Goal: Task Accomplishment & Management: Manage account settings

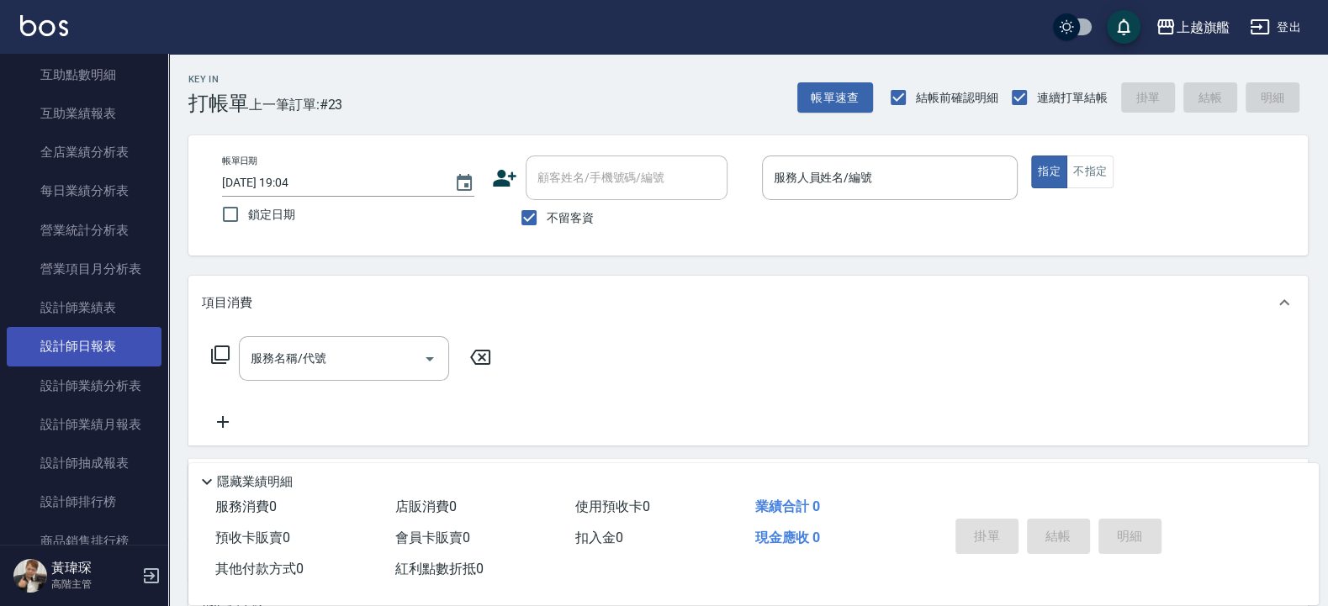
scroll to position [968, 0]
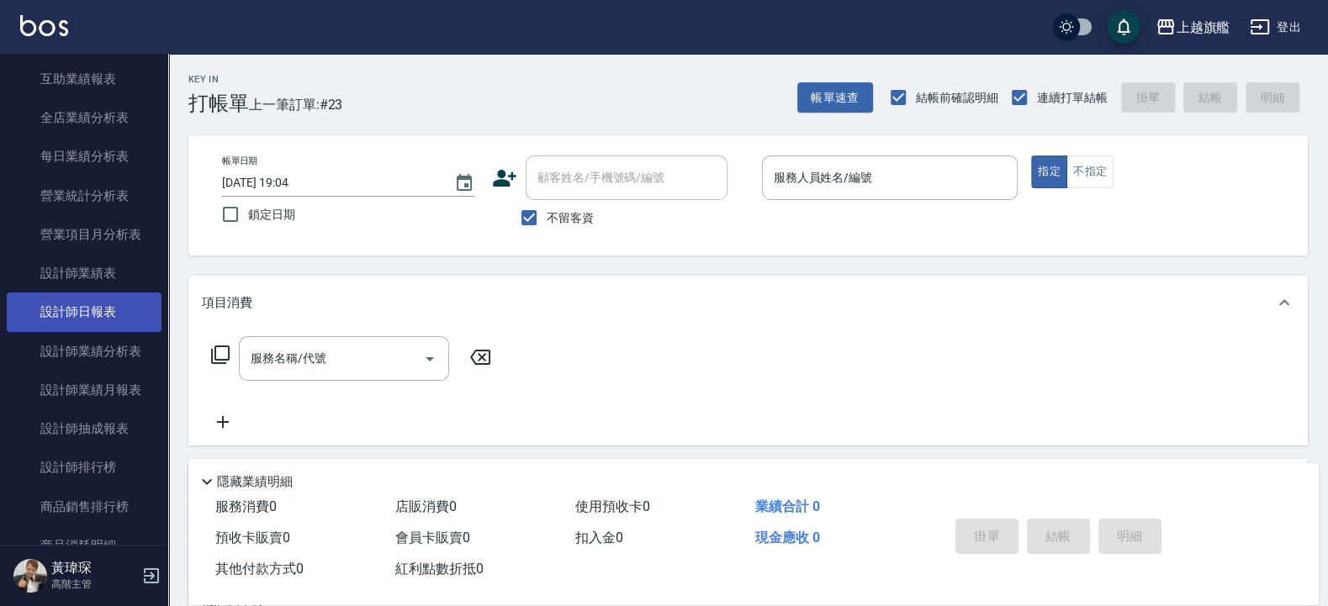
click at [60, 323] on link "設計師日報表" at bounding box center [84, 312] width 155 height 39
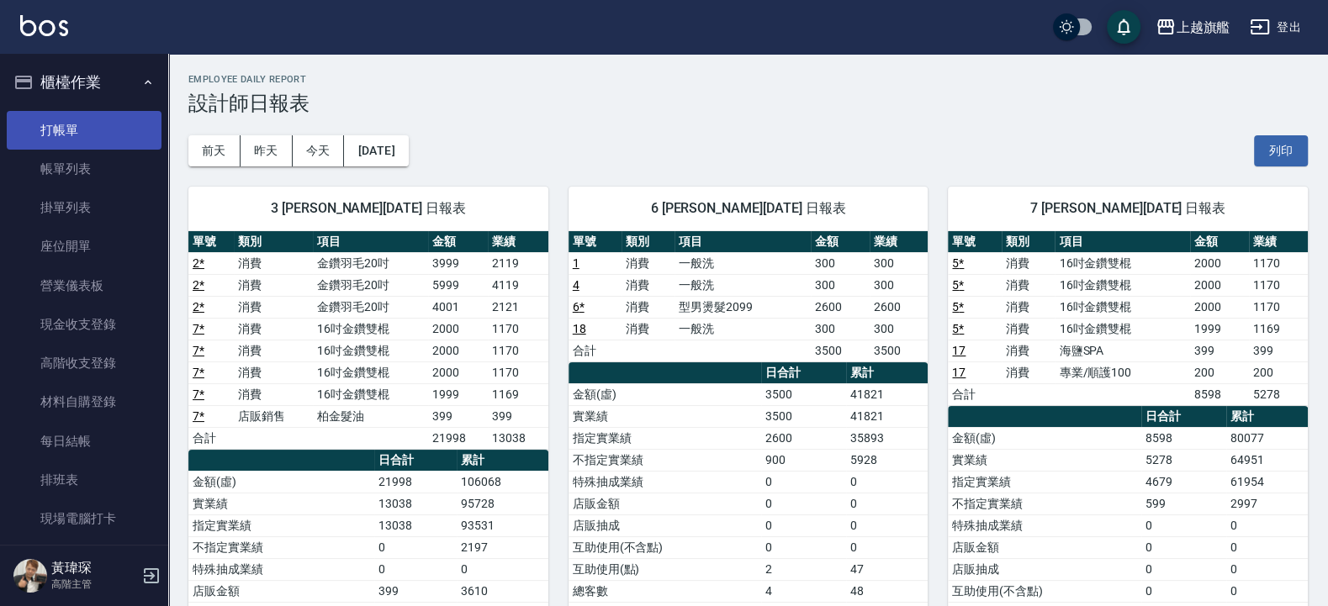
click at [72, 135] on link "打帳單" at bounding box center [84, 130] width 155 height 39
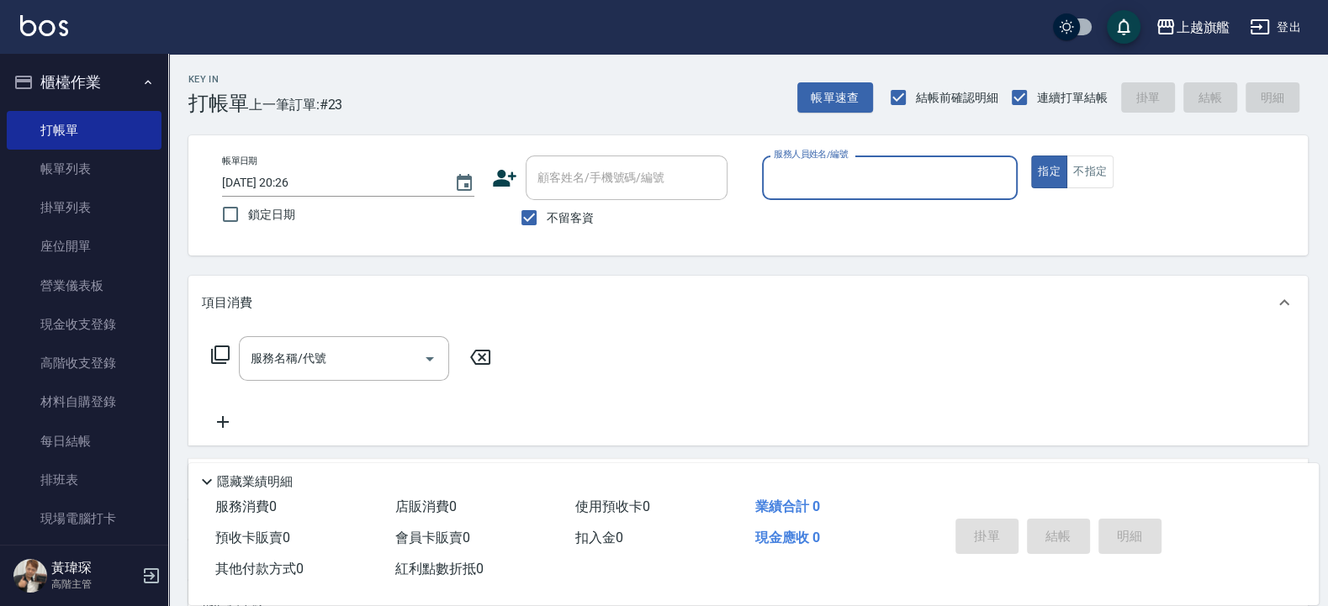
click at [559, 223] on span "不留客資" at bounding box center [569, 218] width 47 height 18
click at [546, 223] on input "不留客資" at bounding box center [528, 217] width 35 height 35
checkbox input "false"
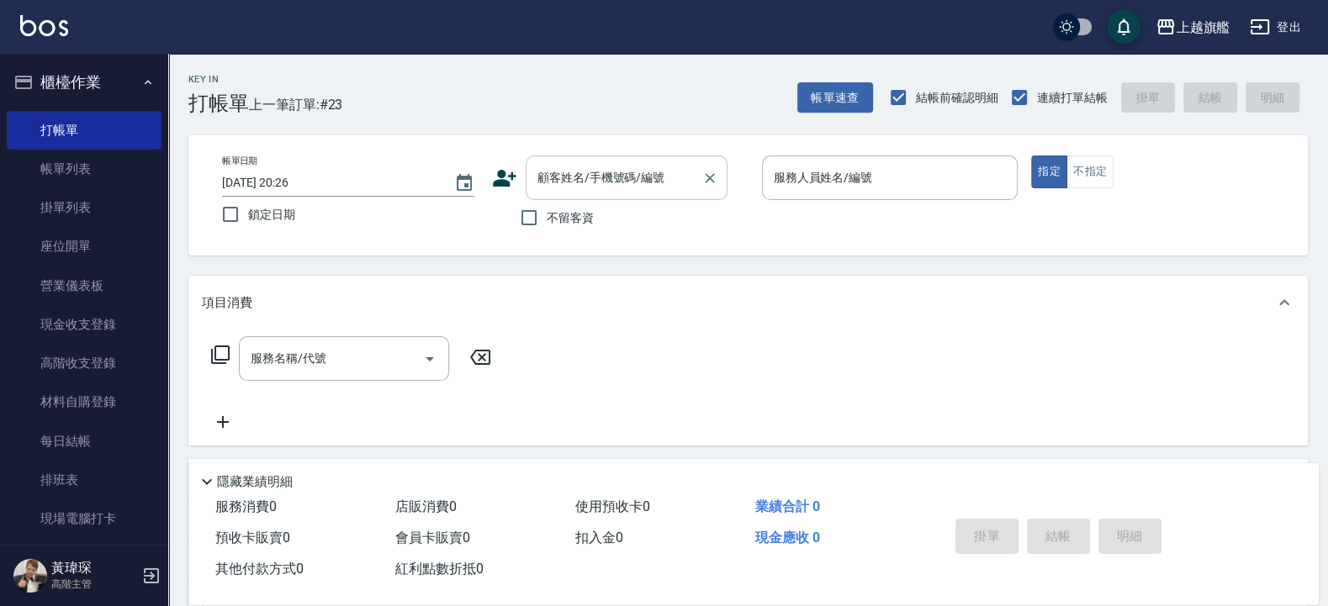
click at [673, 186] on input "顧客姓名/手機號碼/編號" at bounding box center [613, 177] width 161 height 29
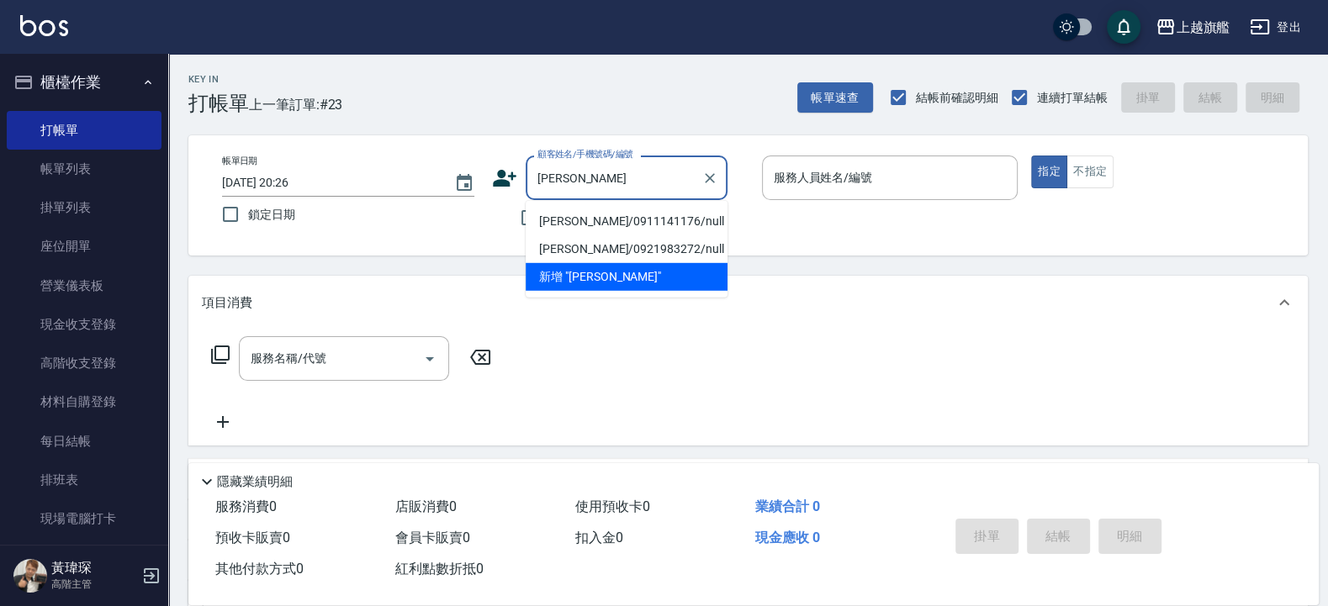
click at [610, 219] on li "[PERSON_NAME]/0911141176/null" at bounding box center [626, 222] width 202 height 28
type input "[PERSON_NAME]/0911141176/null"
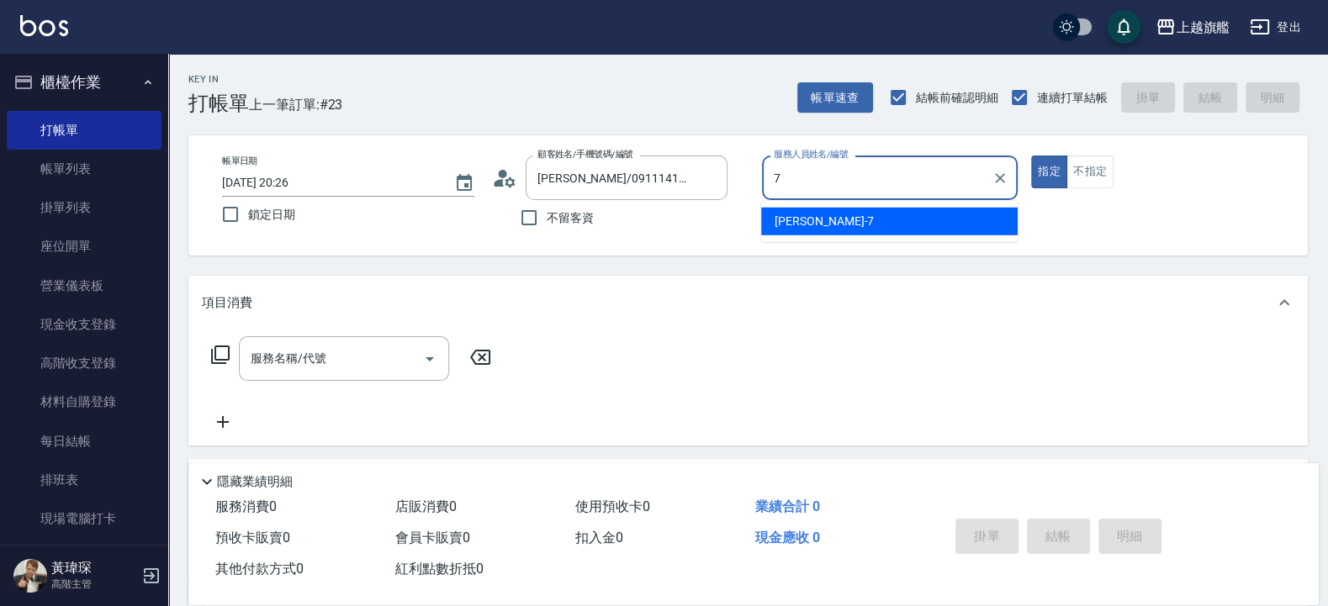
type input "[PERSON_NAME]-7"
type button "true"
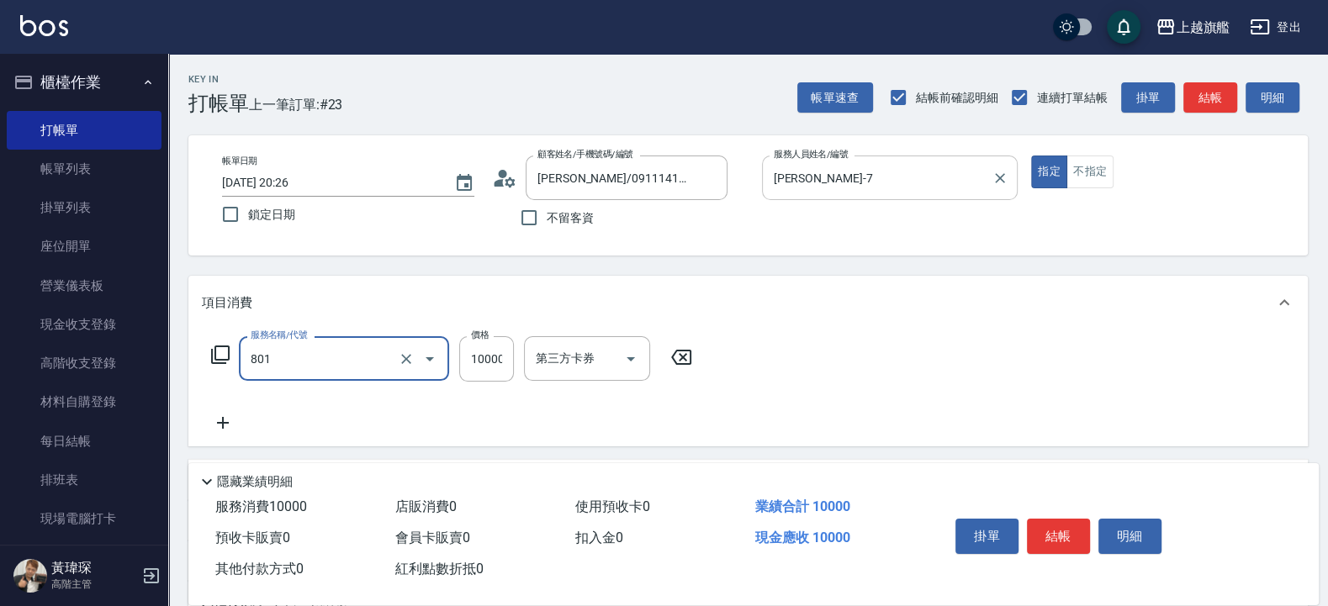
type input "頂級1(801)"
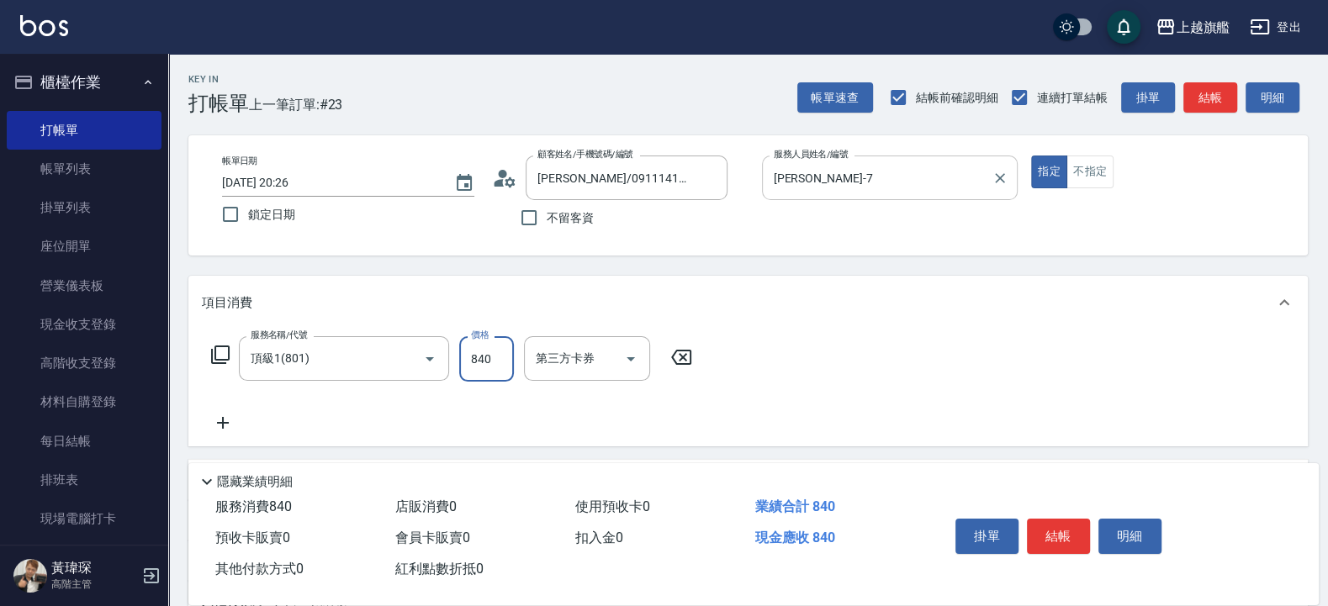
type input "8400"
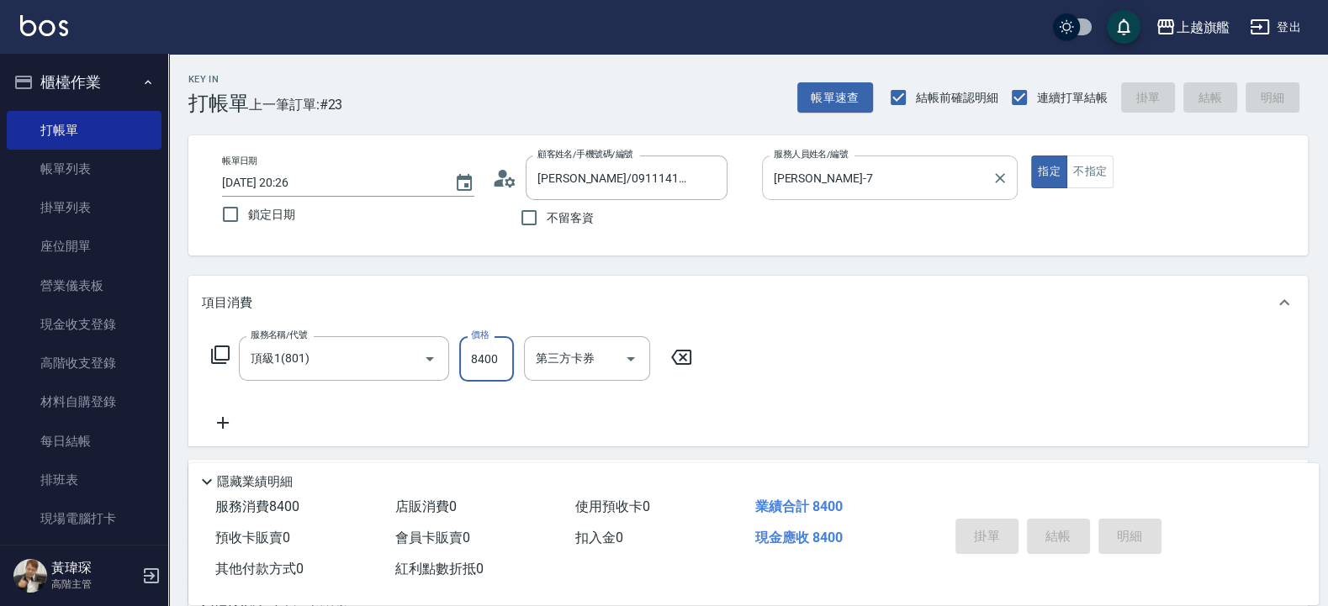
type input "2025/10/08 20:28"
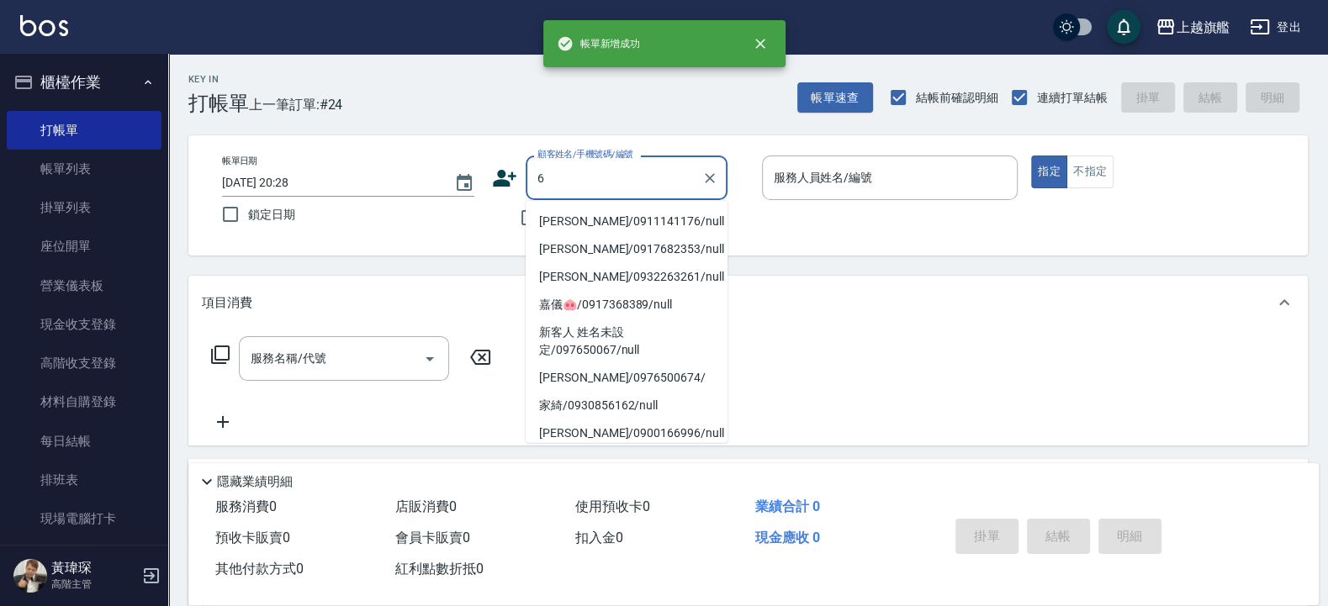
type input "6"
click at [462, 87] on div "Key In 打帳單 上一筆訂單:#24 帳單速查 結帳前確認明細 連續打單結帳 掛單 結帳 明細" at bounding box center [737, 84] width 1139 height 61
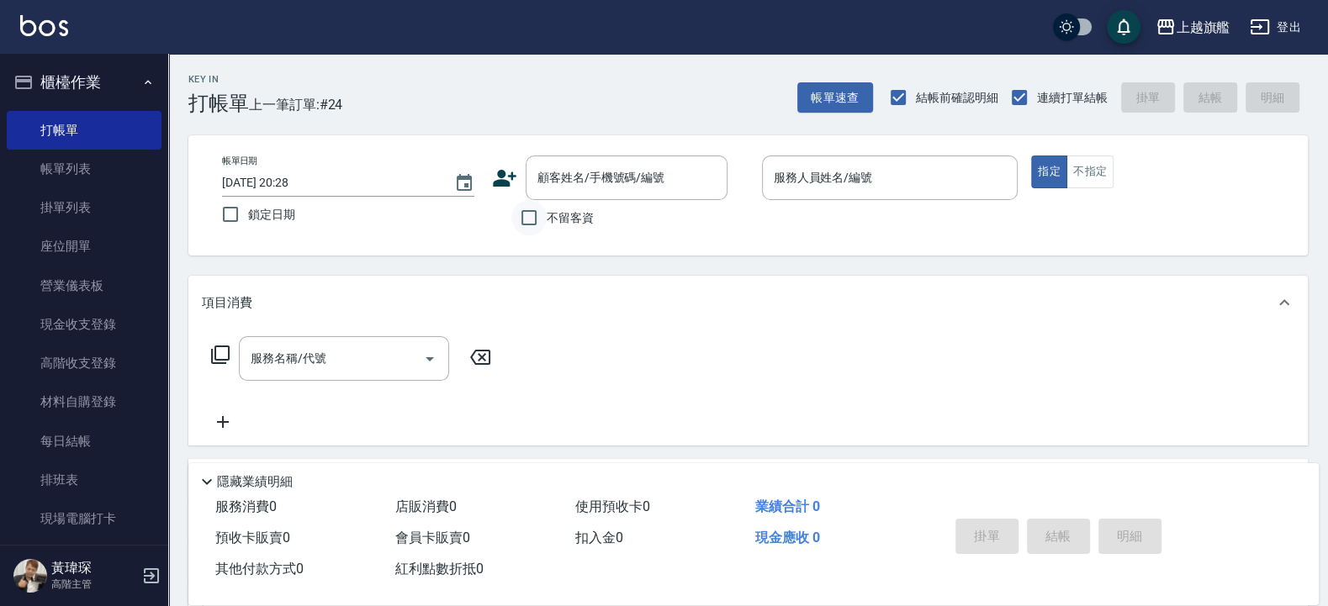
click at [542, 205] on input "不留客資" at bounding box center [528, 217] width 35 height 35
checkbox input "true"
type input "張佳琳-6"
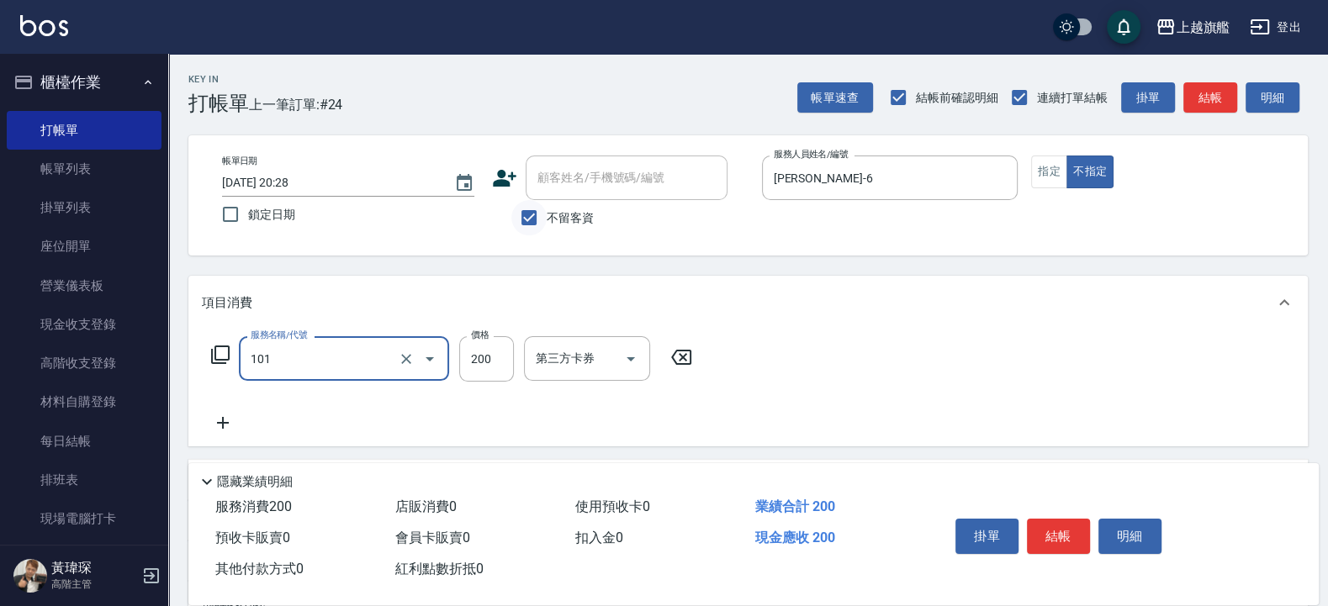
type input "一般洗(101)"
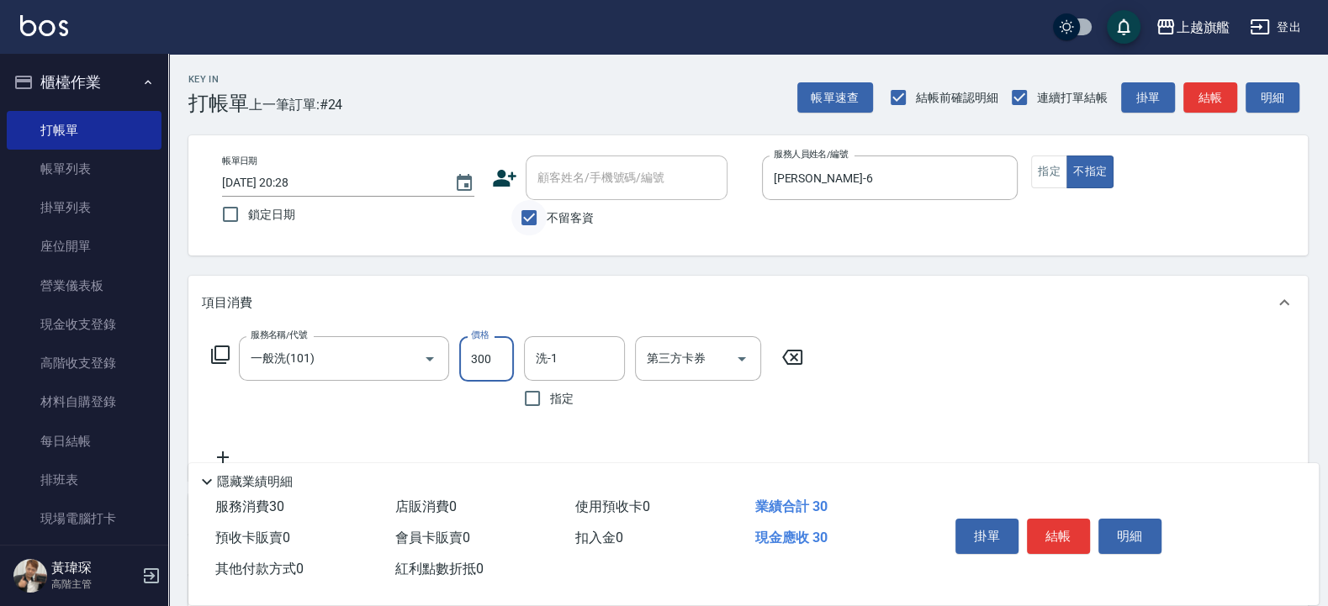
type input "300"
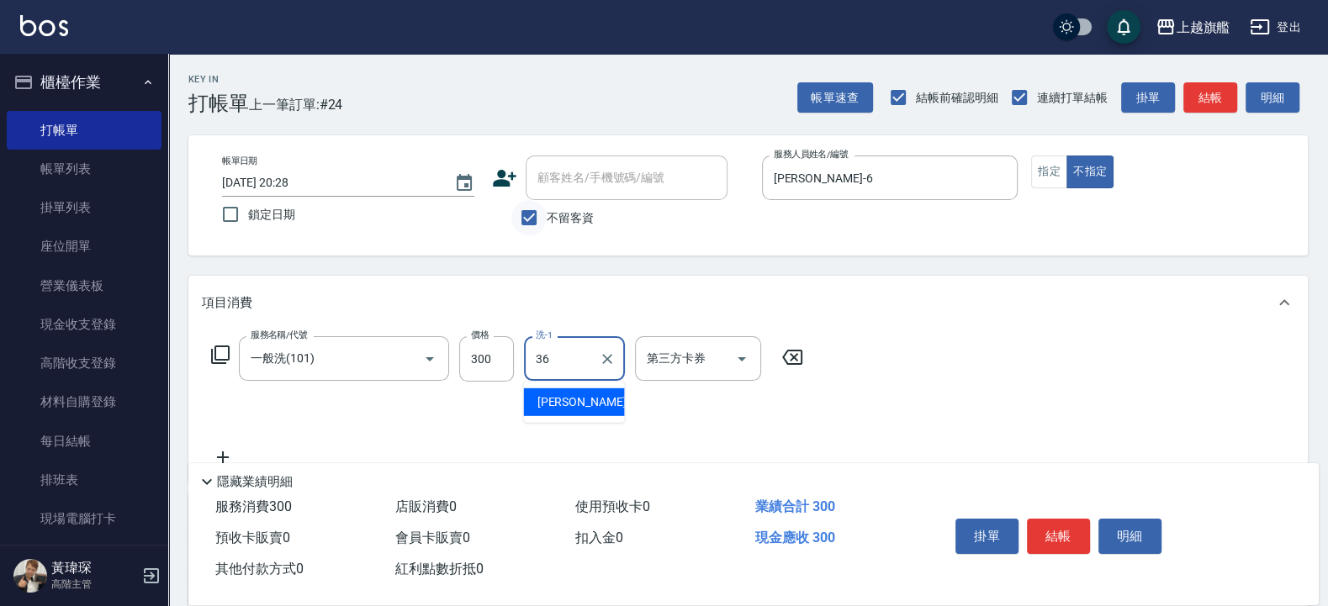
type input "蔡秉諶-36"
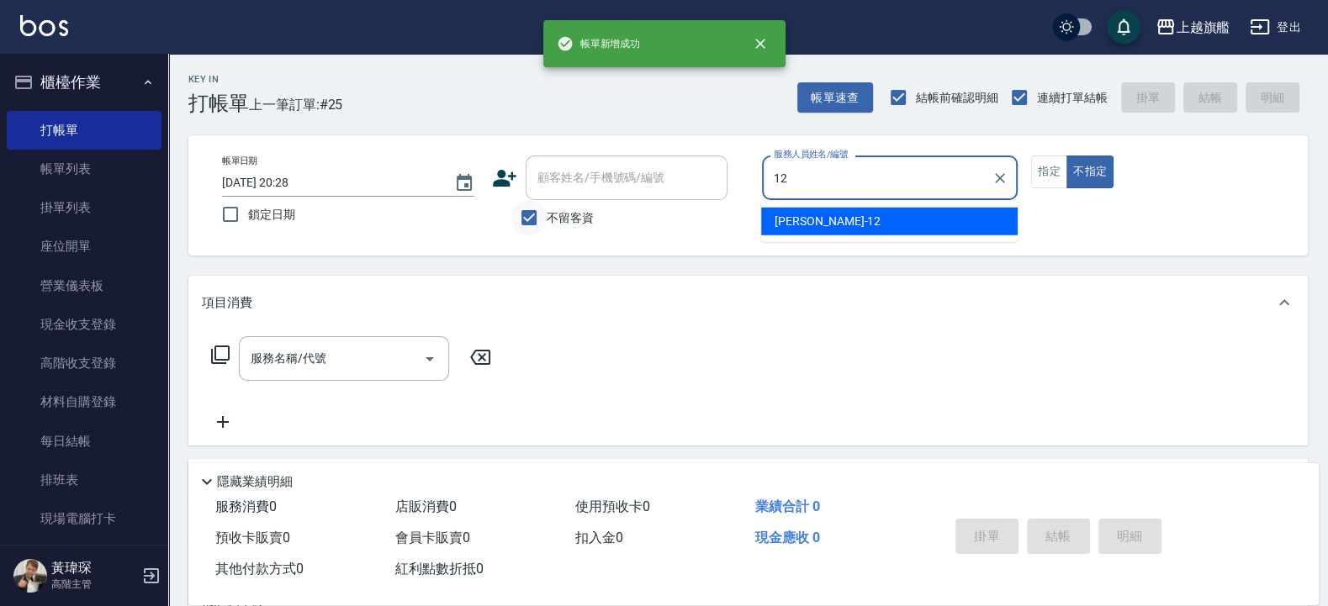
type input "[PERSON_NAME]-12"
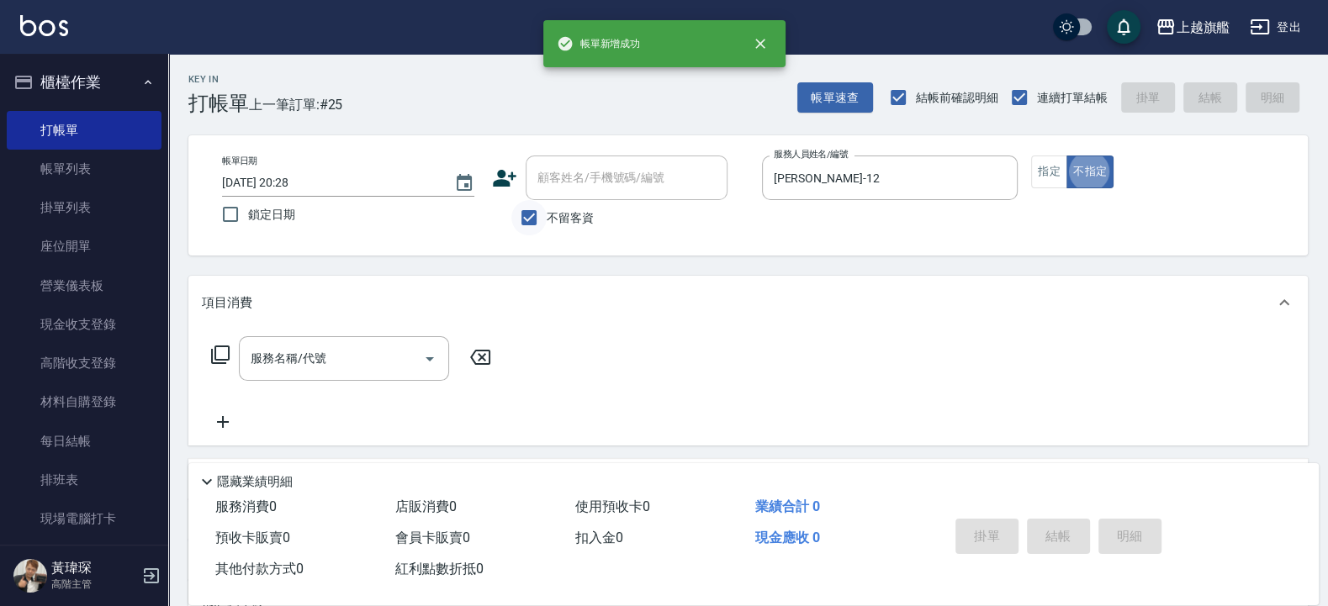
type button "false"
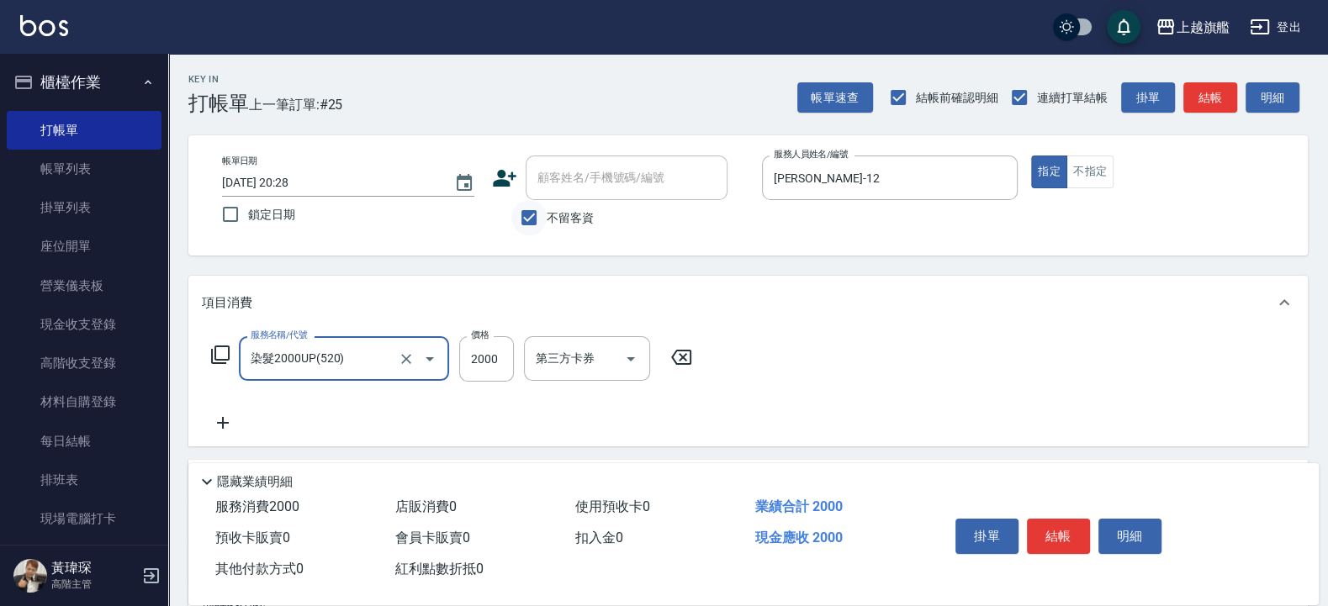
type input "染髮2000UP(520)"
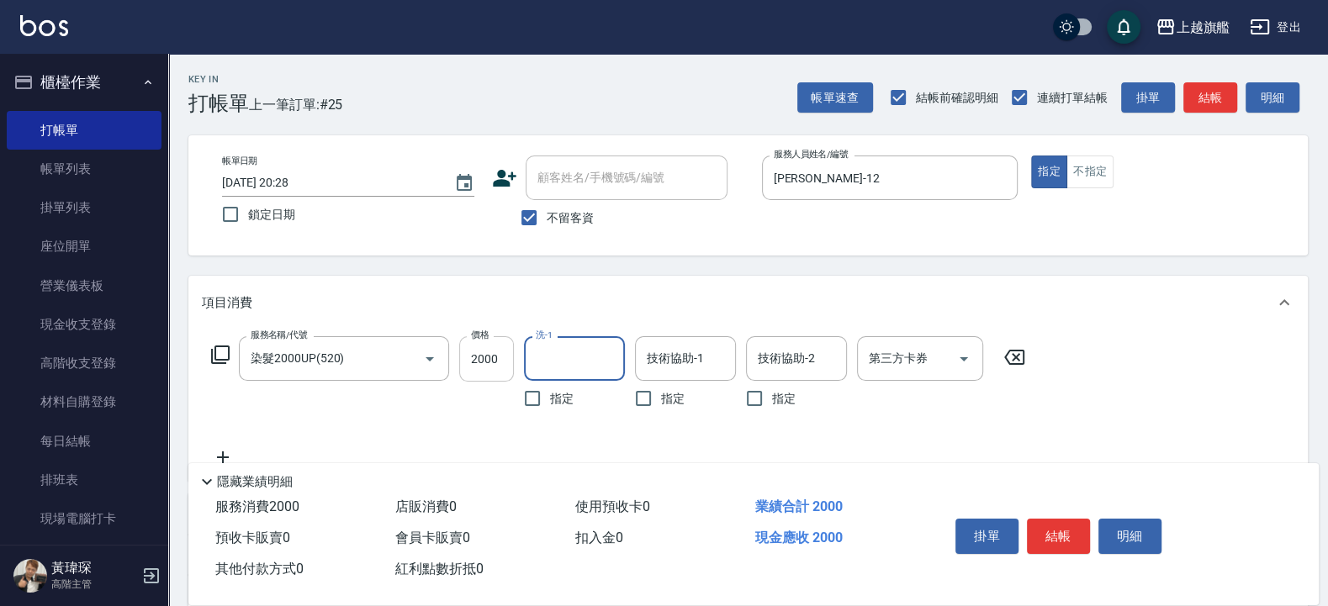
click at [499, 350] on input "2000" at bounding box center [486, 358] width 55 height 45
type input "1000"
type input "陳祈聿-26"
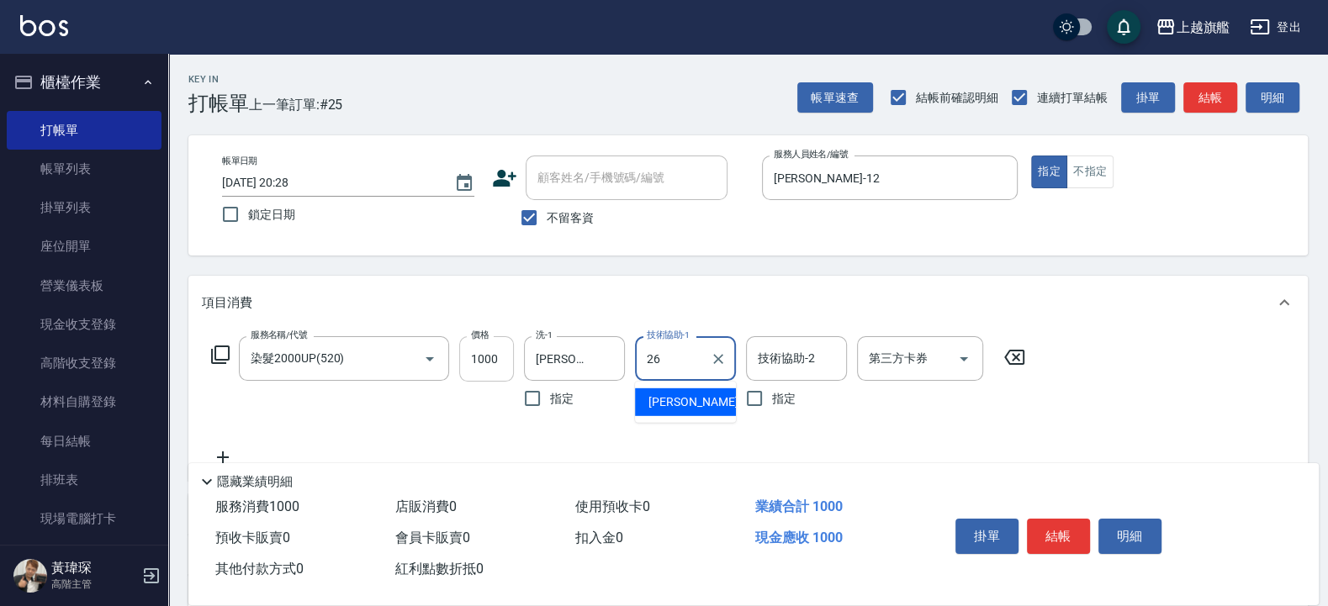
type input "陳祈聿-26"
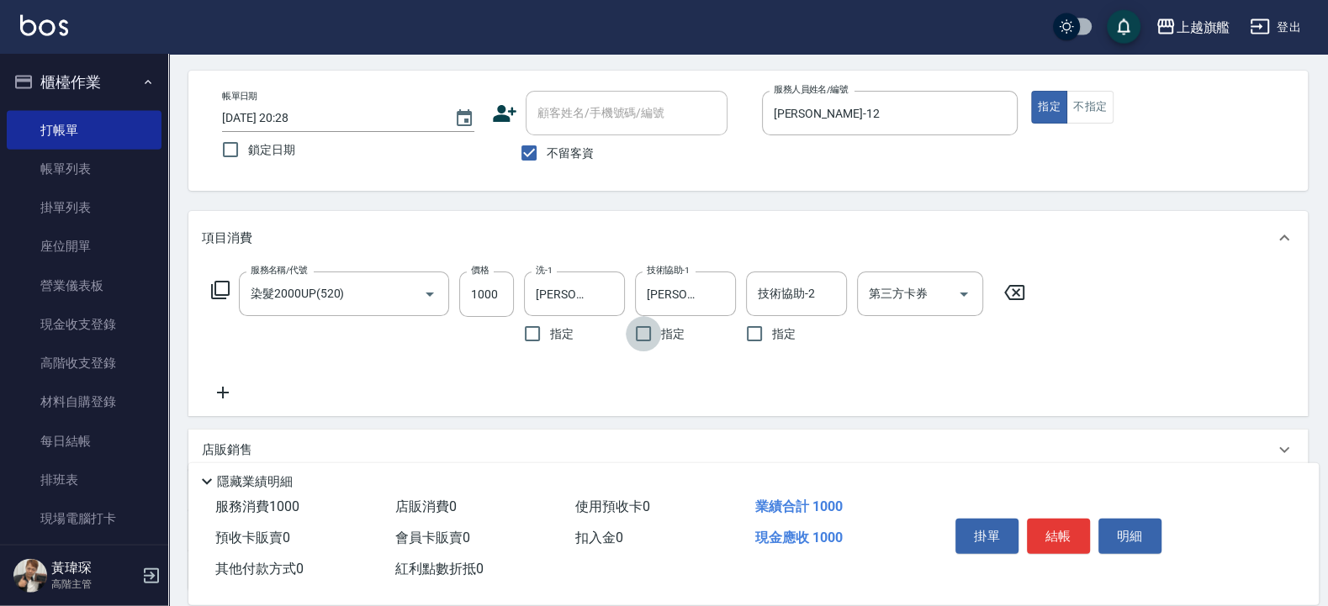
scroll to position [101, 0]
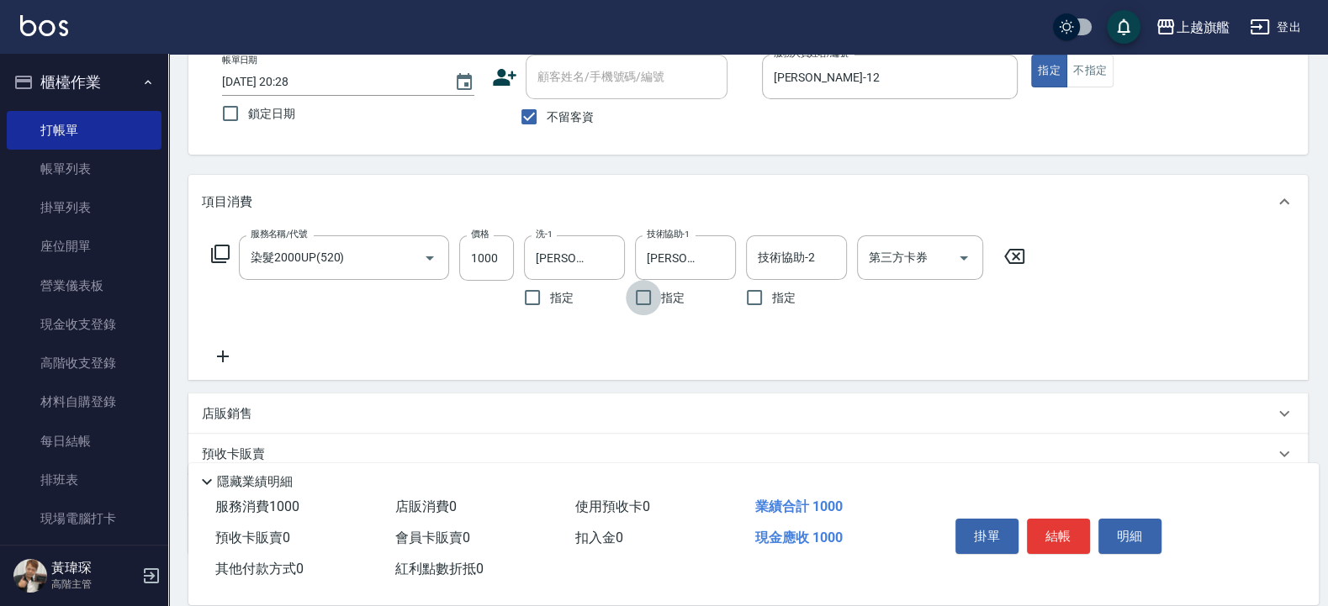
click at [223, 349] on icon at bounding box center [223, 356] width 42 height 20
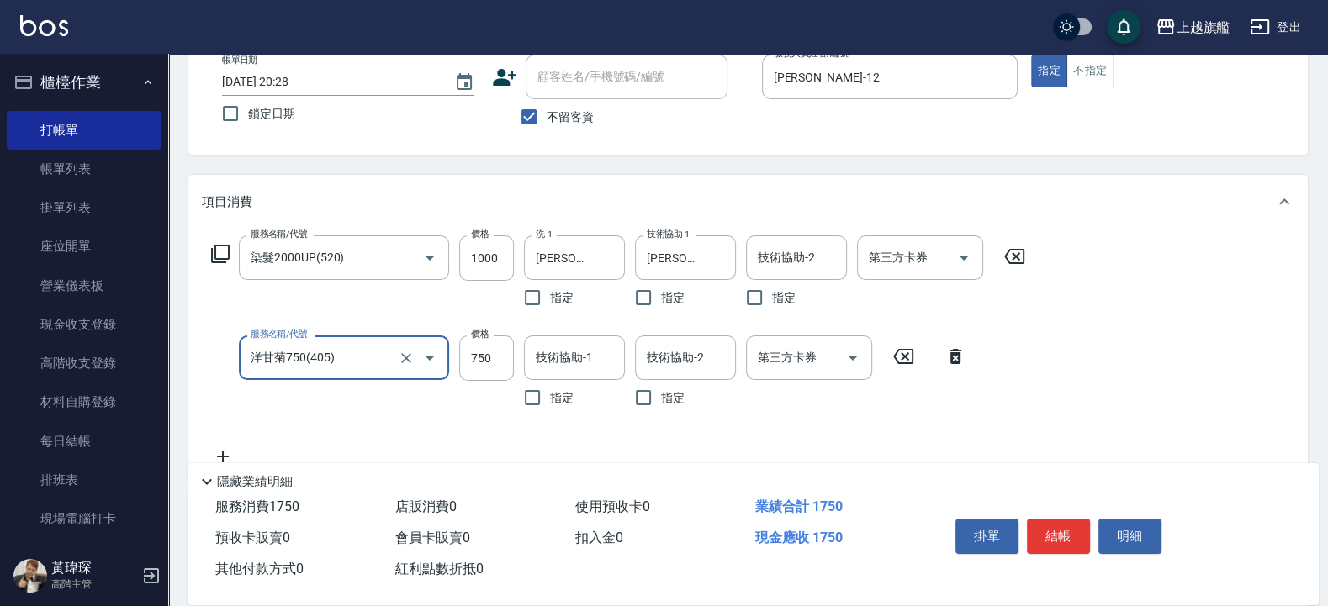
type input "洋甘菊750(405)"
type input "800"
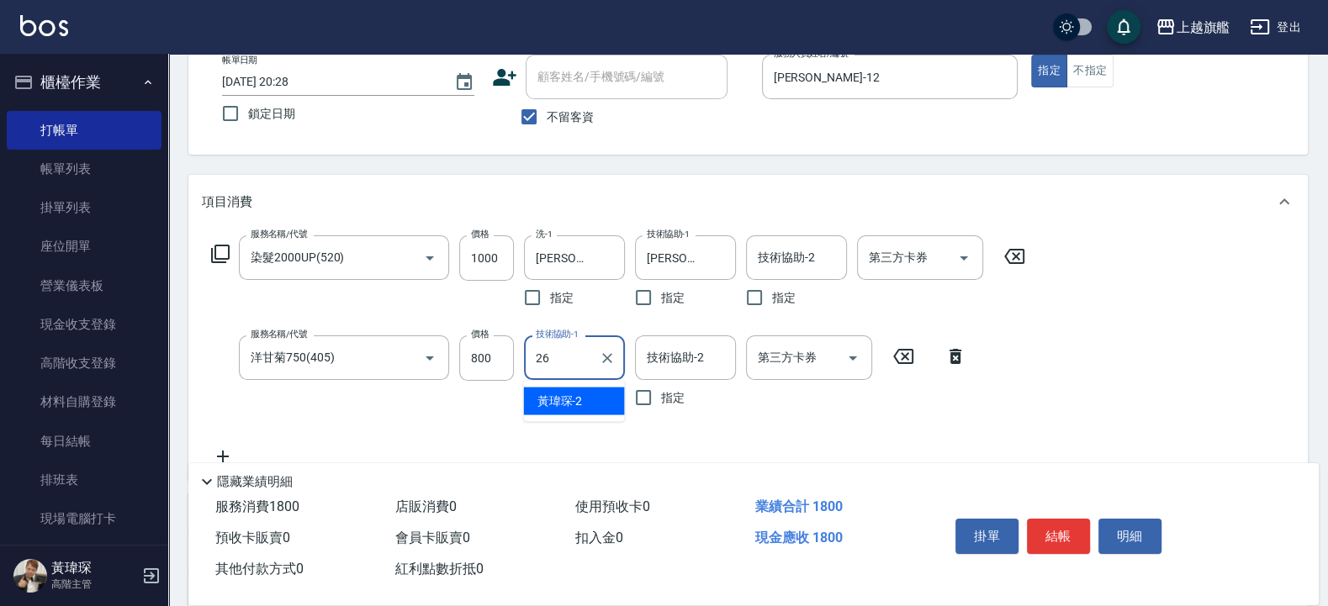
type input "陳祈聿-26"
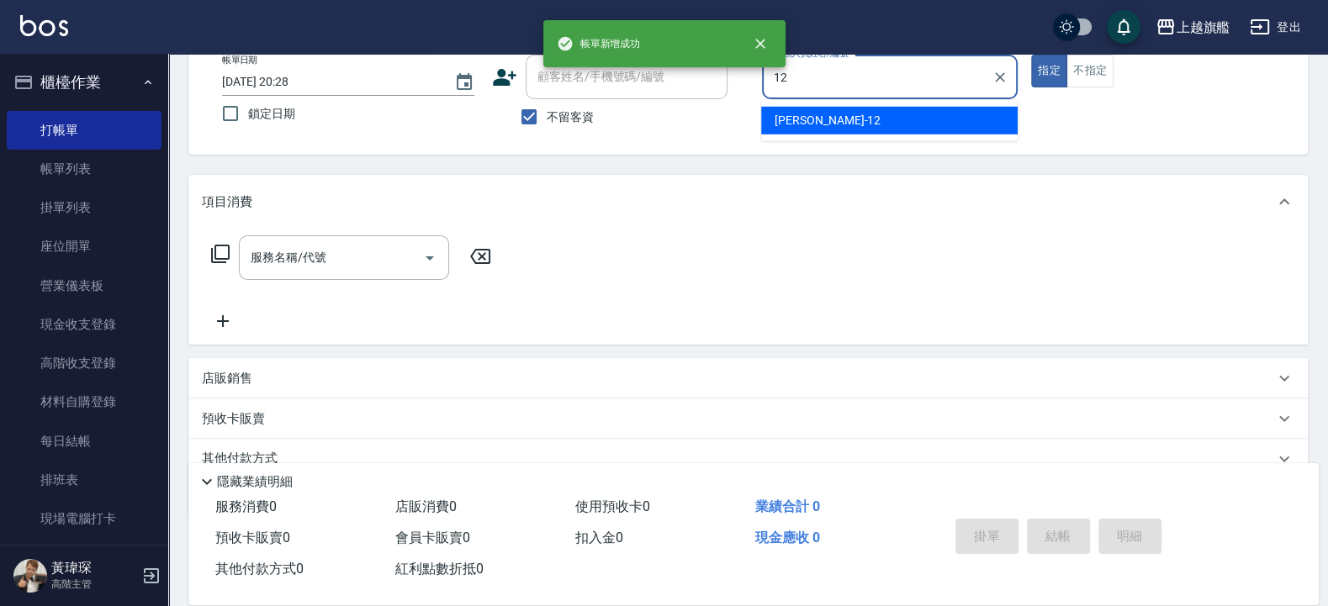
type input "[PERSON_NAME]-12"
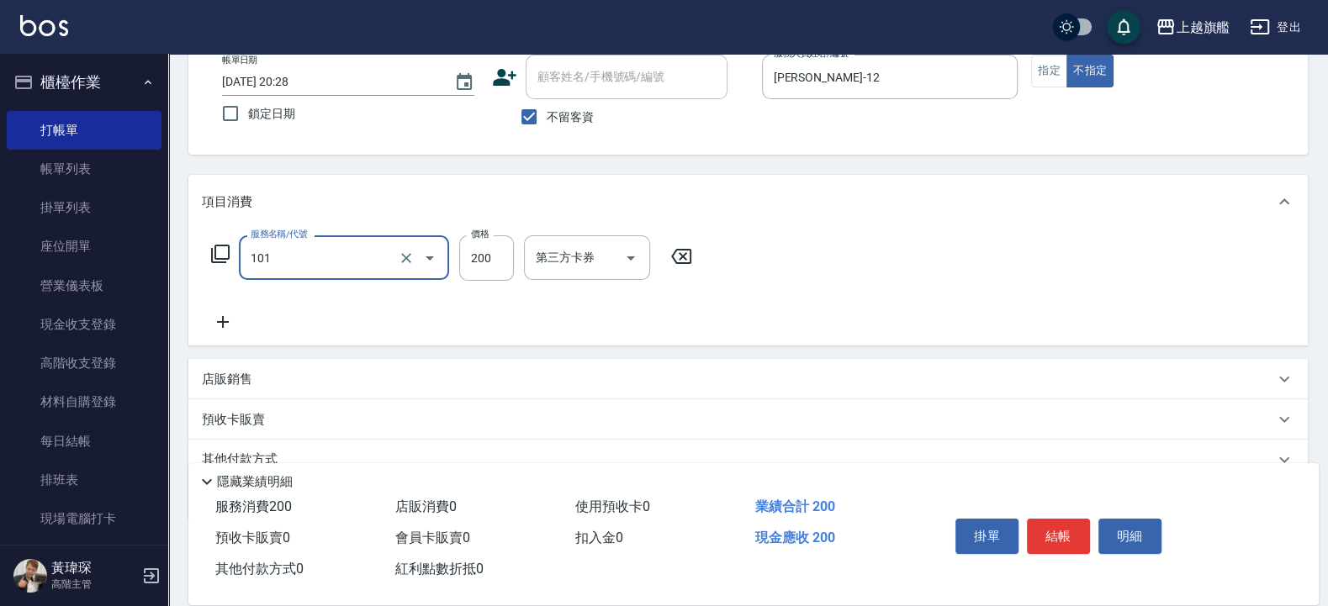
type input "一般洗(101)"
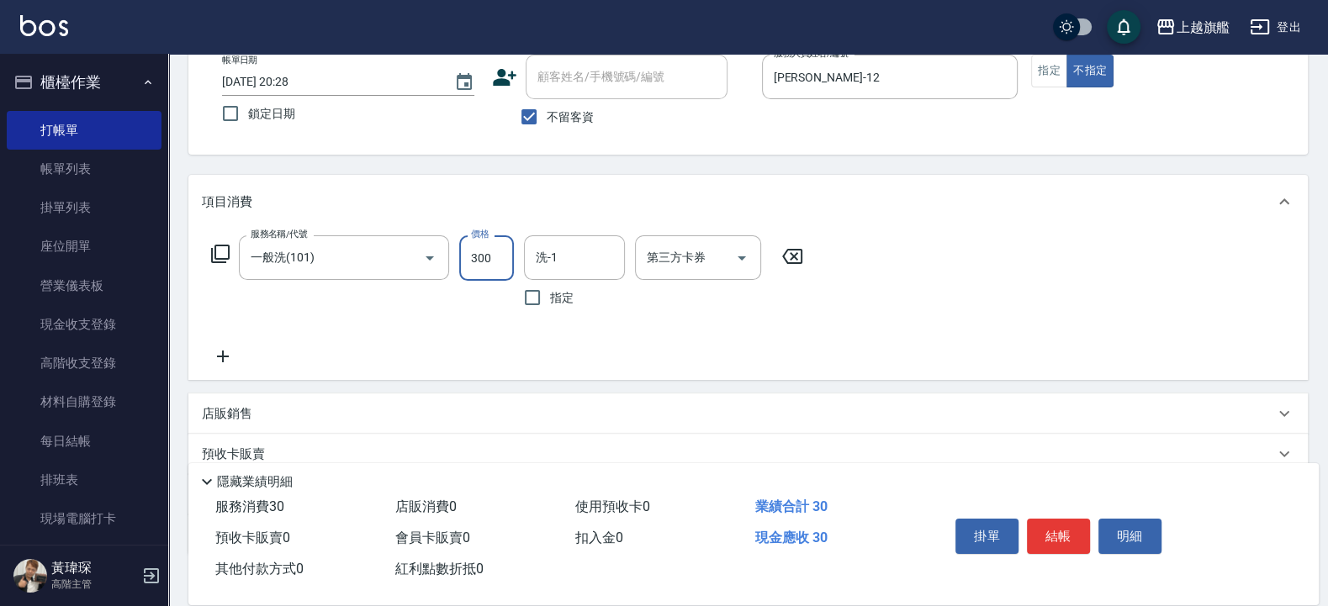
type input "300"
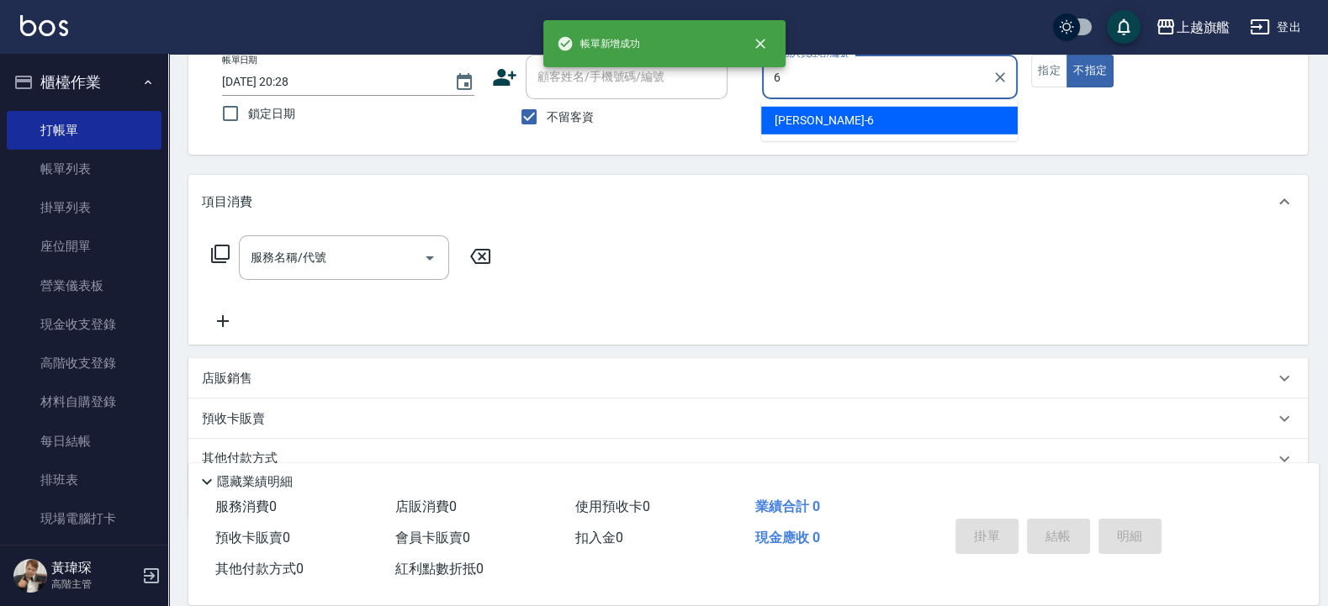
type input "張佳琳-6"
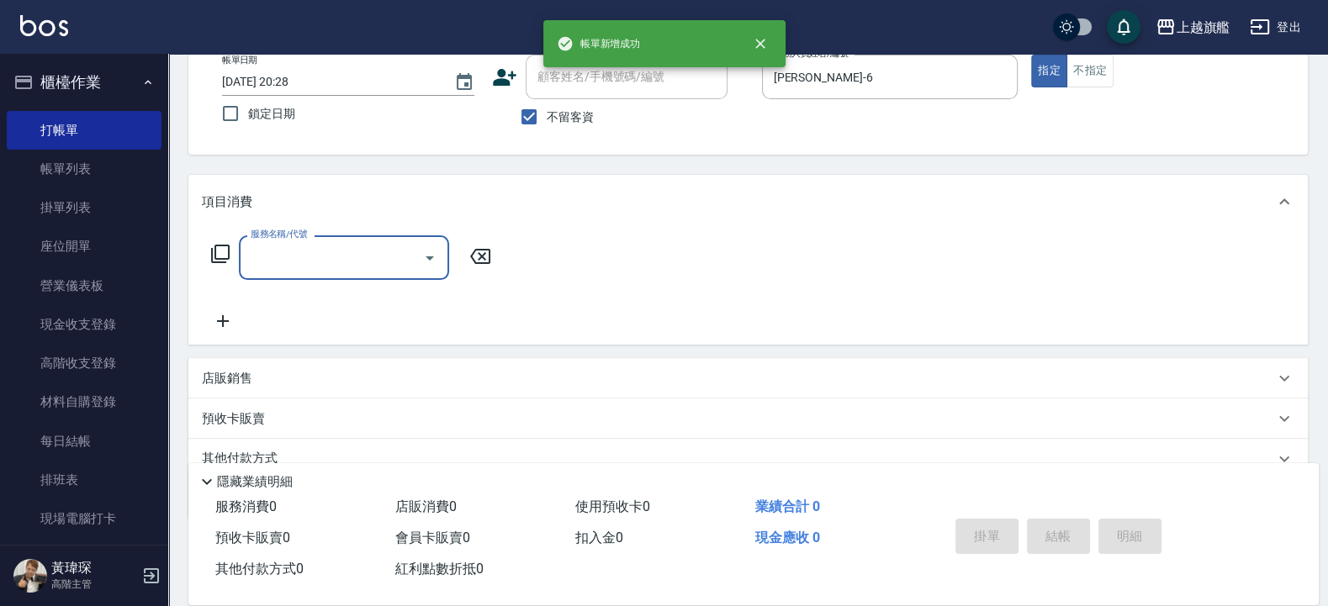
type input "1"
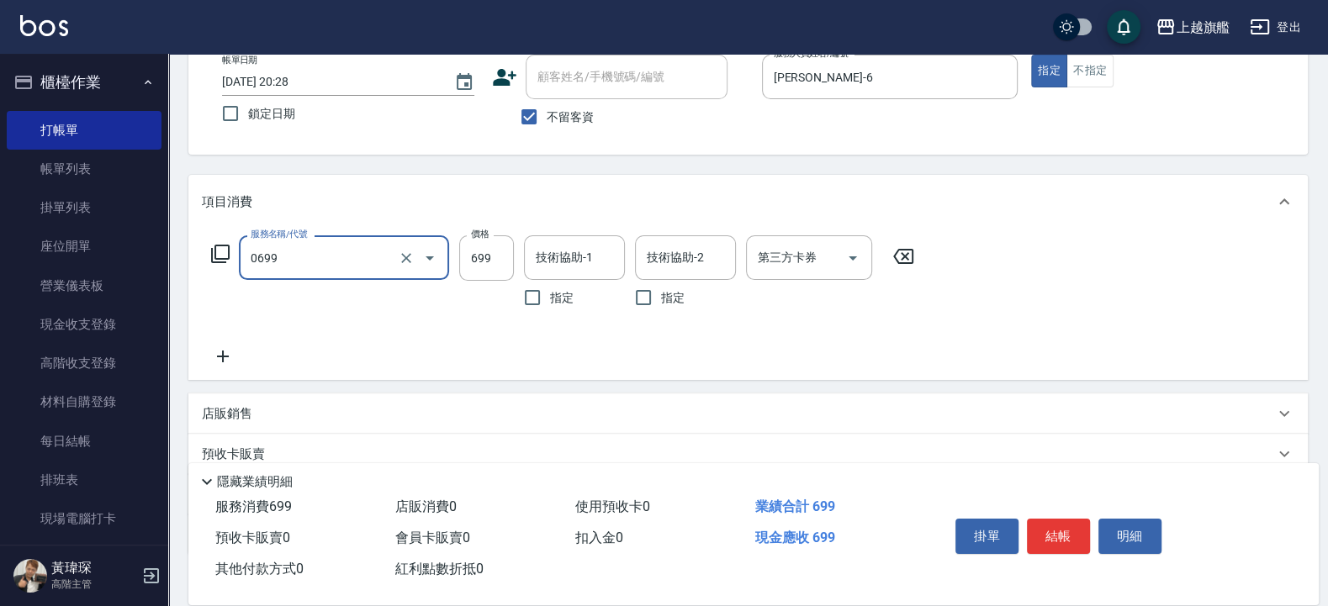
type input "精油SPA(0699)"
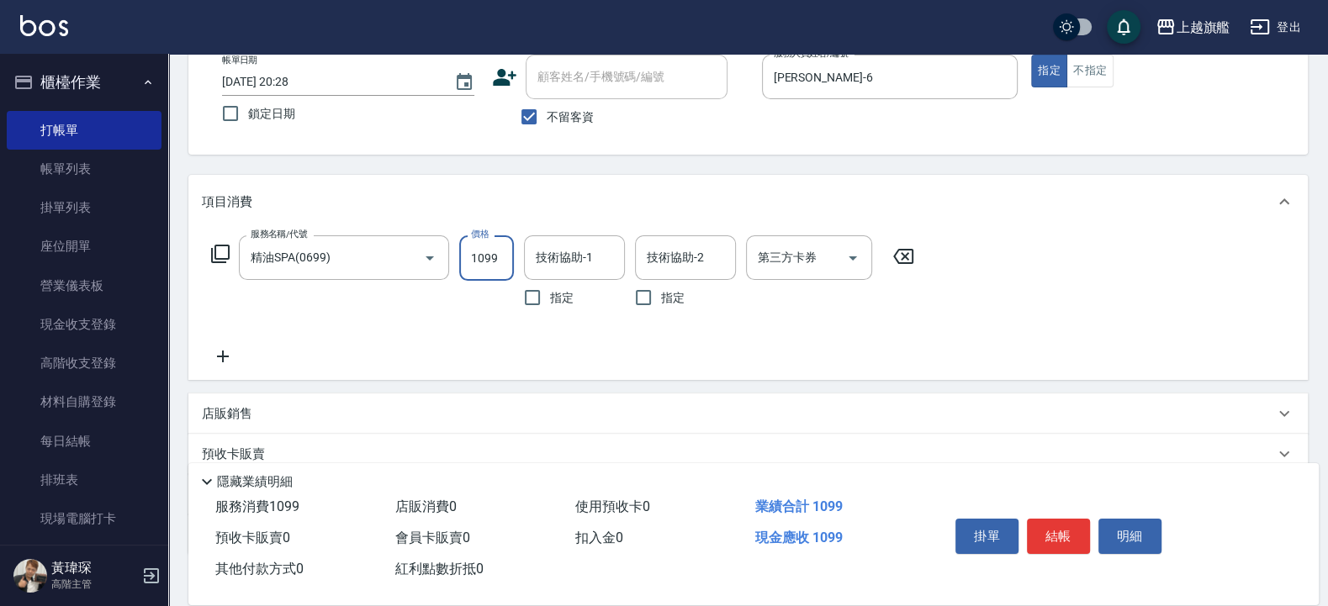
type input "1099"
type input "蔡秉諶-36"
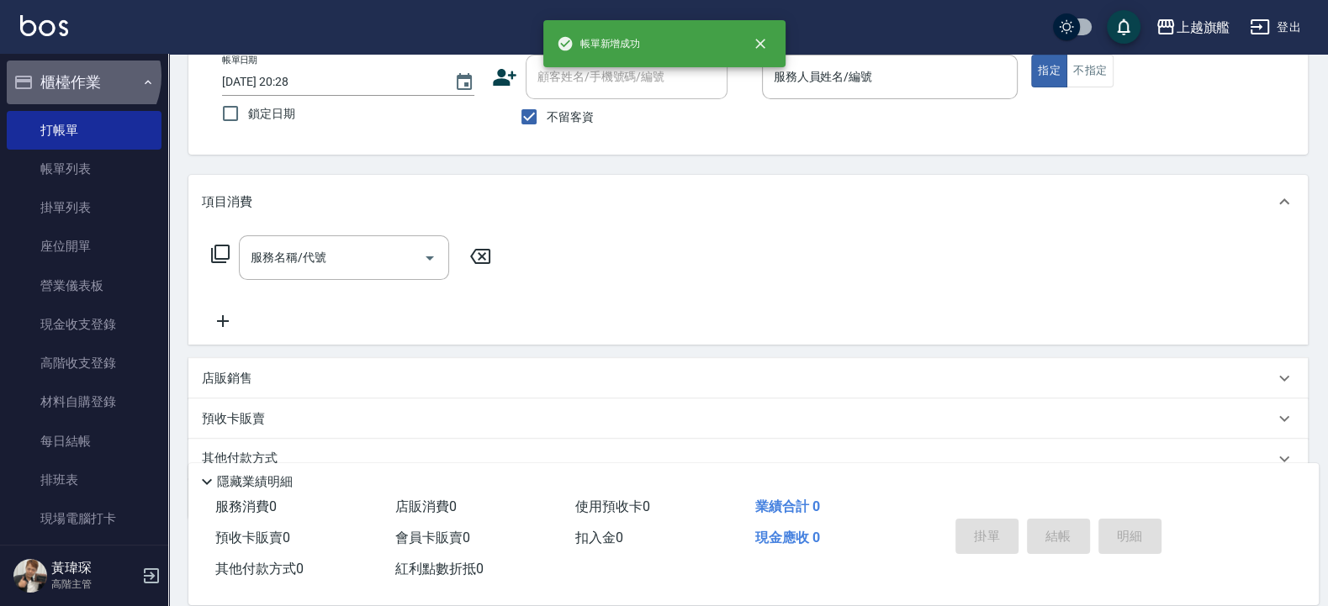
click at [81, 76] on button "櫃檯作業" at bounding box center [84, 83] width 155 height 44
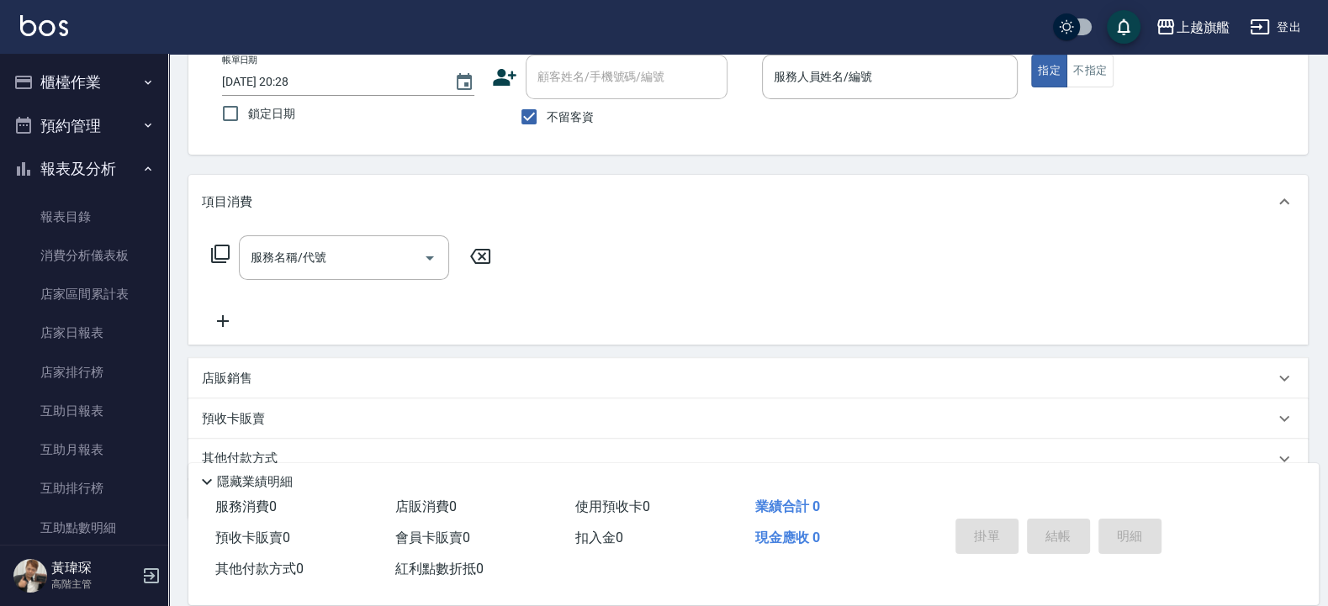
click at [99, 166] on button "報表及分析" at bounding box center [84, 169] width 155 height 44
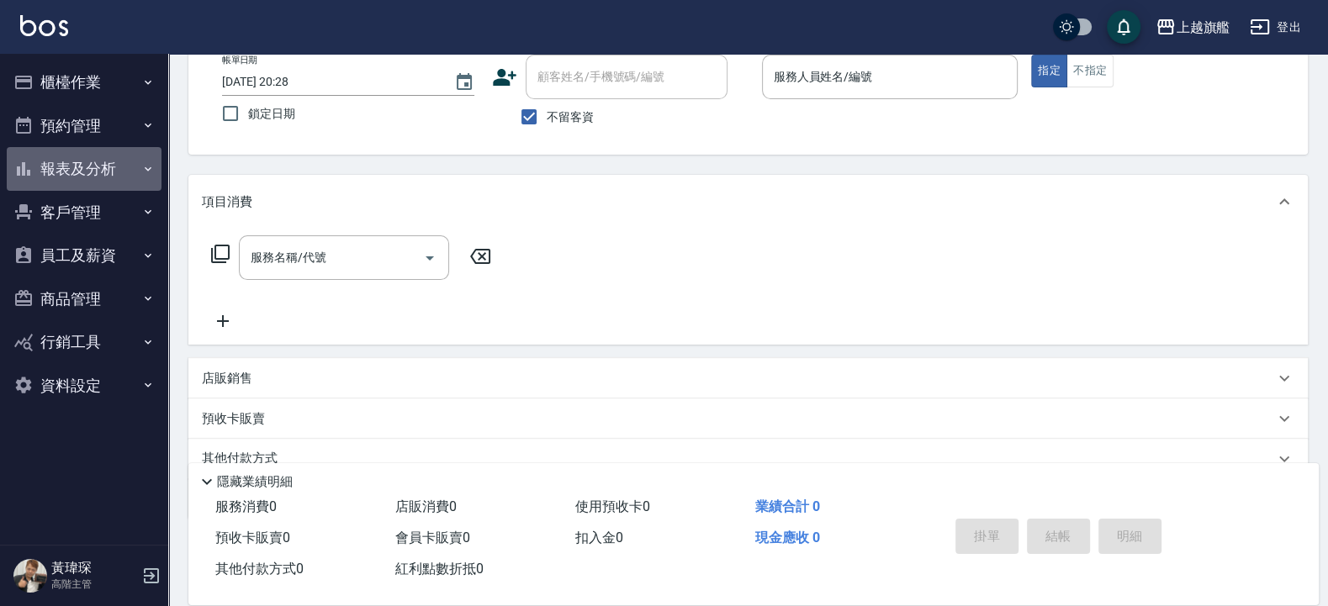
click at [66, 171] on button "報表及分析" at bounding box center [84, 169] width 155 height 44
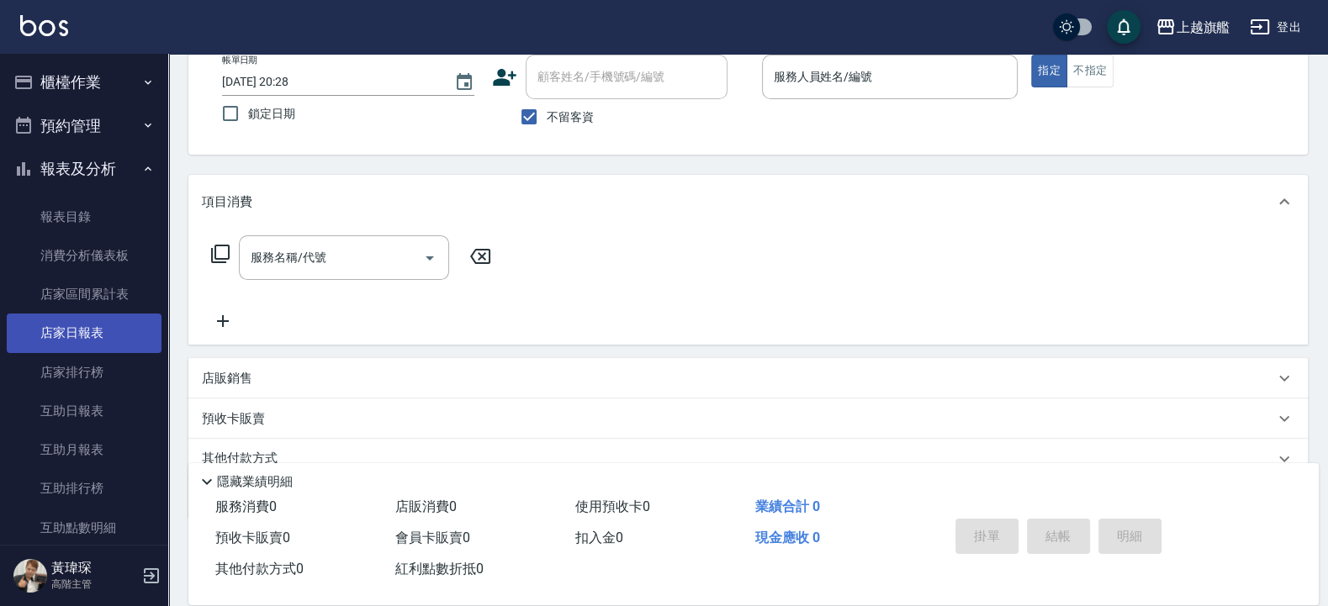
click at [77, 331] on link "店家日報表" at bounding box center [84, 333] width 155 height 39
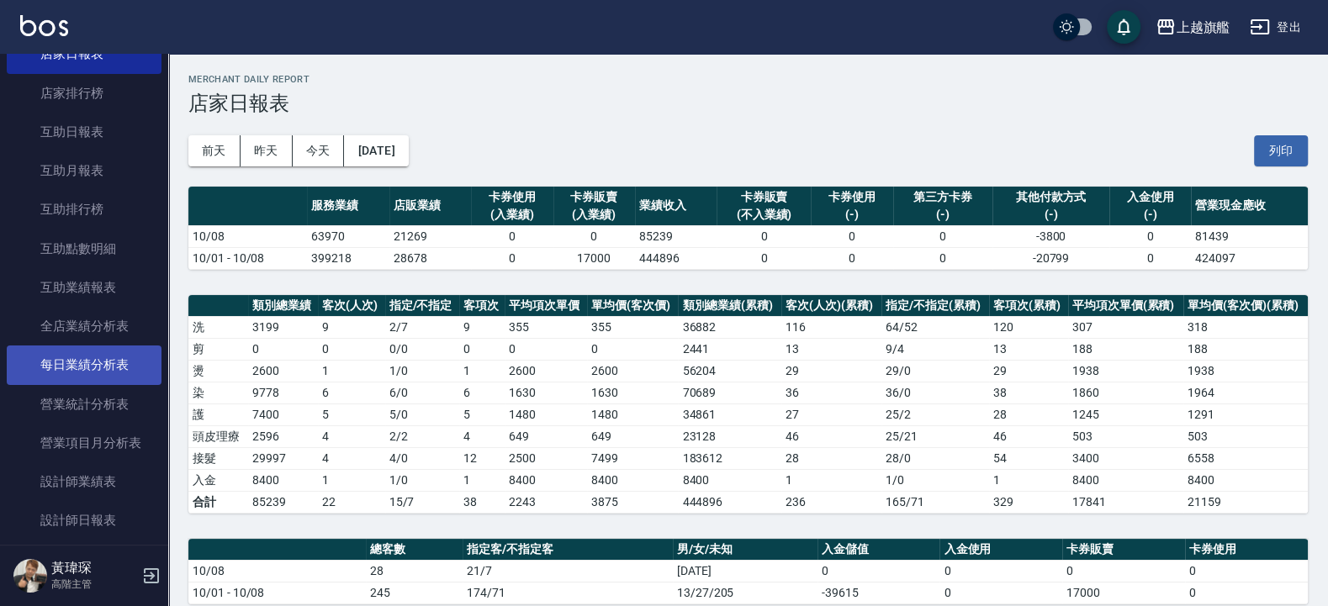
scroll to position [303, 0]
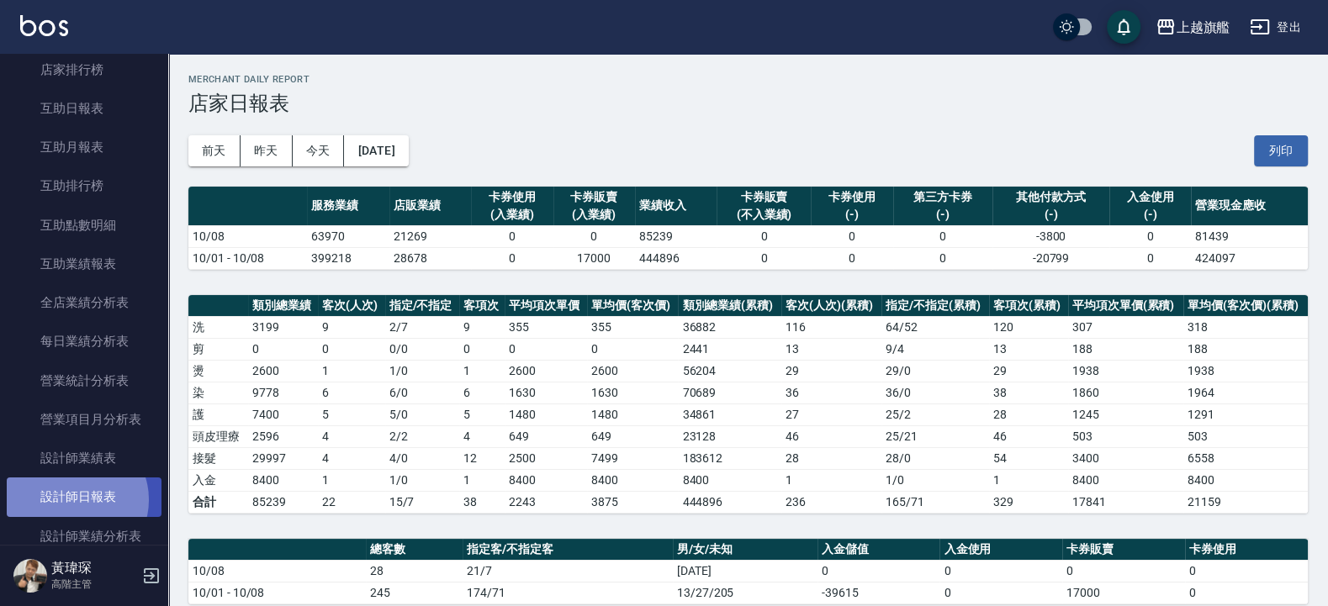
click at [76, 516] on link "設計師日報表" at bounding box center [84, 497] width 155 height 39
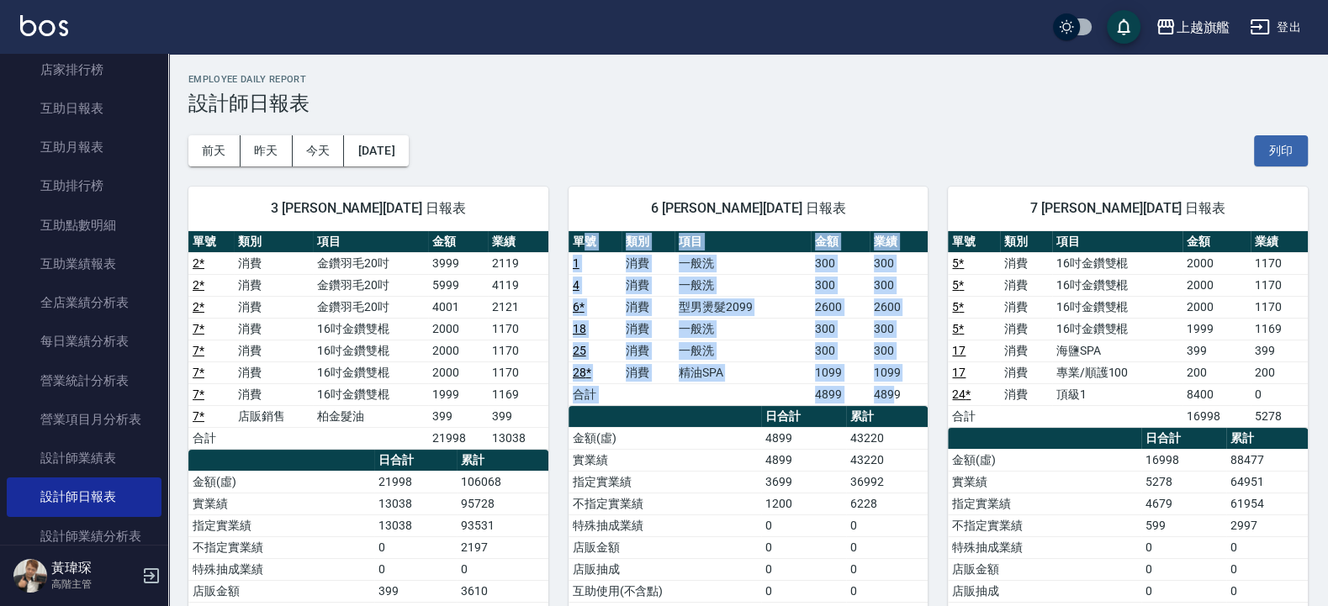
drag, startPoint x: 895, startPoint y: 394, endPoint x: 585, endPoint y: 252, distance: 341.2
click at [585, 252] on table "單號 類別 項目 金額 業績 1 消費 一般洗 300 300 4 消費 一般洗 300 300 6 * 消費 型男燙髮2099 2600 2600 18 消…" at bounding box center [748, 318] width 360 height 175
click at [789, 335] on td "一般洗" at bounding box center [742, 329] width 136 height 22
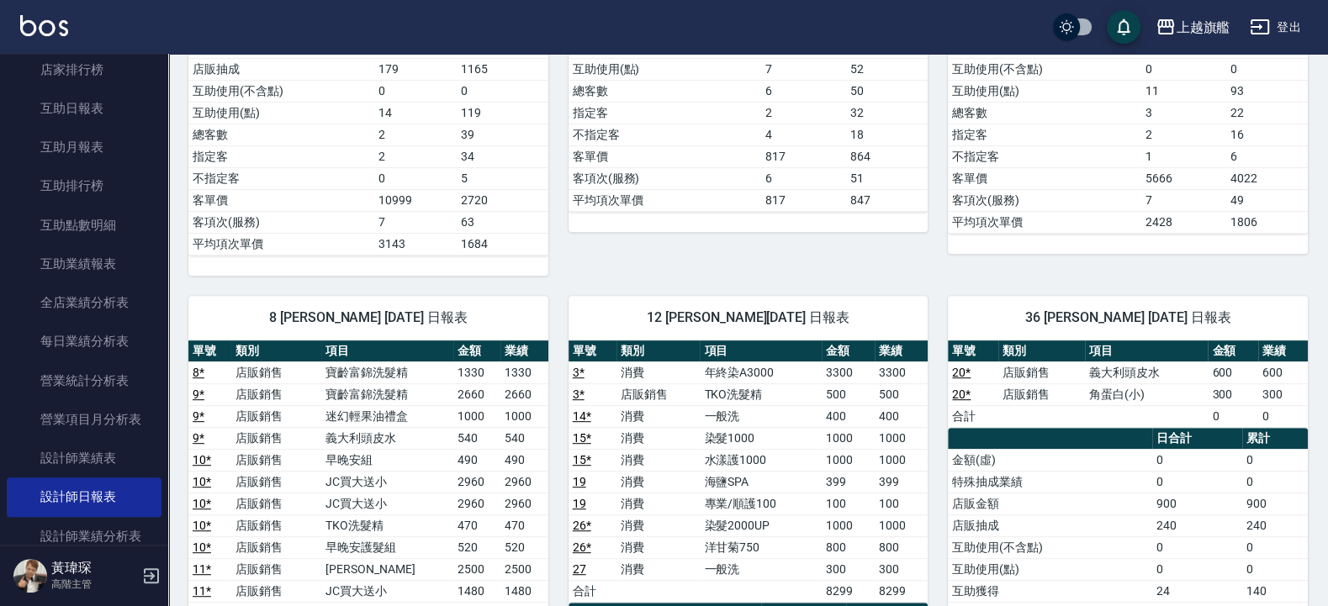
scroll to position [605, 0]
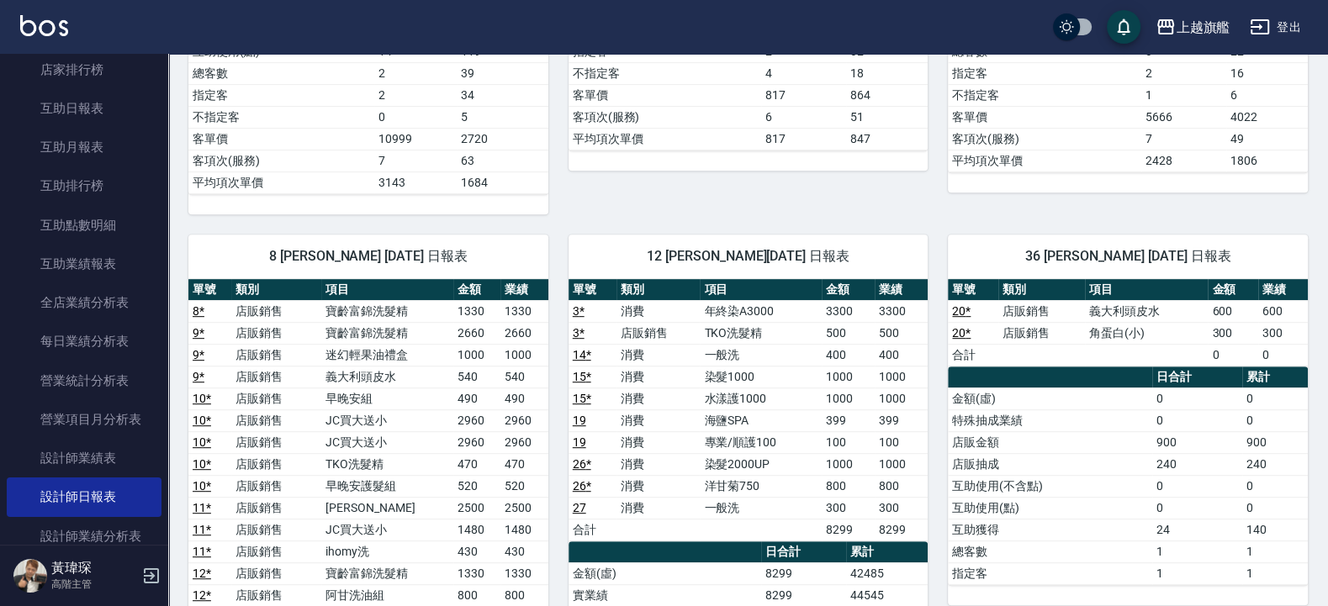
click at [0, 393] on nav "櫃檯作業 打帳單 帳單列表 掛單列表 座位開單 營業儀表板 現金收支登錄 高階收支登錄 材料自購登錄 每日結帳 排班表 現場電腦打卡 掃碼打卡 預約管理 預約…" at bounding box center [84, 299] width 168 height 491
click at [239, 246] on div "8 周秀娟 10/08/2025 日報表" at bounding box center [368, 257] width 360 height 44
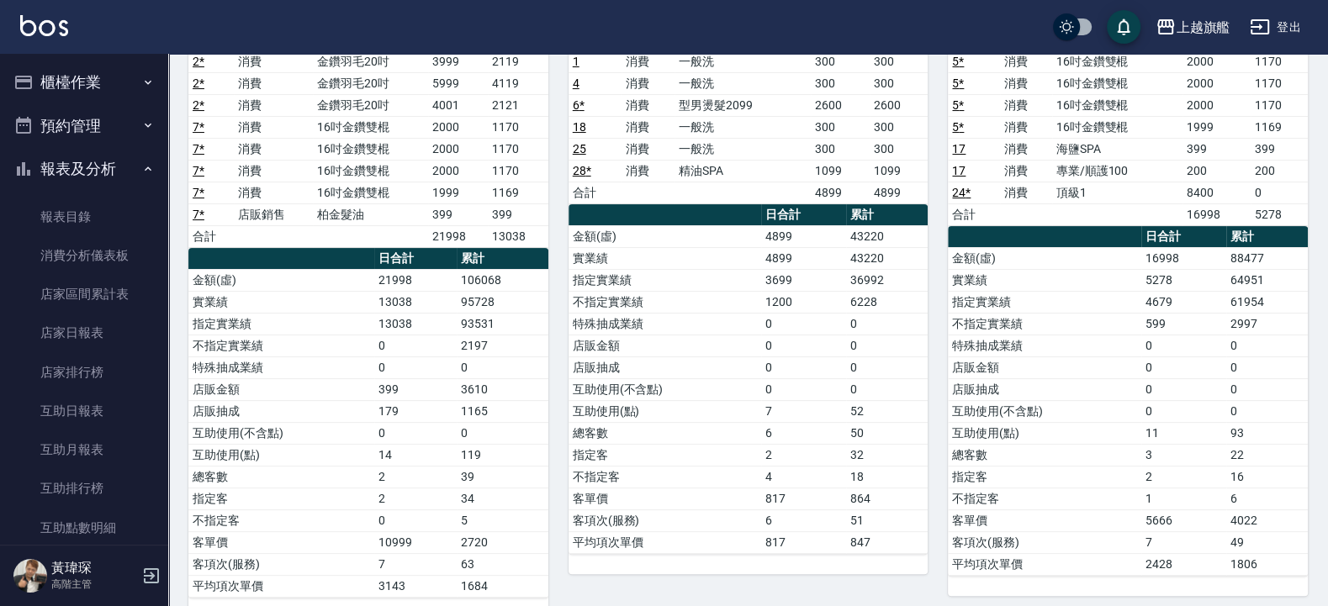
scroll to position [0, 0]
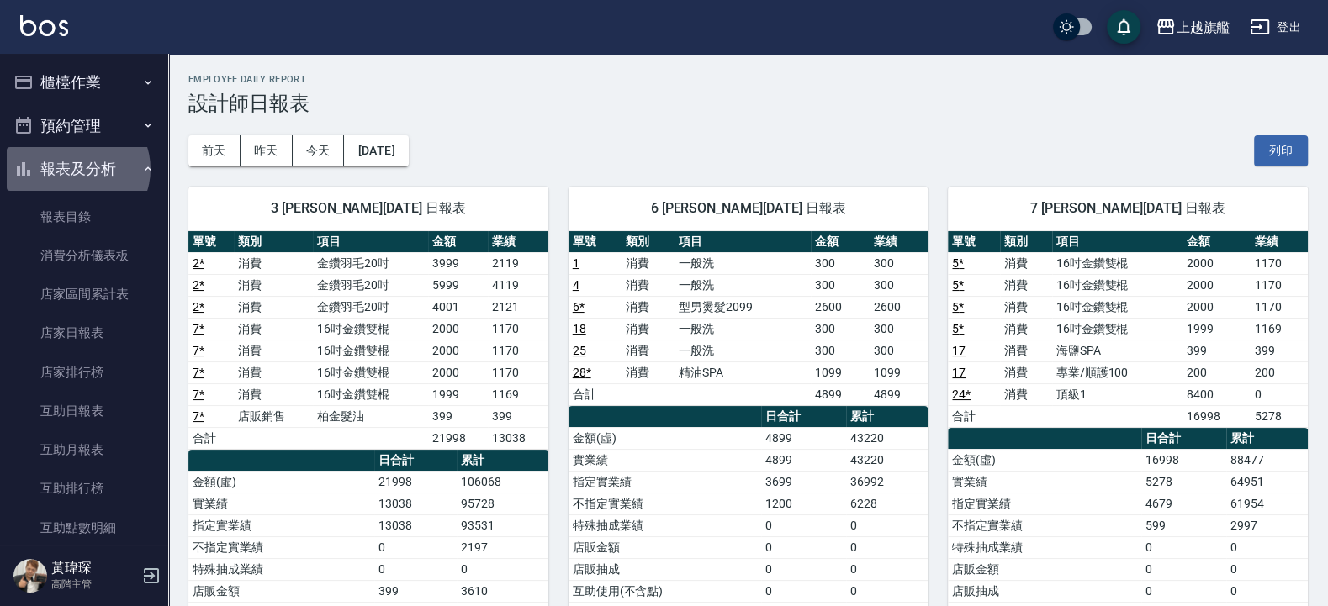
click at [77, 169] on button "報表及分析" at bounding box center [84, 169] width 155 height 44
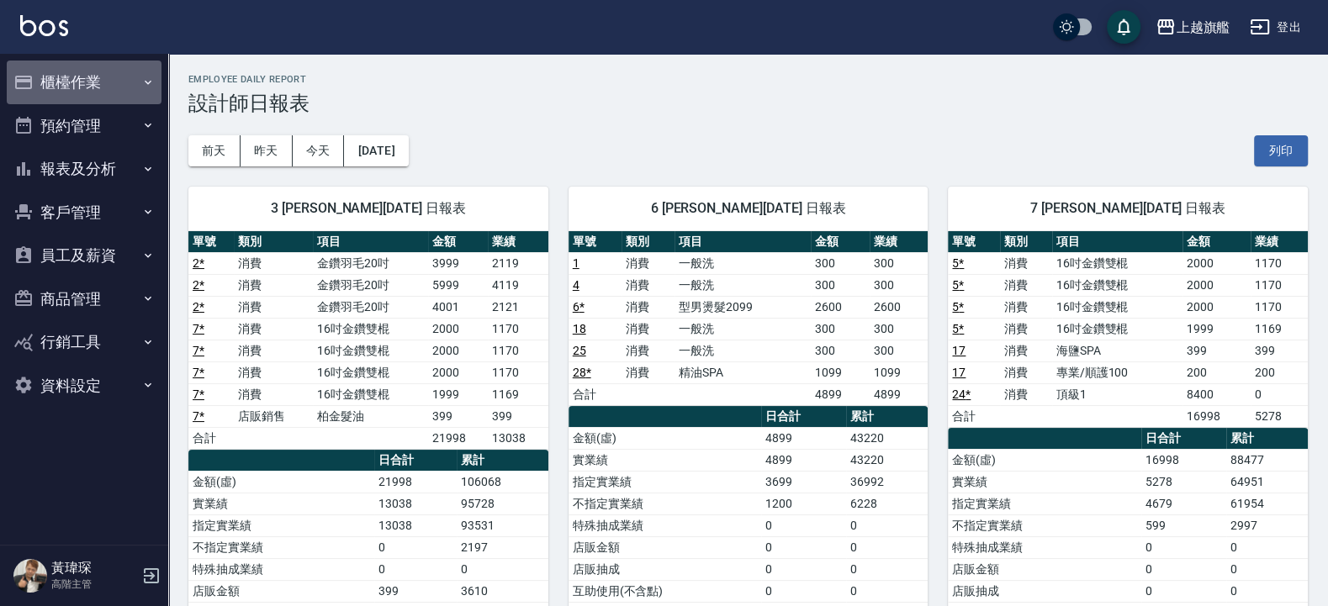
click at [83, 71] on button "櫃檯作業" at bounding box center [84, 83] width 155 height 44
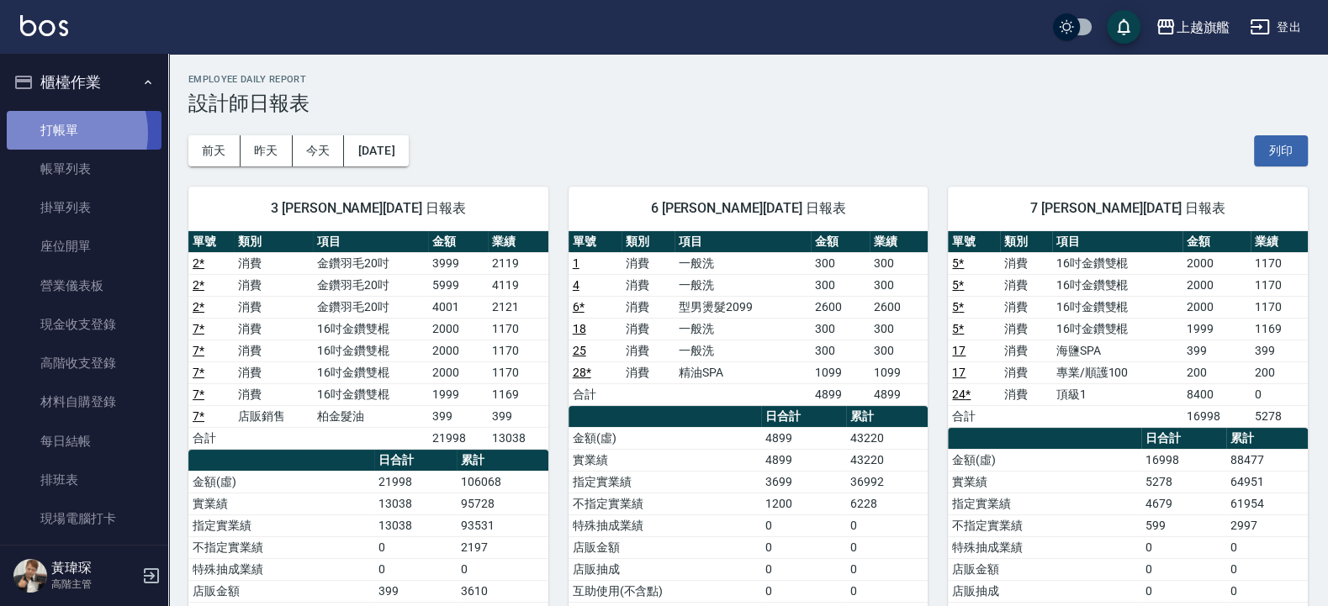
click at [55, 133] on link "打帳單" at bounding box center [84, 130] width 155 height 39
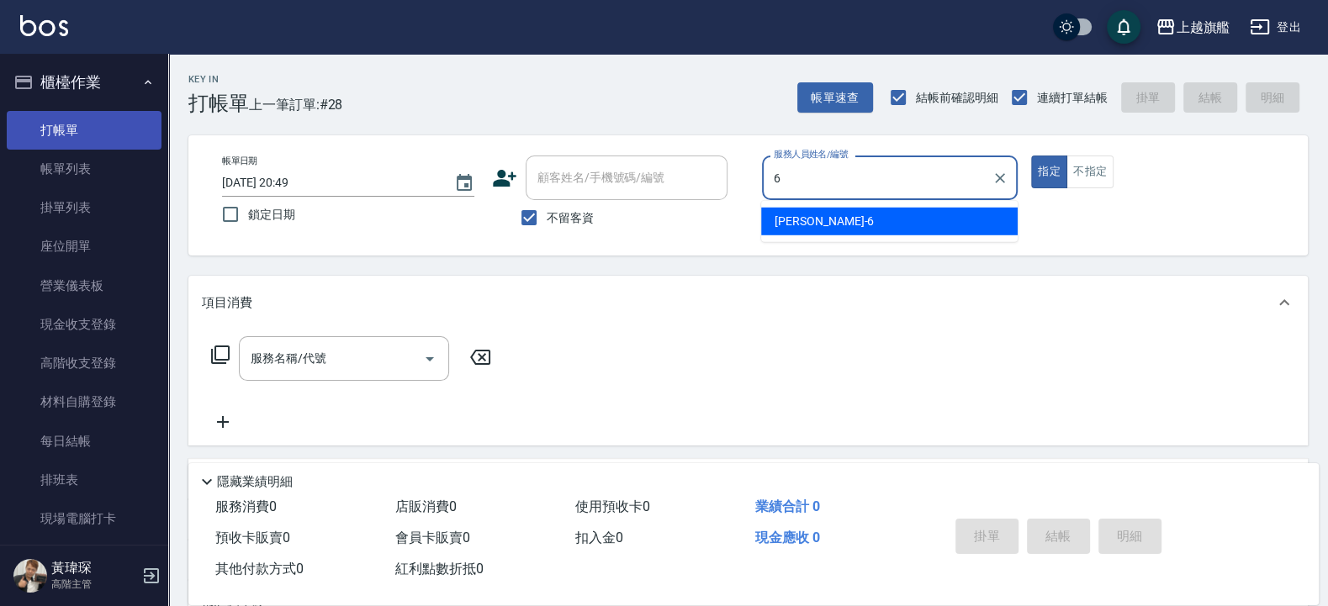
type input "張佳琳-6"
type button "true"
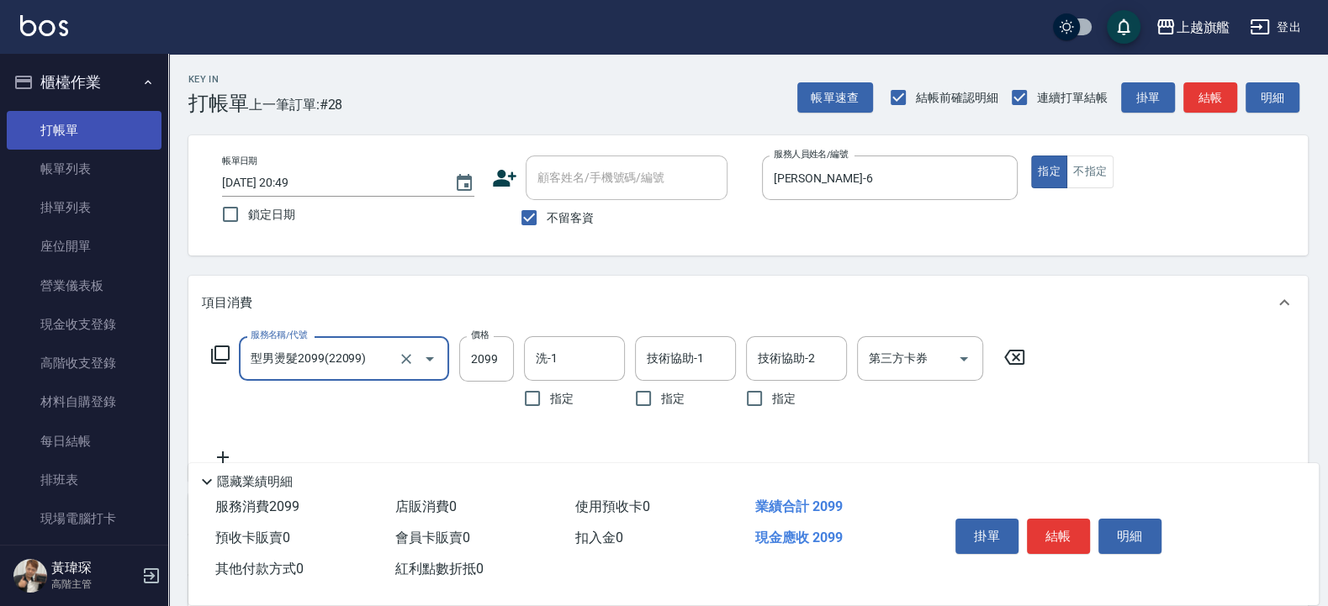
type input "型男燙髮2099(22099)"
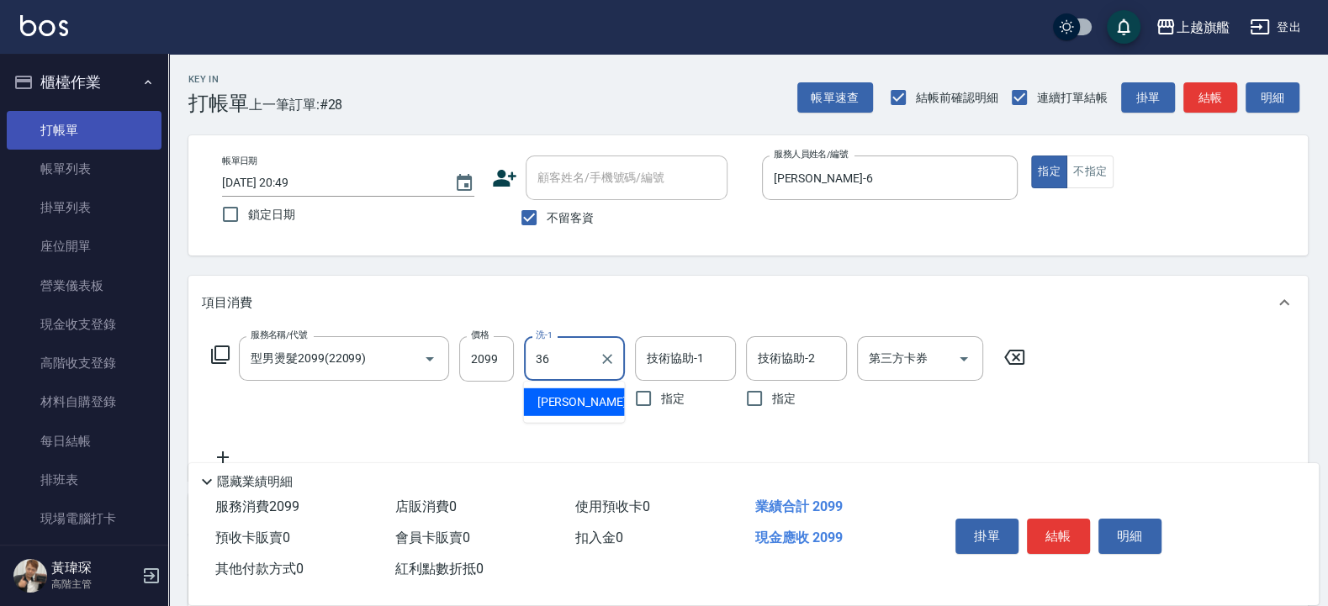
type input "蔡秉諶-36"
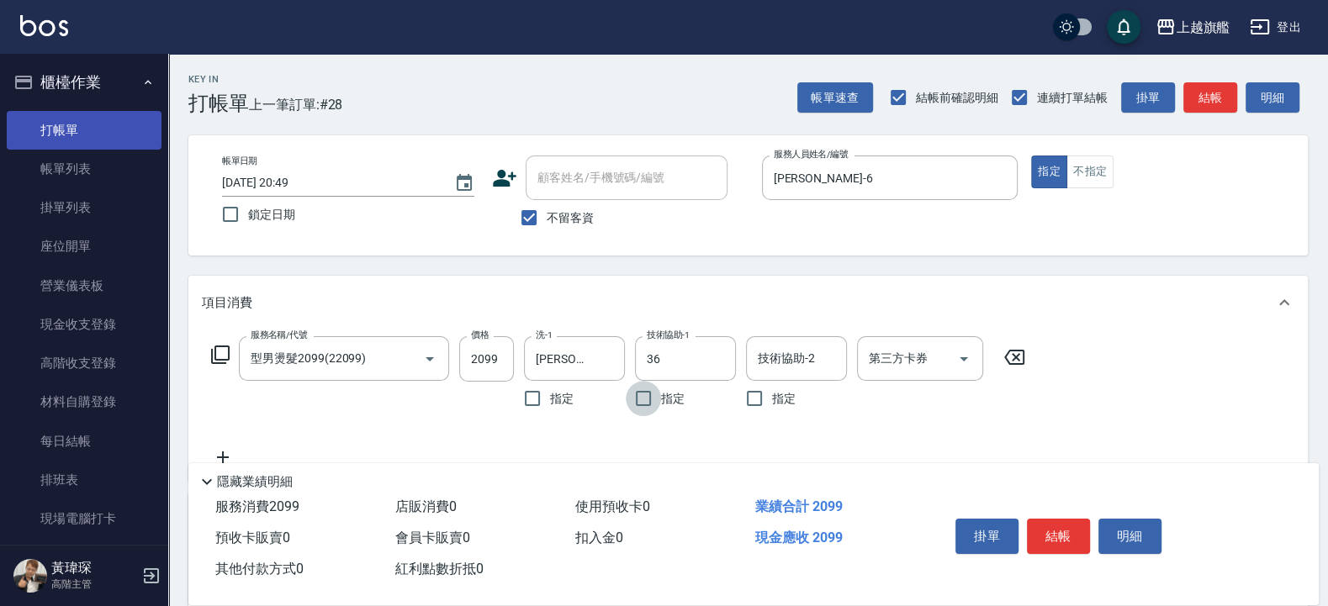
type input "蔡秉諶-36"
click at [499, 362] on input "2099" at bounding box center [486, 358] width 55 height 45
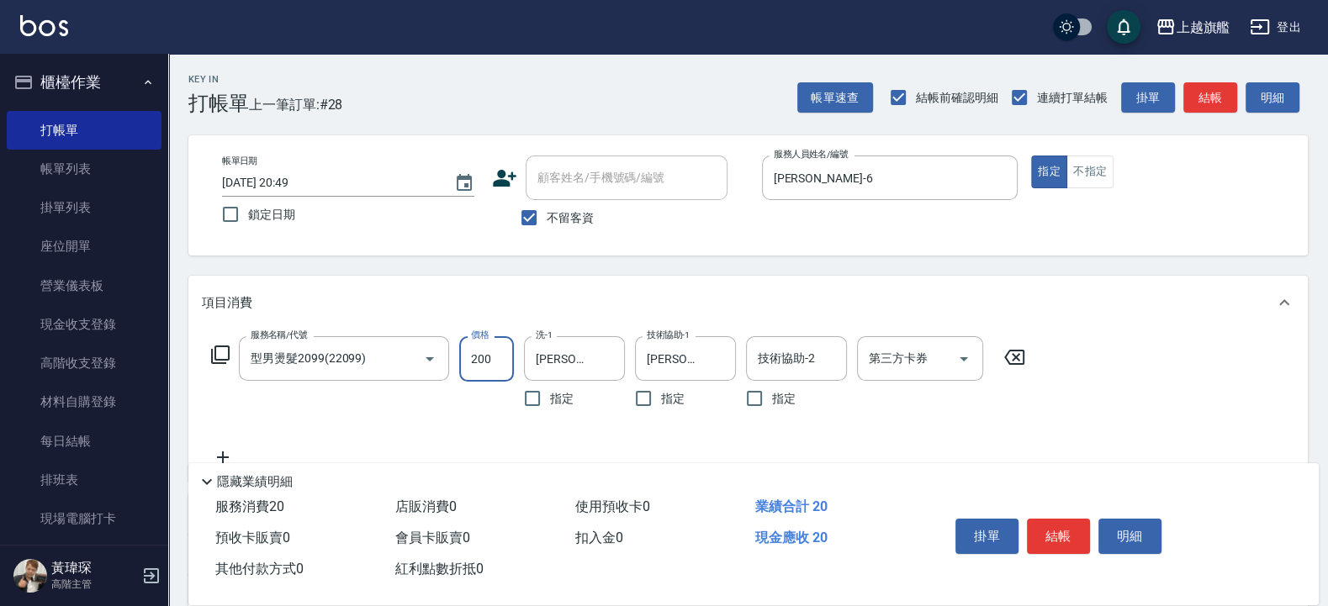
type input "2000"
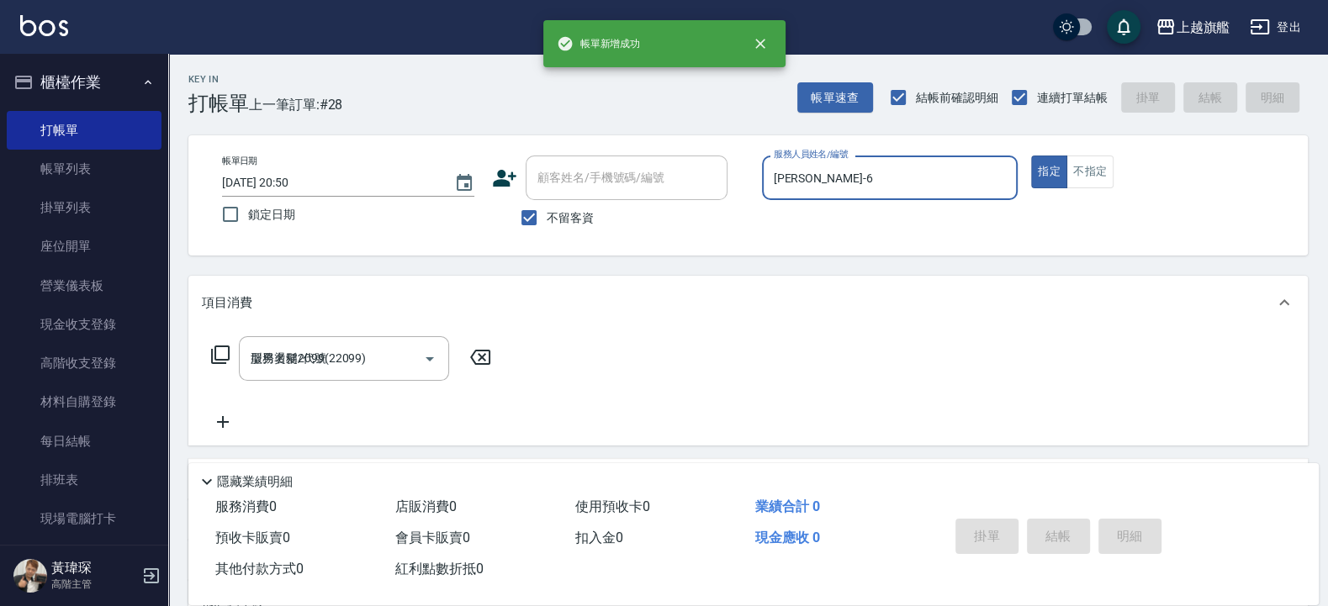
type input "2025/10/08 20:50"
click at [68, 77] on button "櫃檯作業" at bounding box center [84, 83] width 155 height 44
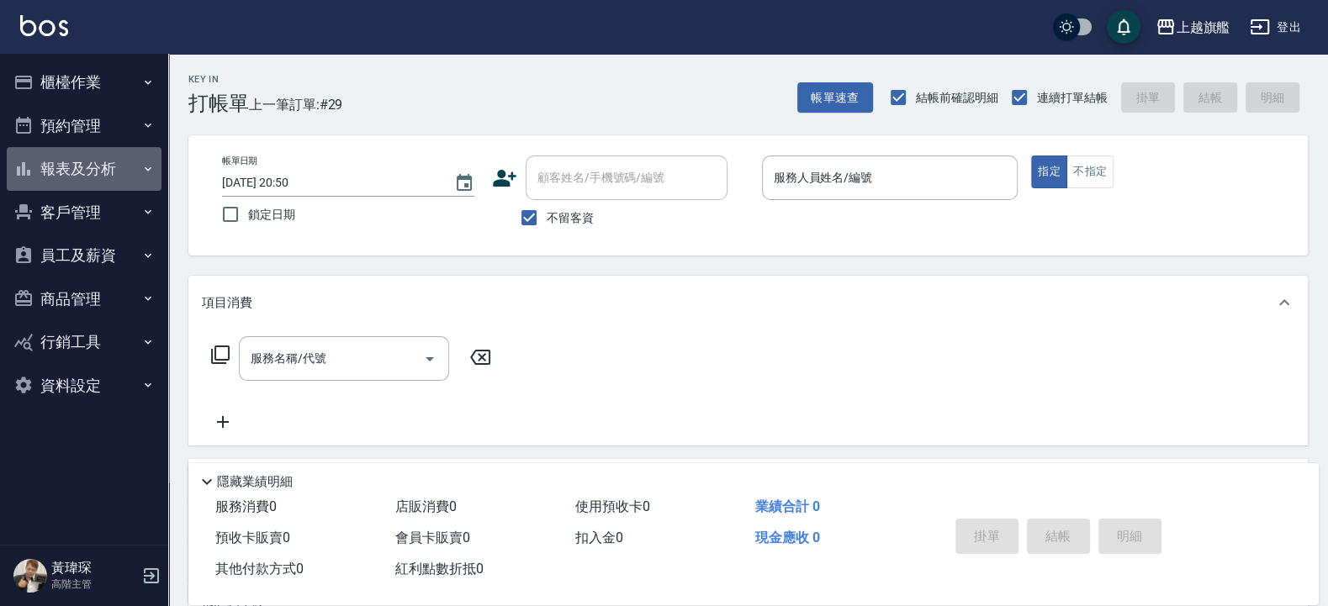
click at [57, 175] on button "報表及分析" at bounding box center [84, 169] width 155 height 44
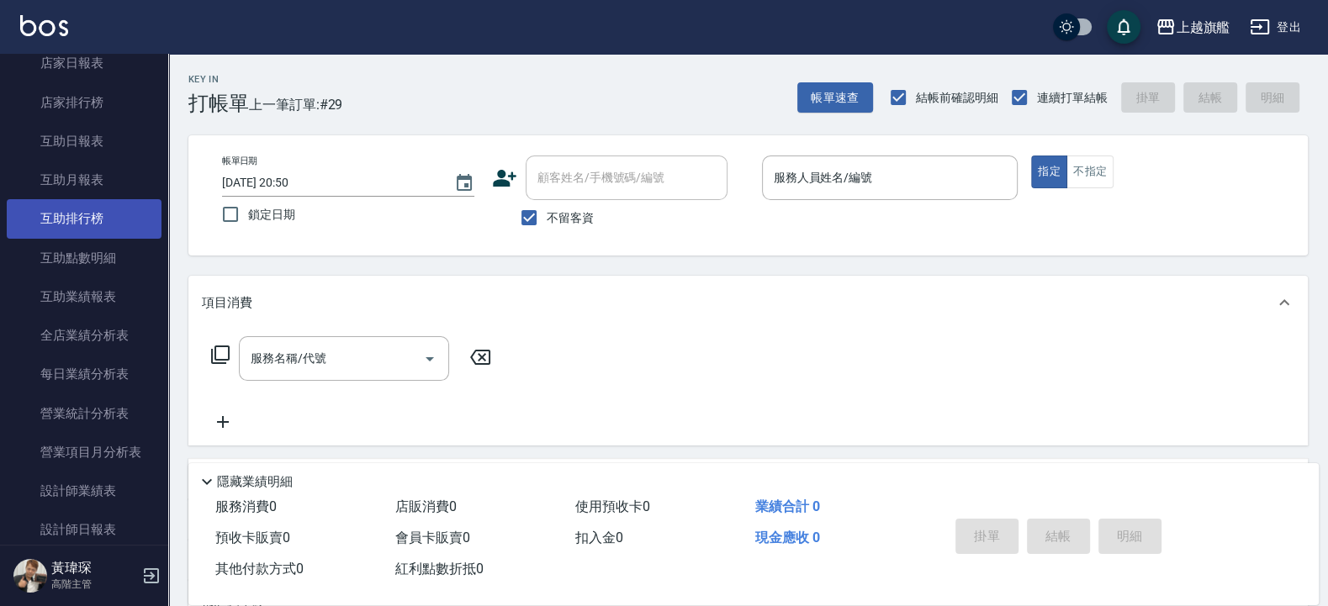
scroll to position [303, 0]
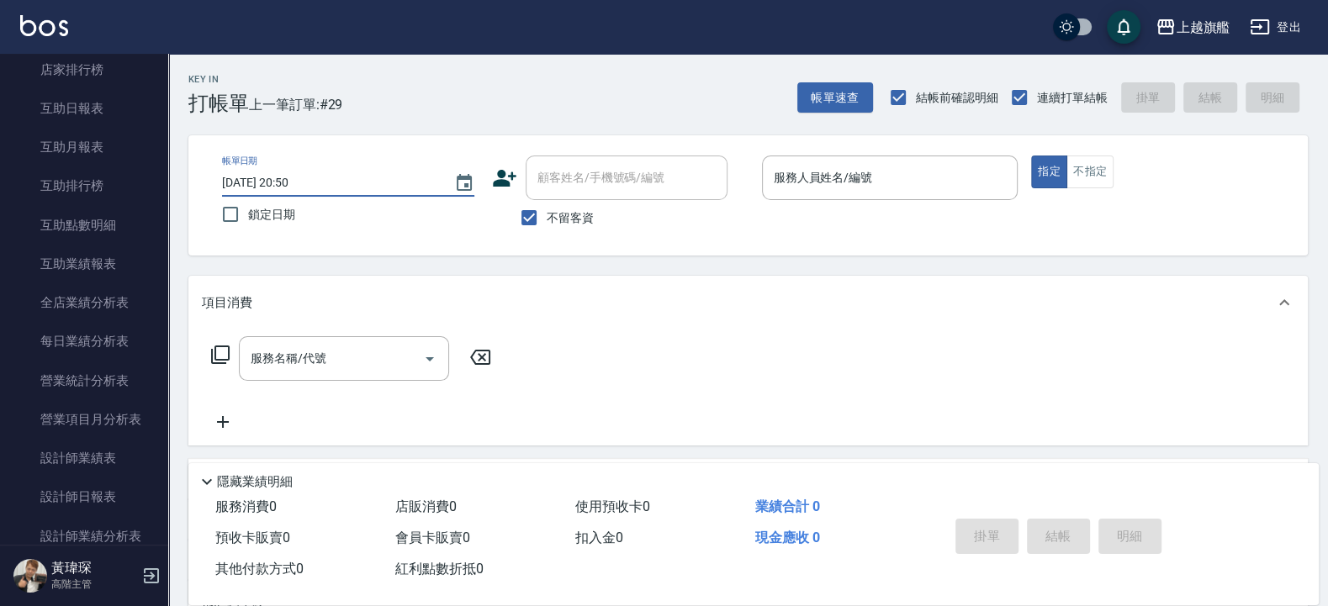
drag, startPoint x: 223, startPoint y: 177, endPoint x: 264, endPoint y: 193, distance: 44.2
click at [560, 78] on div "Key In 打帳單 上一筆訂單:#29 帳單速查 結帳前確認明細 連續打單結帳 掛單 結帳 明細" at bounding box center [737, 84] width 1139 height 61
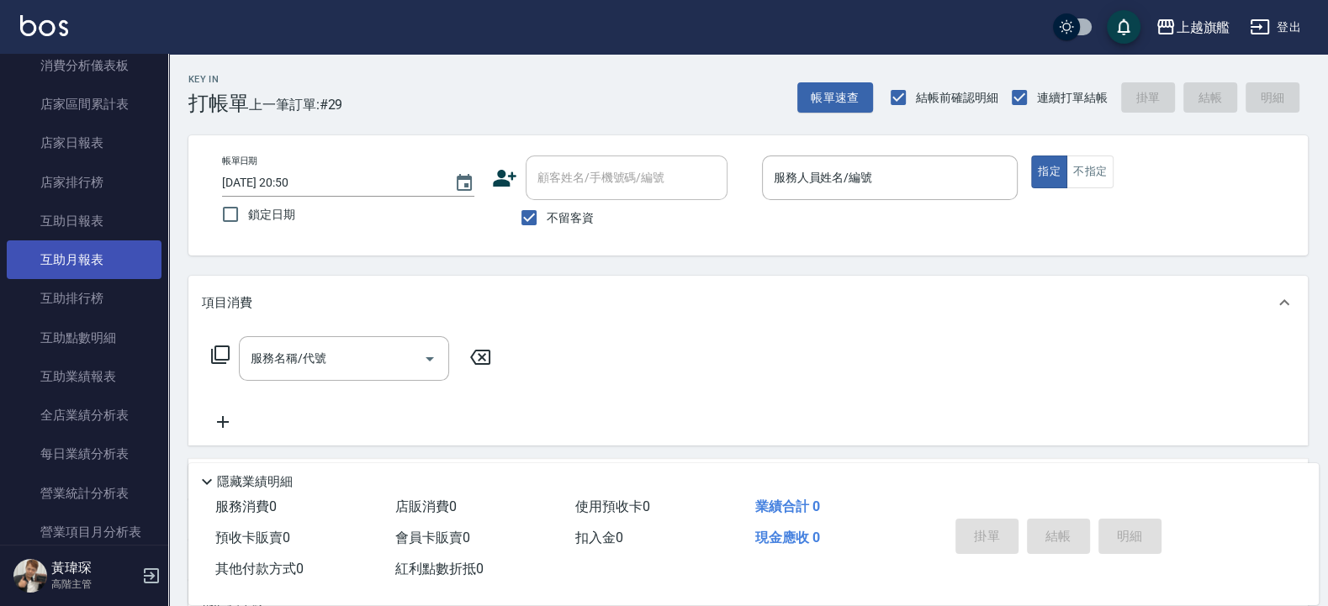
scroll to position [101, 0]
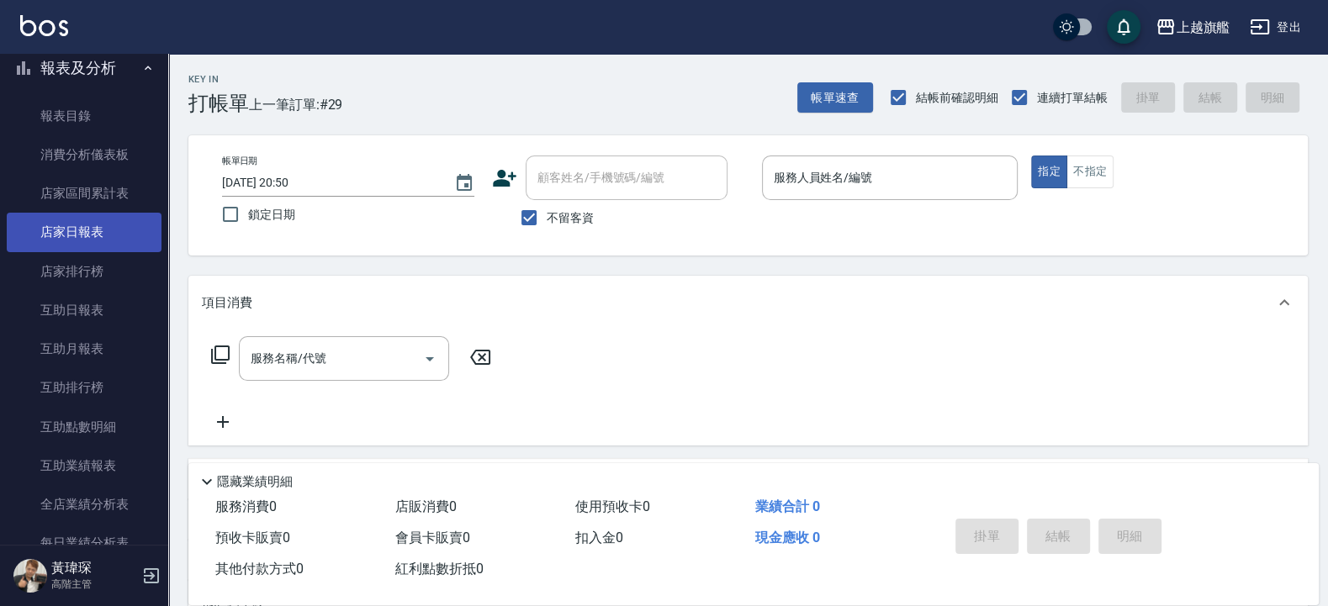
click at [83, 228] on link "店家日報表" at bounding box center [84, 232] width 155 height 39
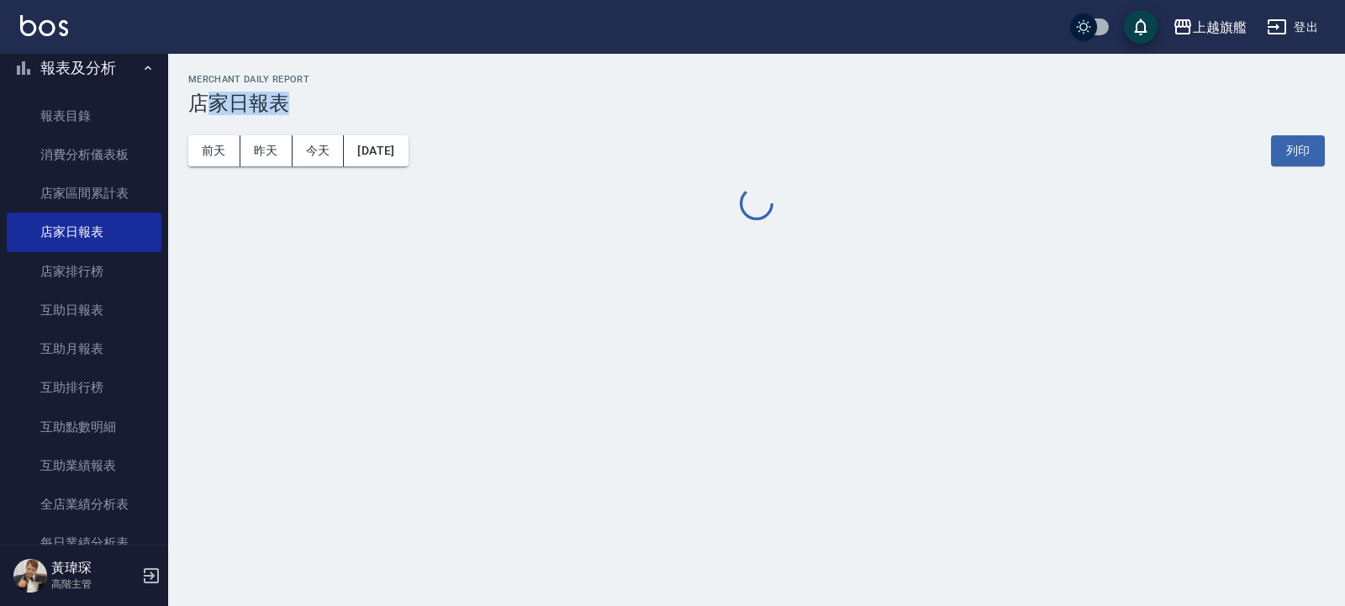
drag, startPoint x: 214, startPoint y: 101, endPoint x: 316, endPoint y: 108, distance: 102.0
click at [316, 108] on h3 "店家日報表" at bounding box center [756, 104] width 1137 height 24
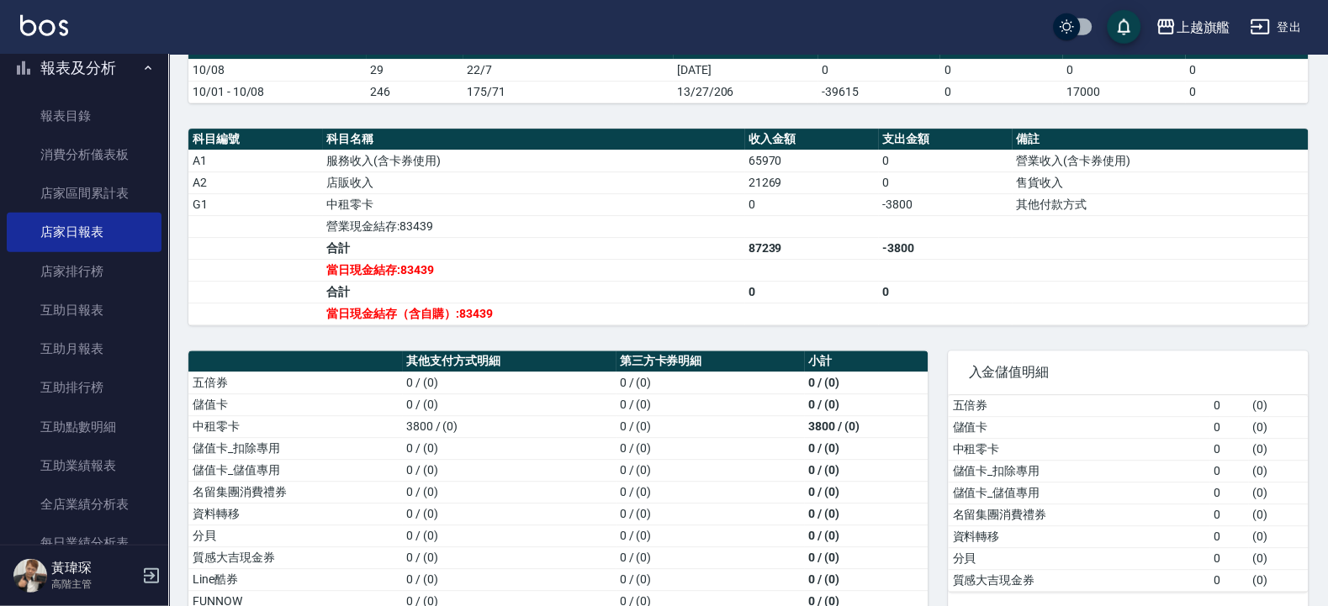
scroll to position [504, 0]
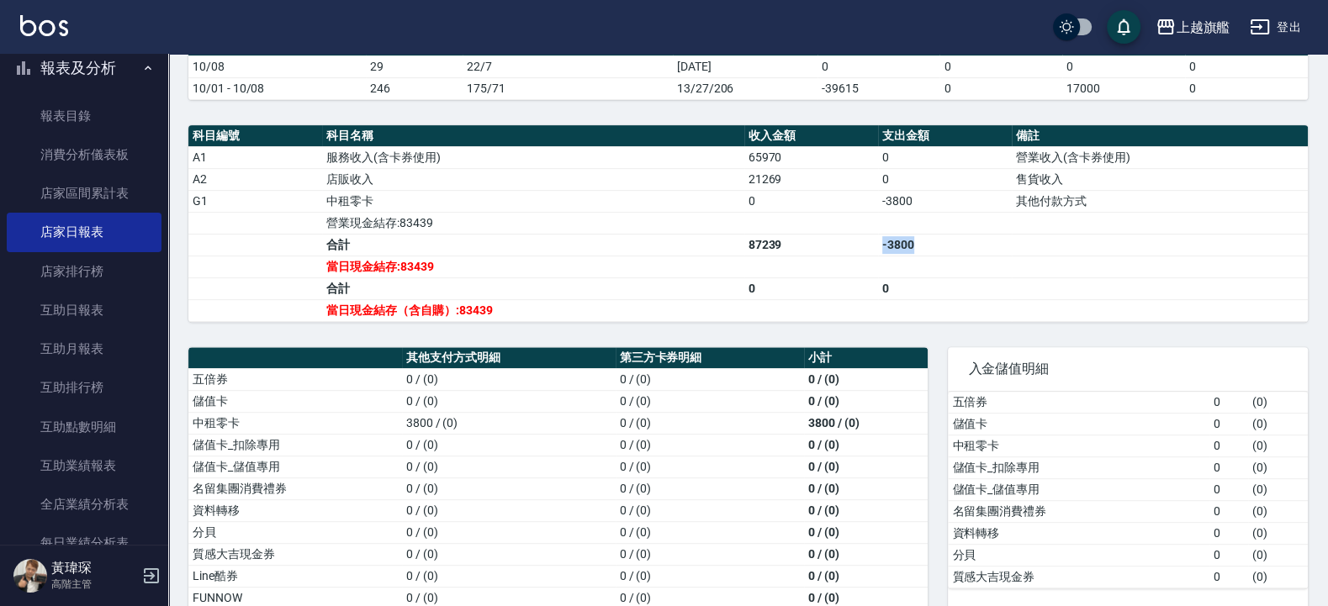
drag, startPoint x: 868, startPoint y: 249, endPoint x: 921, endPoint y: 256, distance: 53.5
click at [921, 256] on tr "合計 87239 -3800" at bounding box center [747, 245] width 1119 height 22
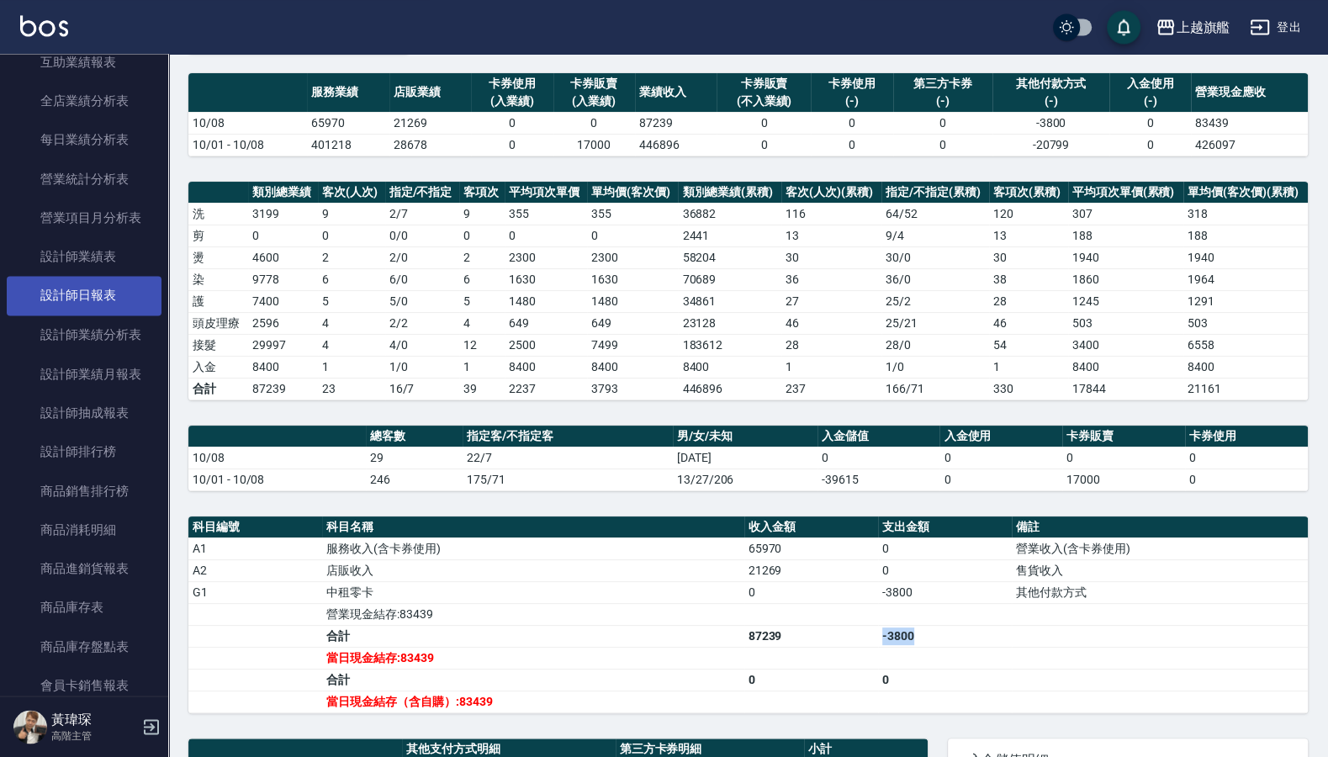
click at [98, 314] on link "設計師日報表" at bounding box center [84, 295] width 155 height 39
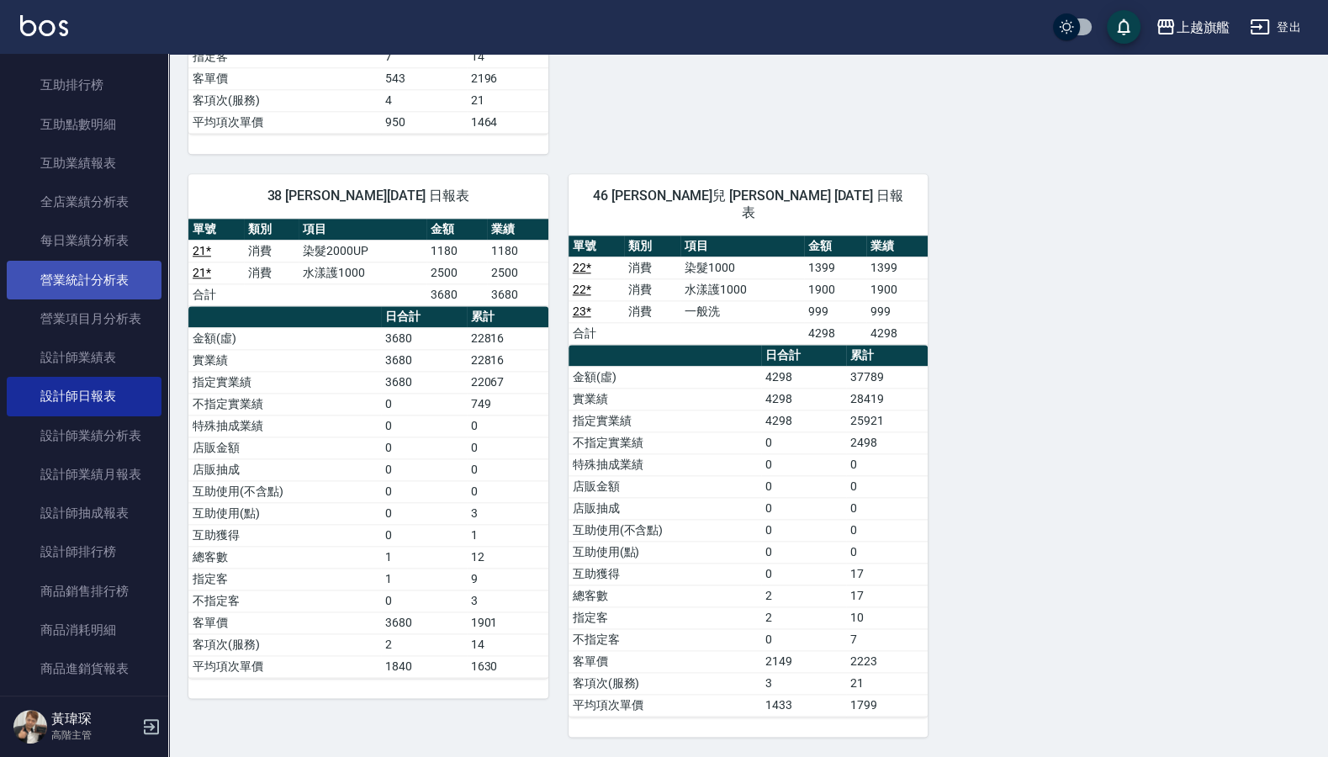
scroll to position [303, 0]
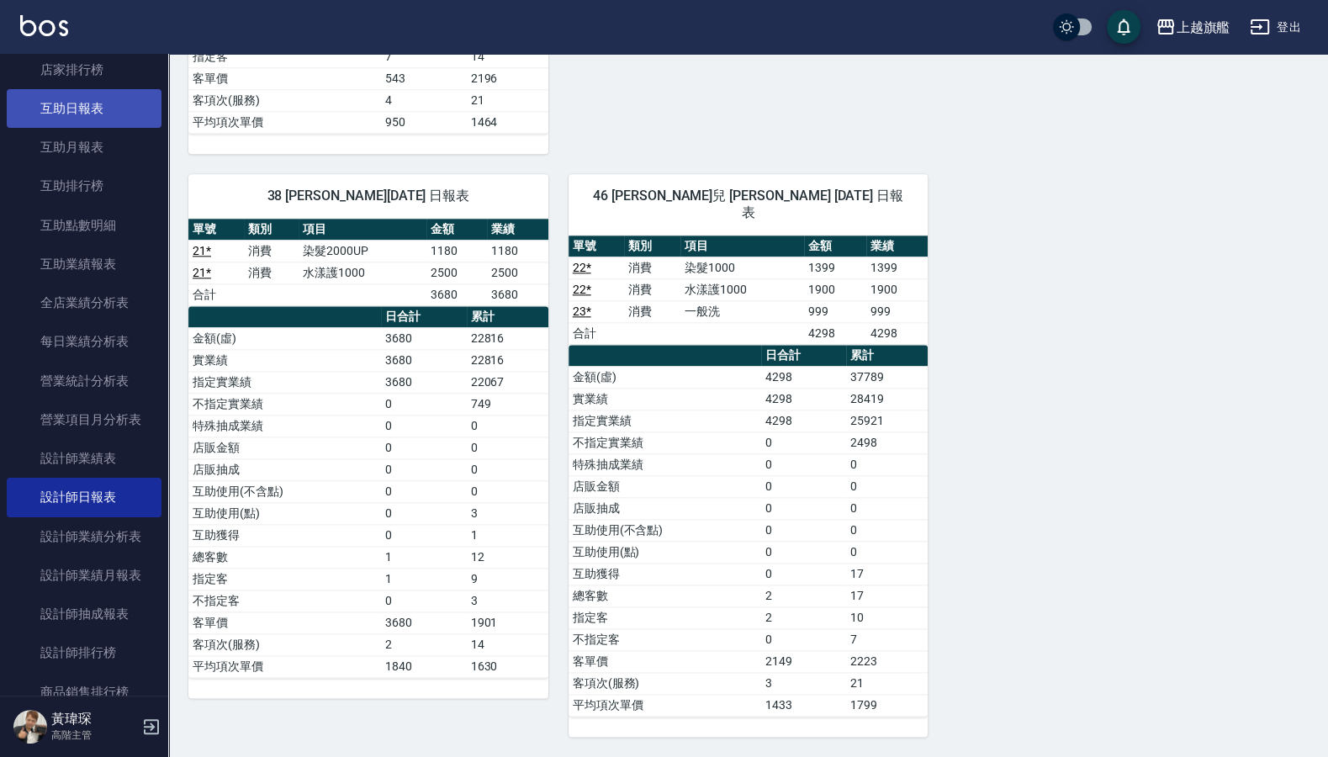
click at [97, 96] on link "互助日報表" at bounding box center [84, 108] width 155 height 39
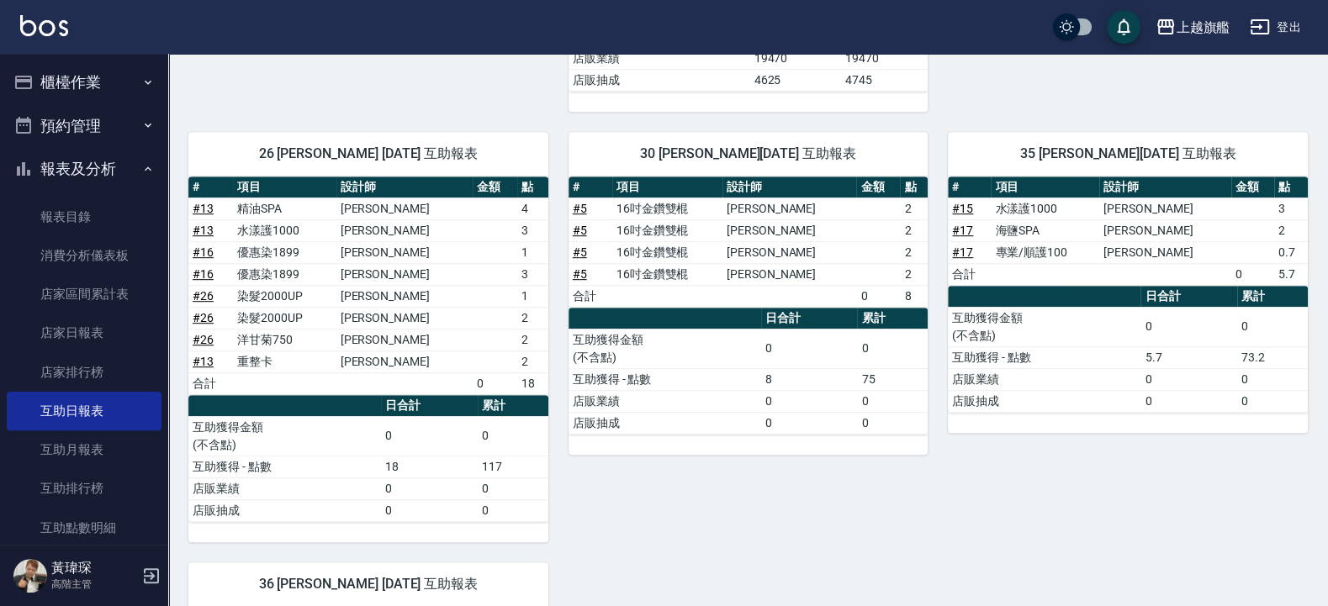
scroll to position [619, 0]
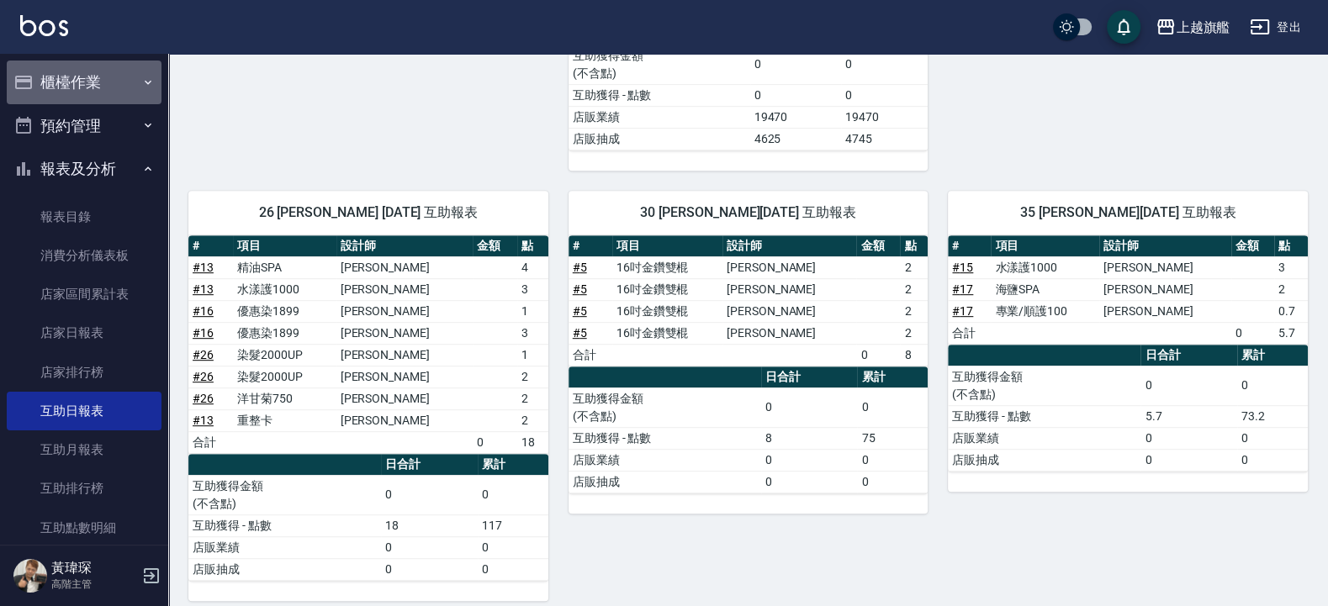
click at [88, 72] on button "櫃檯作業" at bounding box center [84, 83] width 155 height 44
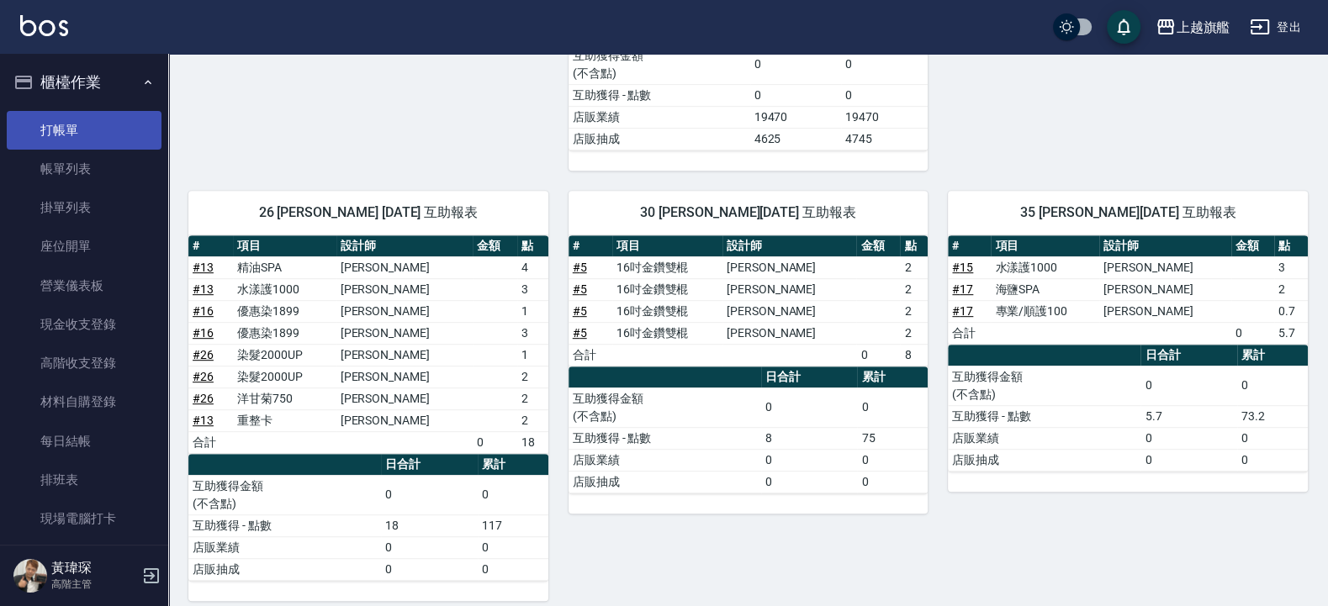
click at [63, 133] on link "打帳單" at bounding box center [84, 130] width 155 height 39
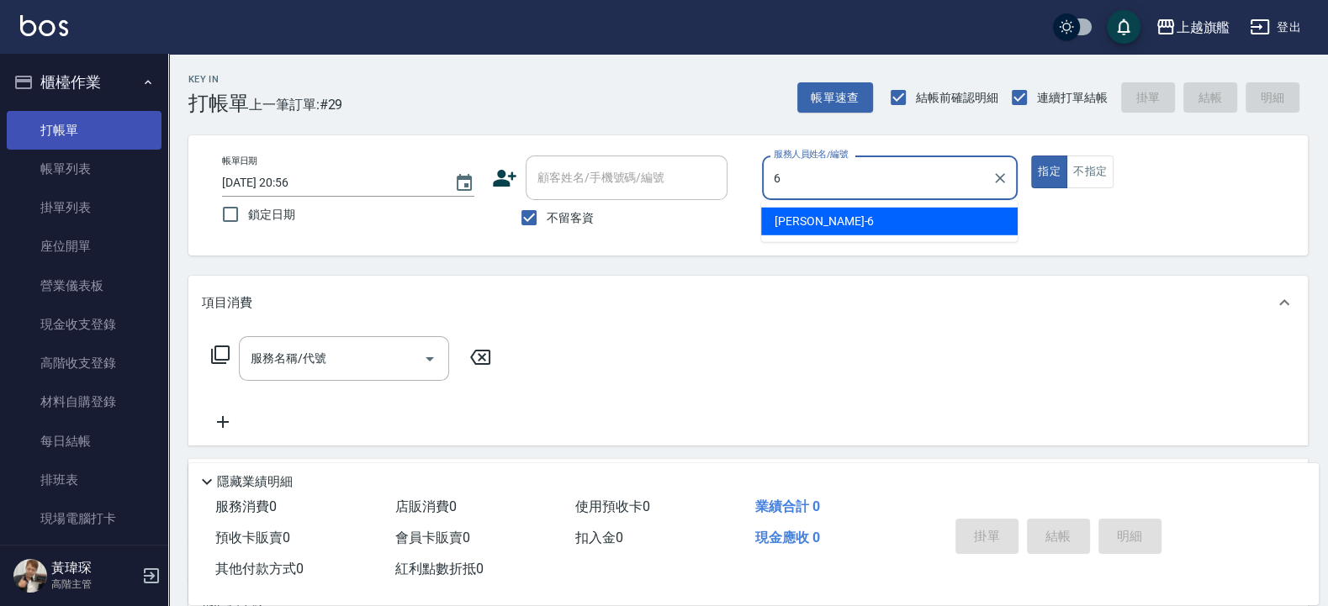
type input "張佳琳-6"
type button "true"
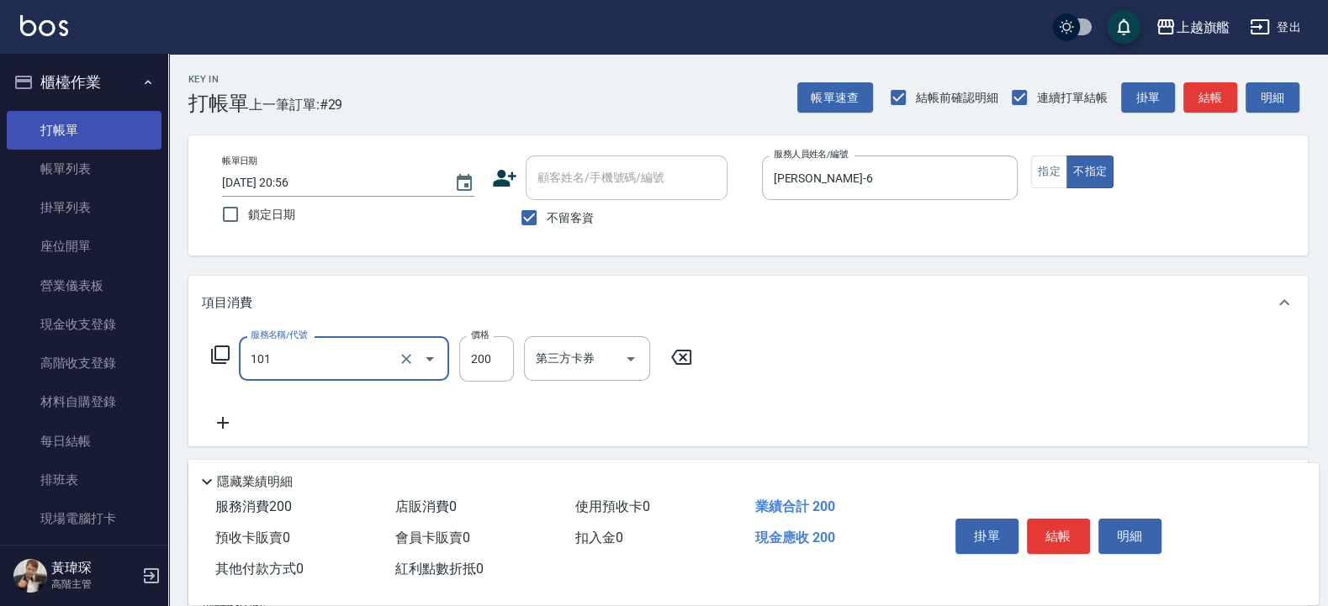
type input "一般洗(101)"
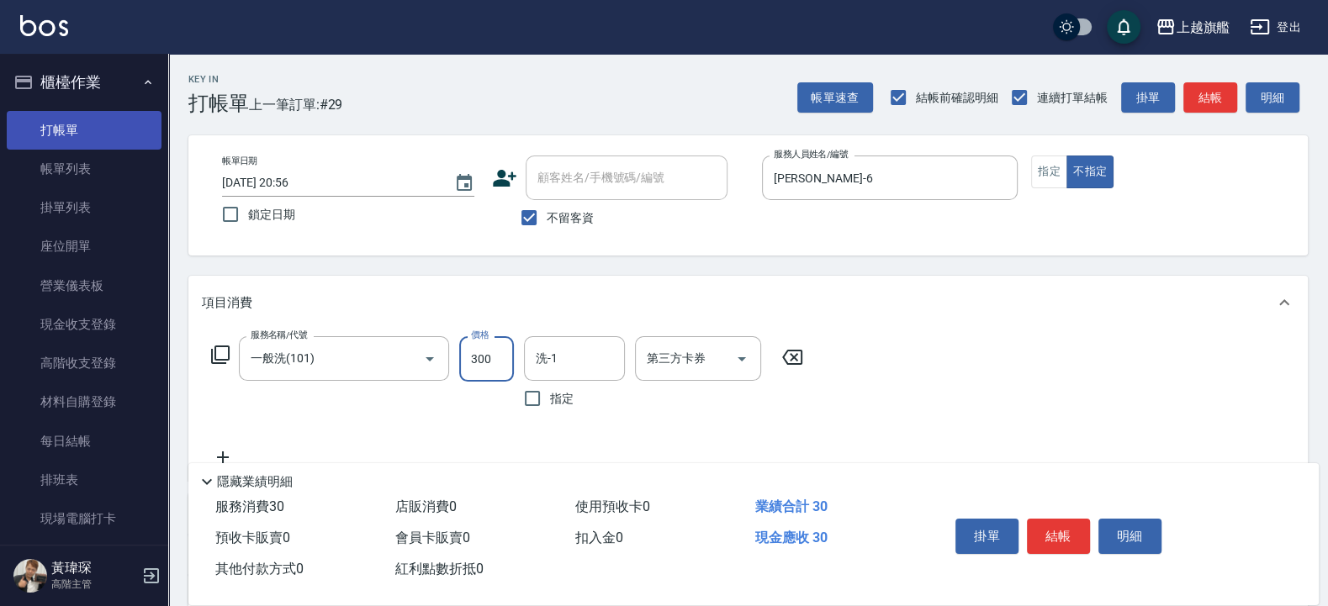
type input "300"
type input "蔡秉諶-36"
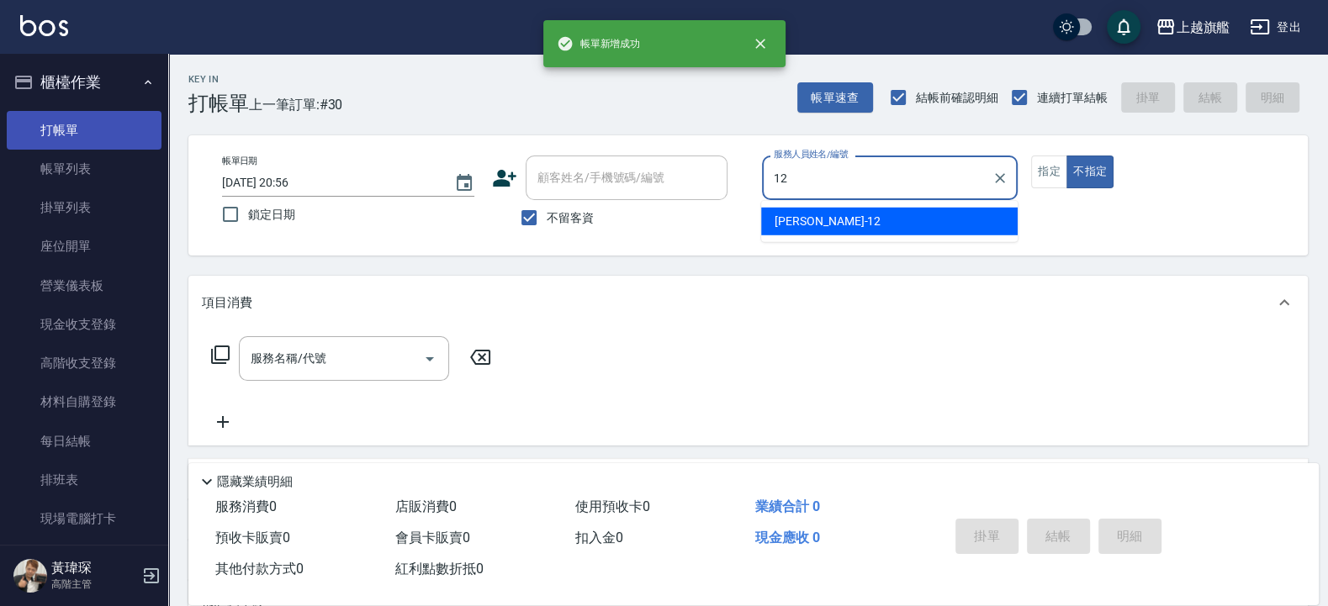
type input "[PERSON_NAME]-12"
type button "false"
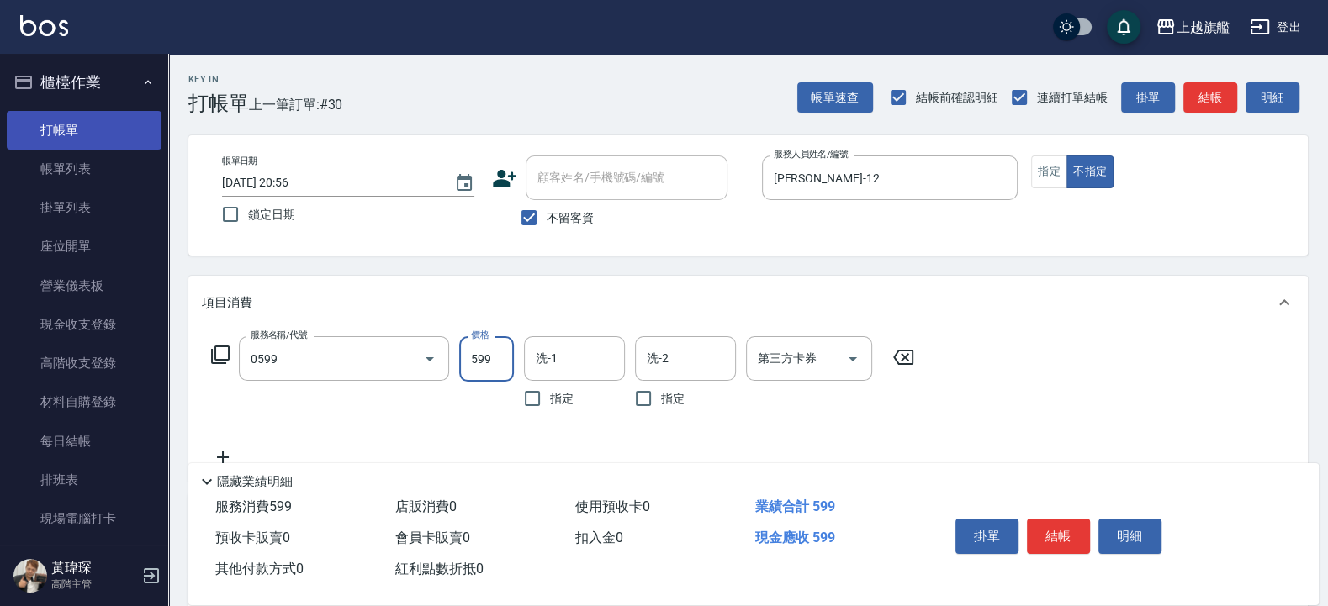
type input "去角質ITELY.(0599)"
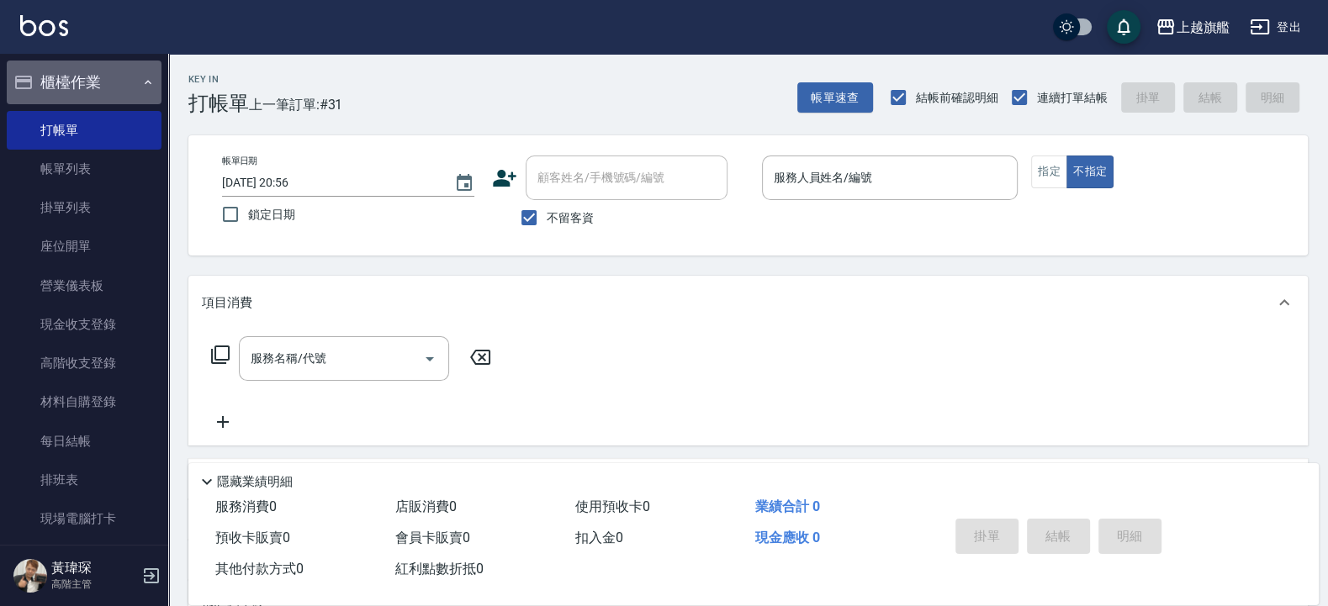
click at [97, 84] on button "櫃檯作業" at bounding box center [84, 83] width 155 height 44
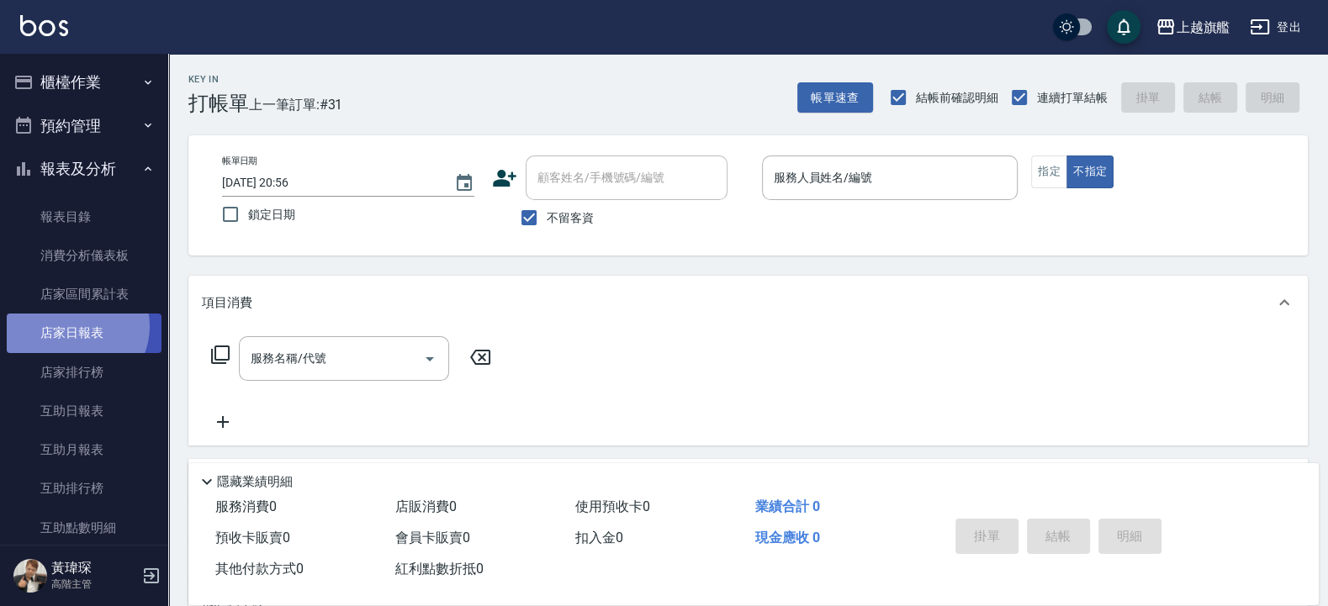
click at [74, 326] on link "店家日報表" at bounding box center [84, 333] width 155 height 39
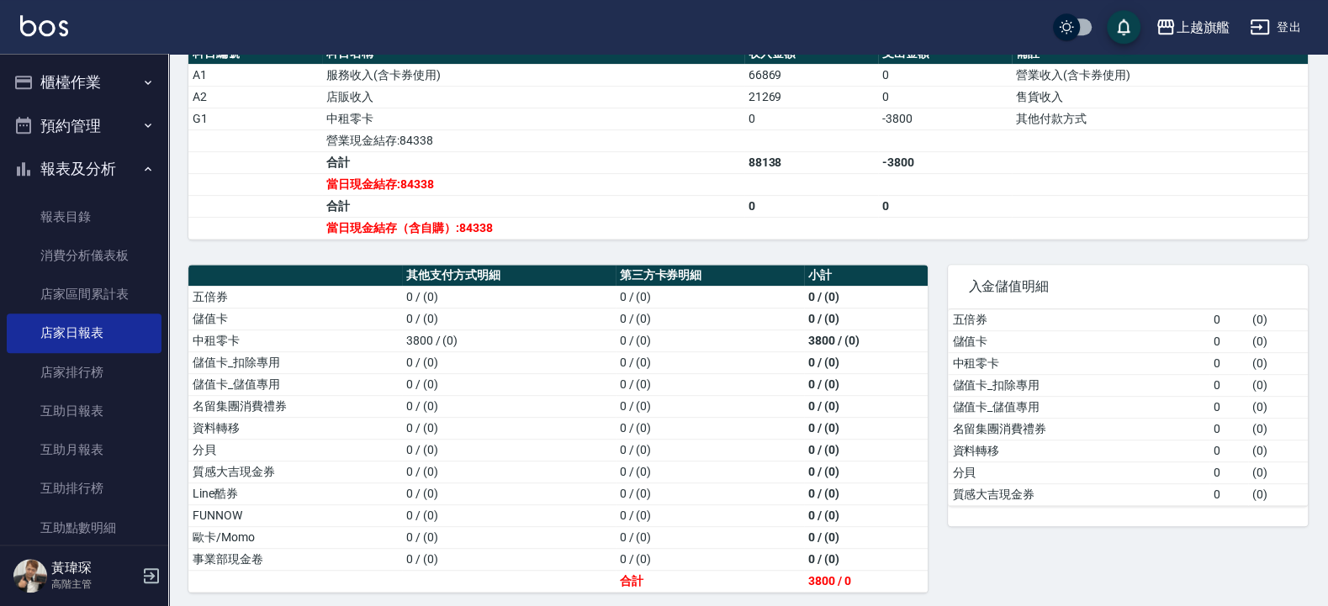
scroll to position [601, 0]
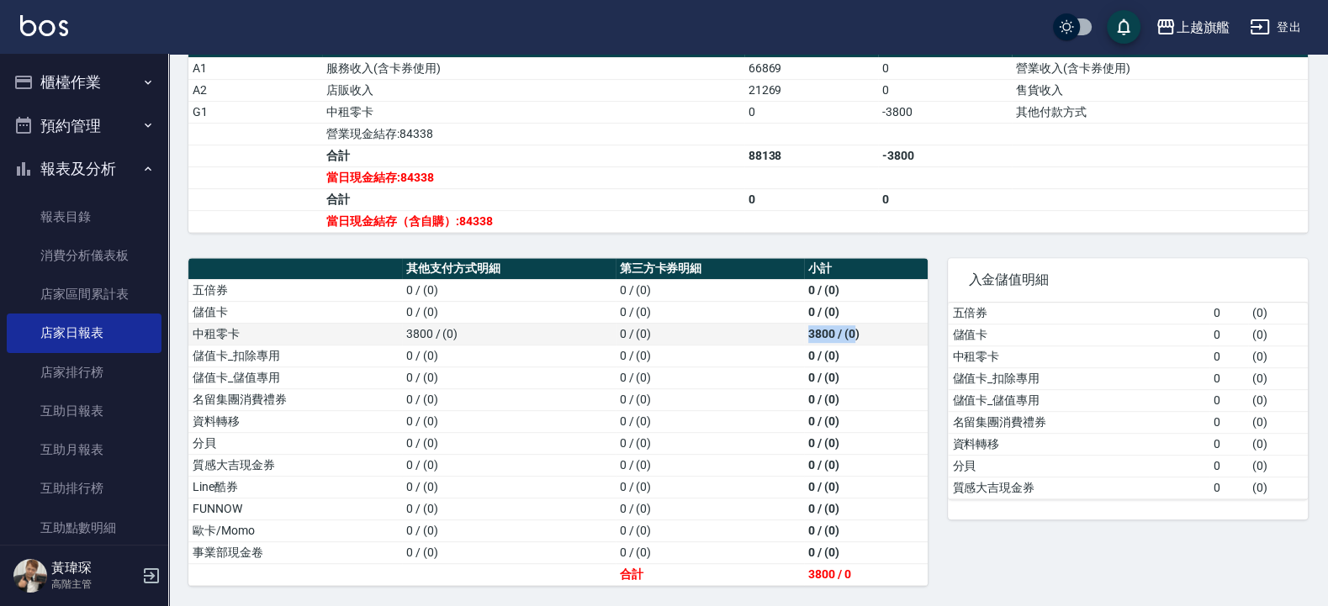
drag, startPoint x: 773, startPoint y: 332, endPoint x: 852, endPoint y: 340, distance: 78.6
click at [852, 340] on tr "中租零卡 3800 / (0) 0 / (0) 3800 / (0)" at bounding box center [557, 334] width 739 height 22
click at [610, 438] on td "0 / (0)" at bounding box center [509, 443] width 214 height 22
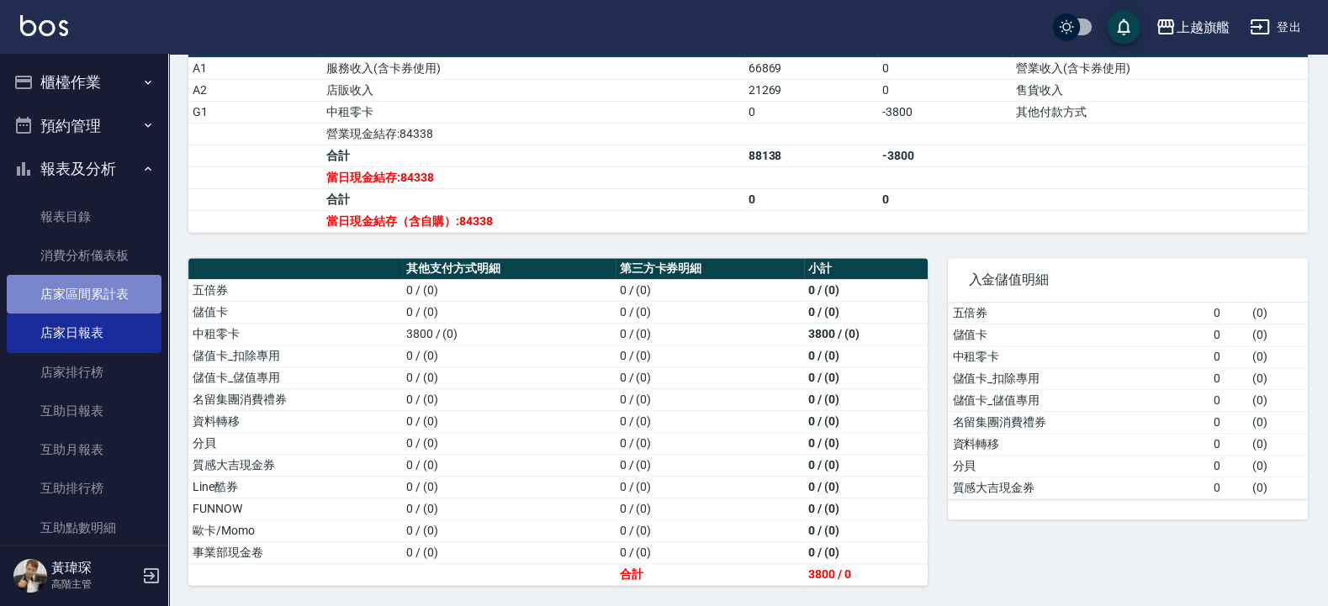
click at [98, 289] on link "店家區間累計表" at bounding box center [84, 294] width 155 height 39
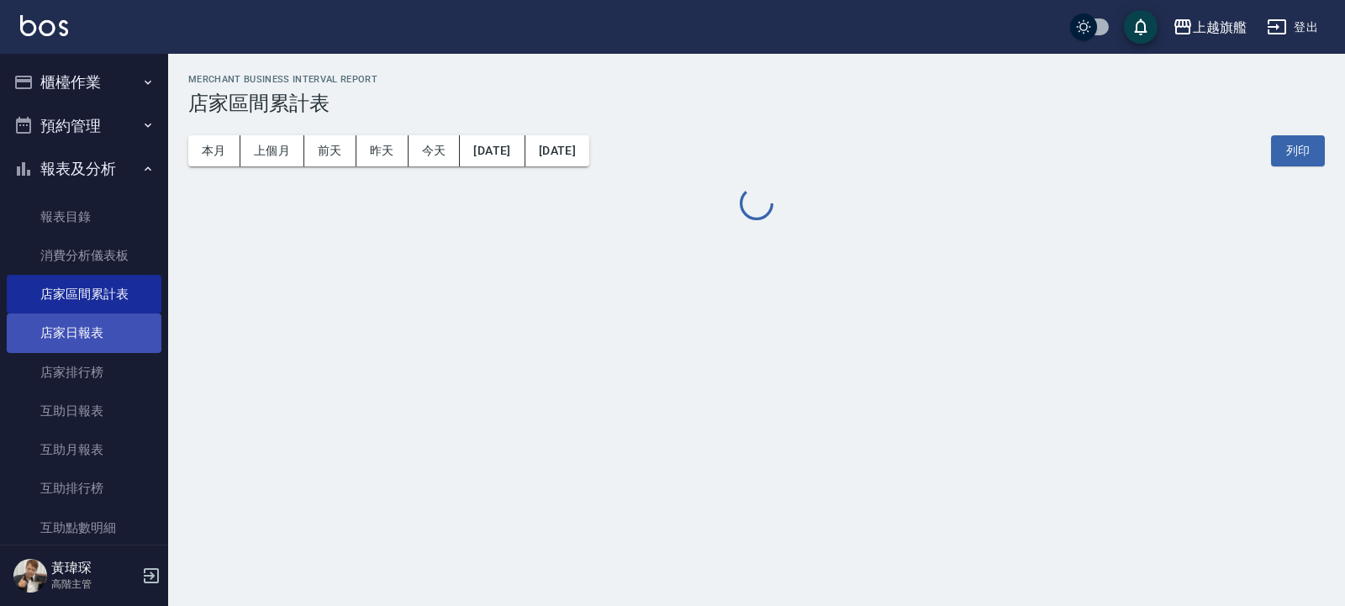
click at [85, 331] on link "店家日報表" at bounding box center [84, 333] width 155 height 39
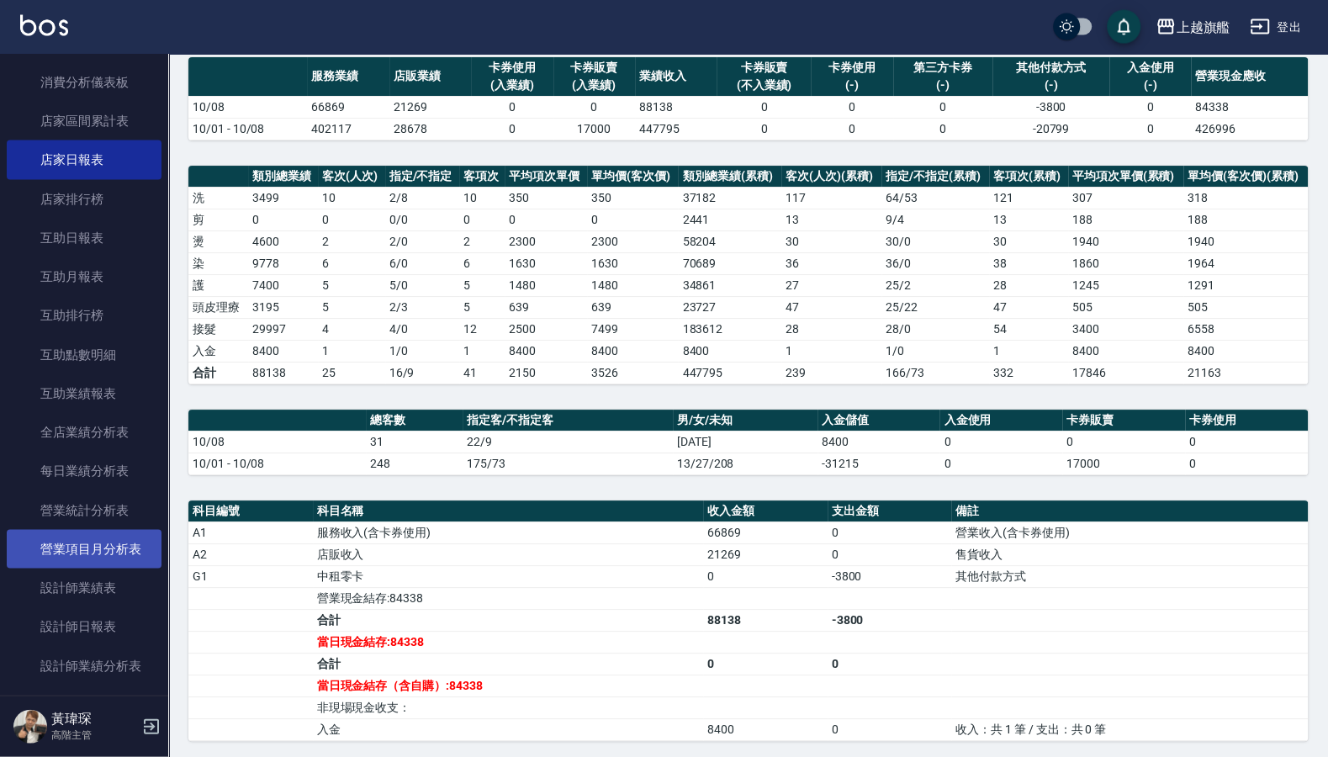
scroll to position [202, 0]
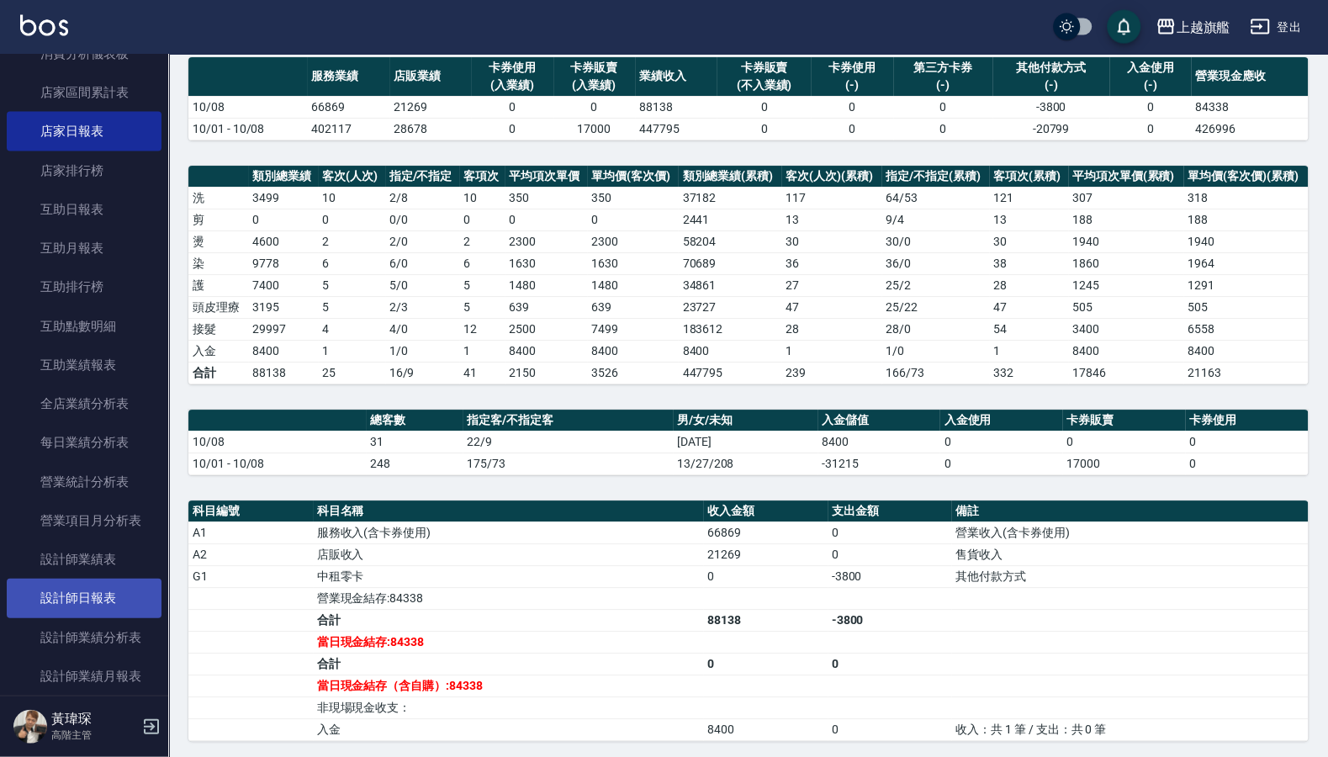
click at [74, 605] on link "設計師日報表" at bounding box center [84, 597] width 155 height 39
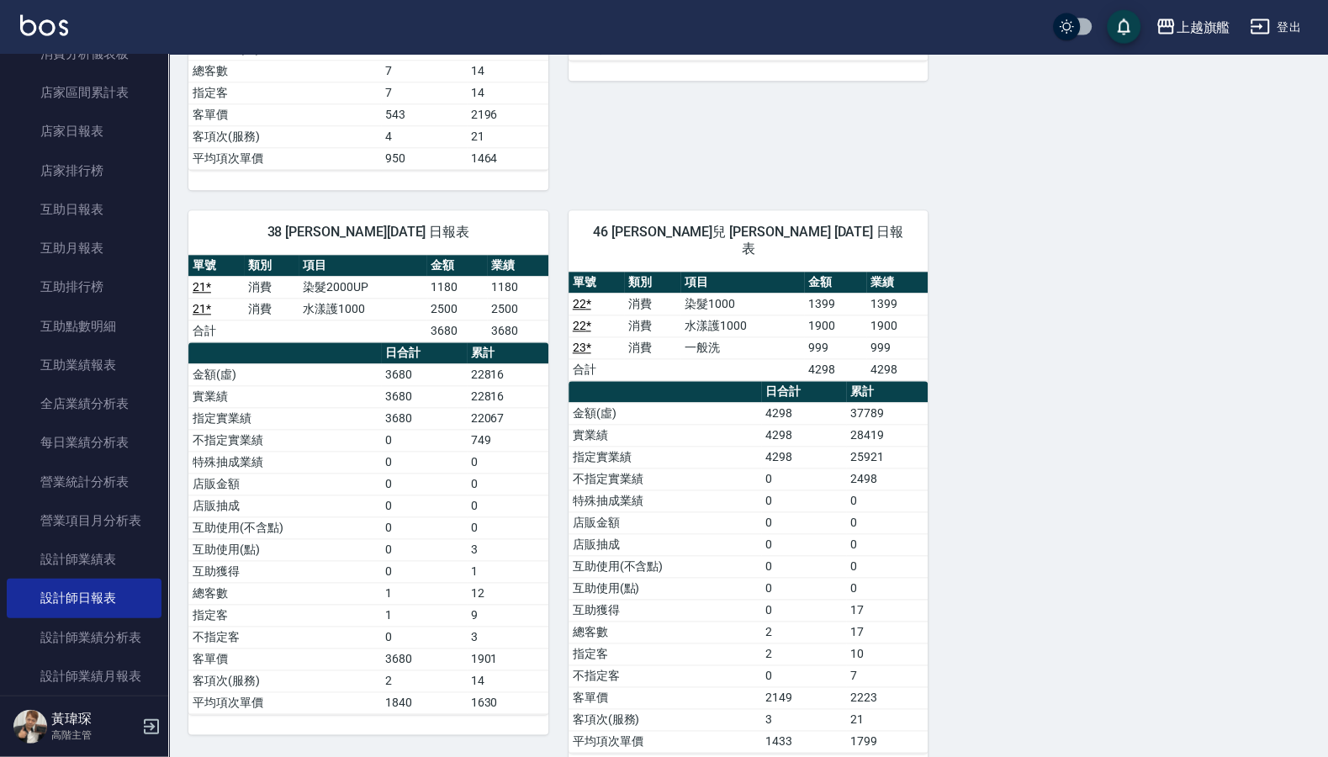
scroll to position [1494, 0]
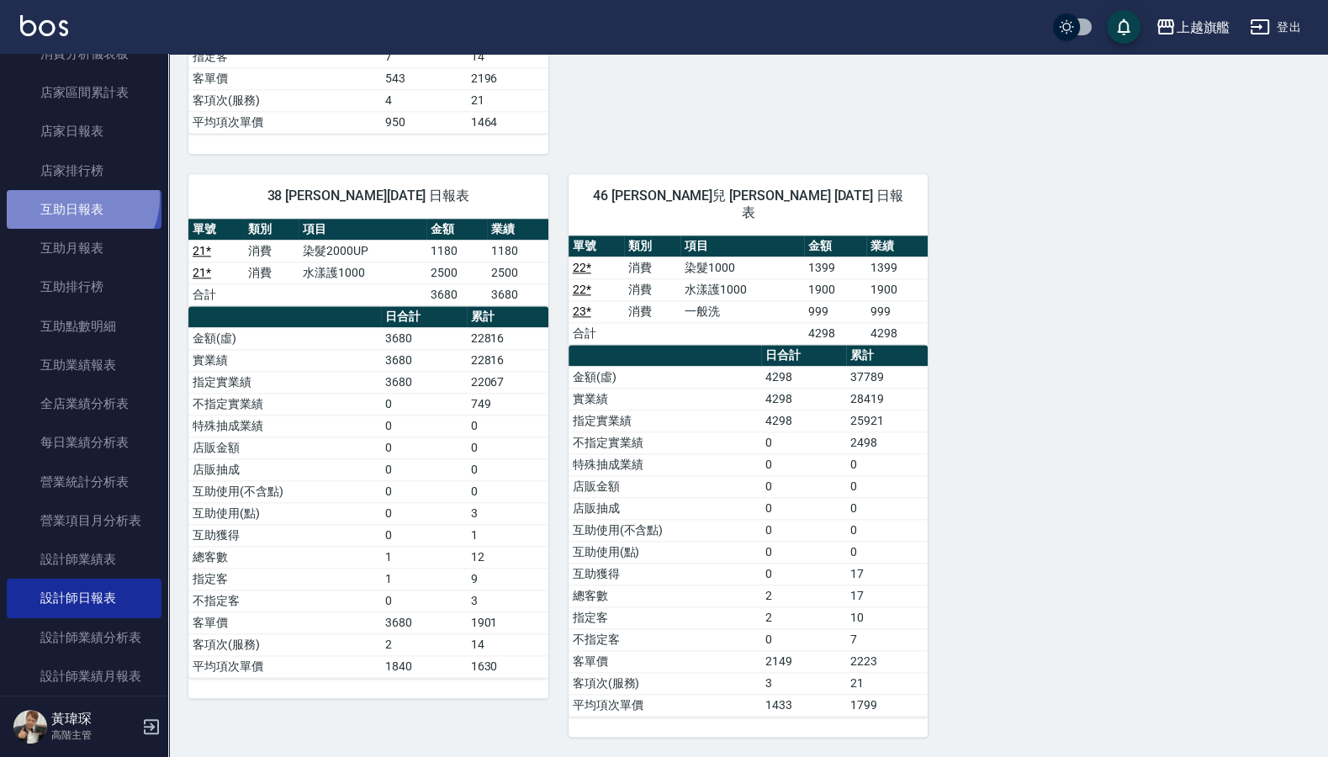
click at [80, 198] on link "互助日報表" at bounding box center [84, 209] width 155 height 39
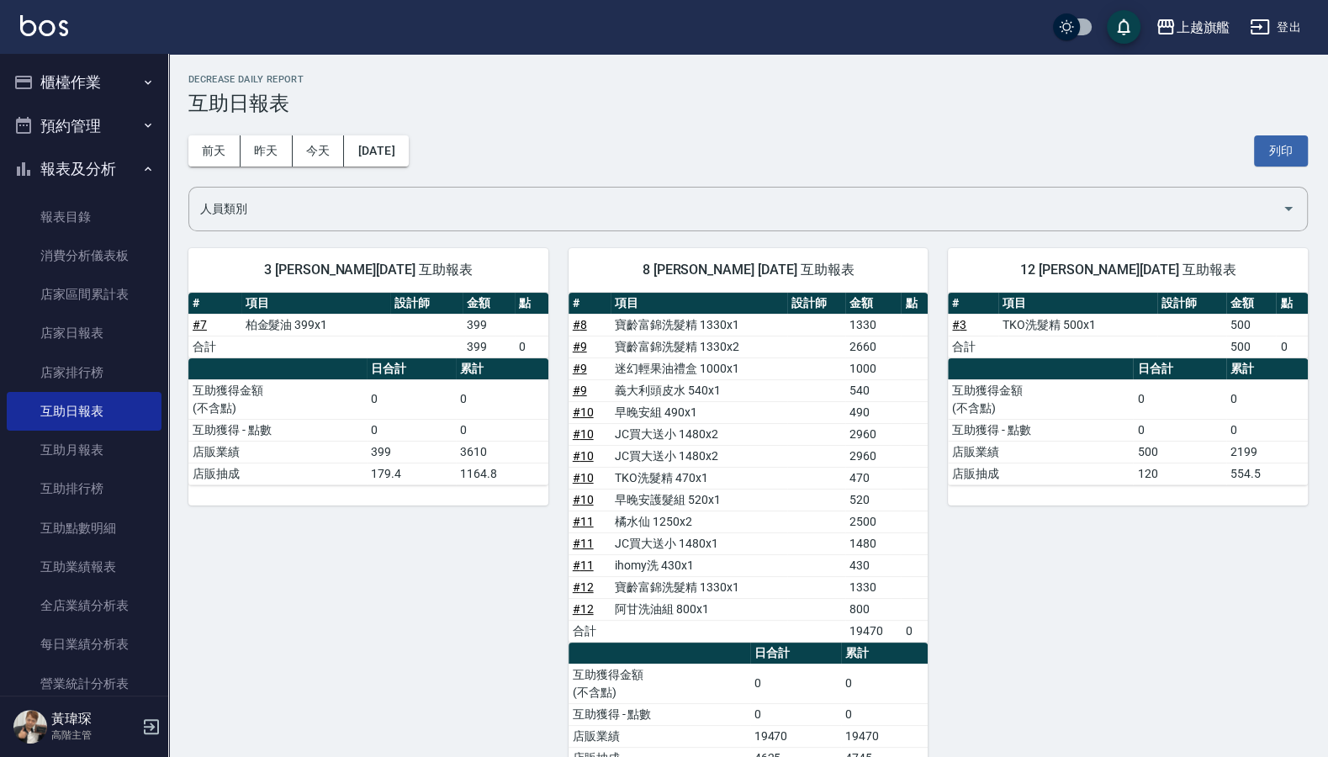
click at [105, 159] on button "報表及分析" at bounding box center [84, 169] width 155 height 44
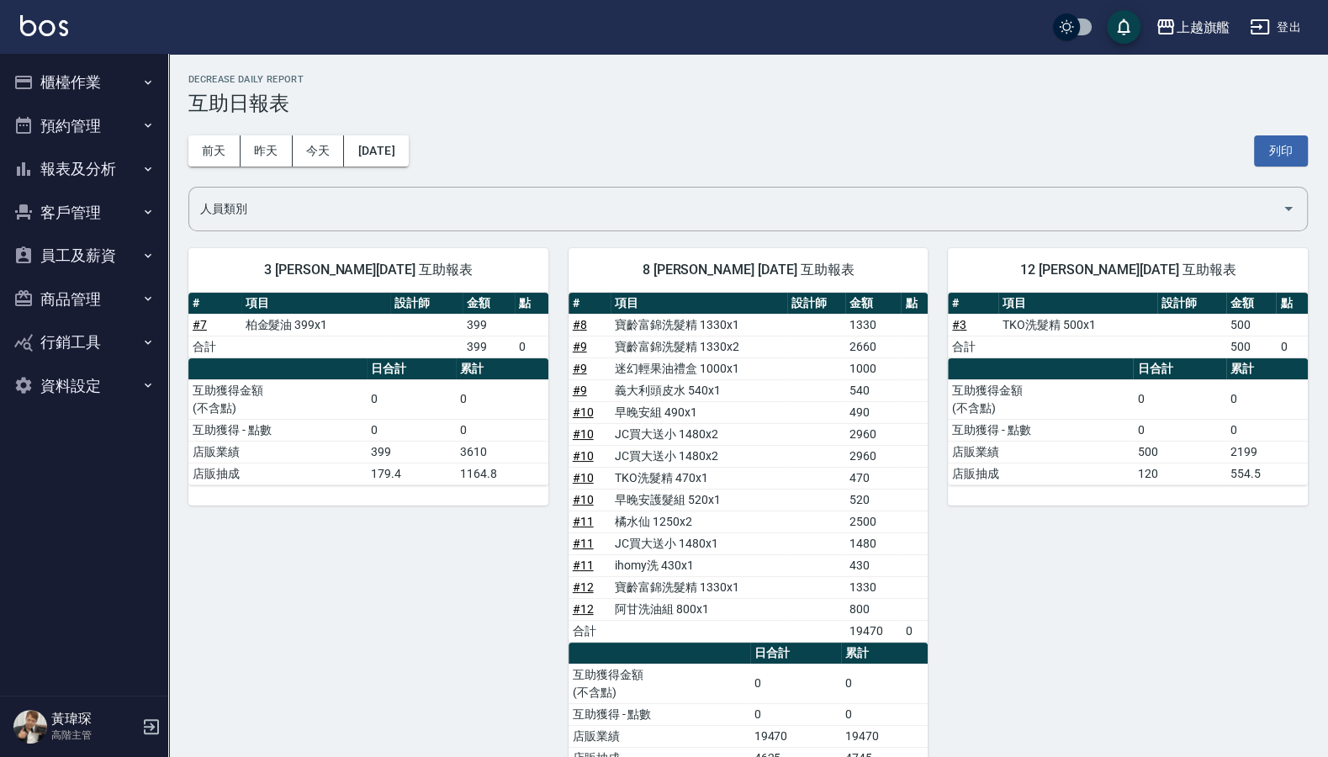
click at [92, 164] on button "報表及分析" at bounding box center [84, 169] width 155 height 44
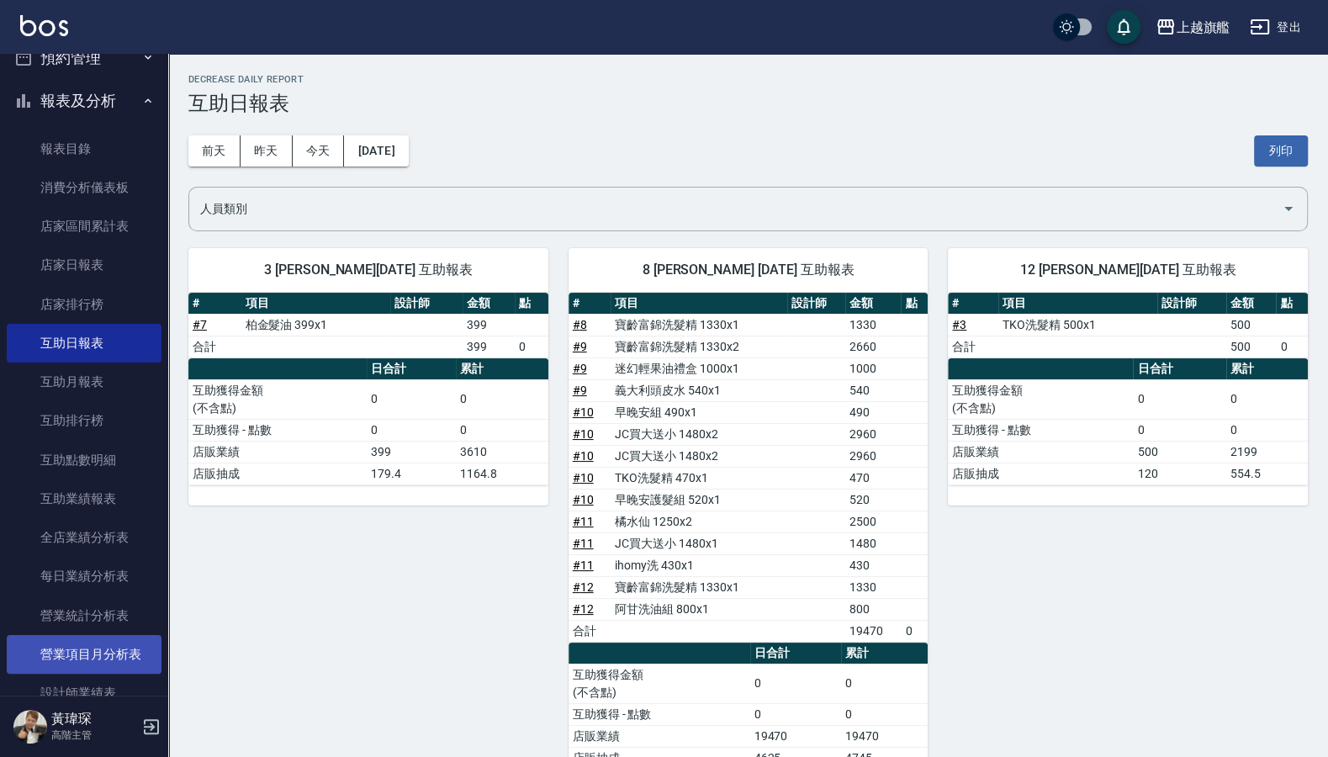
scroll to position [202, 0]
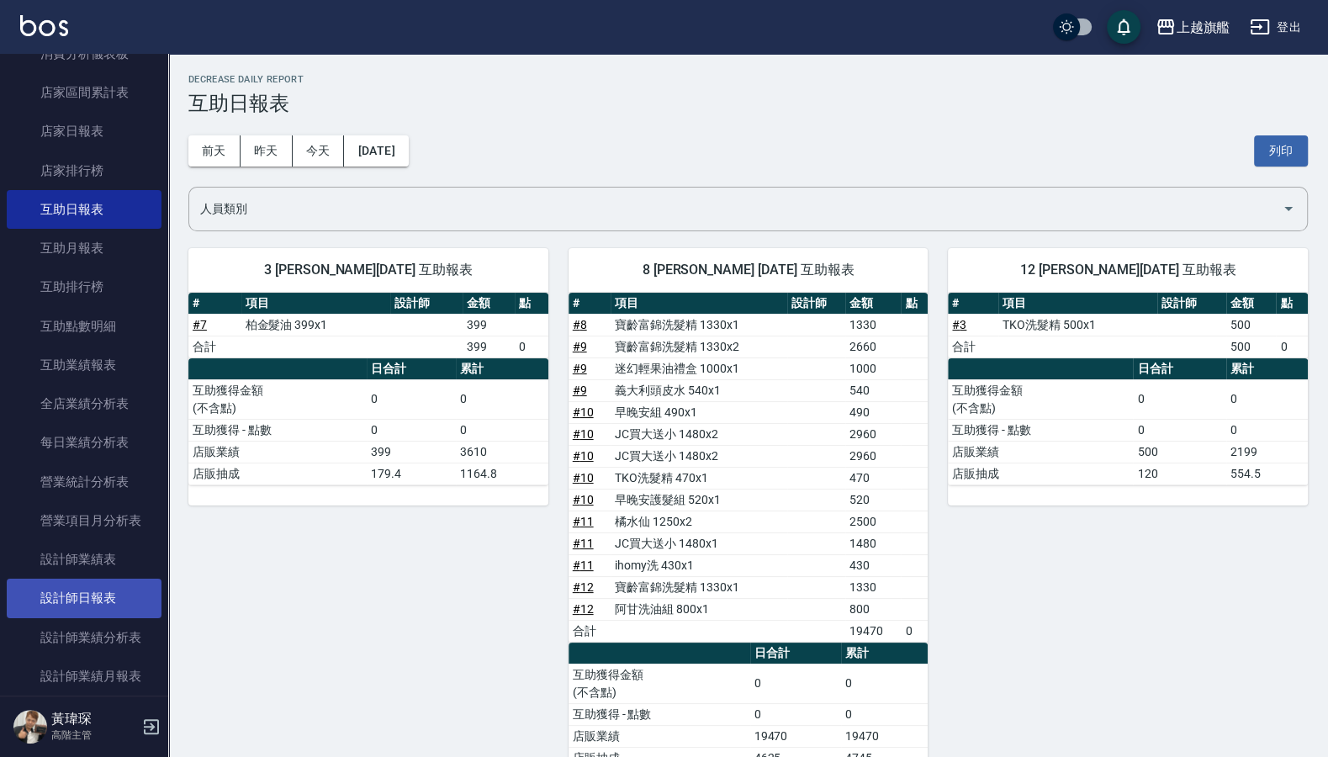
click at [79, 605] on link "設計師日報表" at bounding box center [84, 597] width 155 height 39
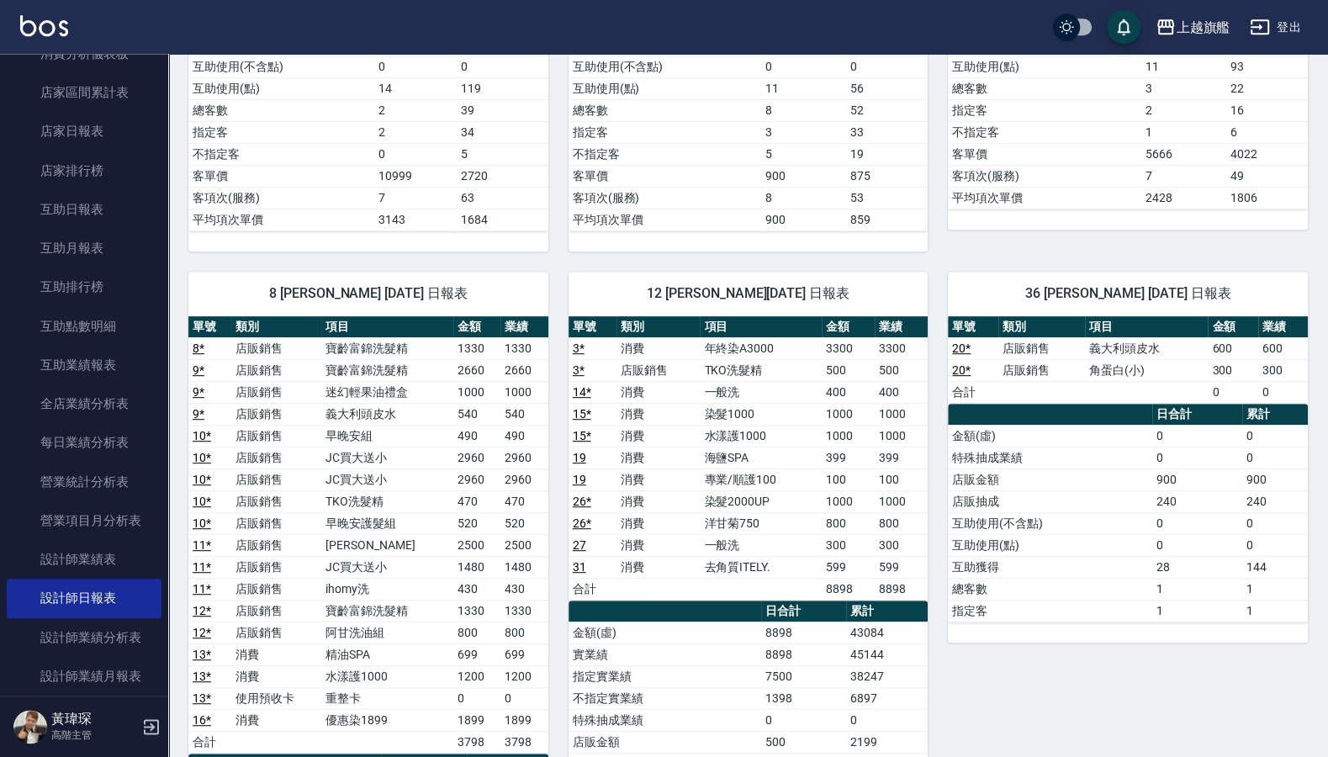
scroll to position [605, 0]
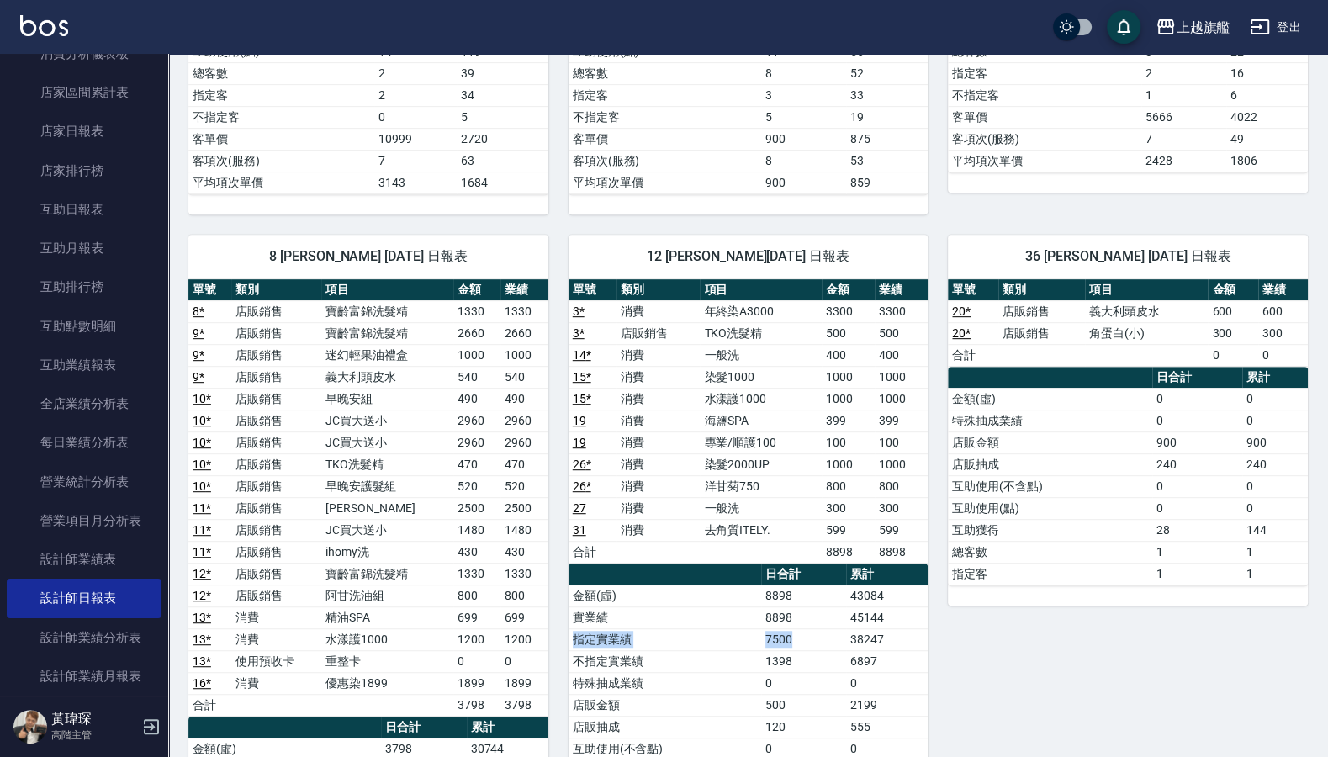
drag, startPoint x: 835, startPoint y: 638, endPoint x: 905, endPoint y: 619, distance: 72.4
click at [905, 605] on tbody "金額(虛) 8898 43084 實業績 8898 45144 指定實業績 7500 38247 不指定實業績 1398 6897 特殊抽成業績 0 0 店販…" at bounding box center [748, 748] width 360 height 328
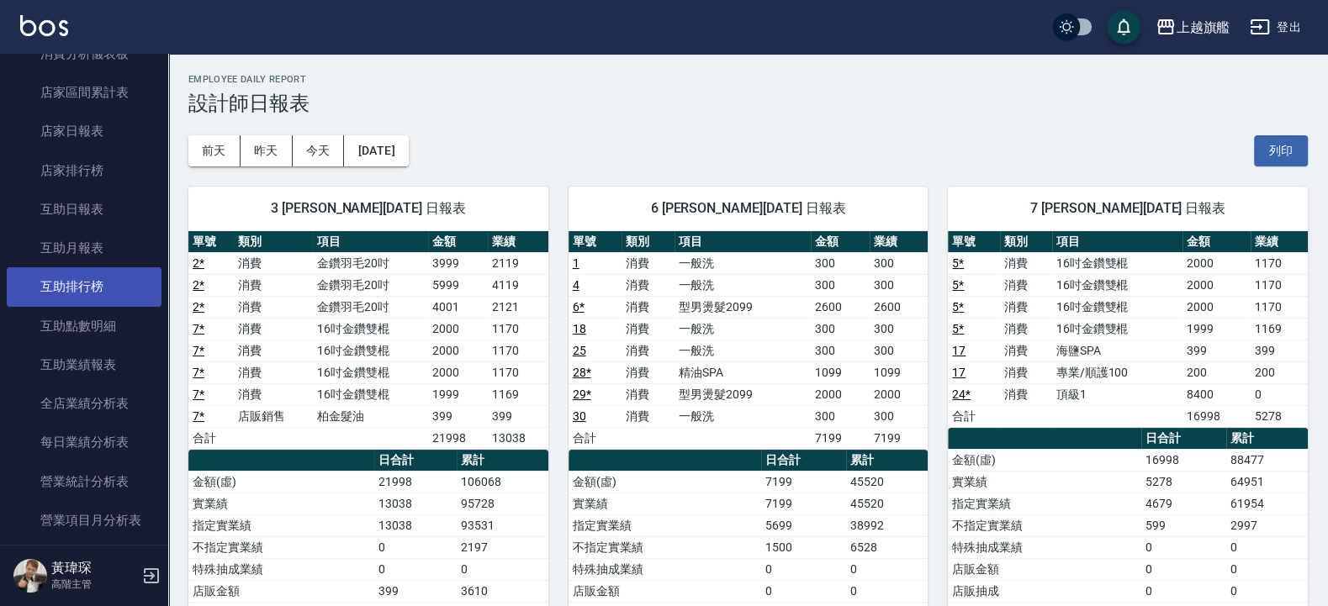
scroll to position [0, 0]
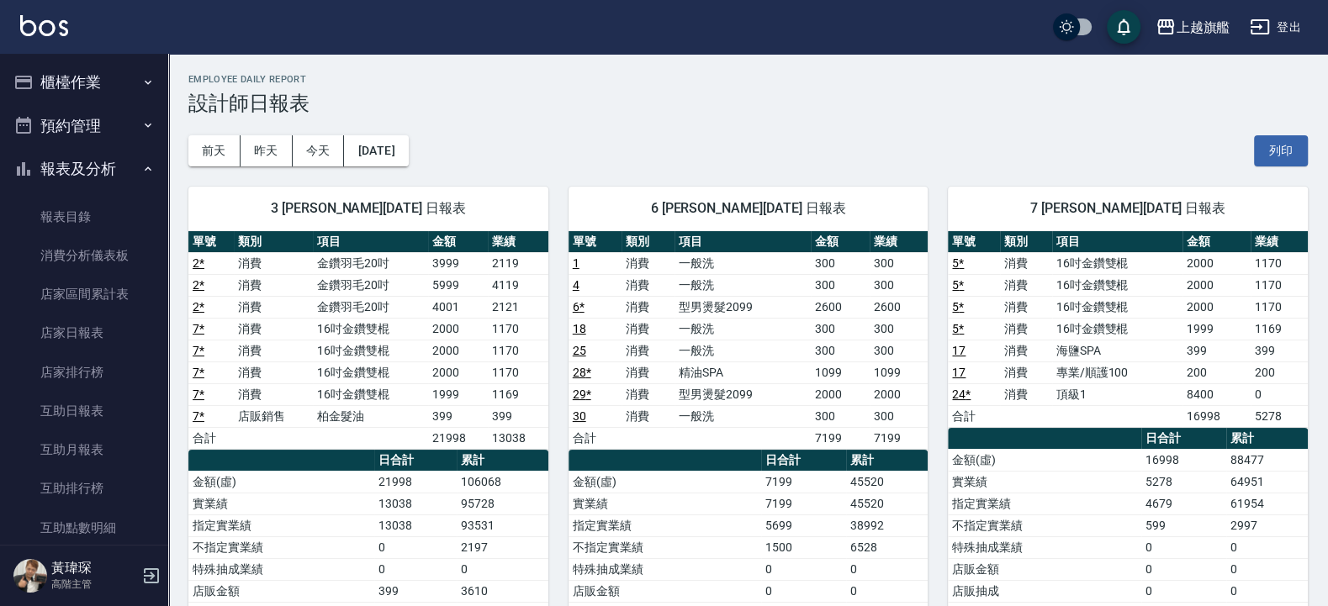
click at [78, 82] on button "櫃檯作業" at bounding box center [84, 83] width 155 height 44
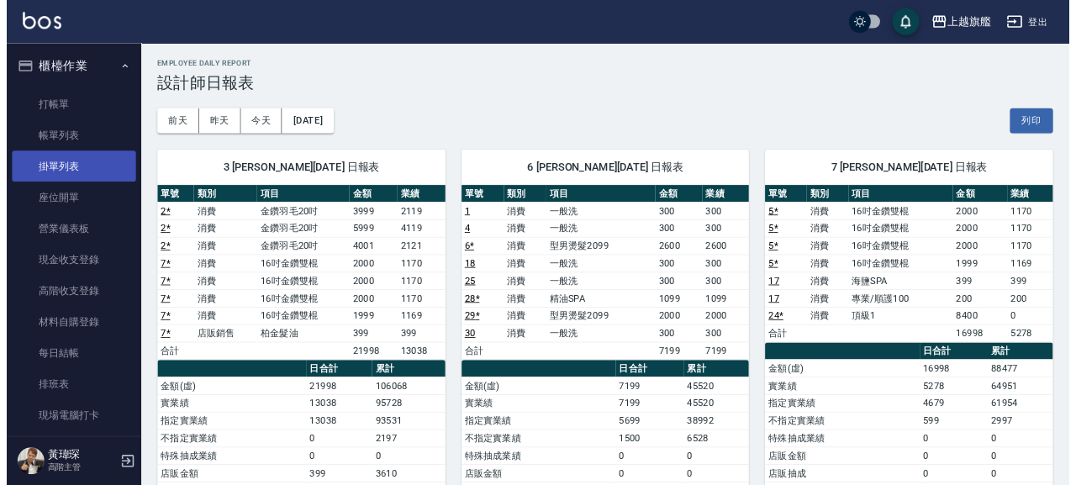
scroll to position [303, 0]
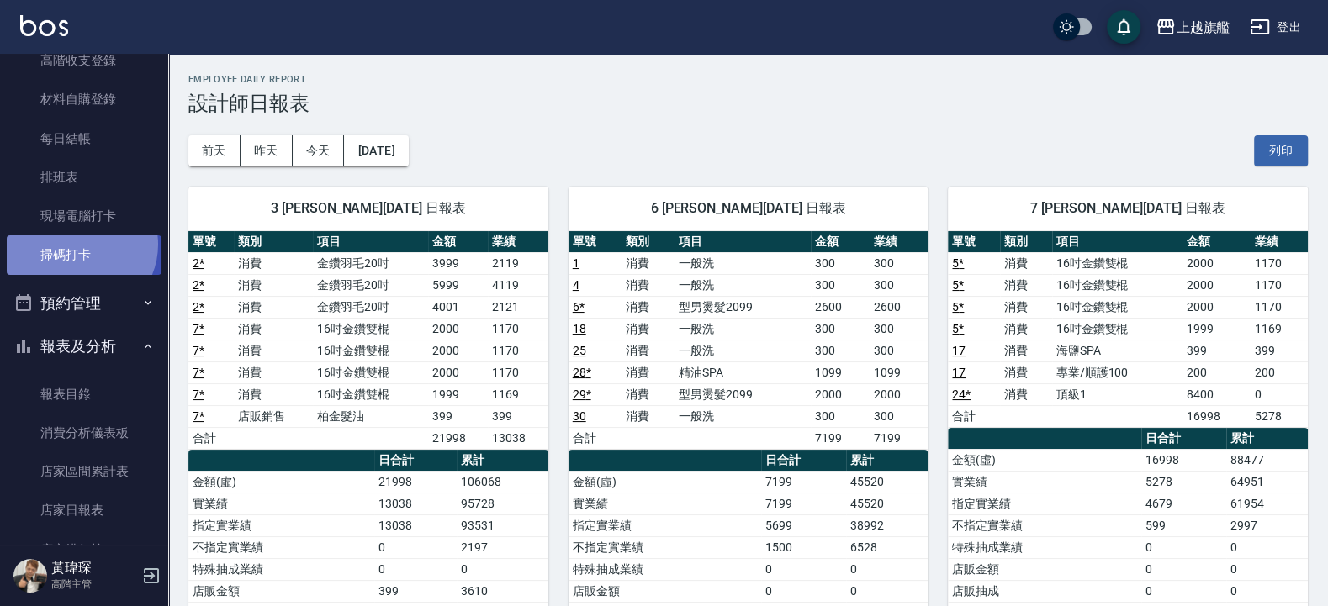
click at [79, 246] on link "掃碼打卡" at bounding box center [84, 254] width 155 height 39
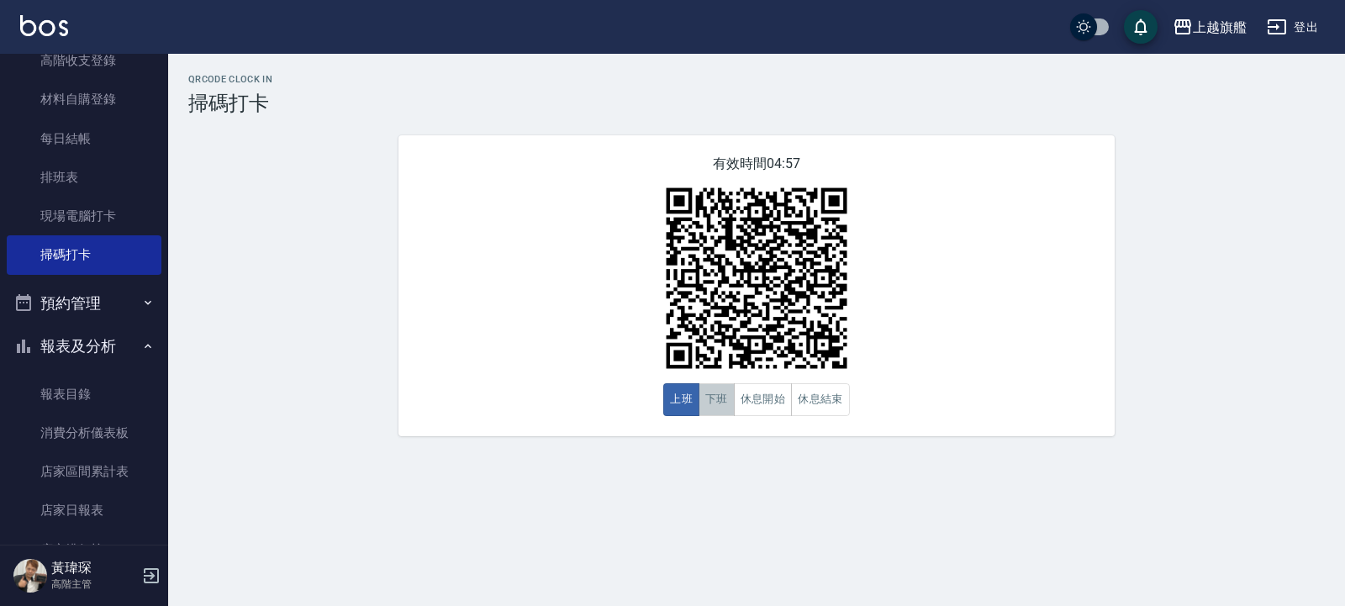
click at [726, 402] on button "下班" at bounding box center [717, 399] width 36 height 33
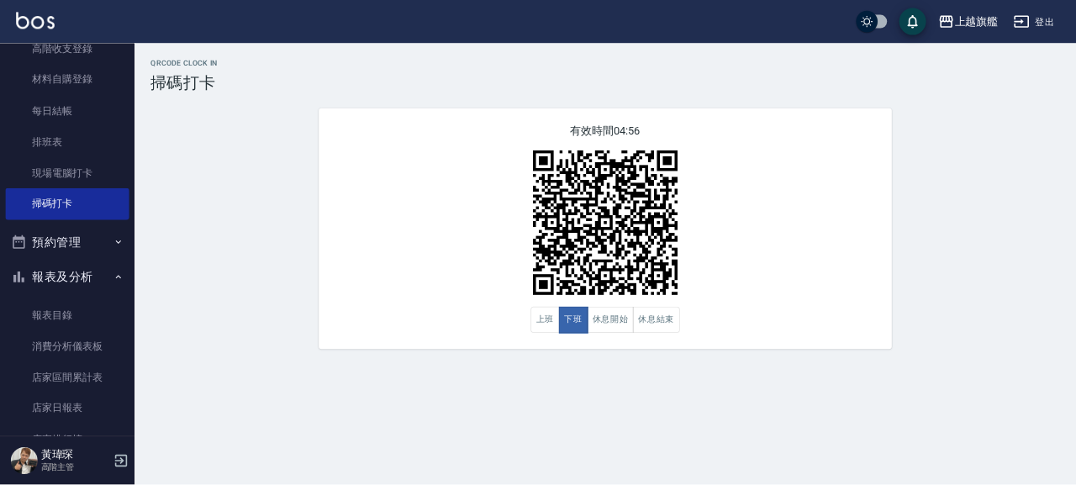
scroll to position [303, 0]
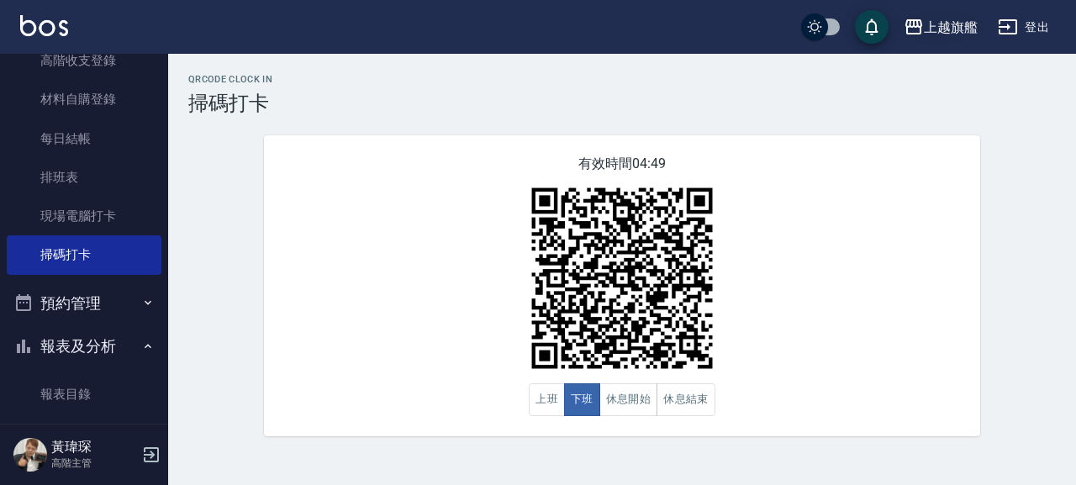
click at [966, 27] on div "上越旗艦" at bounding box center [951, 27] width 54 height 21
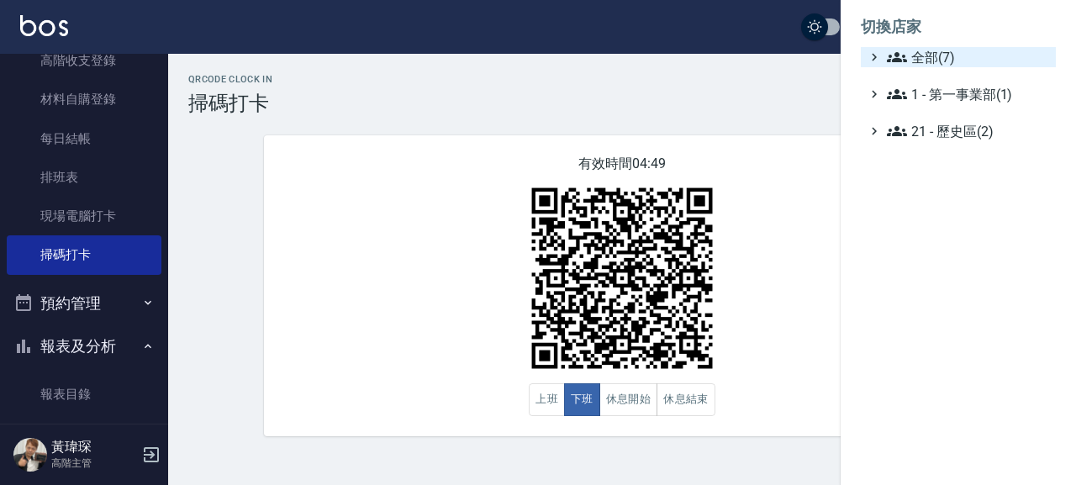
click at [948, 58] on span "全部(7)" at bounding box center [968, 57] width 162 height 20
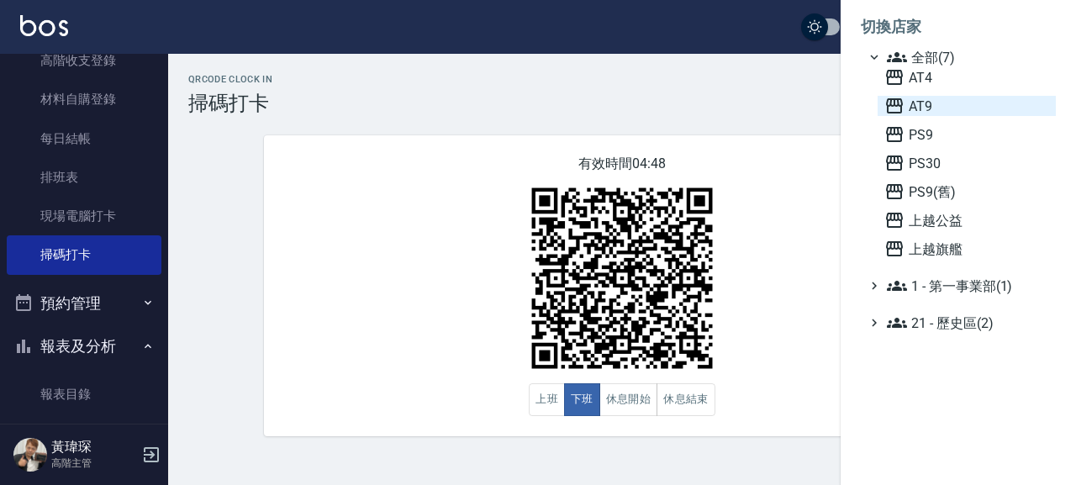
click at [949, 105] on span "AT9" at bounding box center [966, 106] width 165 height 20
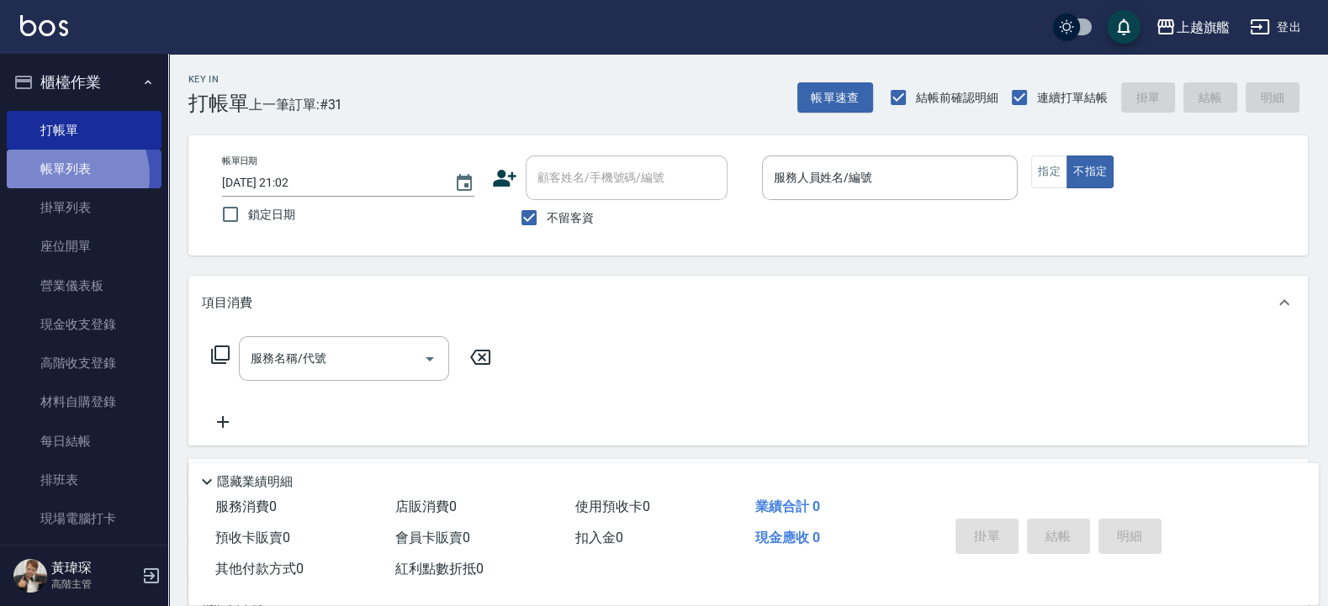
click at [66, 177] on link "帳單列表" at bounding box center [84, 169] width 155 height 39
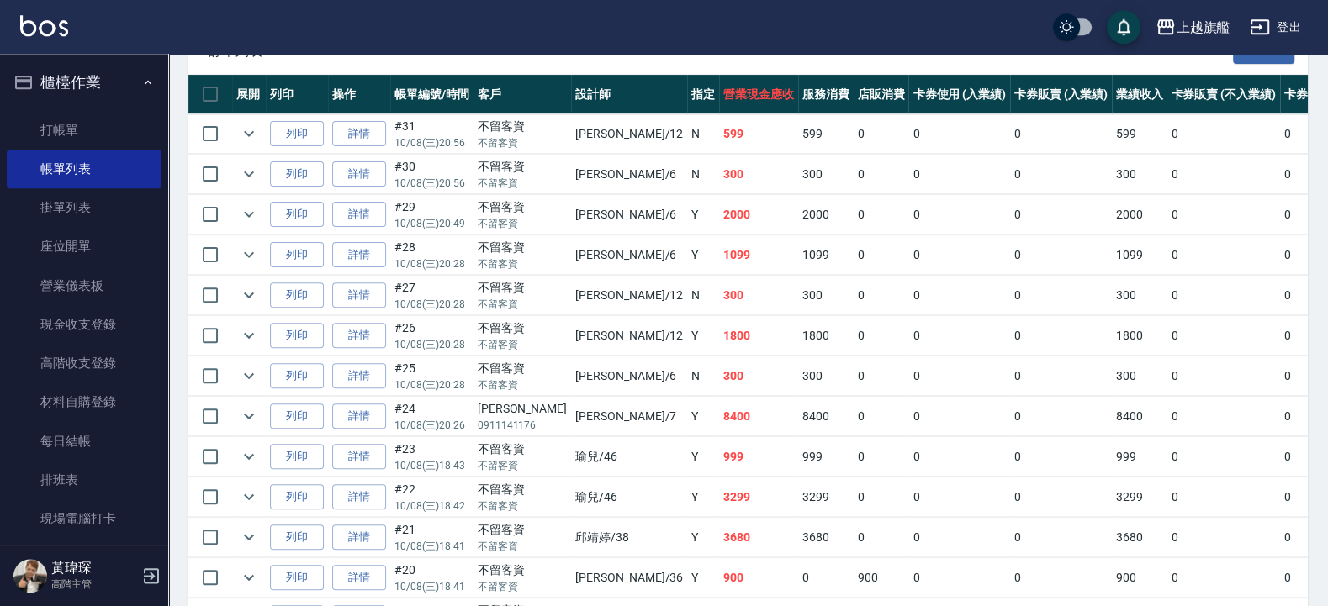
scroll to position [404, 0]
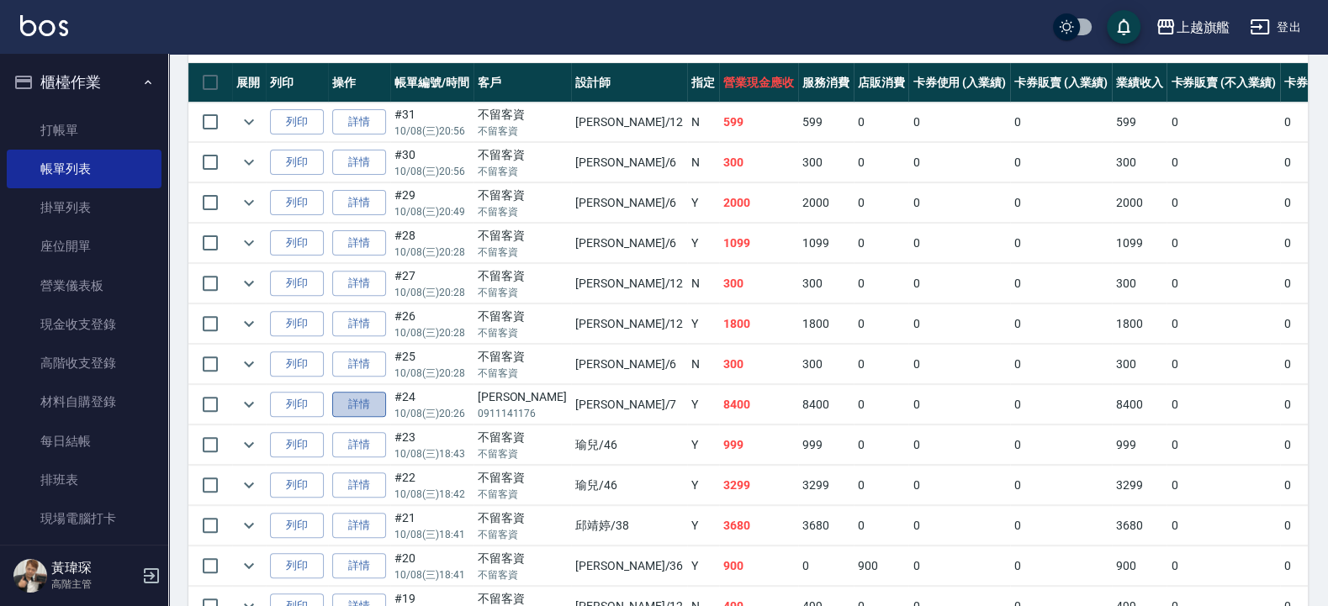
click at [364, 408] on link "詳情" at bounding box center [359, 405] width 54 height 26
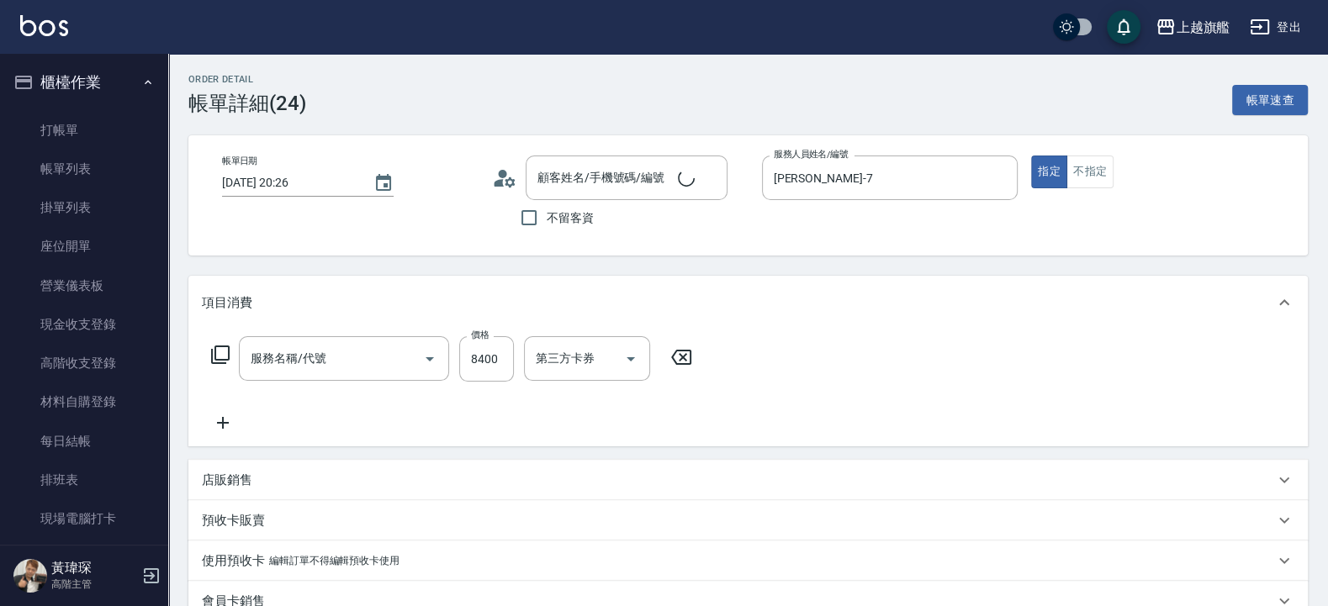
type input "[DATE] 20:26"
type input "[PERSON_NAME]-7"
type input "頂級1(801)"
type input "[PERSON_NAME]/0911141176/null"
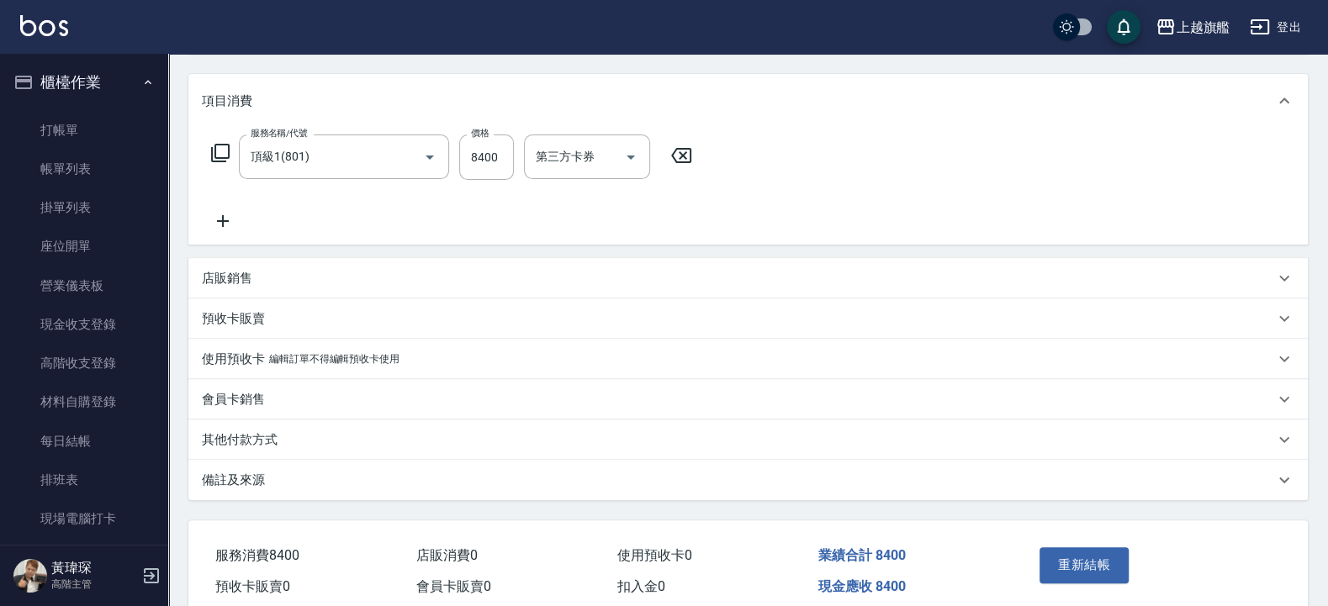
click at [268, 440] on p "其他付款方式" at bounding box center [240, 440] width 76 height 18
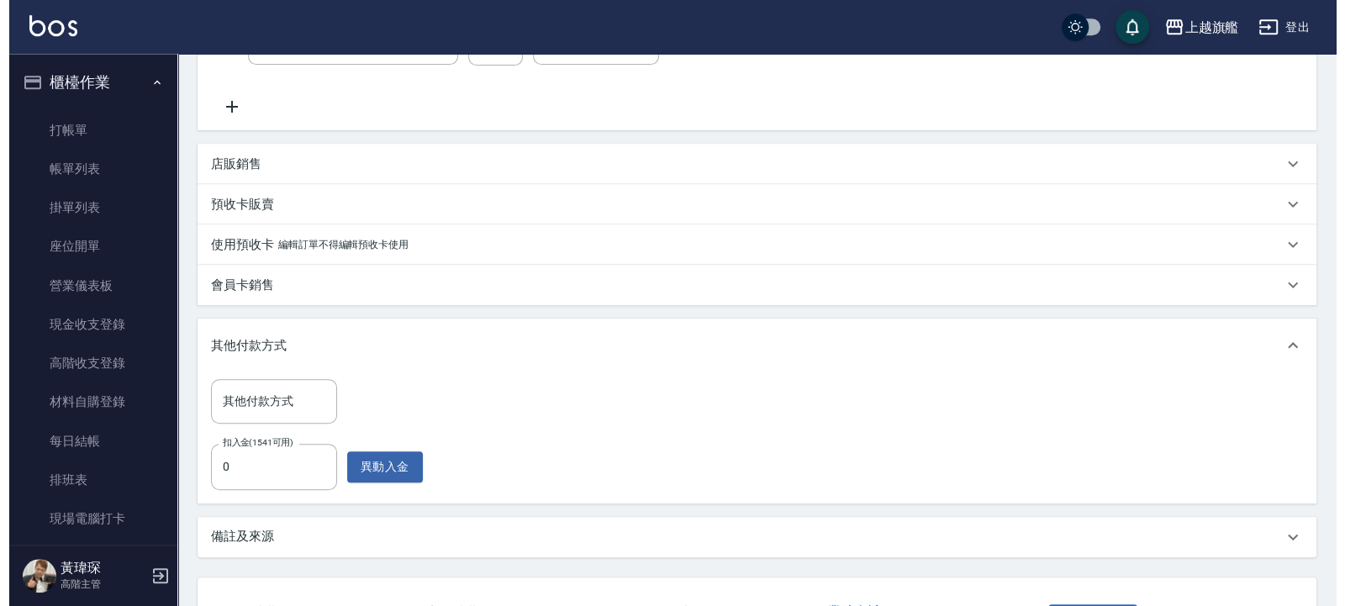
scroll to position [447, 0]
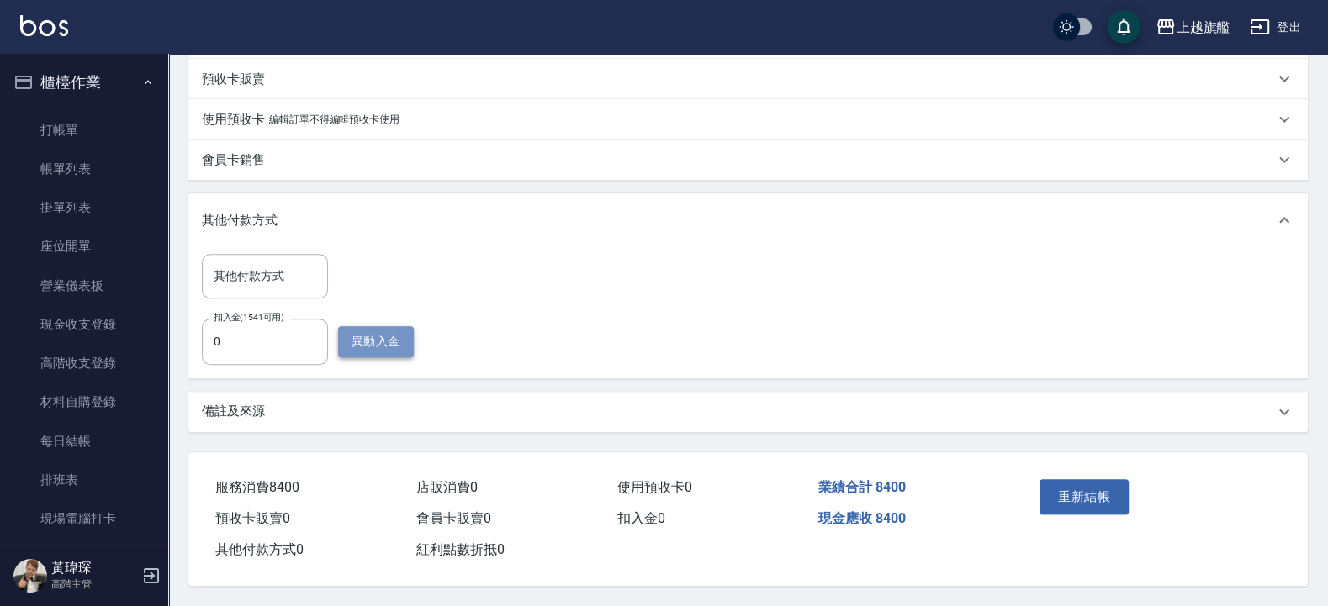
click at [341, 335] on button "異動入金" at bounding box center [376, 341] width 76 height 31
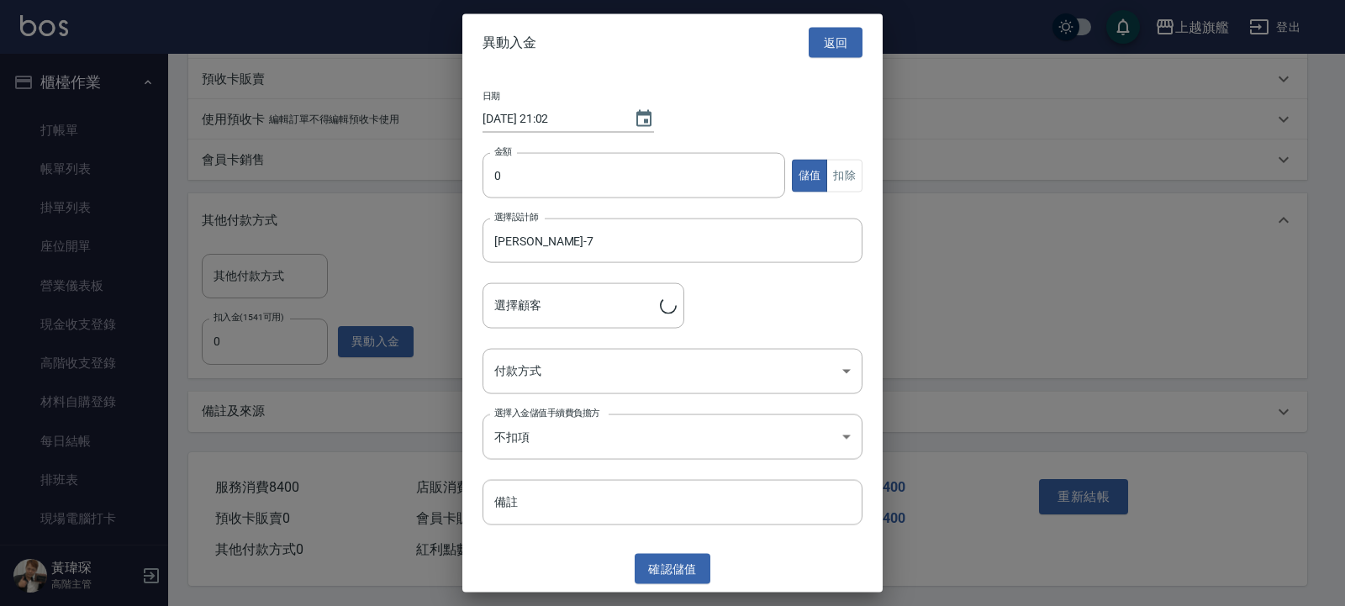
type input "[PERSON_NAME]/0911141176"
click at [562, 186] on input "0" at bounding box center [634, 175] width 303 height 45
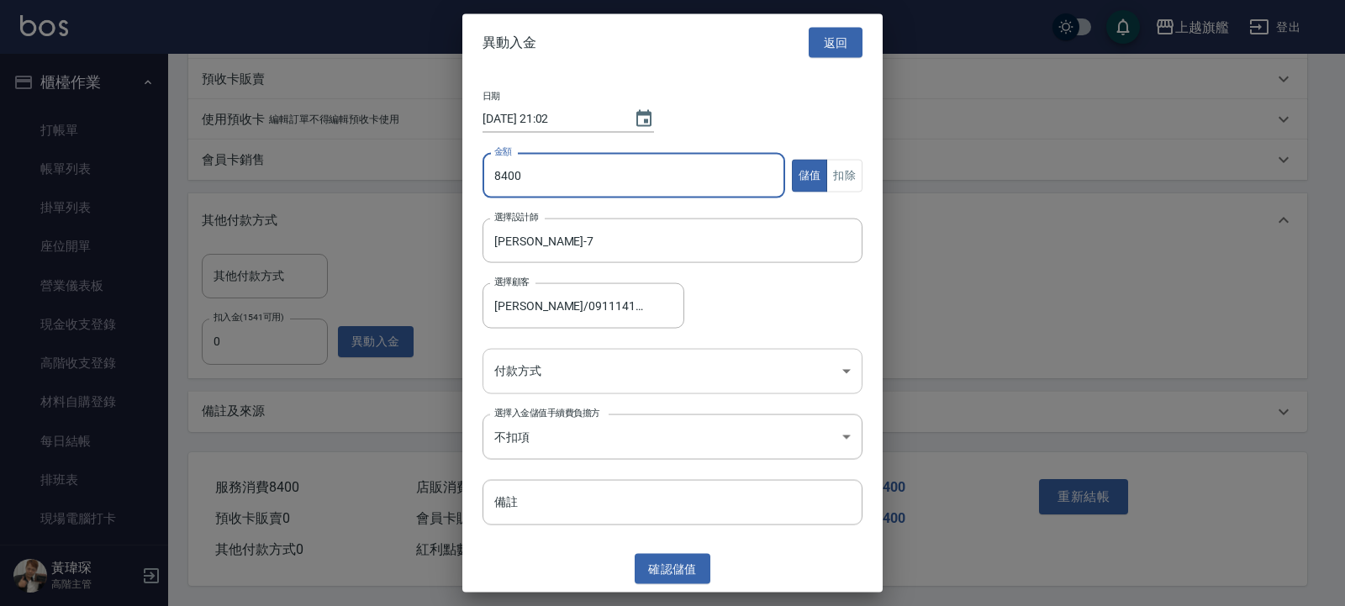
type input "8400"
click at [546, 365] on body "上越旗艦 登出 櫃檯作業 打帳單 帳單列表 掛單列表 座位開單 營業儀表板 現金收支登錄 高階收支登錄 材料自購登錄 每日結帳 排班表 現場電腦打卡 掃碼打卡…" at bounding box center [672, 83] width 1345 height 1048
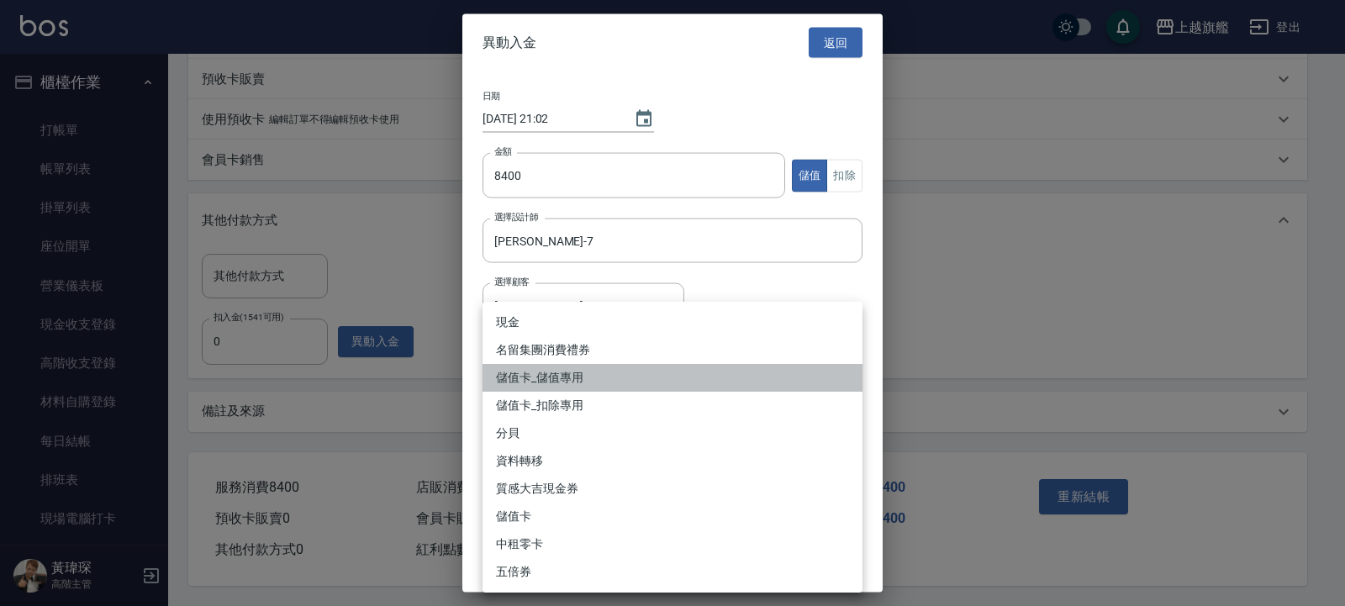
click at [573, 385] on li "儲值卡_儲值專用" at bounding box center [673, 378] width 380 height 28
type input "儲值卡_儲值專用"
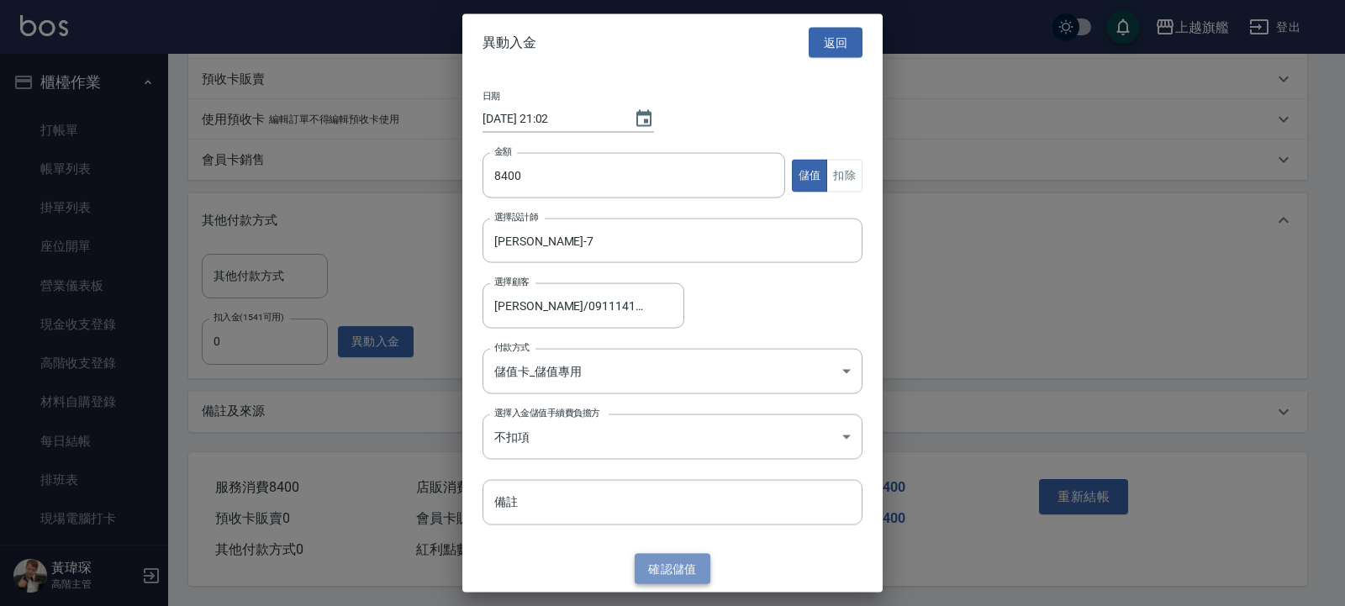
click at [684, 574] on button "確認 儲值" at bounding box center [673, 568] width 76 height 31
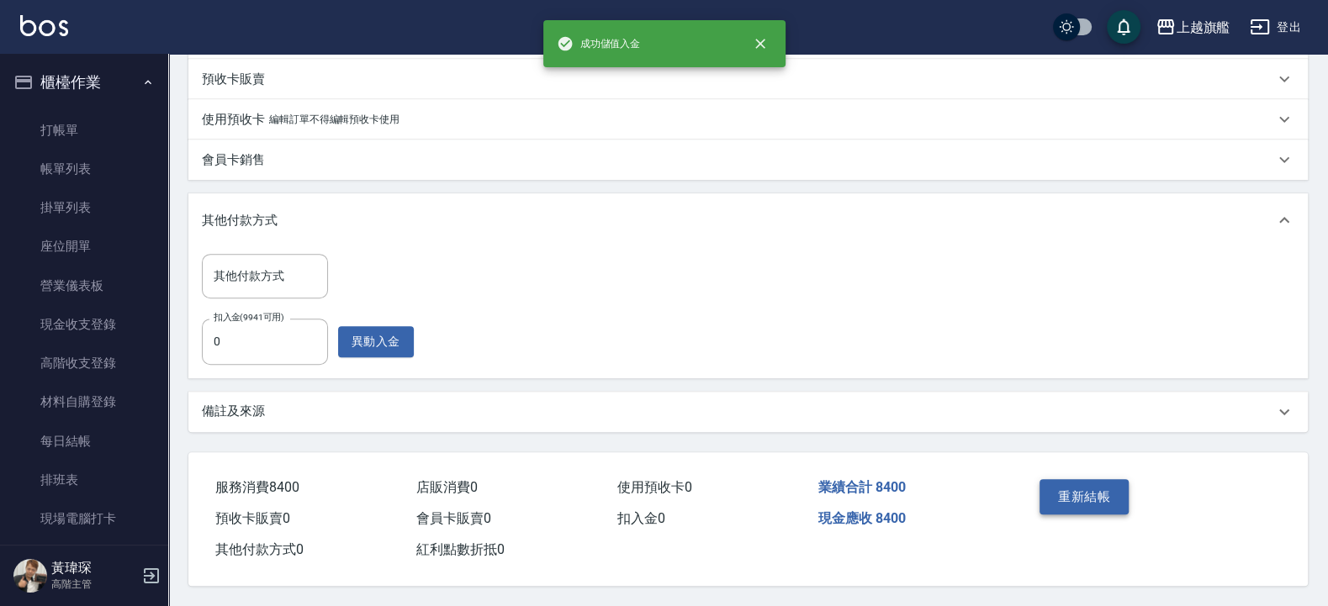
click at [1080, 484] on button "重新結帳" at bounding box center [1083, 496] width 89 height 35
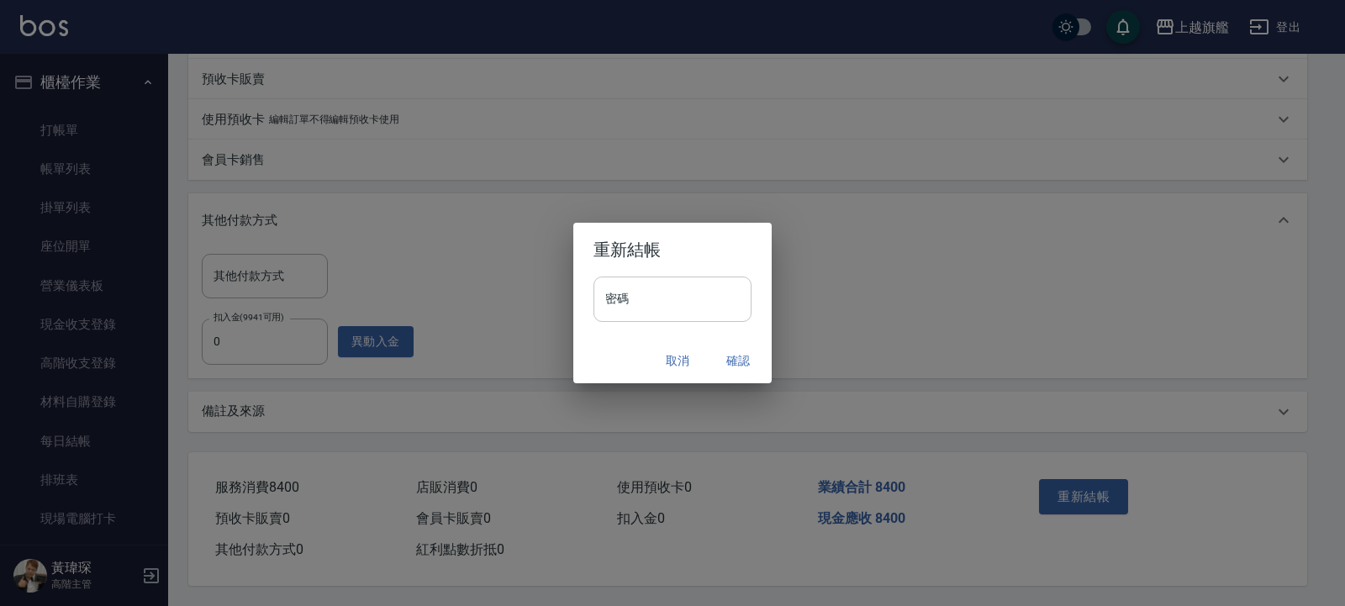
click at [668, 303] on input "密碼" at bounding box center [673, 299] width 158 height 45
type input "*******"
click at [736, 354] on button "確認" at bounding box center [738, 361] width 54 height 31
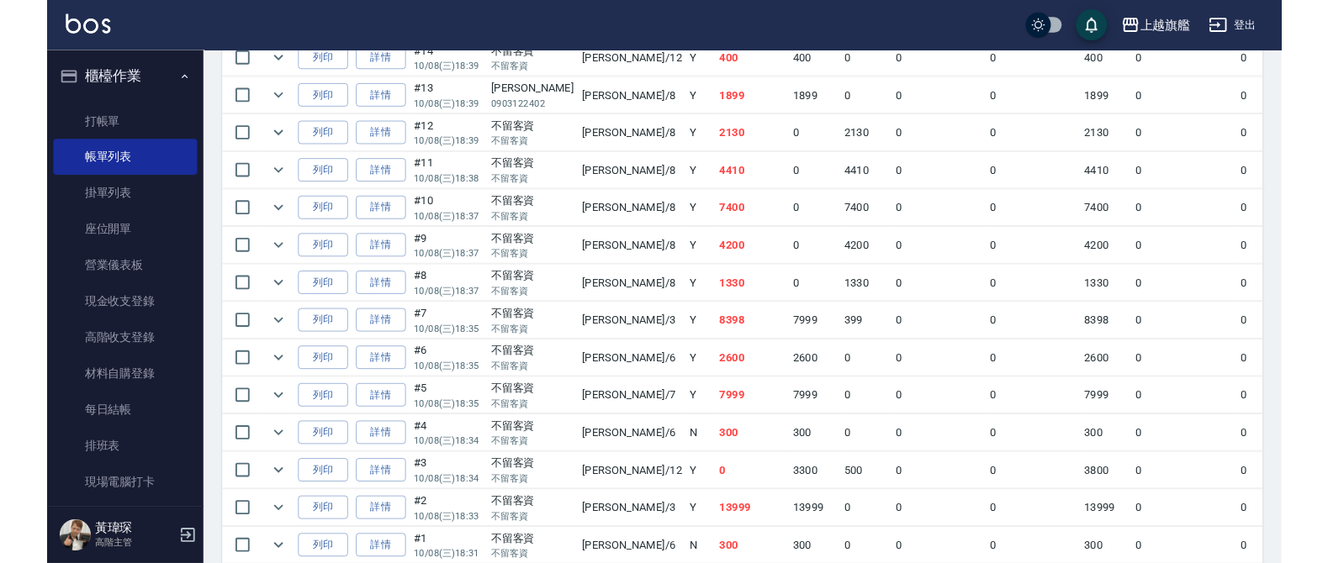
scroll to position [1211, 0]
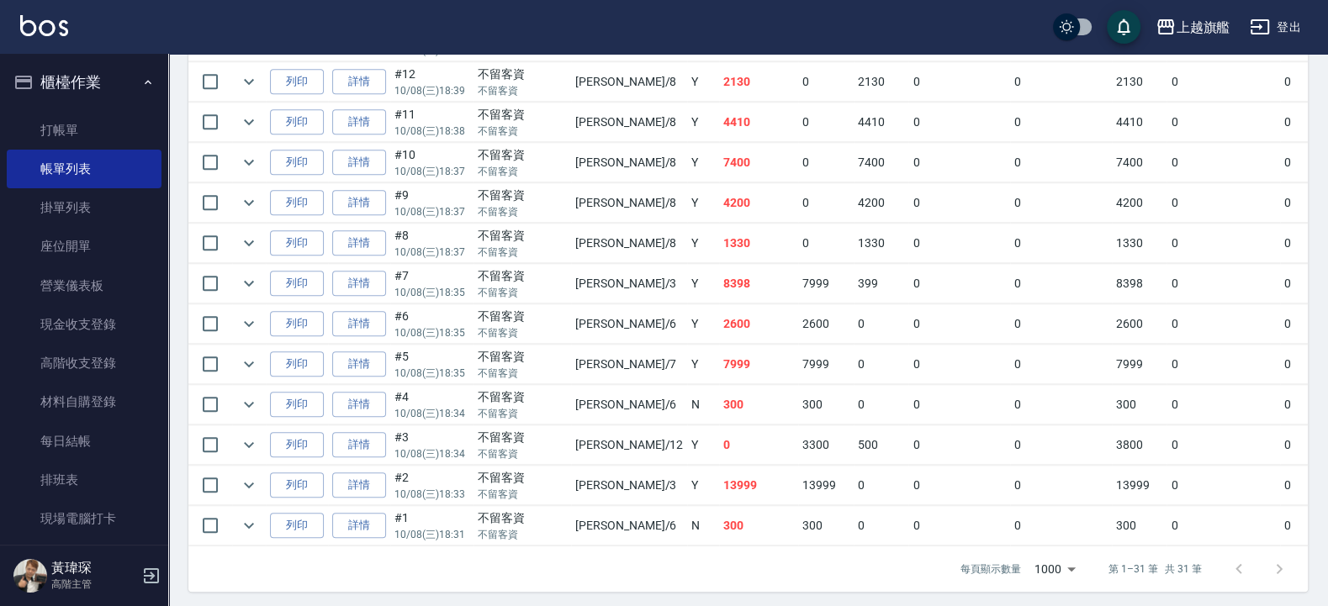
click at [811, 24] on div "上越旗艦 登出" at bounding box center [664, 27] width 1328 height 54
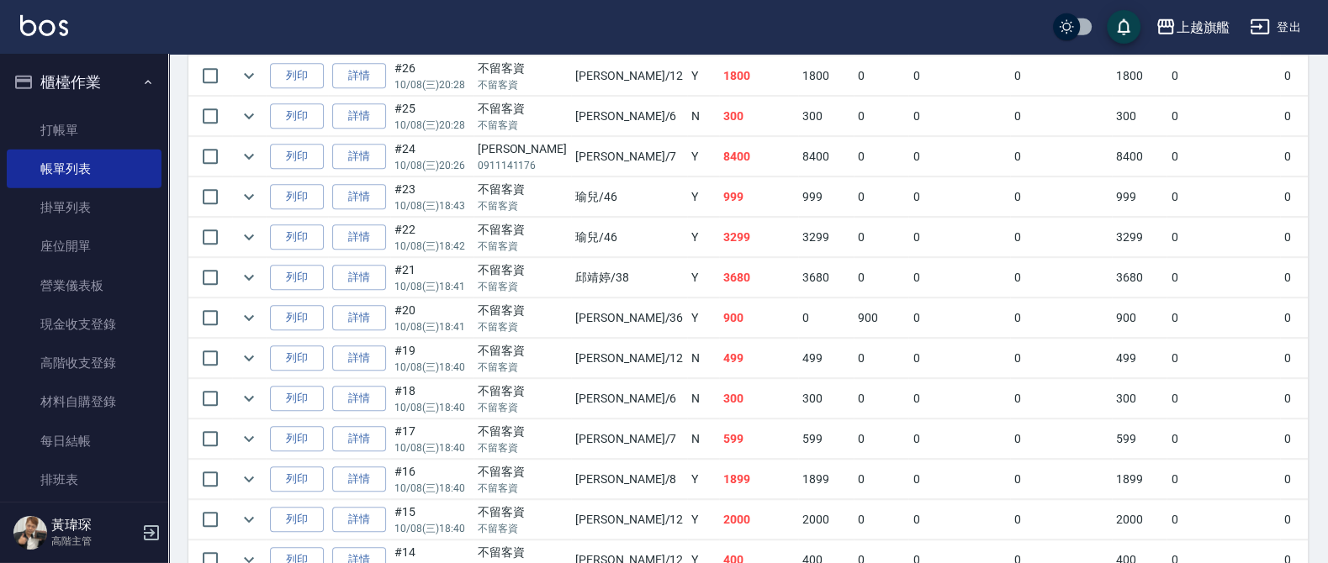
scroll to position [1291, 0]
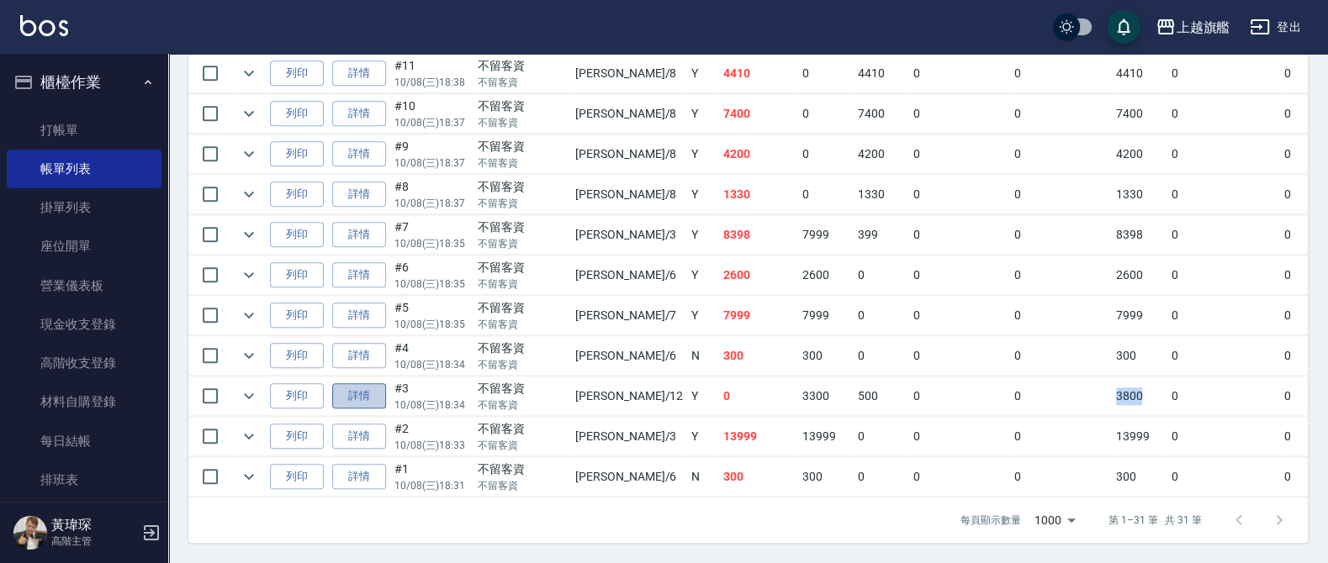
click at [344, 383] on link "詳情" at bounding box center [359, 396] width 54 height 26
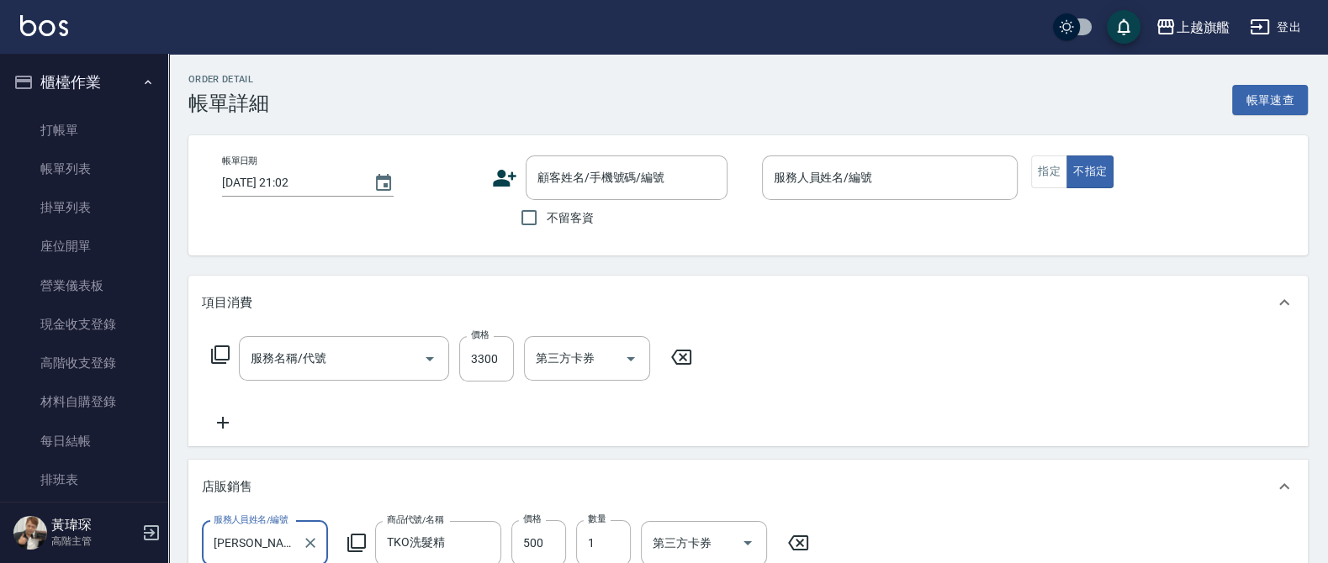
type input "[DATE] 18:34"
checkbox input "true"
type input "[PERSON_NAME]-12"
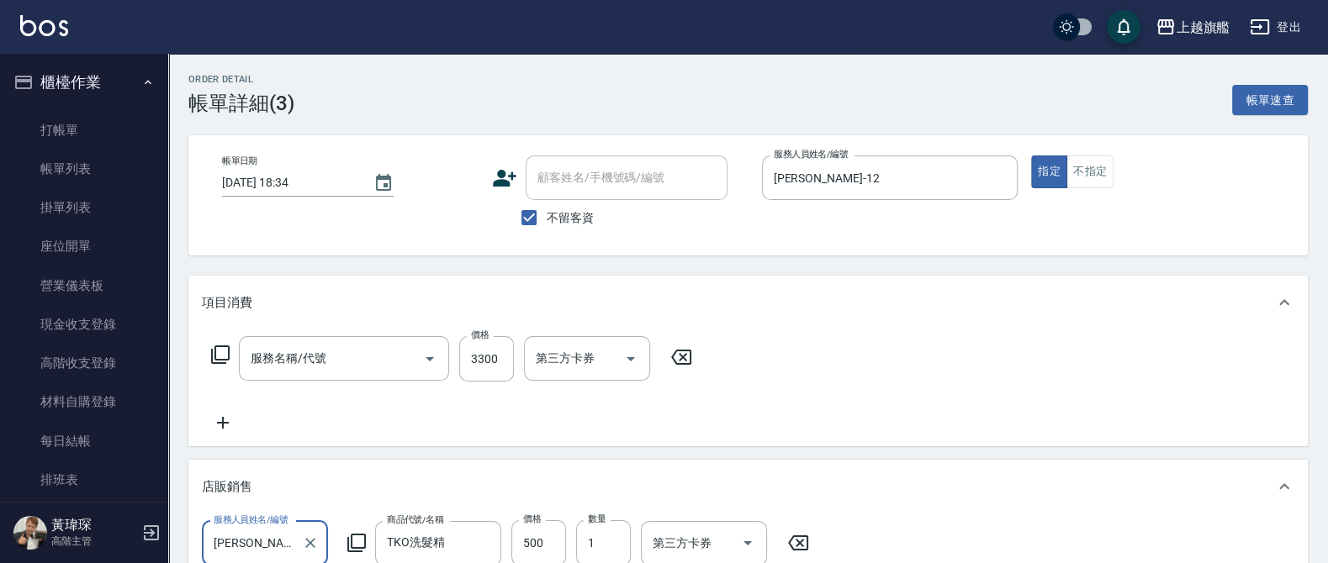
type input "年終染A3000(53100)"
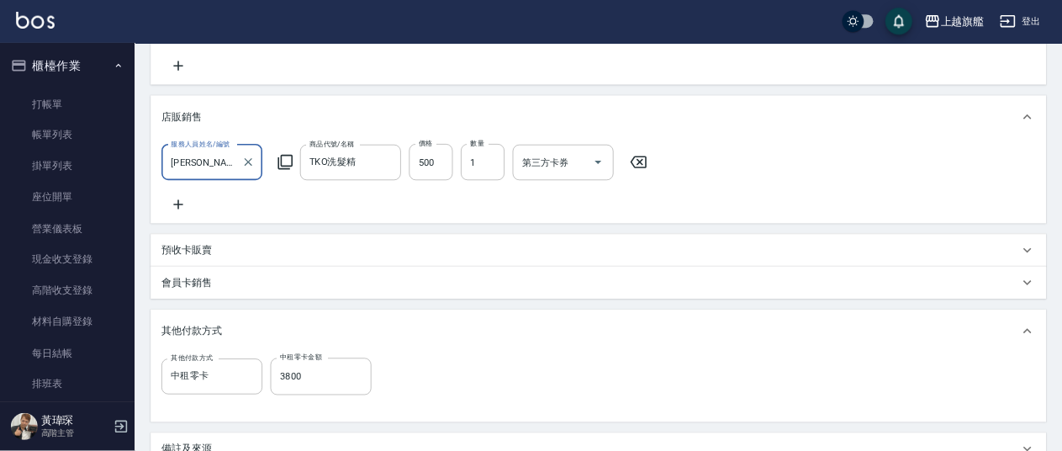
scroll to position [404, 0]
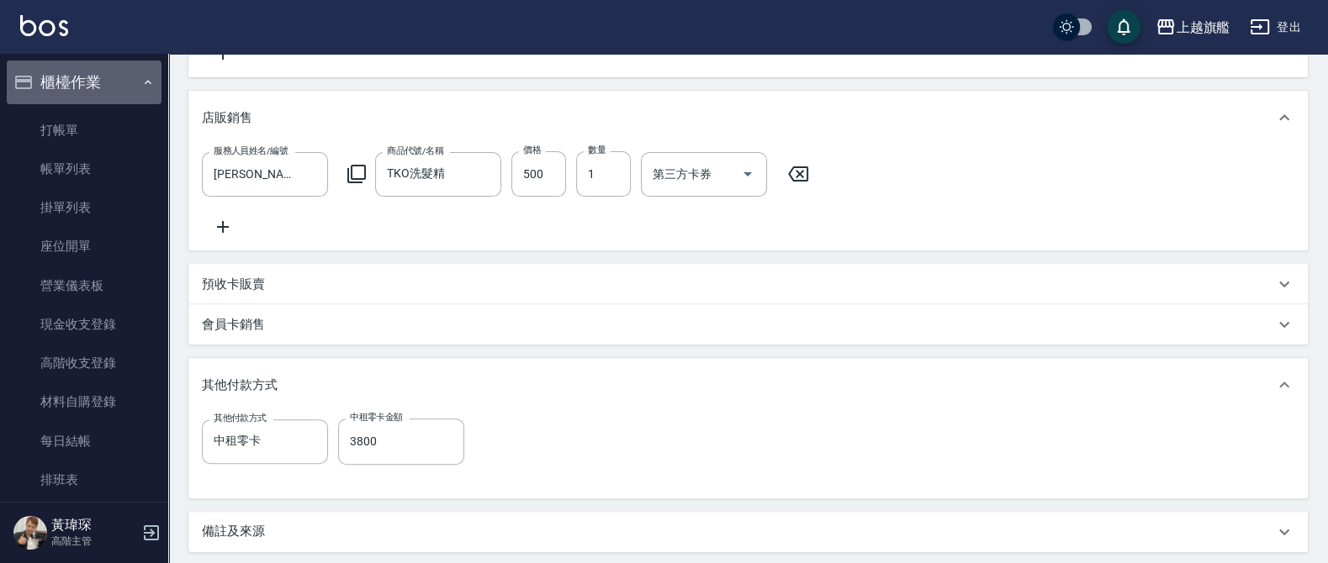
click at [87, 84] on button "櫃檯作業" at bounding box center [84, 83] width 155 height 44
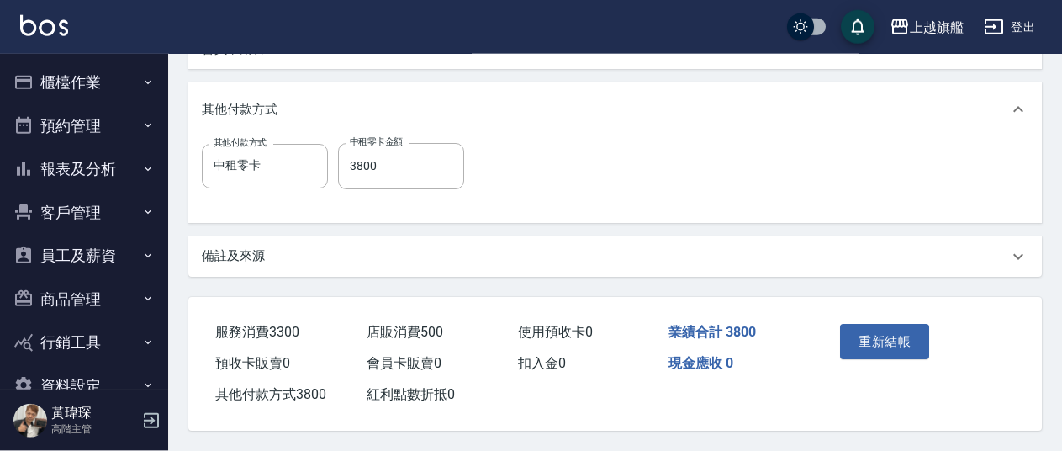
scroll to position [715, 0]
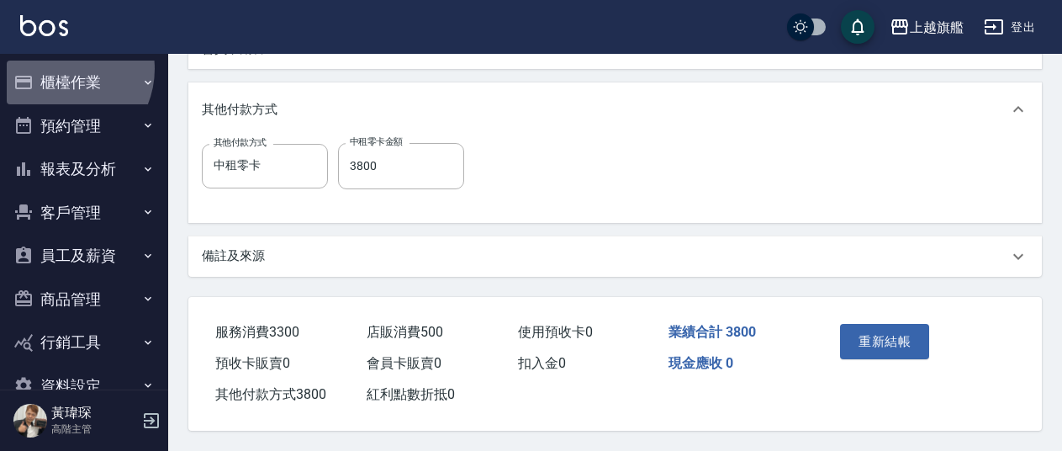
click at [60, 69] on button "櫃檯作業" at bounding box center [84, 83] width 155 height 44
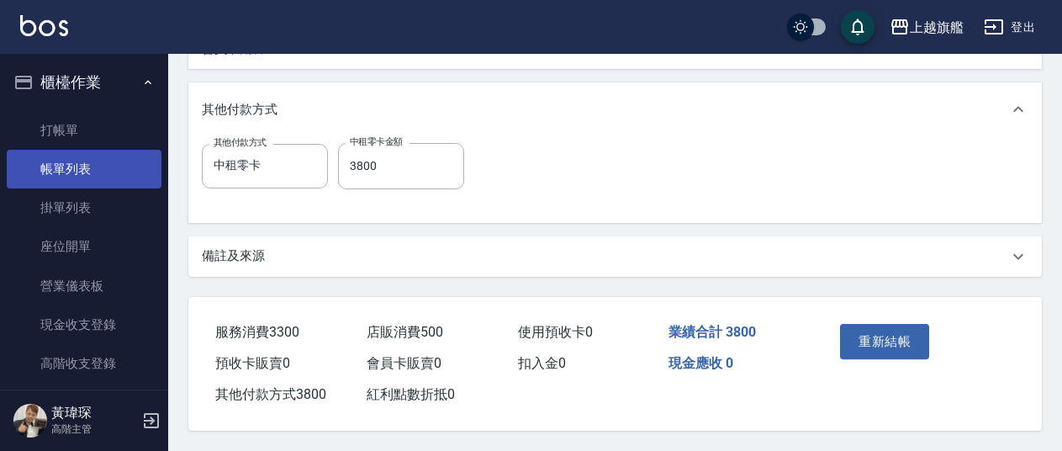
click at [74, 169] on link "帳單列表" at bounding box center [84, 169] width 155 height 39
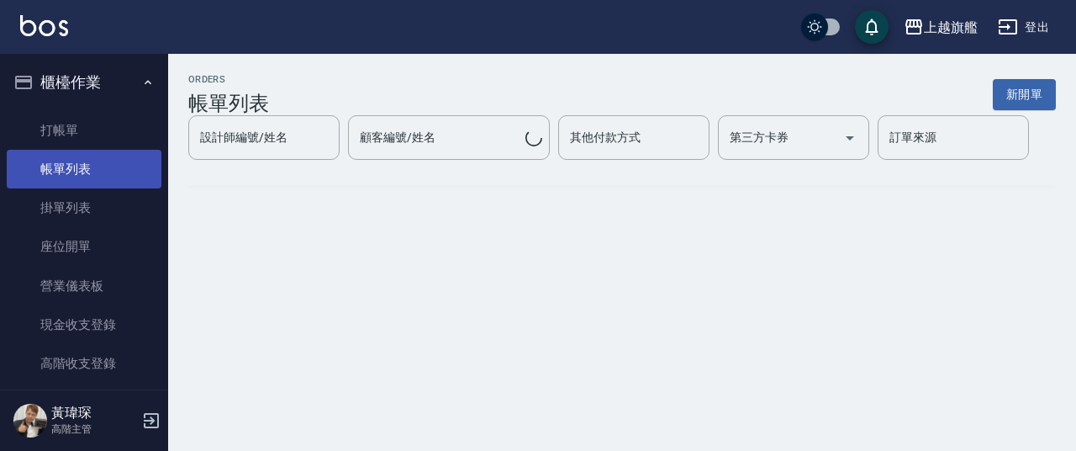
click at [46, 165] on link "帳單列表" at bounding box center [84, 169] width 155 height 39
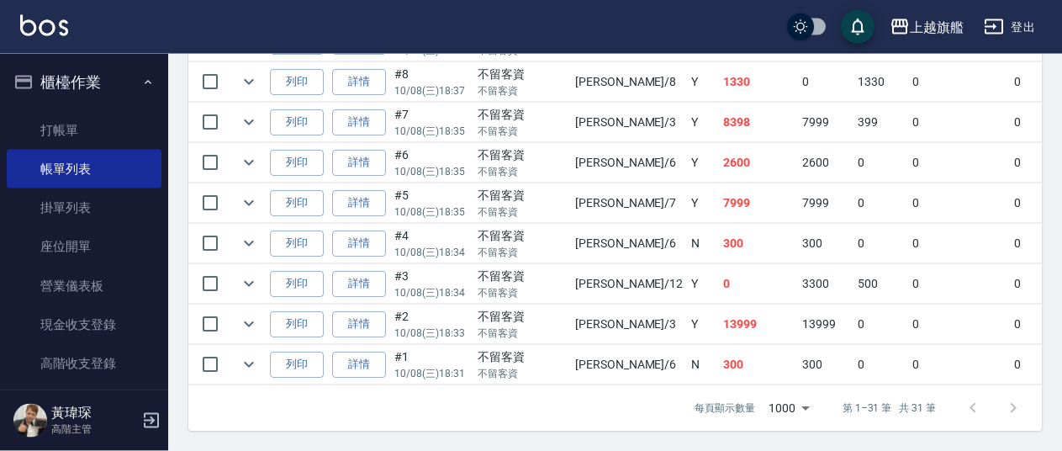
scroll to position [1439, 0]
drag, startPoint x: 680, startPoint y: 104, endPoint x: 608, endPoint y: 98, distance: 72.6
click at [608, 103] on tr "列印 詳情 #7 10/08 (三) 18:35 不留客資 不留客資 [PERSON_NAME] /3 Y 8398 7999 399 0 0 8398 0 …" at bounding box center [932, 123] width 1488 height 40
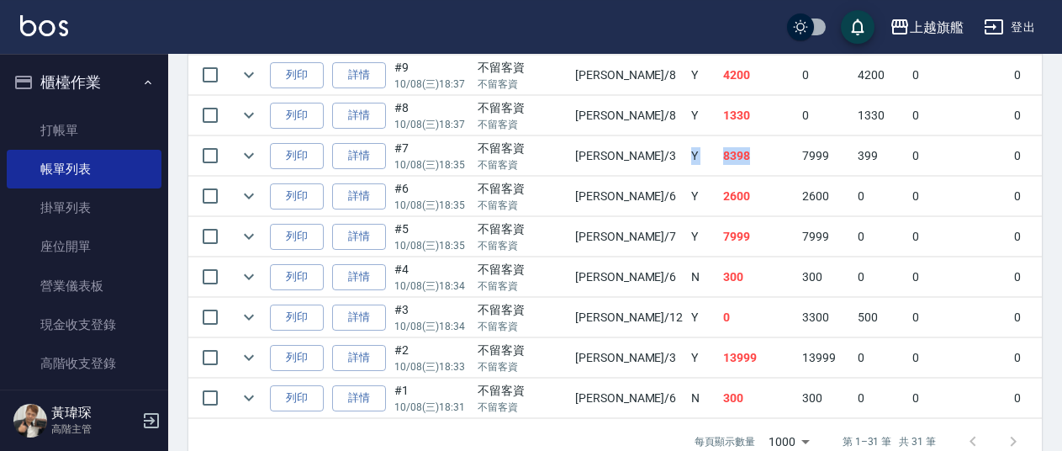
scroll to position [1349, 0]
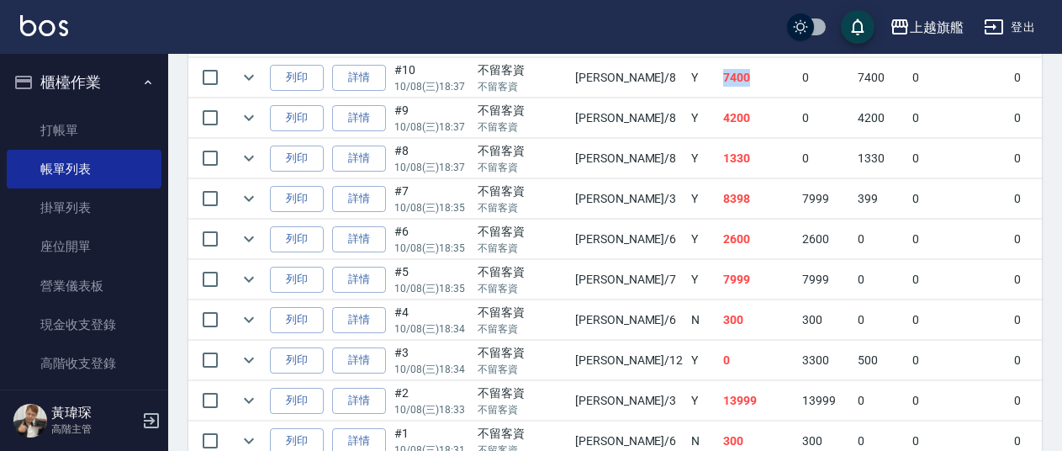
drag, startPoint x: 678, startPoint y: 81, endPoint x: 619, endPoint y: 76, distance: 59.9
click at [619, 76] on tr "列印 詳情 #10 10/08 (三) 18:37 不留客資 不留客資 [PERSON_NAME] /8 Y 7400 0 7400 0 0 7400 0 0…" at bounding box center [932, 78] width 1488 height 40
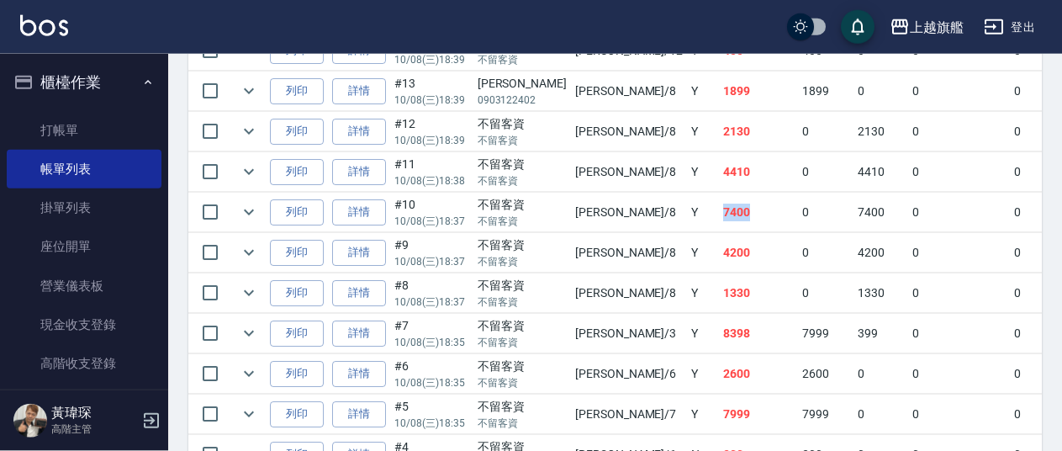
scroll to position [1167, 0]
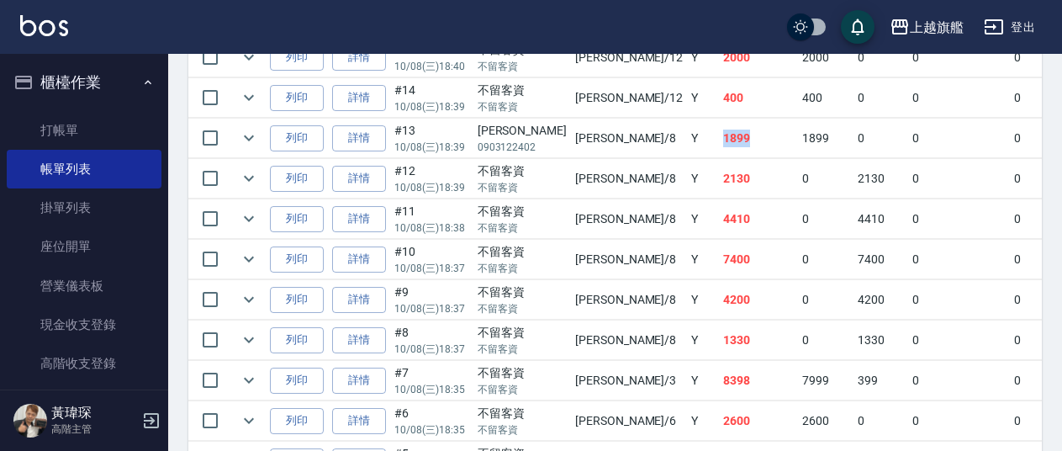
drag, startPoint x: 670, startPoint y: 135, endPoint x: 613, endPoint y: 138, distance: 57.2
click at [613, 138] on tr "列印 詳情 #13 10/08 (三) 18:39 [PERSON_NAME]0903122402 [PERSON_NAME] /8 Y 1899 1899 …" at bounding box center [932, 139] width 1488 height 40
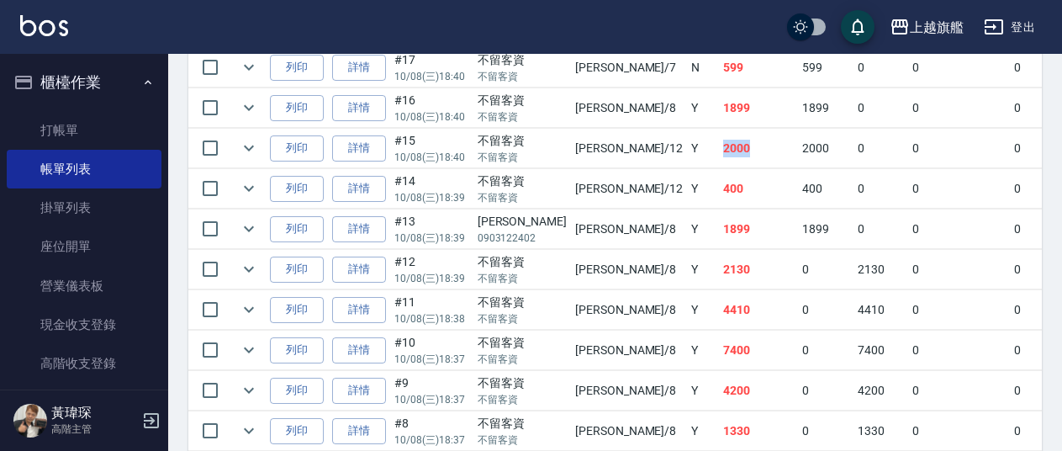
drag, startPoint x: 673, startPoint y: 145, endPoint x: 613, endPoint y: 140, distance: 59.9
click at [613, 140] on tr "列印 詳情 #15 10/08 (三) 18:40 不留客資 不留客資 [PERSON_NAME] /12 Y 2000 2000 0 0 0 2000 0 …" at bounding box center [932, 149] width 1488 height 40
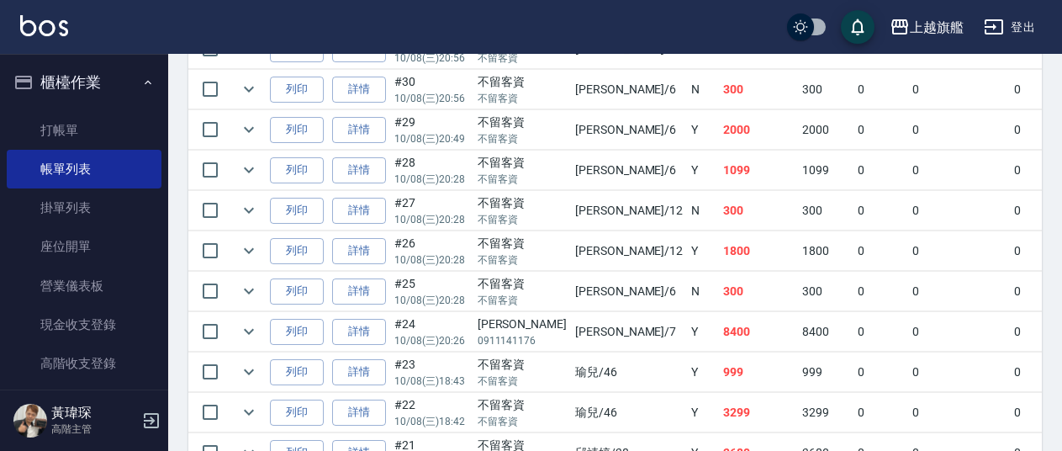
scroll to position [441, 0]
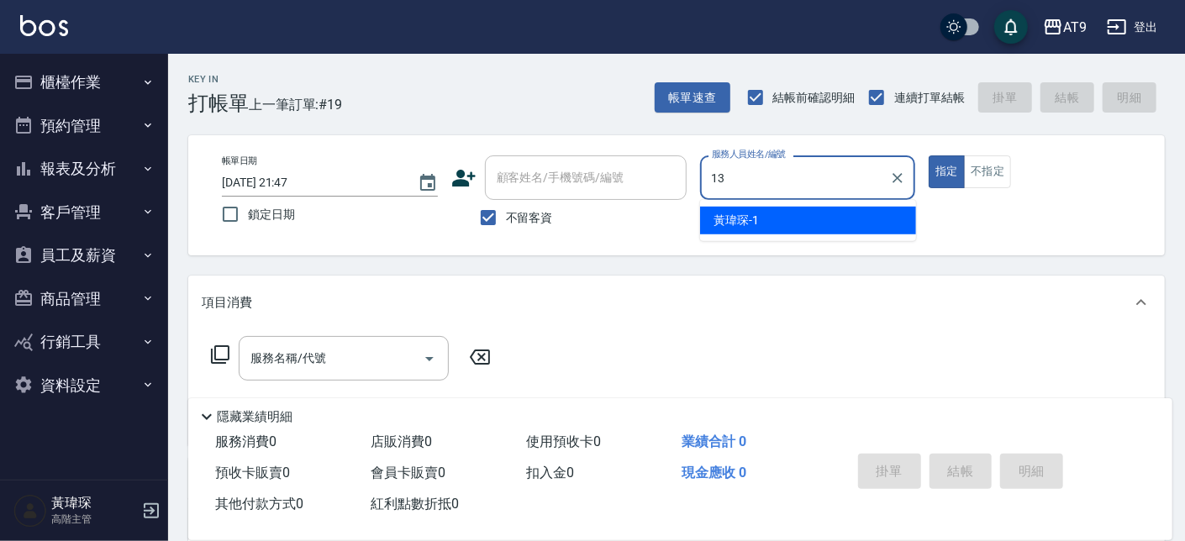
type input "13"
type button "true"
type input "張雅筑-13"
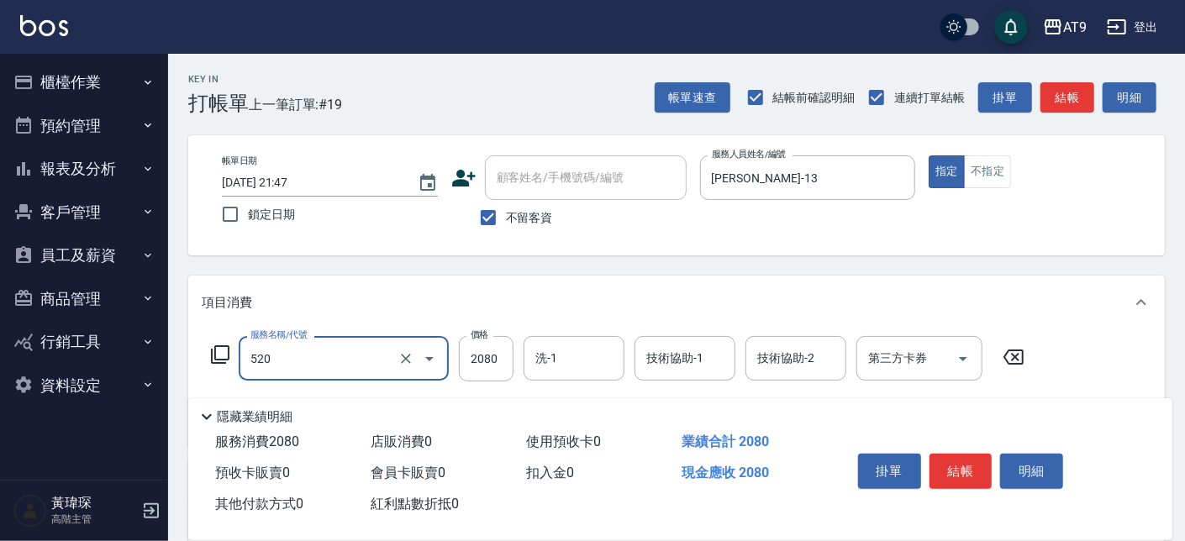
type input "染髮套餐(520)"
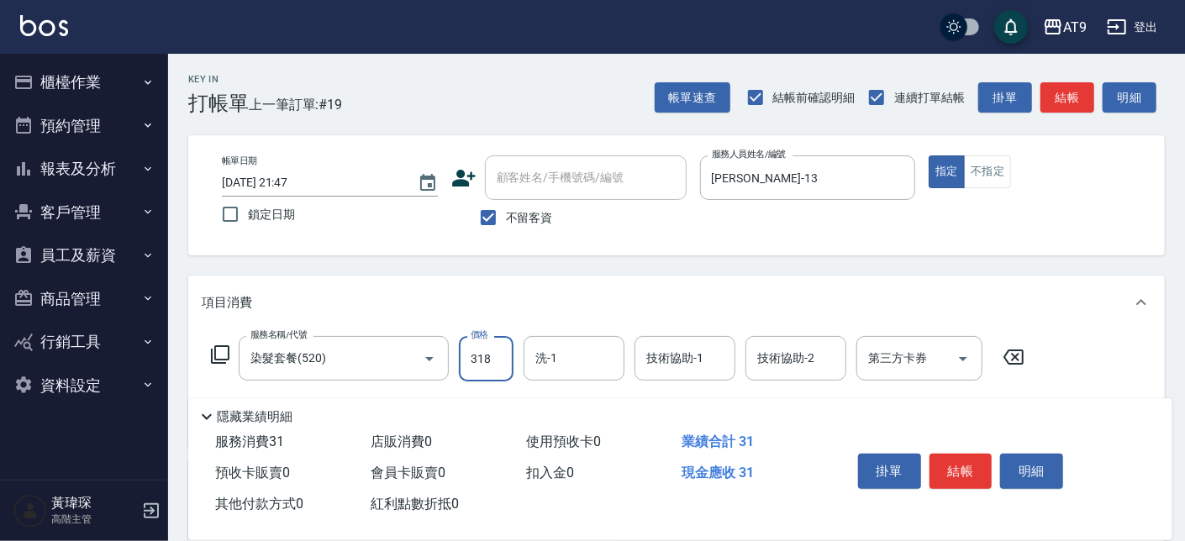
type input "3180"
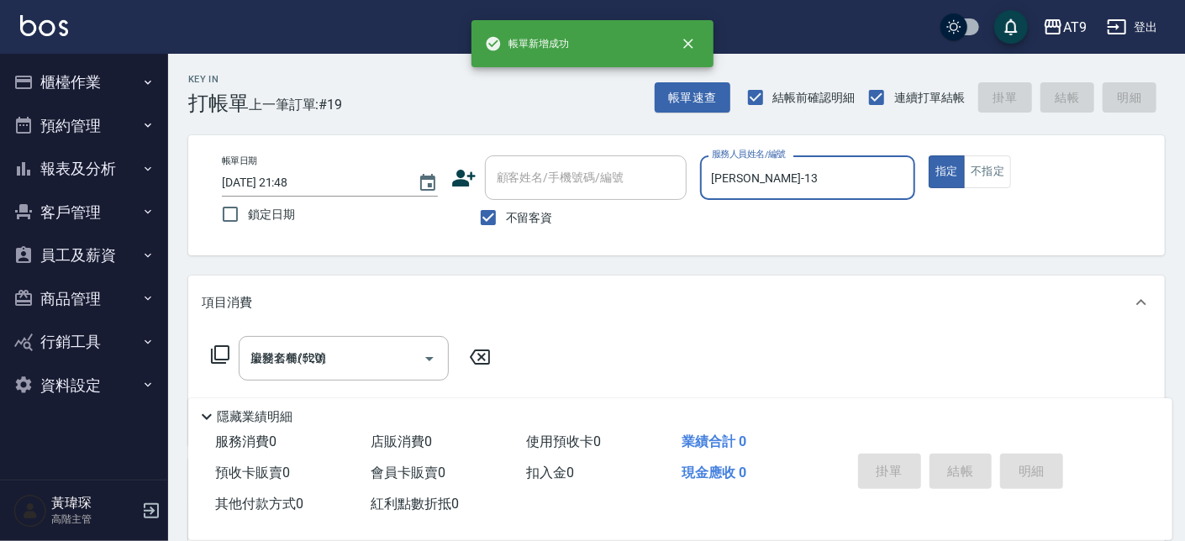
type input "2025/10/08 21:48"
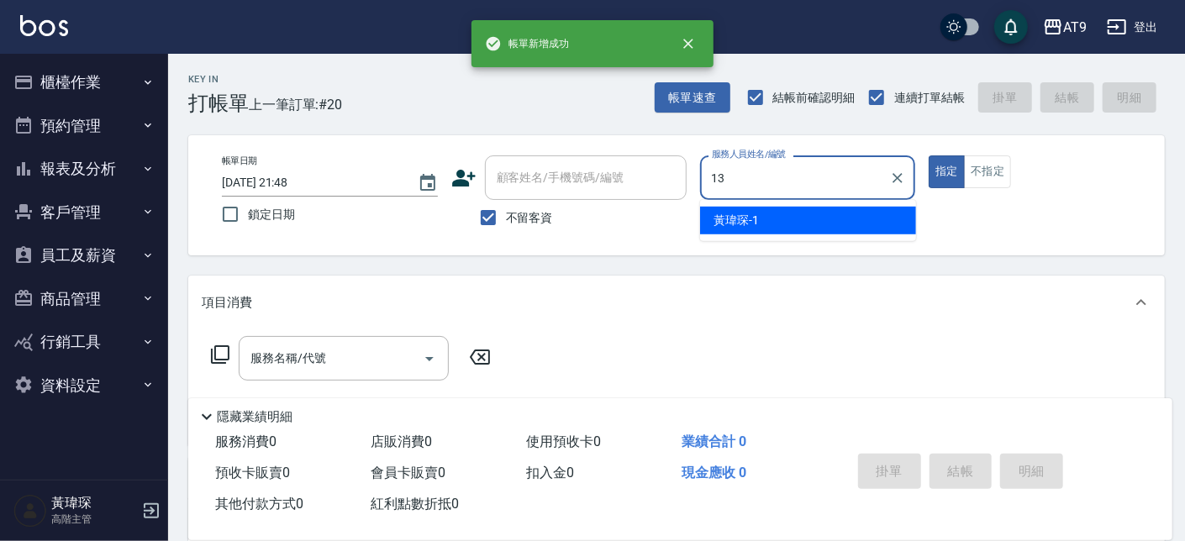
type input "張雅筑-13"
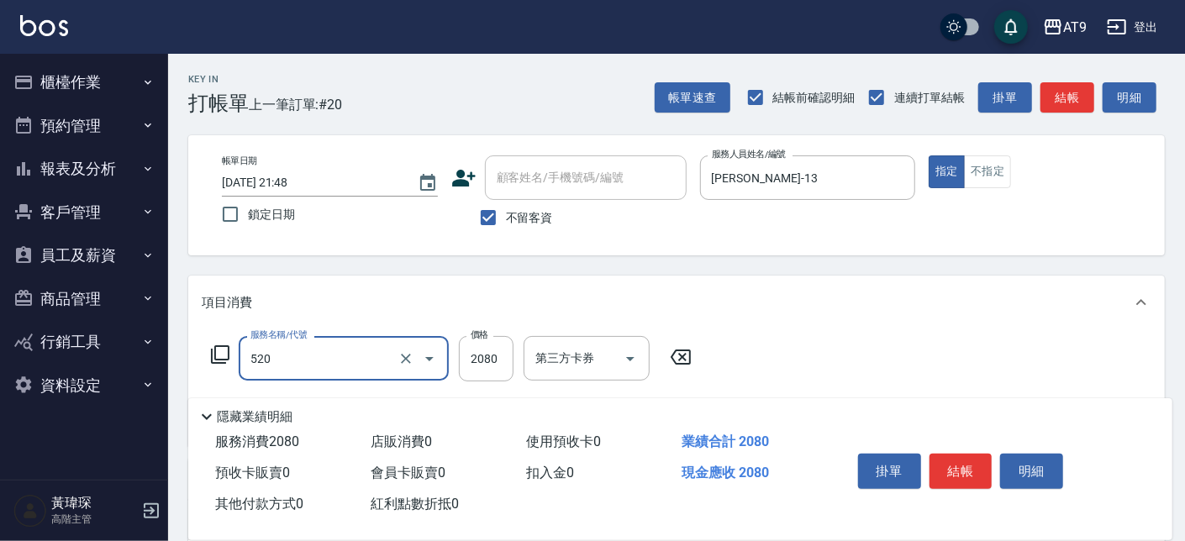
type input "染髮套餐(520)"
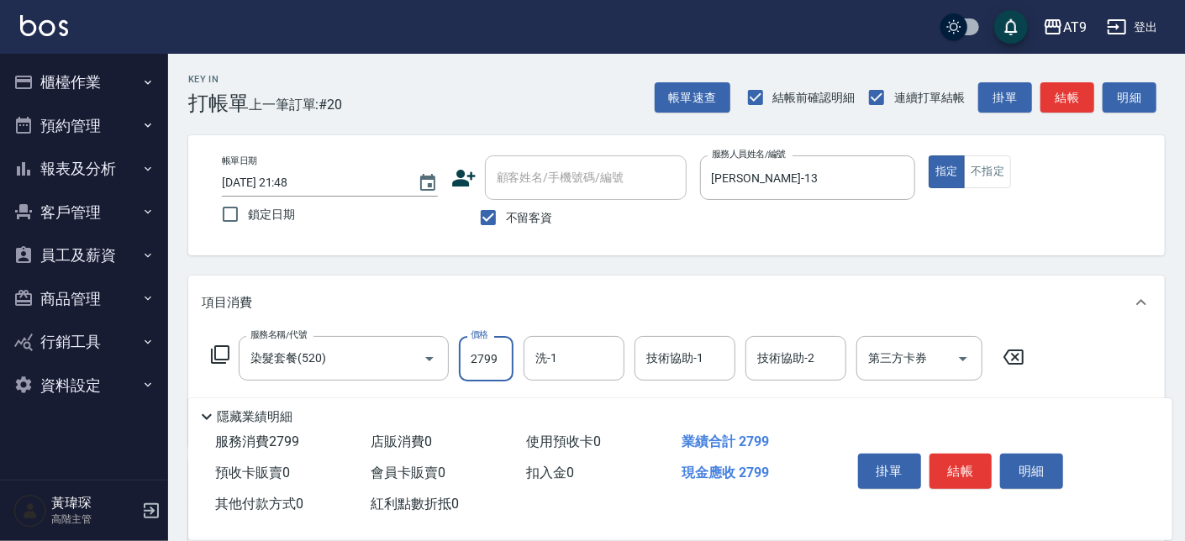
type input "2799"
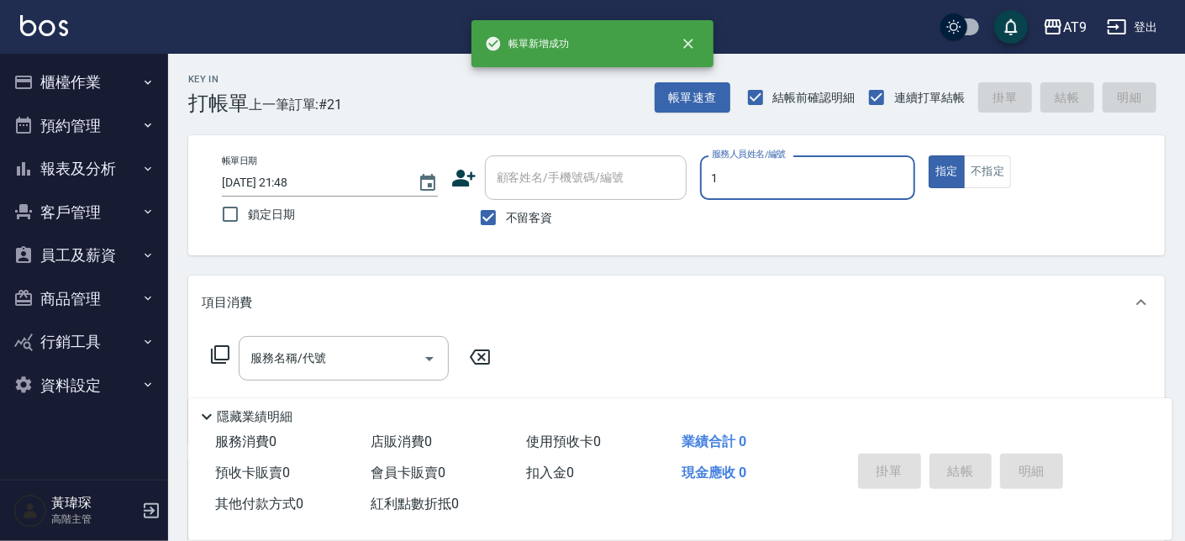
type input "黃瑋琛-1"
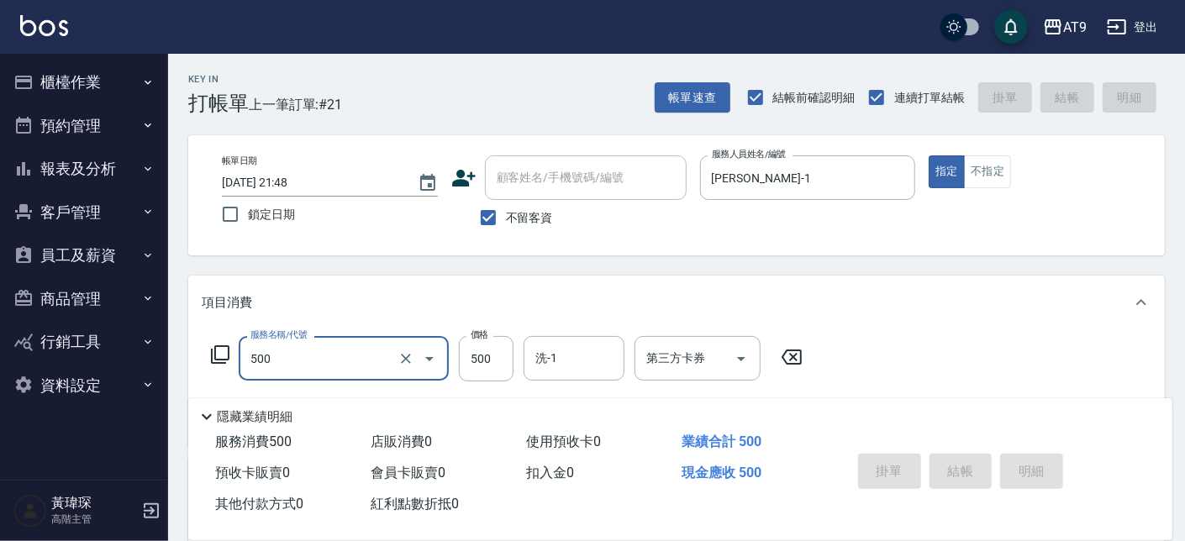
type input "500"
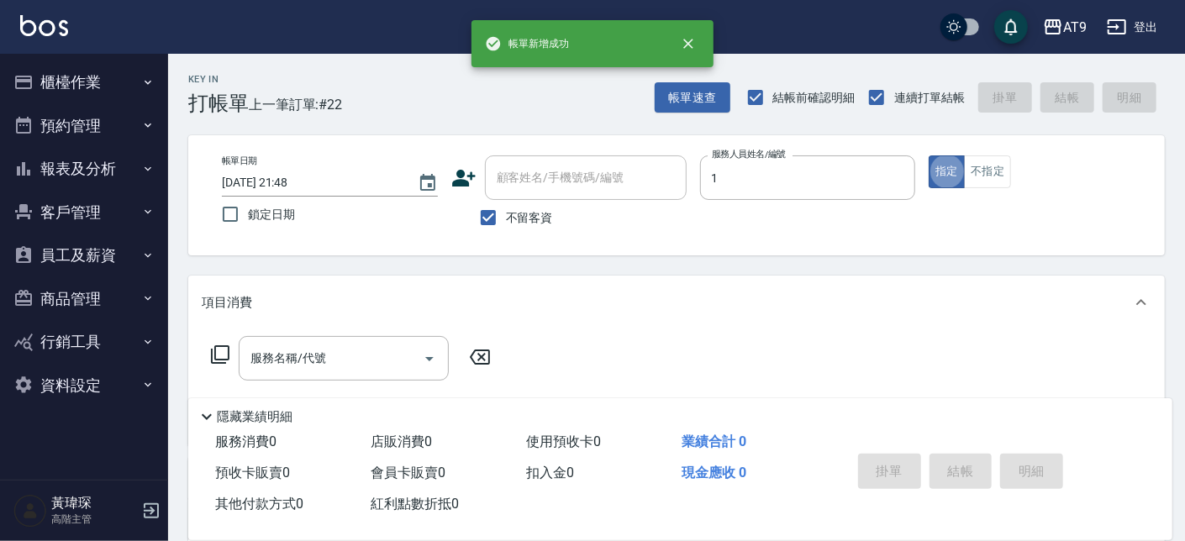
type input "黃瑋琛-1"
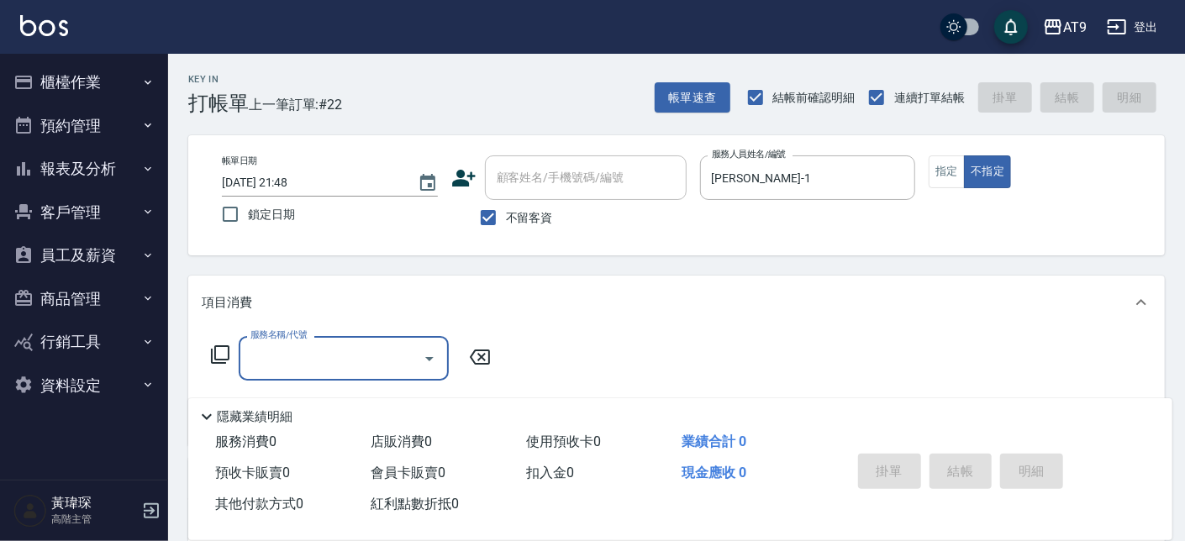
type input "3"
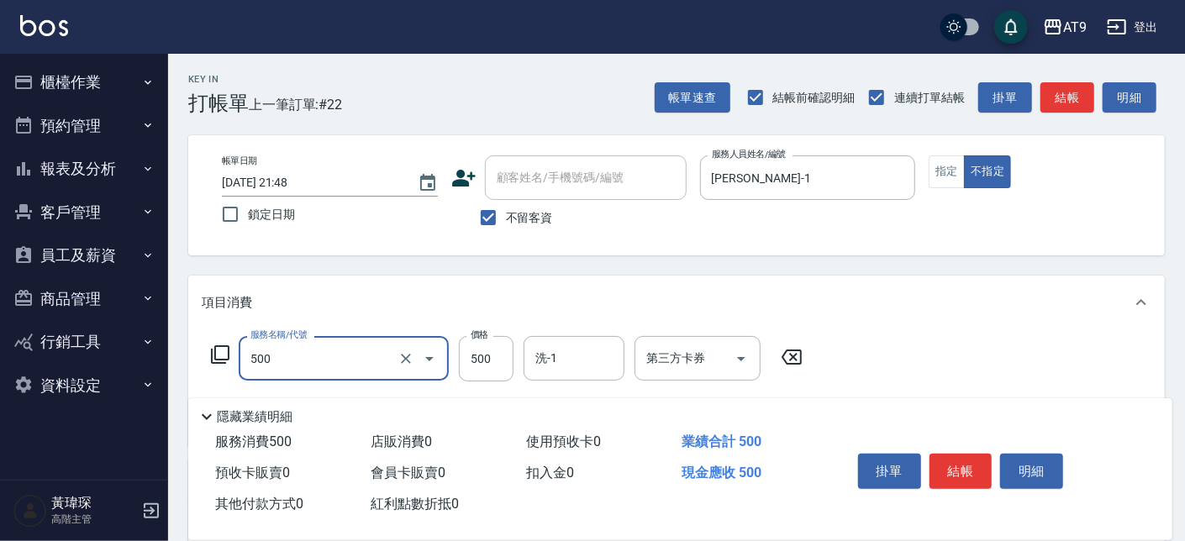
type input "SC500(500)"
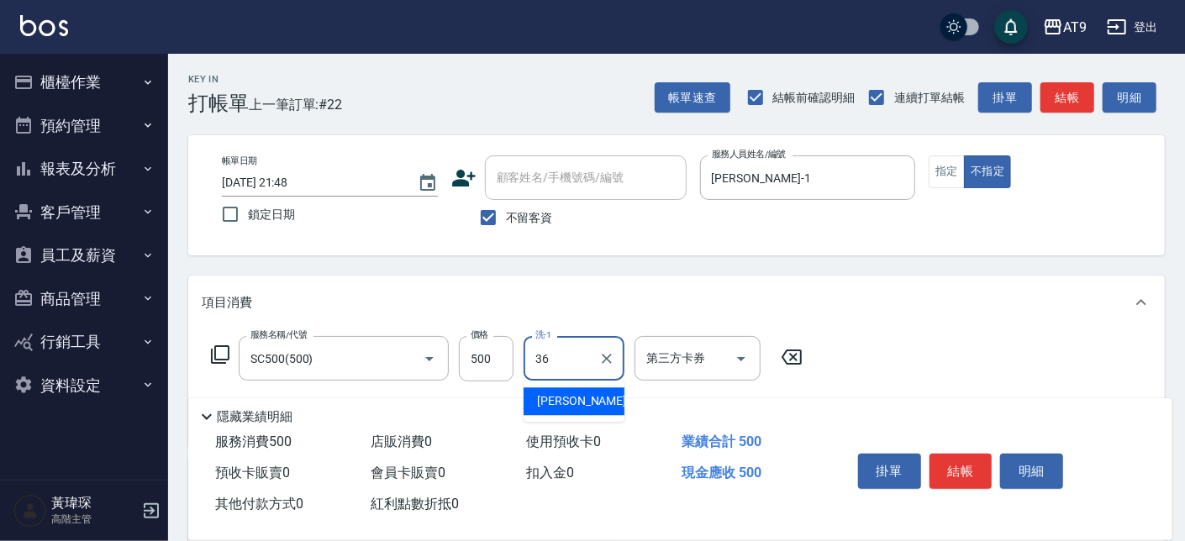
type input "蔡秉諶-36"
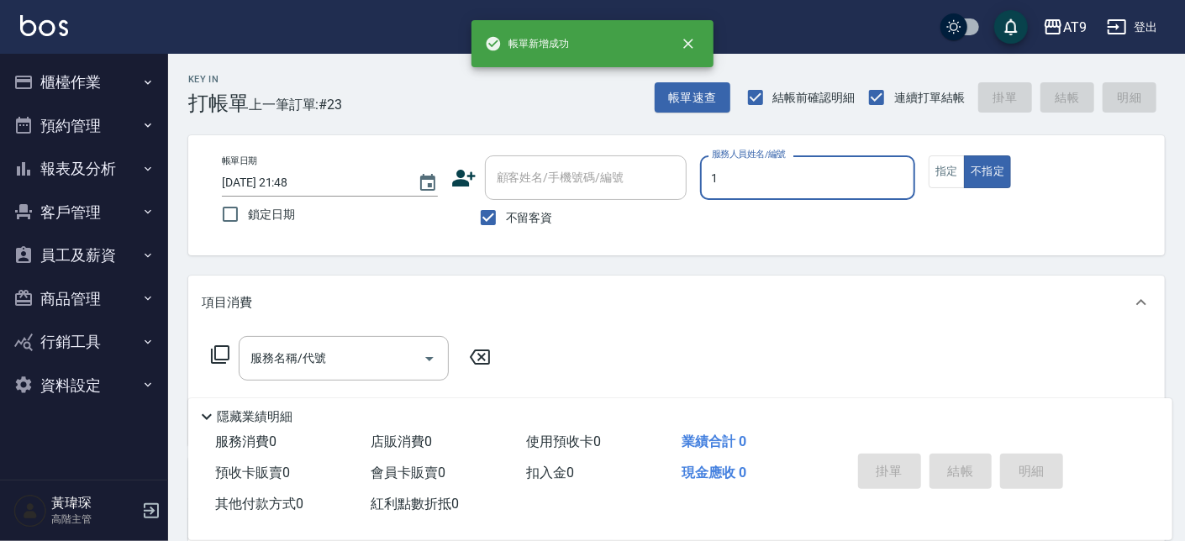
type input "1"
type button "false"
type input "黃瑋琛-1"
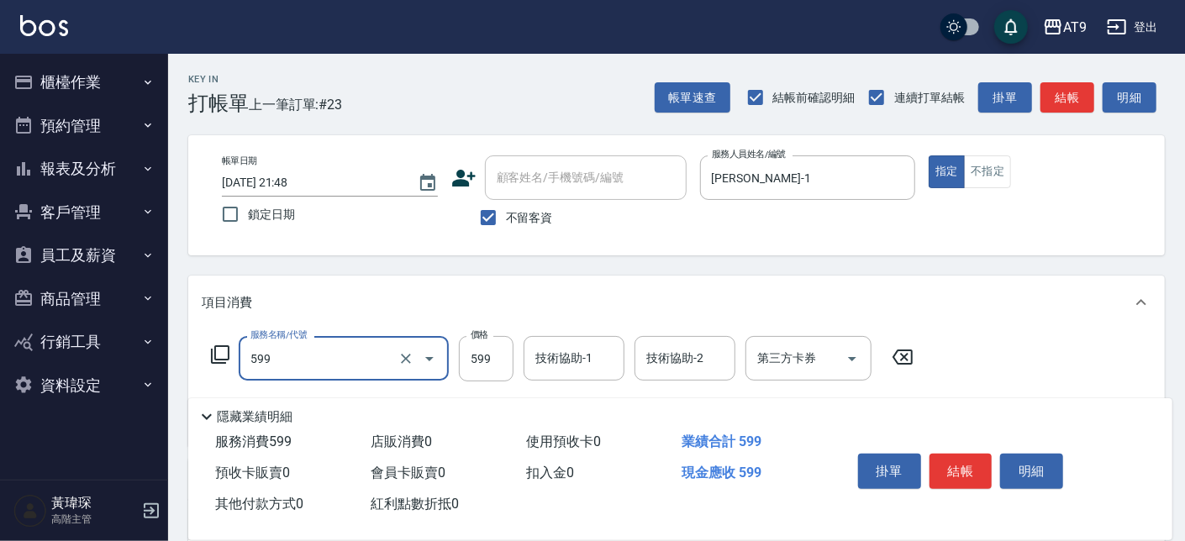
type input "小麥去角質(599)"
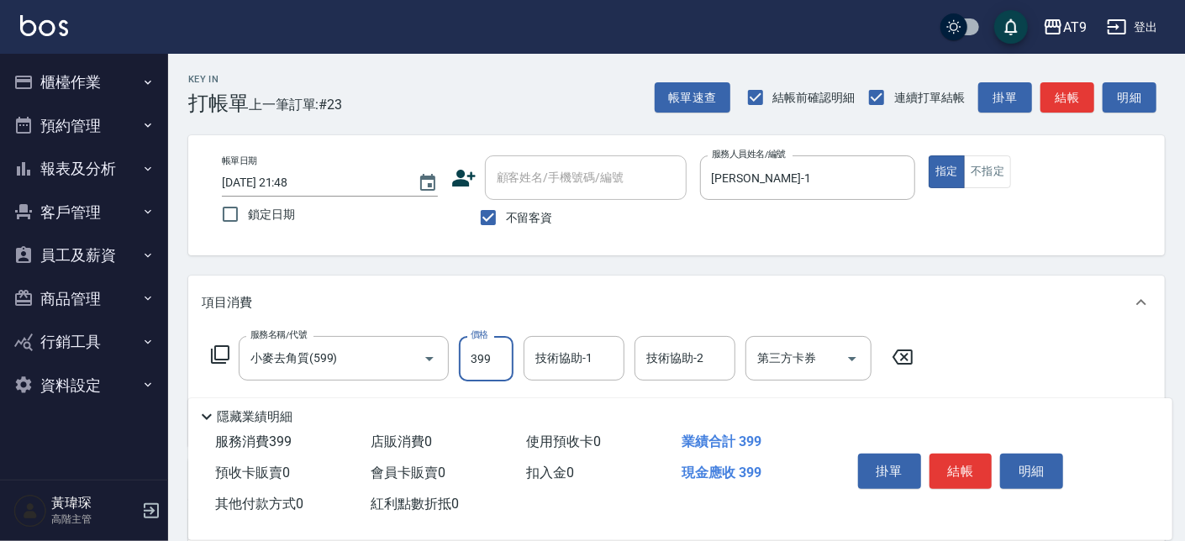
type input "399"
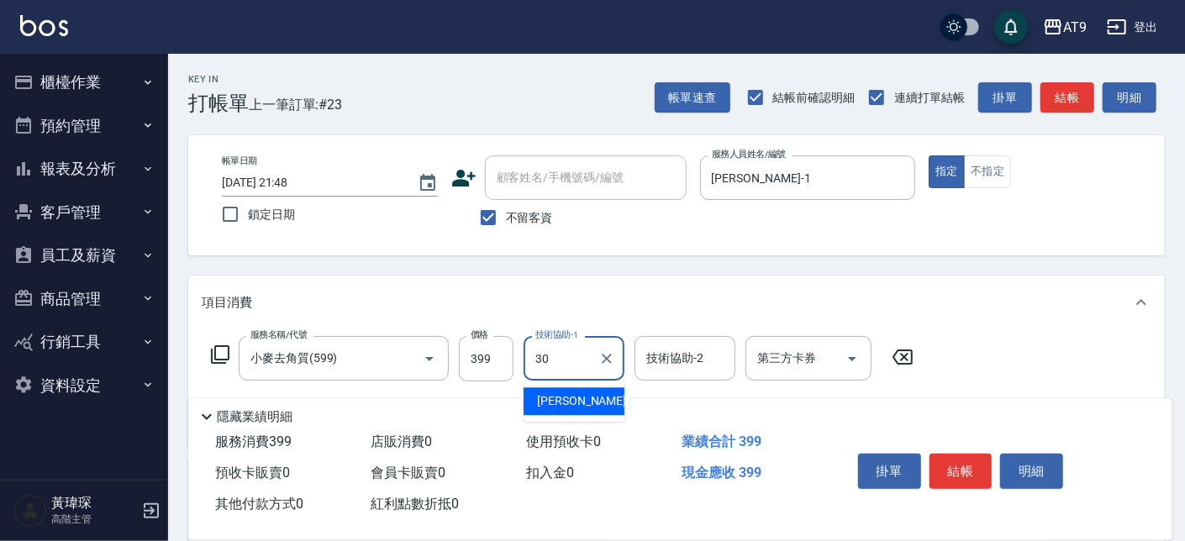
type input "劉羿君-30"
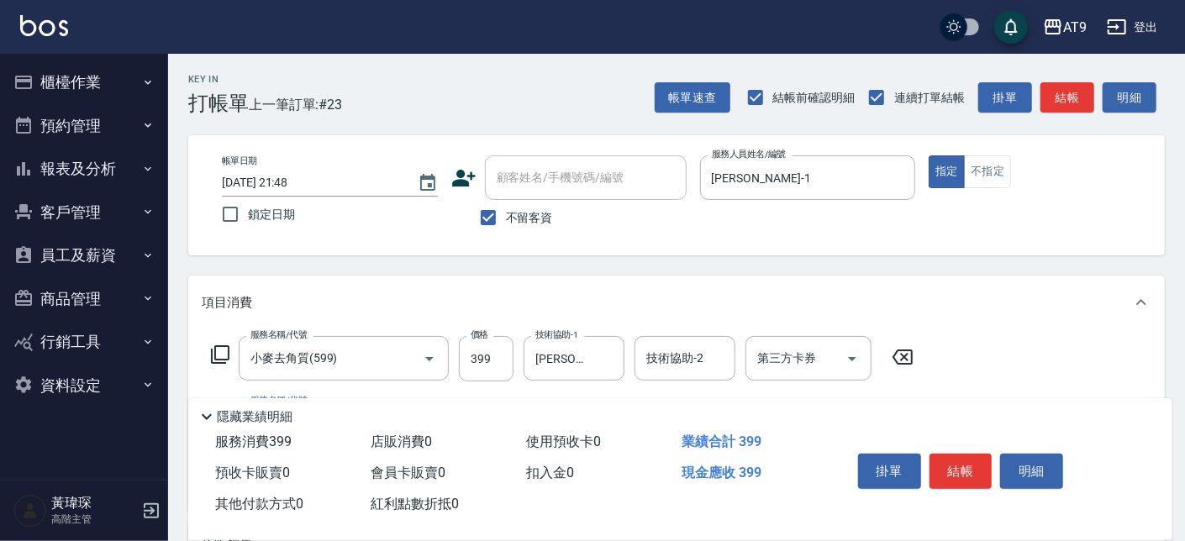
scroll to position [191, 0]
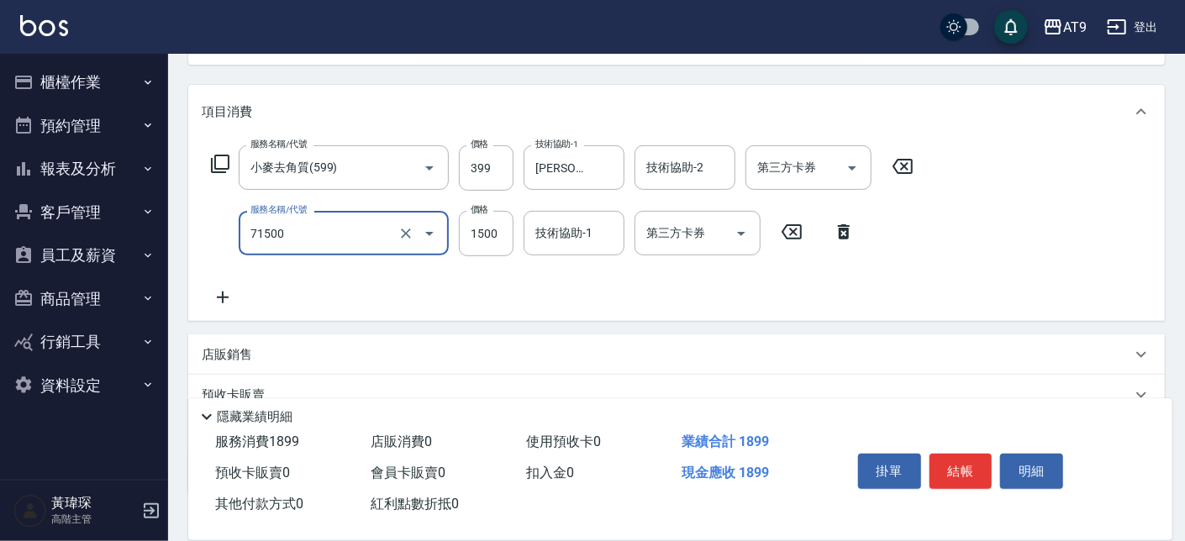
type input "重整(71500)"
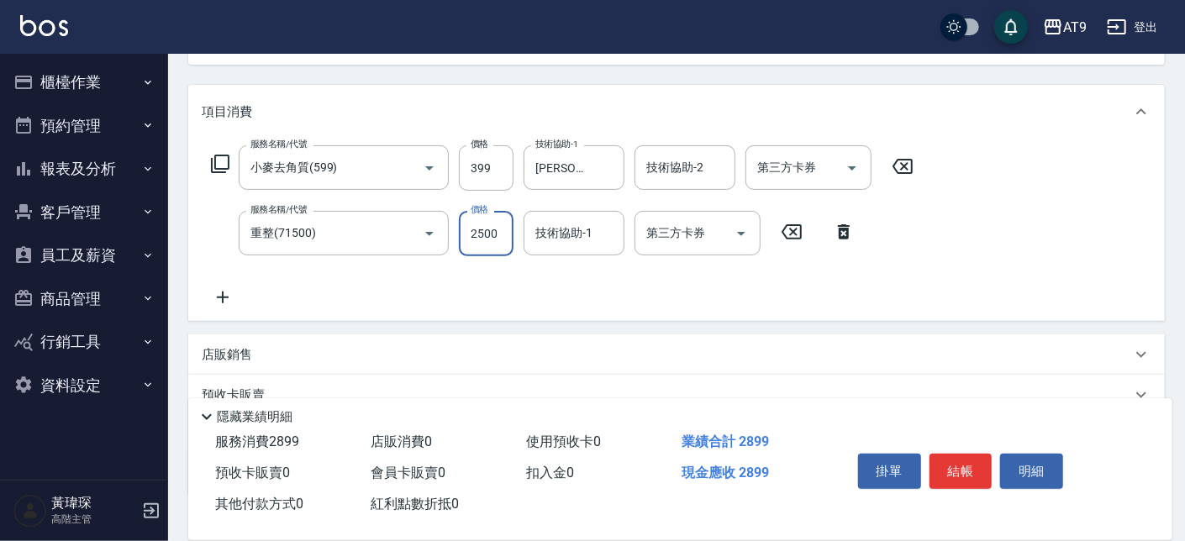
type input "2500"
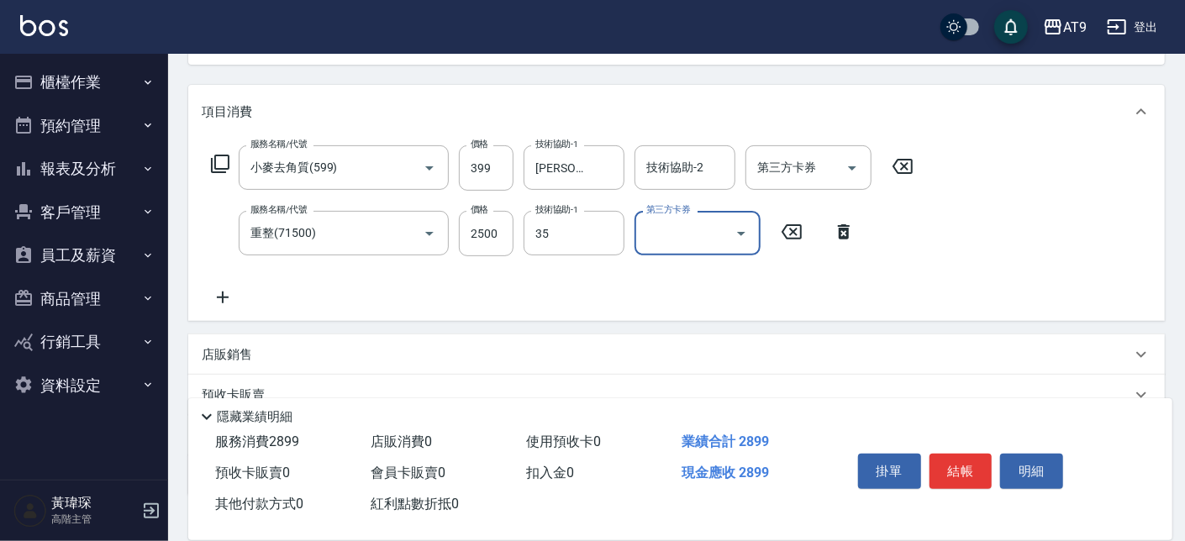
type input "邱靖淳-35"
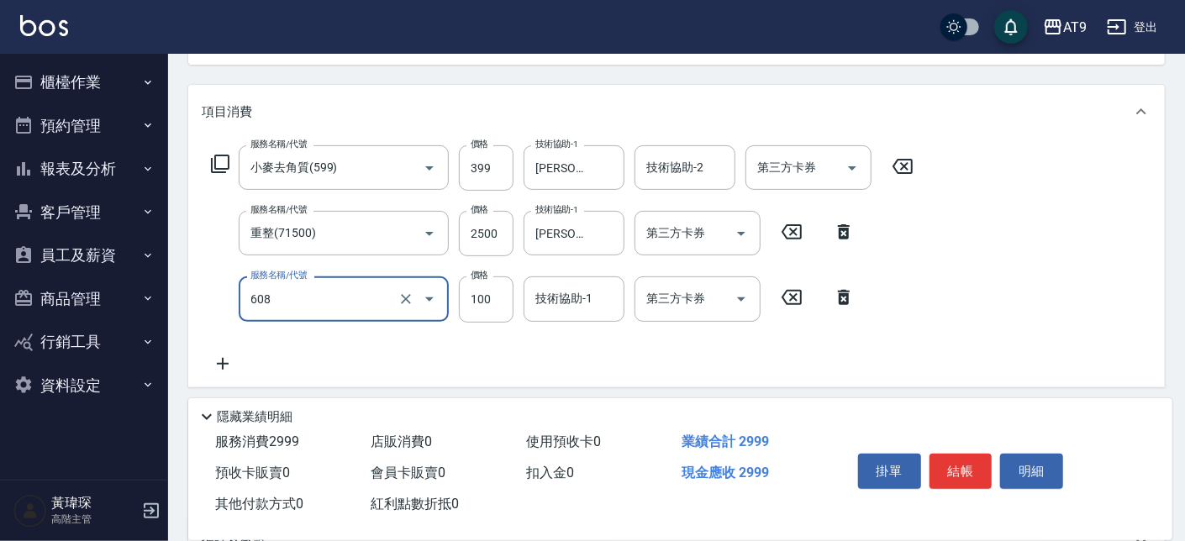
type input "精油長髮(608)"
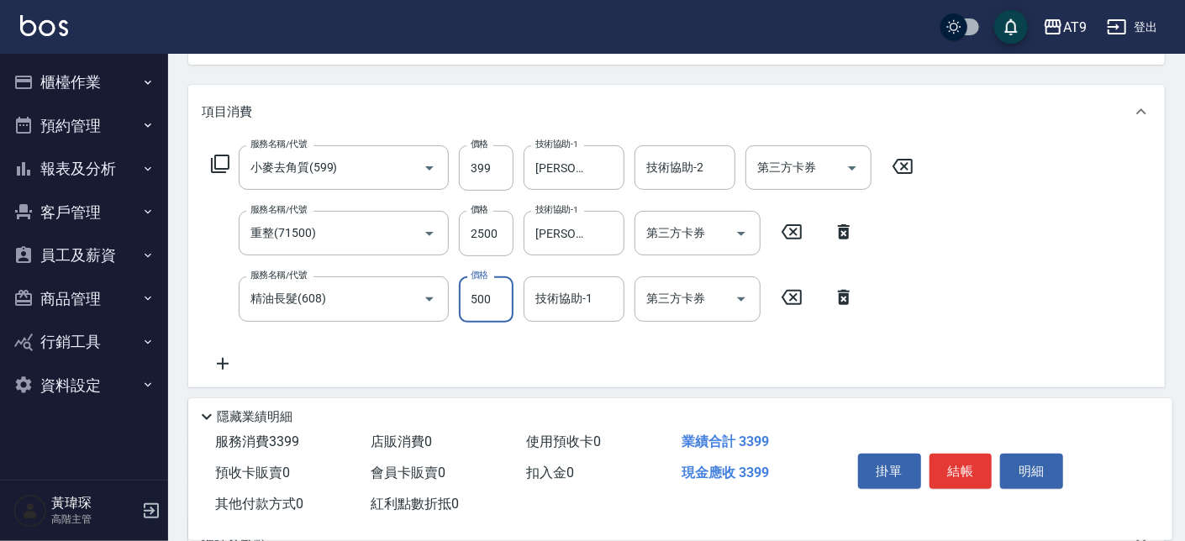
type input "500"
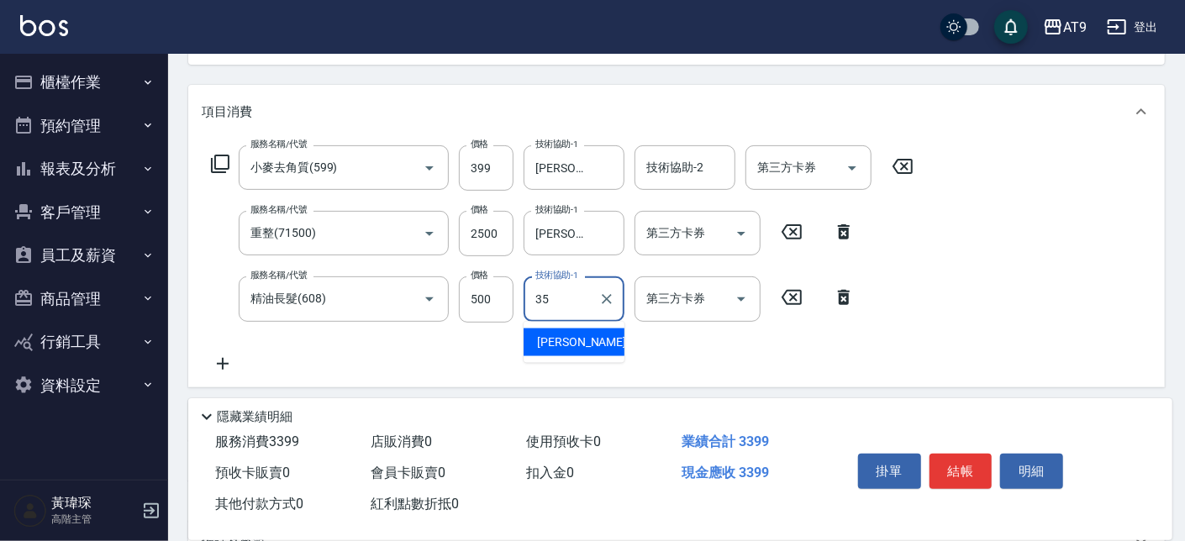
type input "邱靖淳-35"
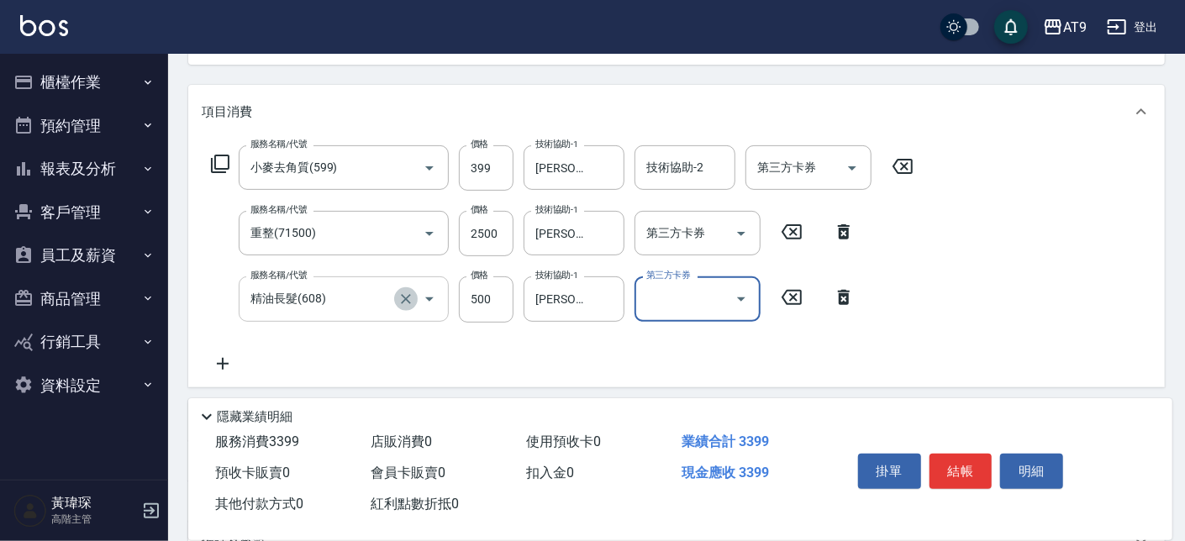
click at [408, 300] on icon "Clear" at bounding box center [406, 299] width 10 height 10
type input "精油長髮(608)"
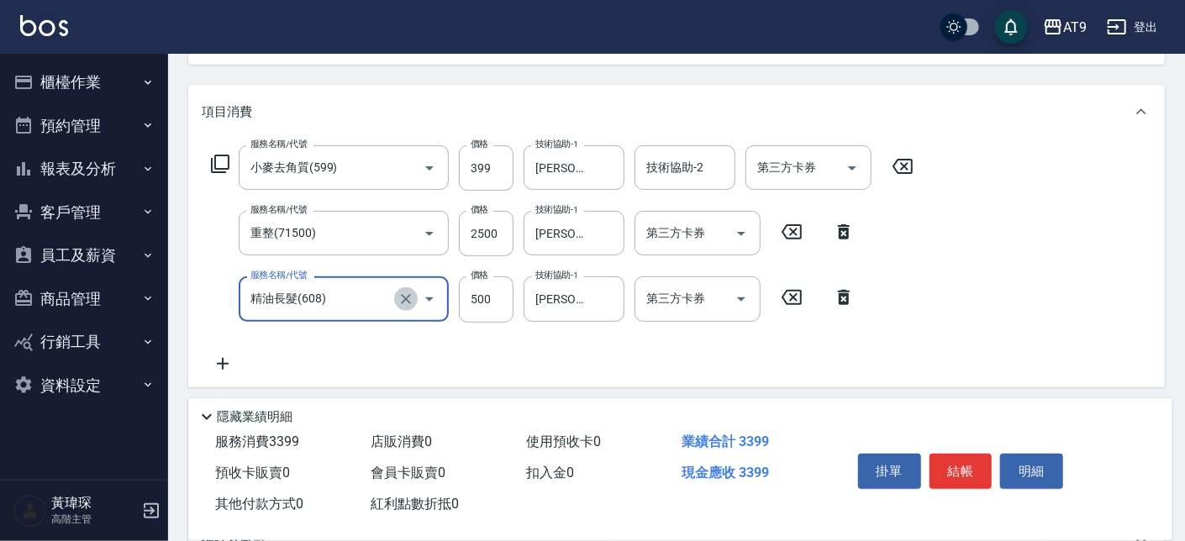
click at [401, 303] on icon "Clear" at bounding box center [406, 299] width 17 height 17
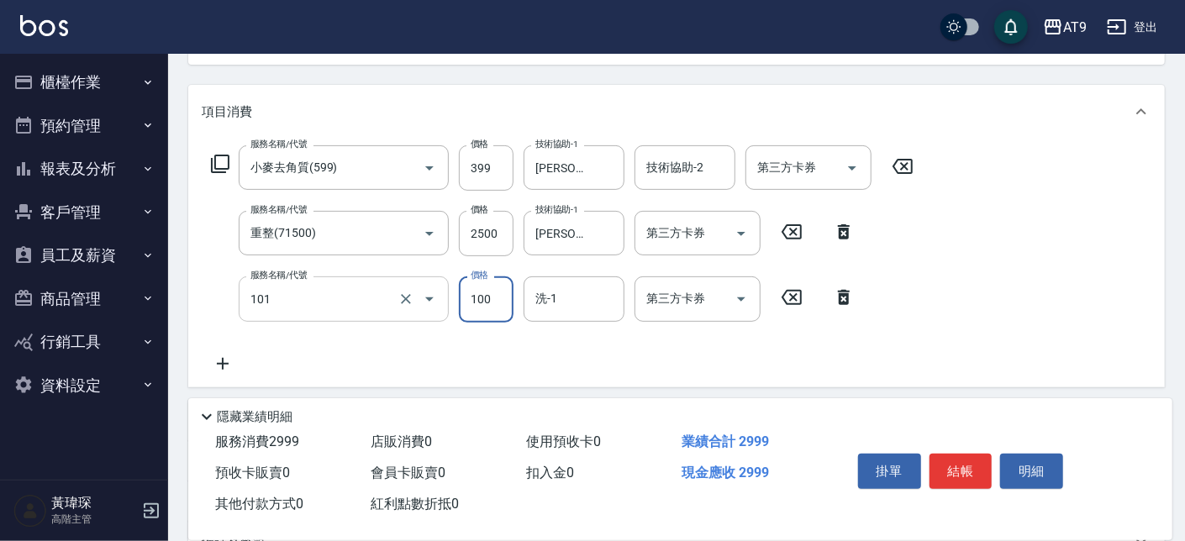
type input "洗髮(101)"
type input "500"
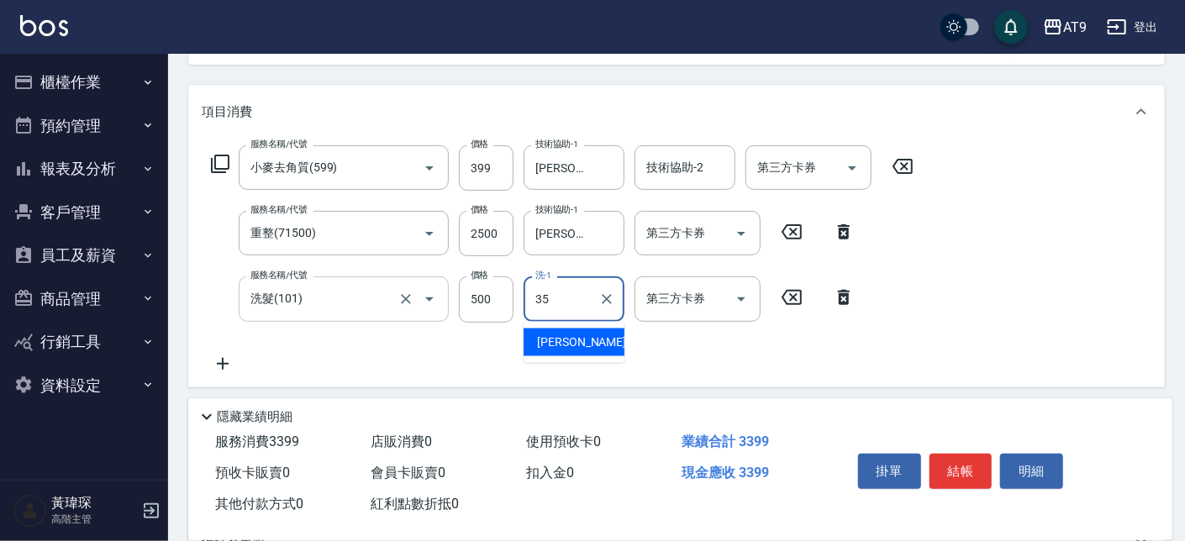
type input "邱靖淳-35"
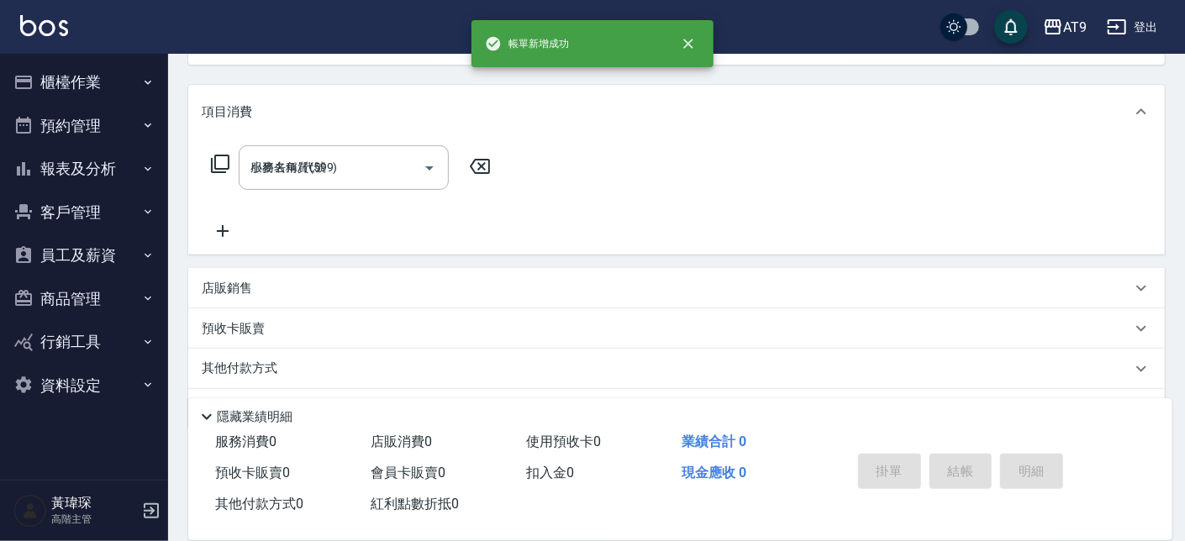
type input "2025/10/08 21:49"
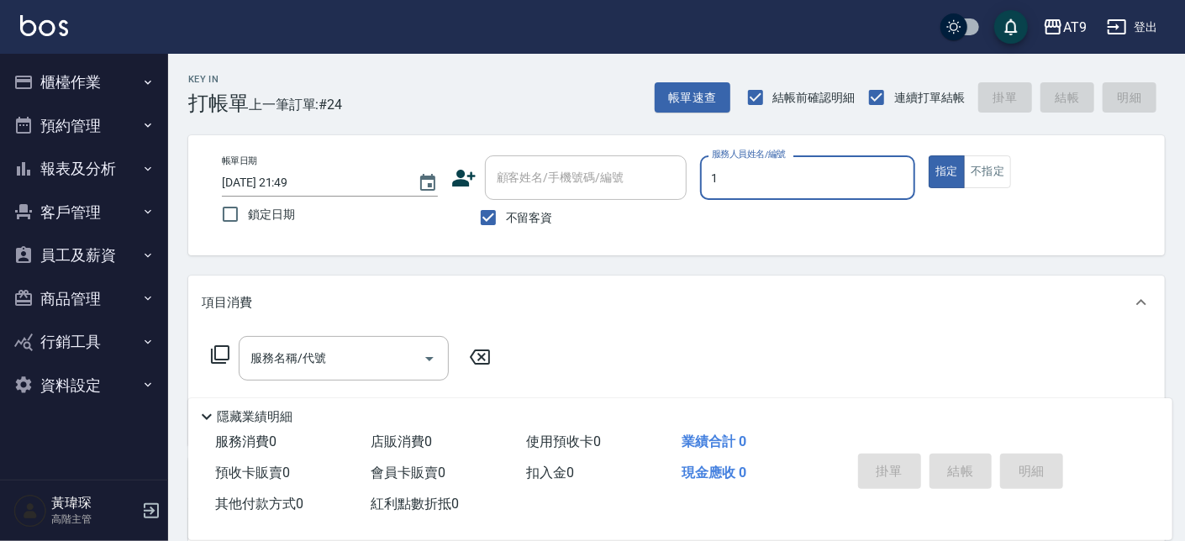
type input "黃瑋琛-1"
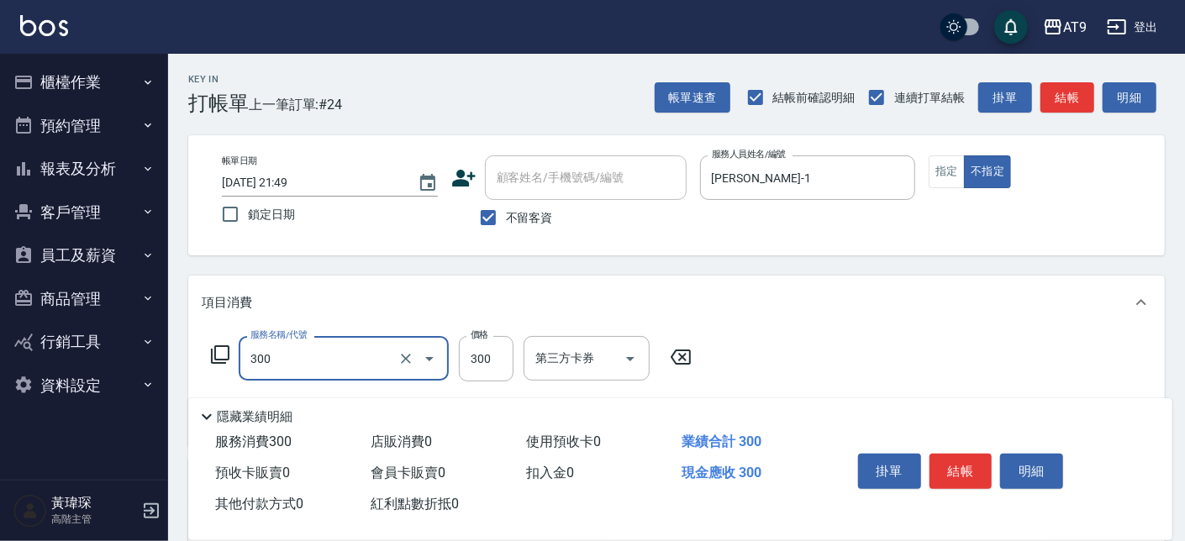
type input "SC300(300)"
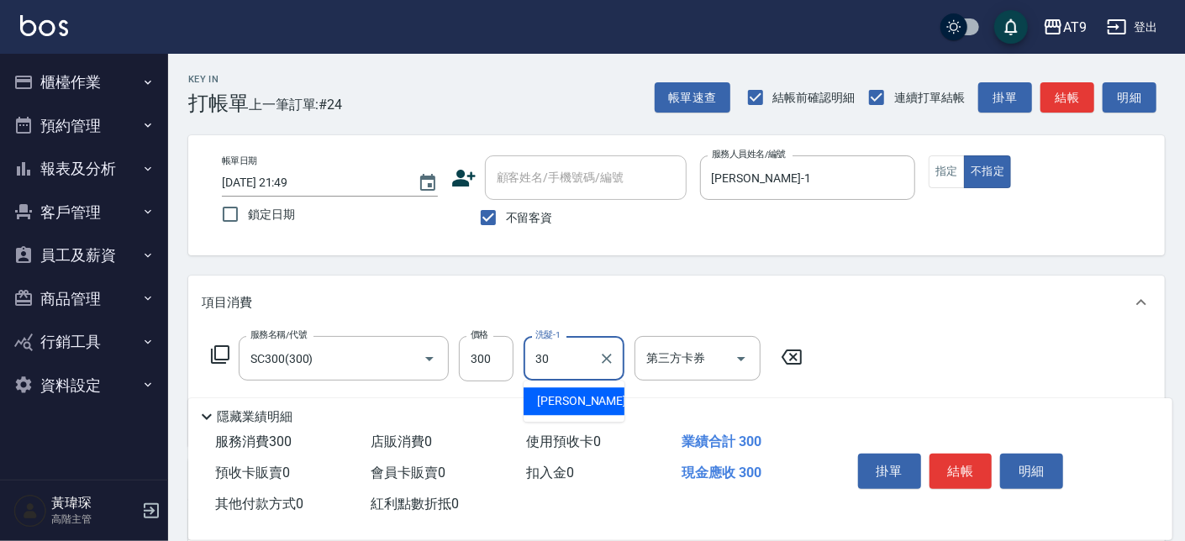
type input "劉羿君-30"
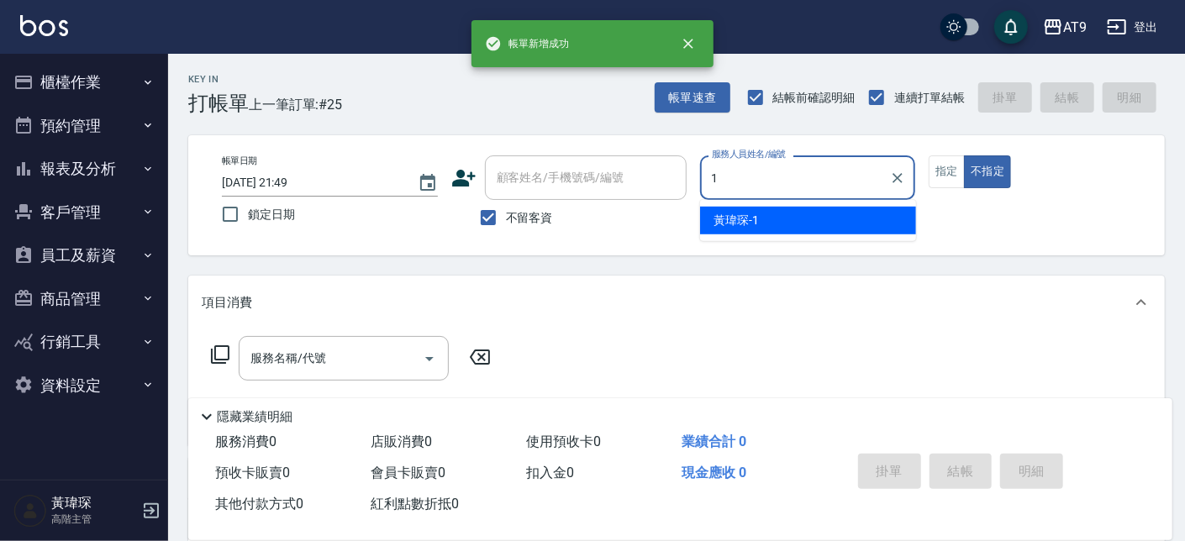
type input "黃瑋琛-1"
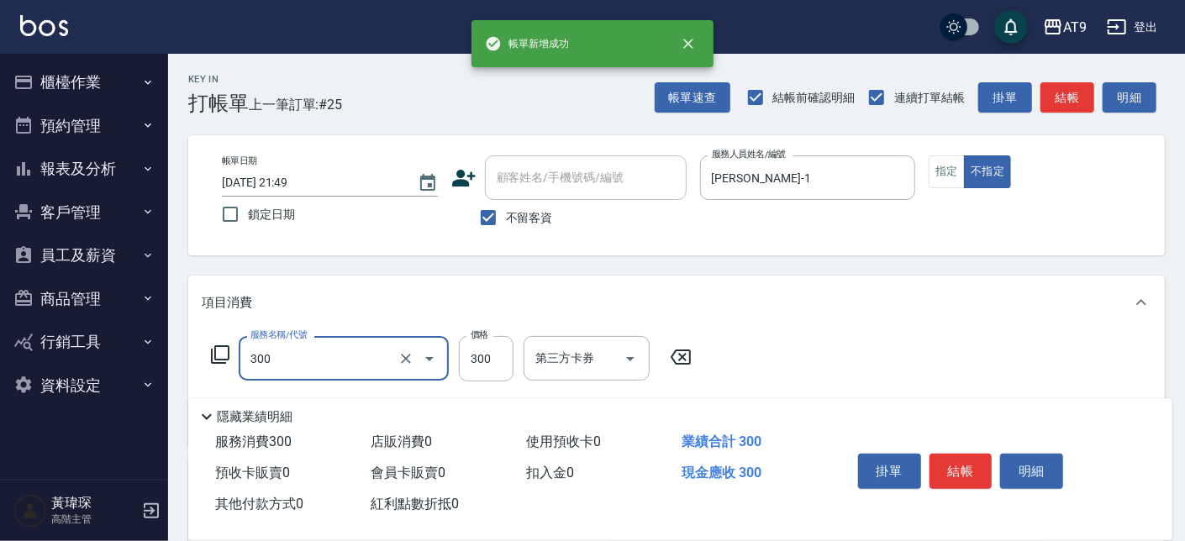
type input "SC300(300)"
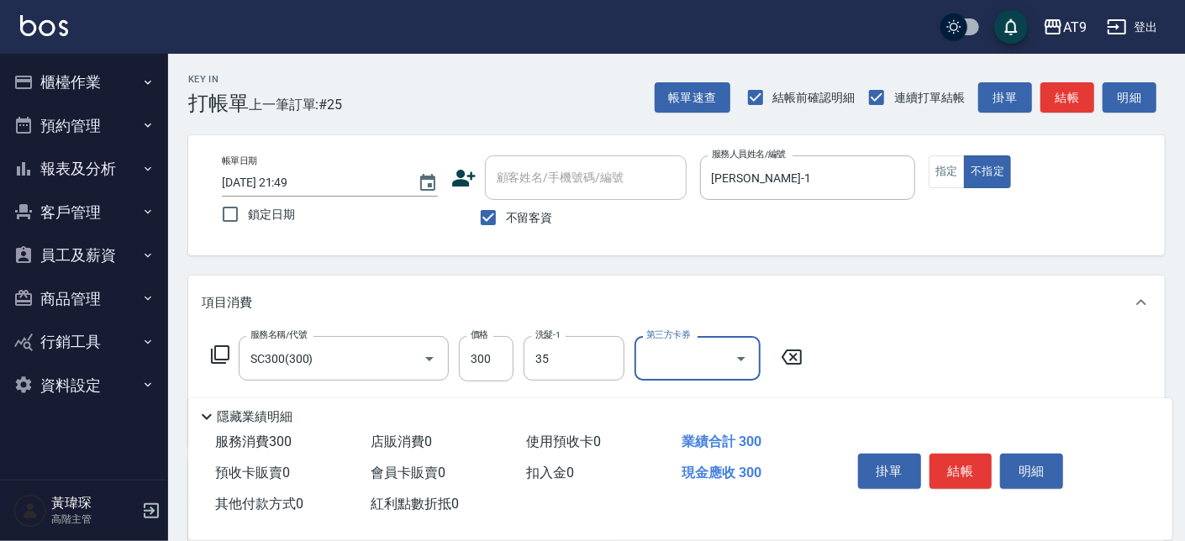
type input "邱靖淳-35"
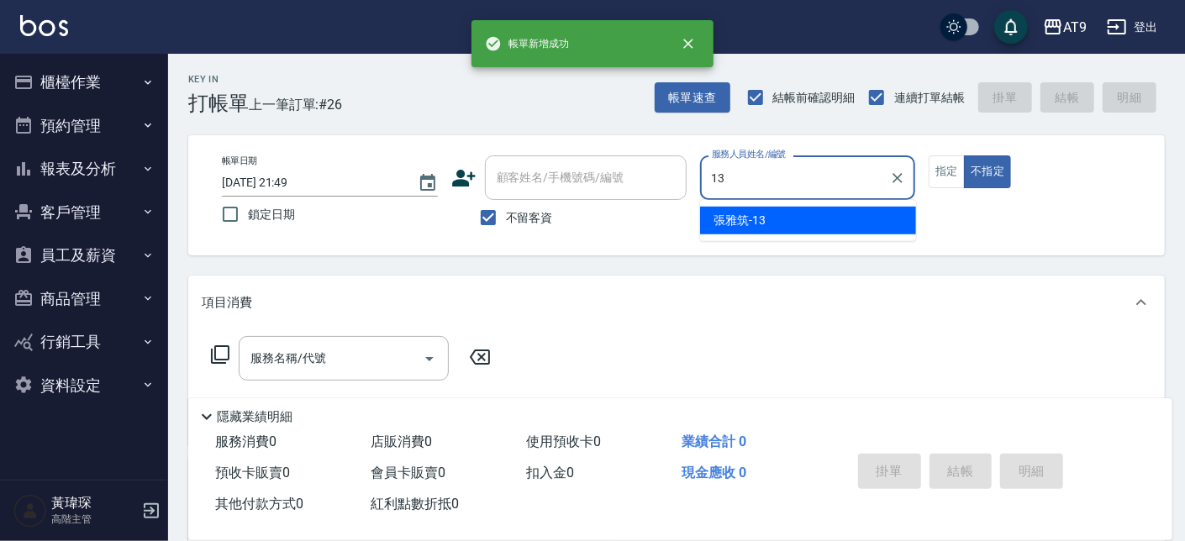
type input "張雅筑-13"
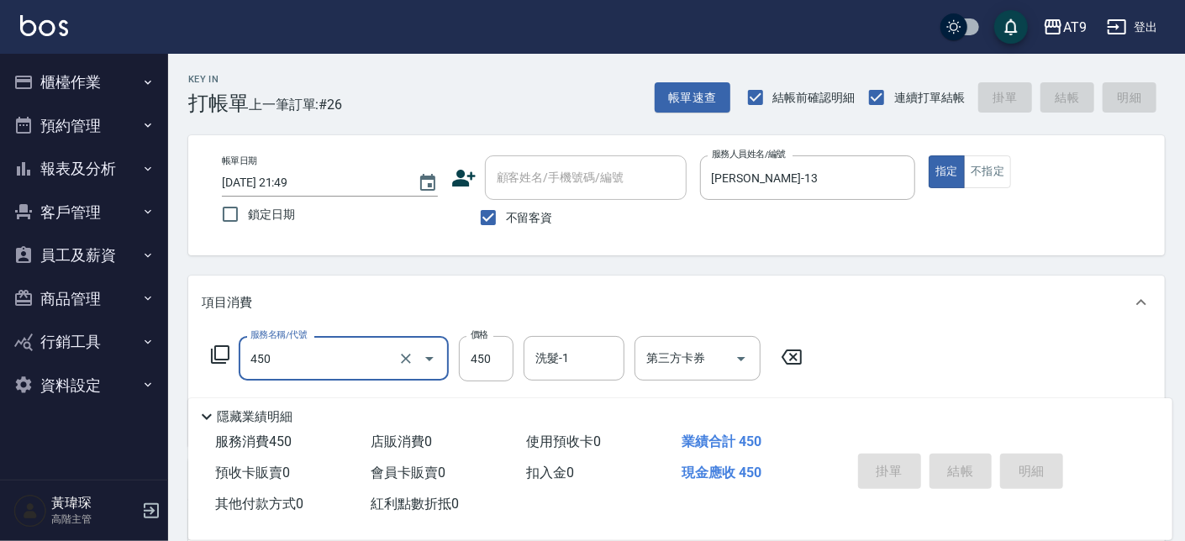
type input "450"
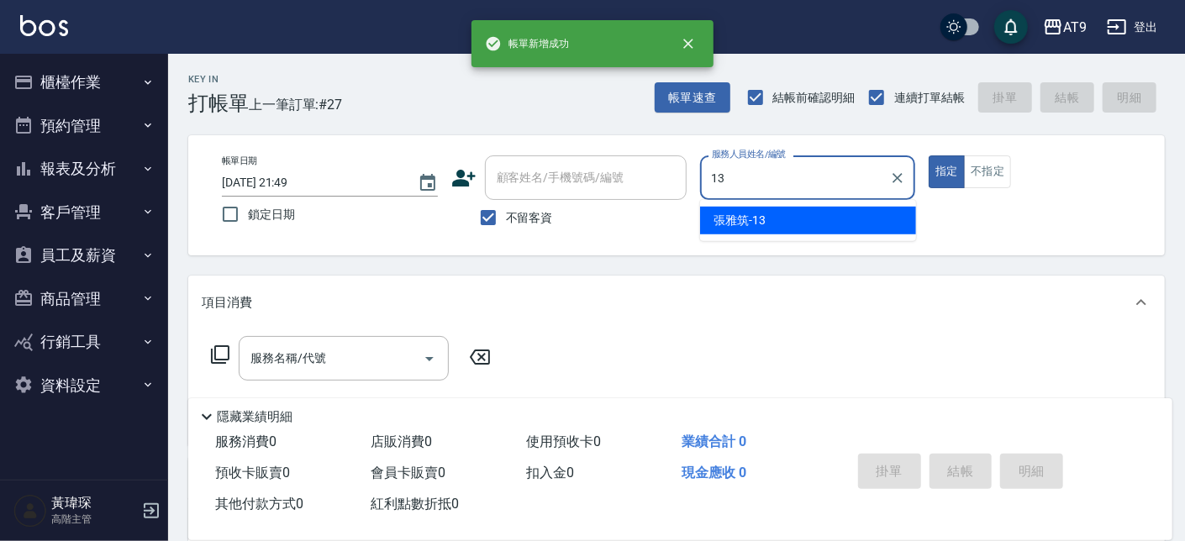
type input "張雅筑-13"
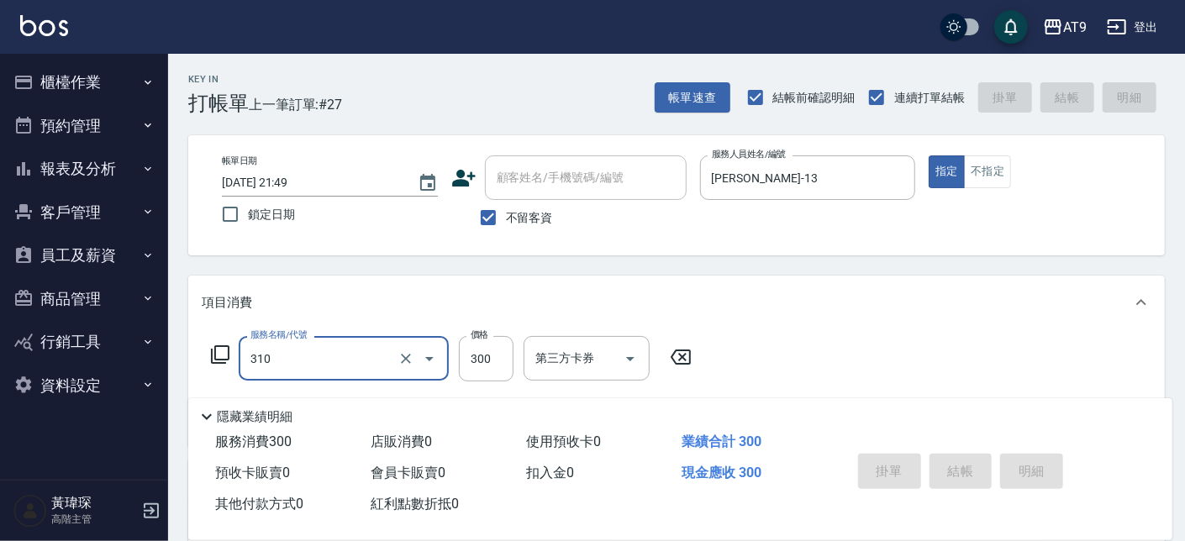
type input "310"
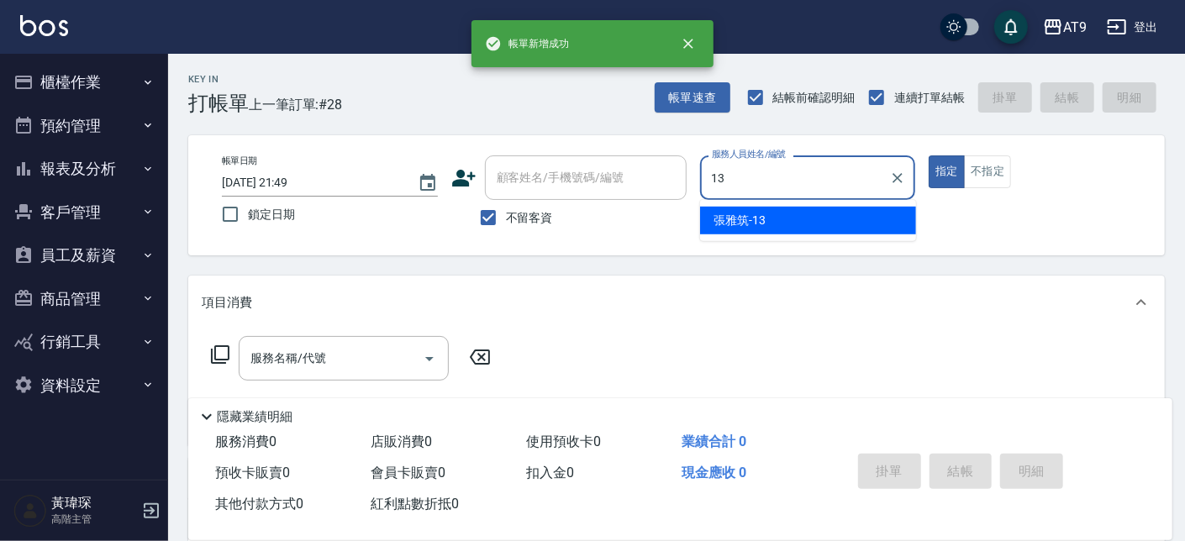
type input "張雅筑-13"
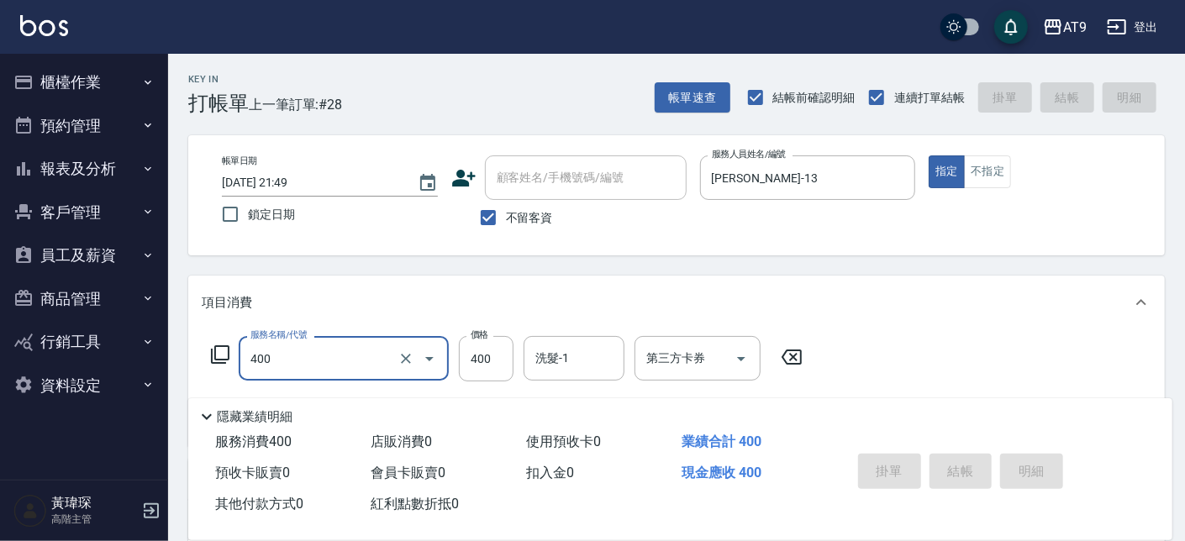
type input "400"
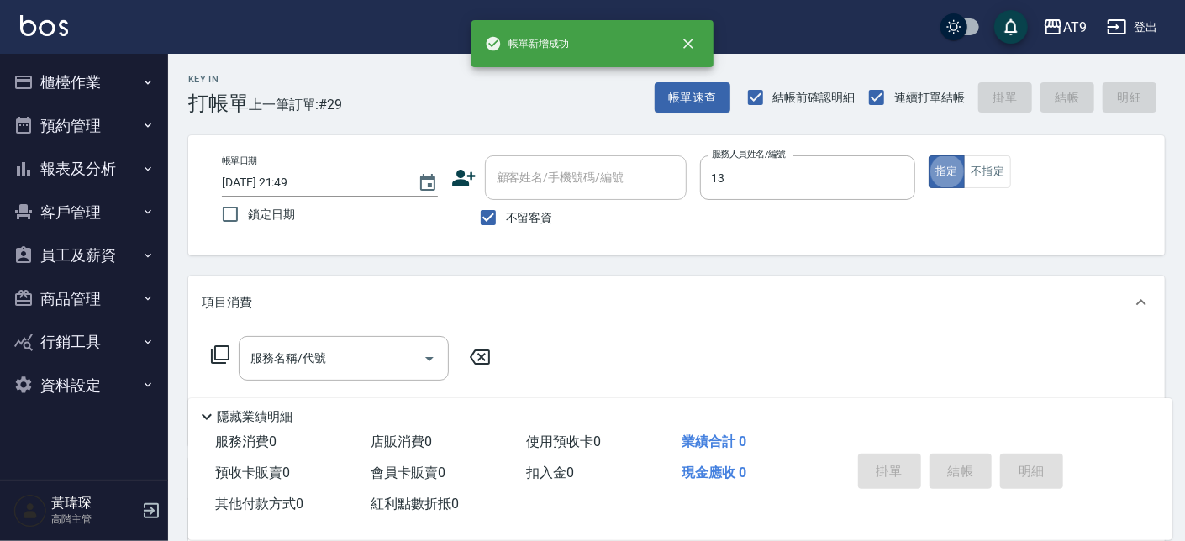
type input "張雅筑-13"
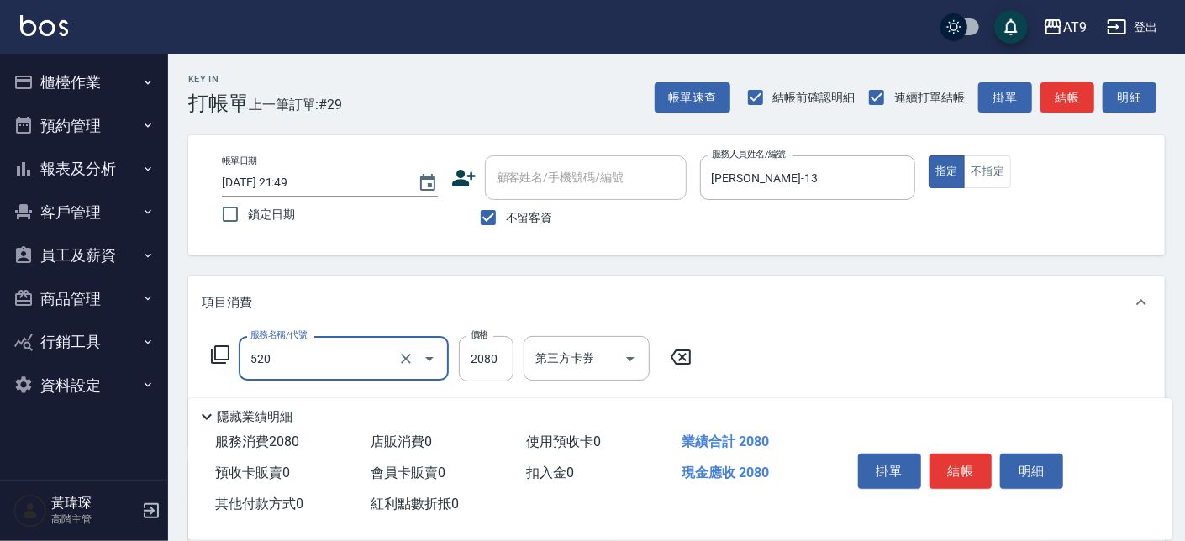
type input "染髮套餐(520)"
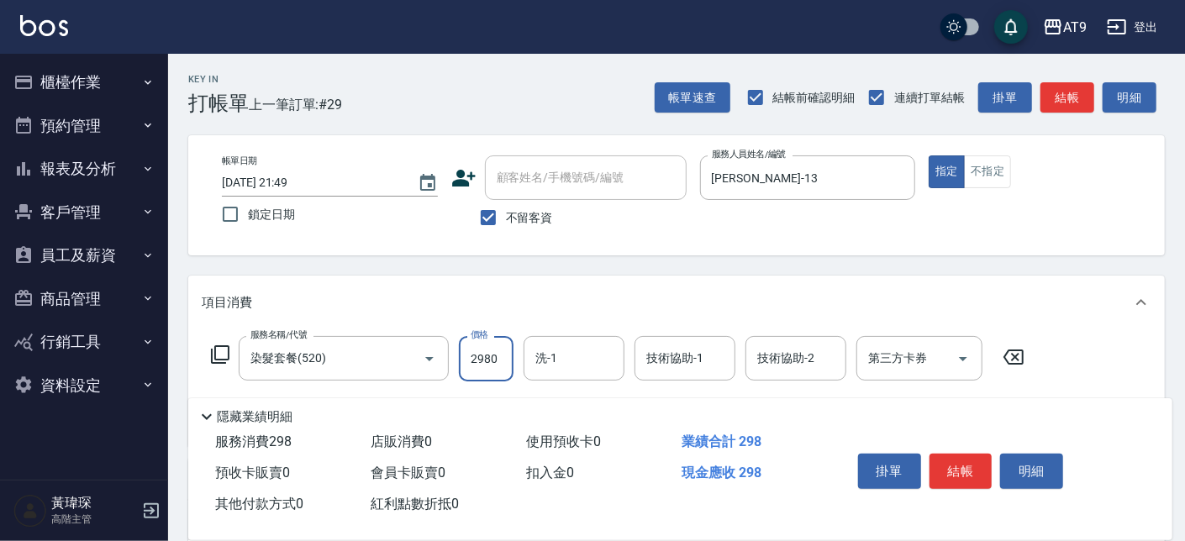
type input "2980"
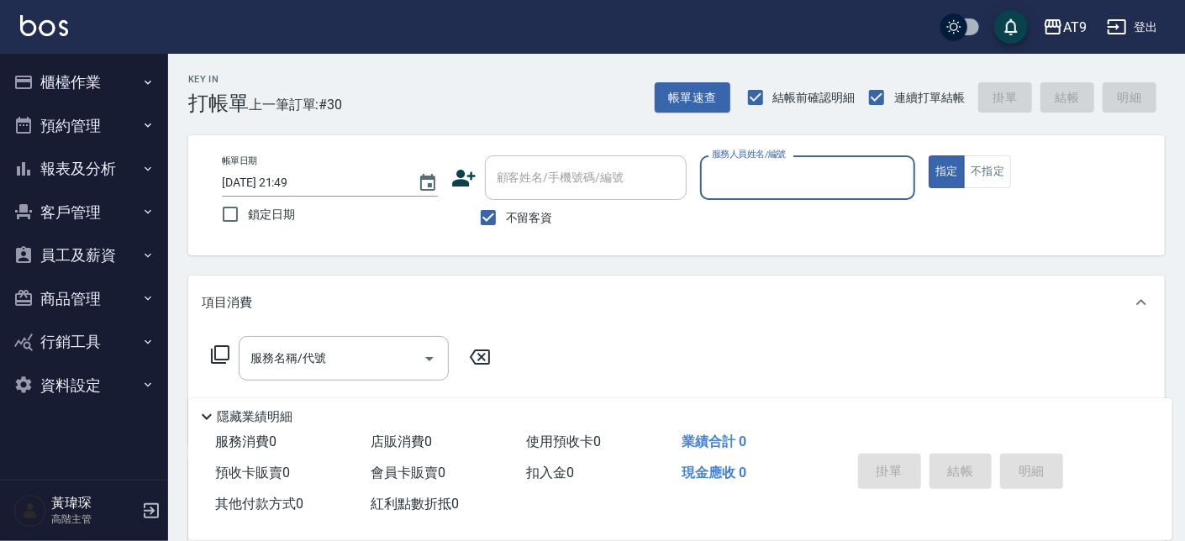
click at [90, 166] on button "報表及分析" at bounding box center [84, 169] width 155 height 44
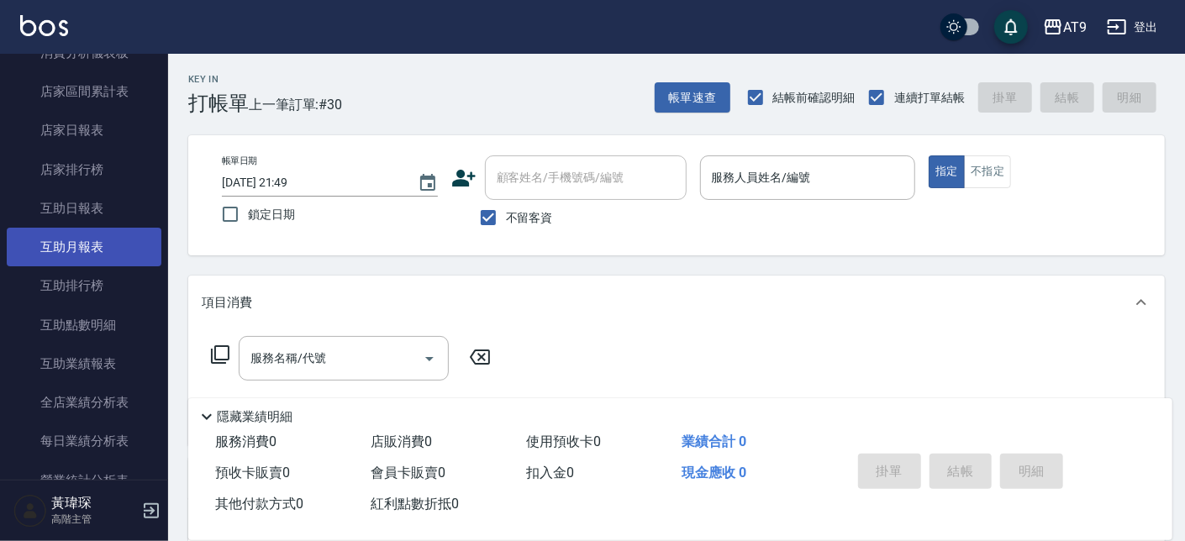
scroll to position [101, 0]
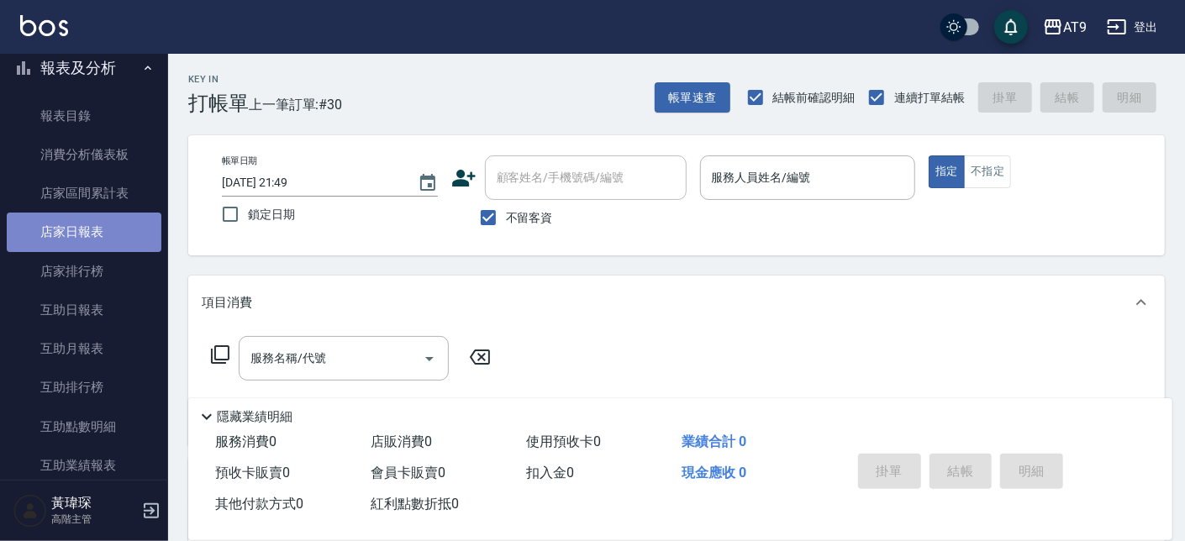
click at [103, 236] on link "店家日報表" at bounding box center [84, 232] width 155 height 39
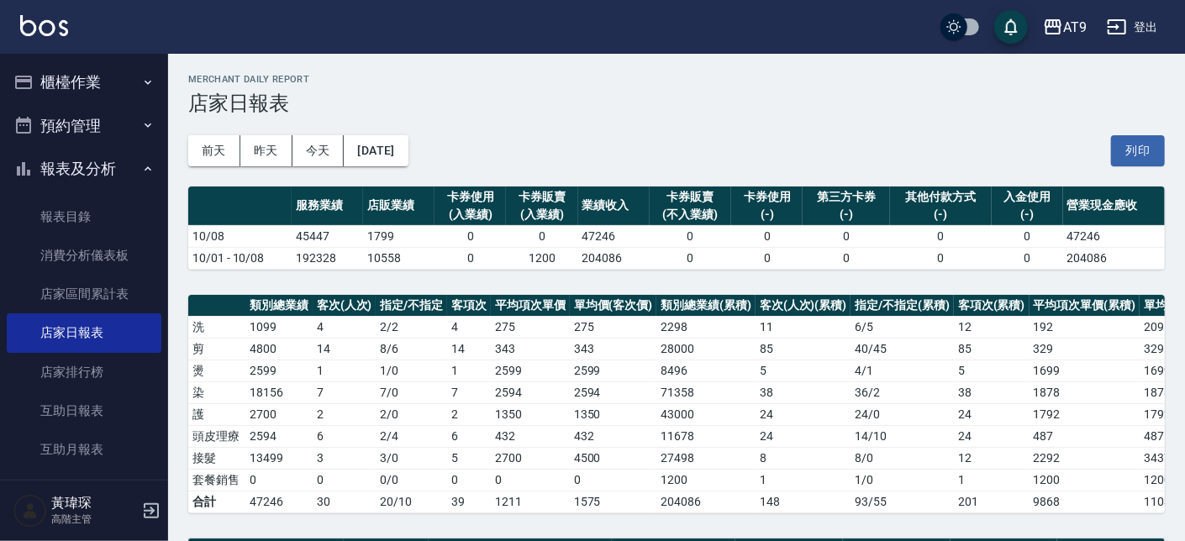
click at [71, 76] on button "櫃檯作業" at bounding box center [84, 83] width 155 height 44
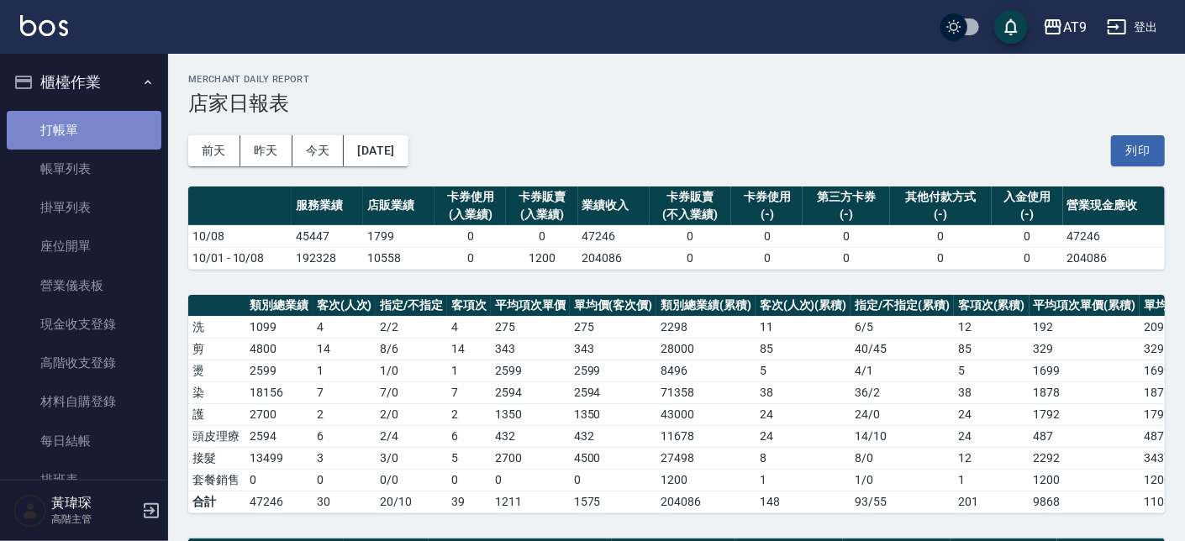
click at [94, 122] on link "打帳單" at bounding box center [84, 130] width 155 height 39
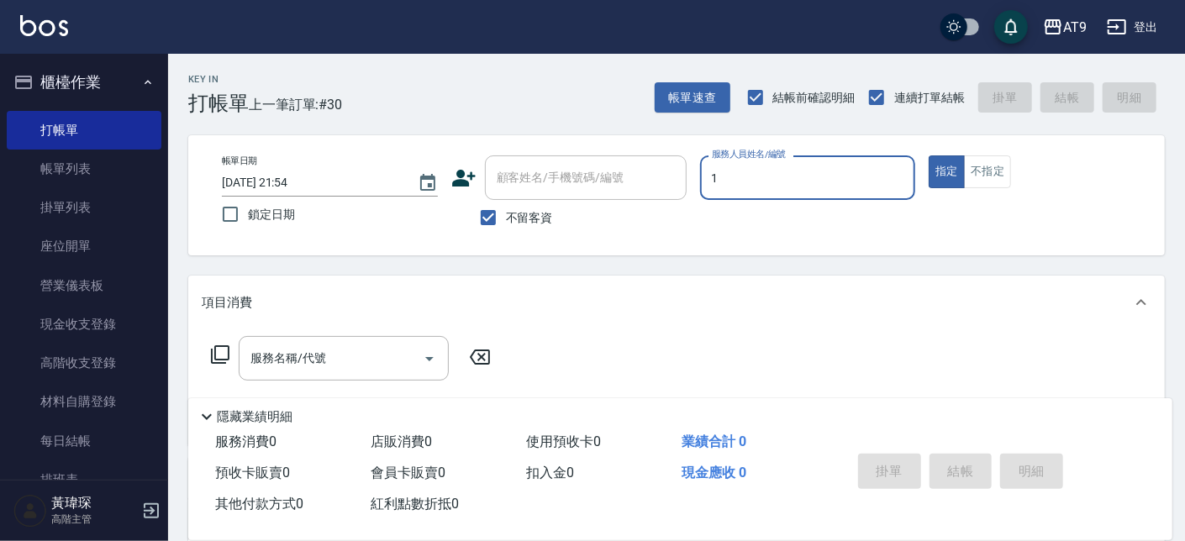
type input "1"
type button "true"
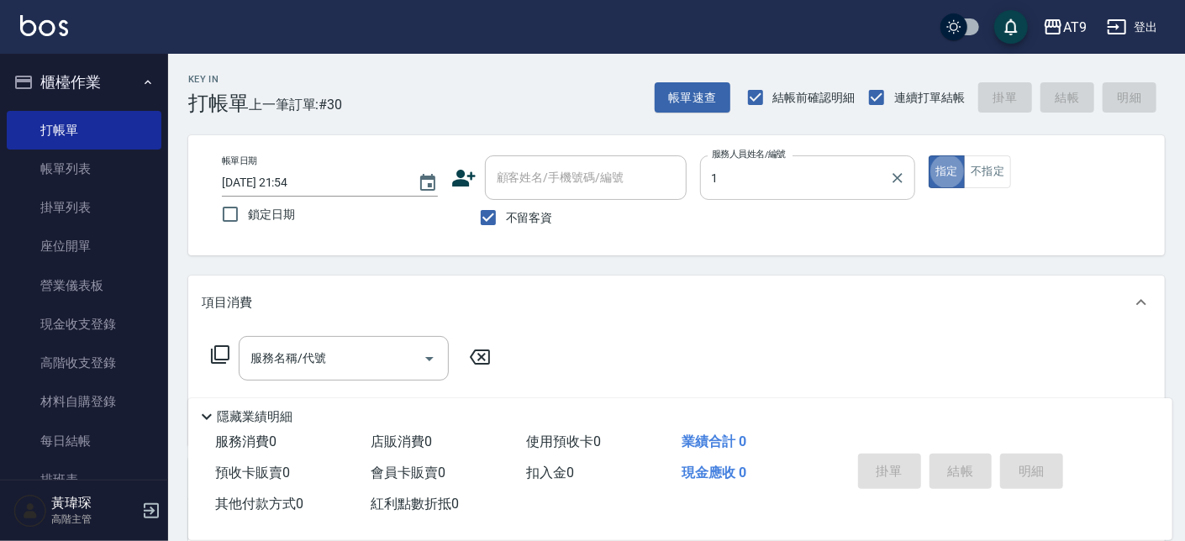
type input "黃瑋琛-1"
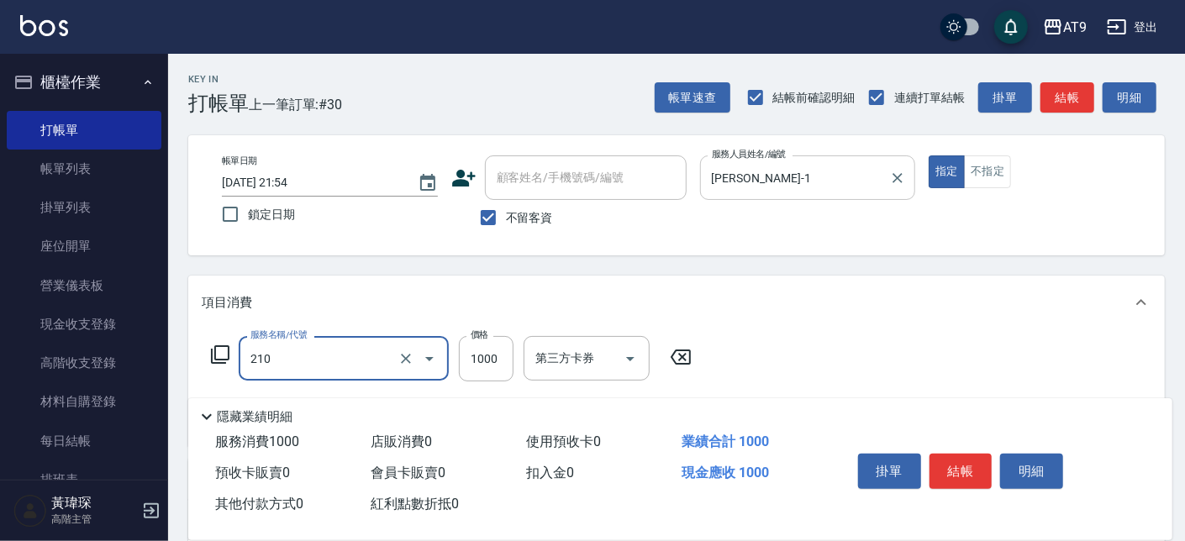
type input "燙髮(210)"
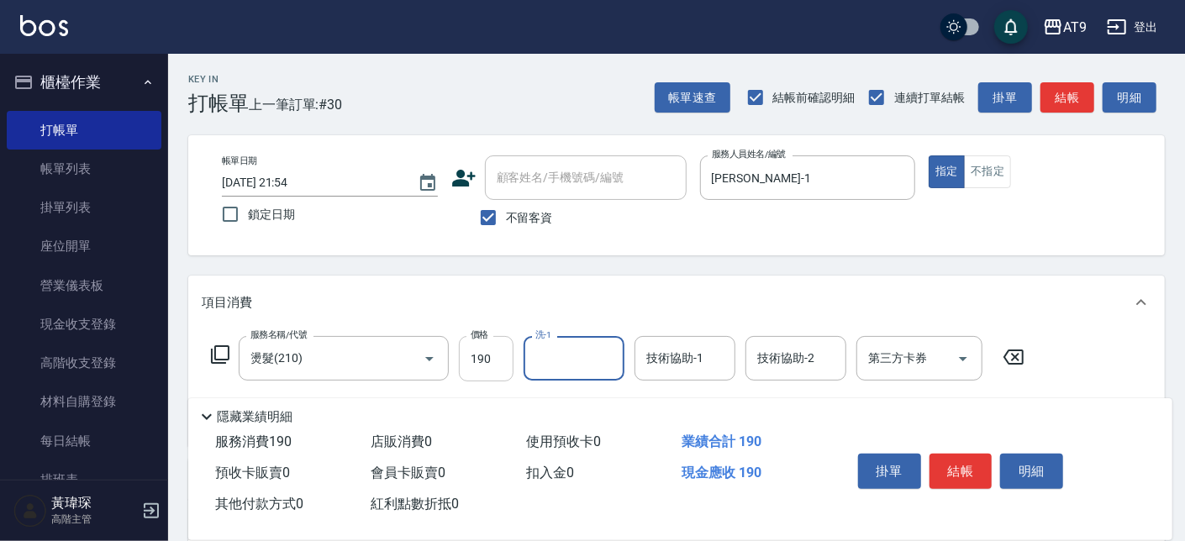
click at [504, 357] on input "190" at bounding box center [486, 358] width 55 height 45
type input "1900"
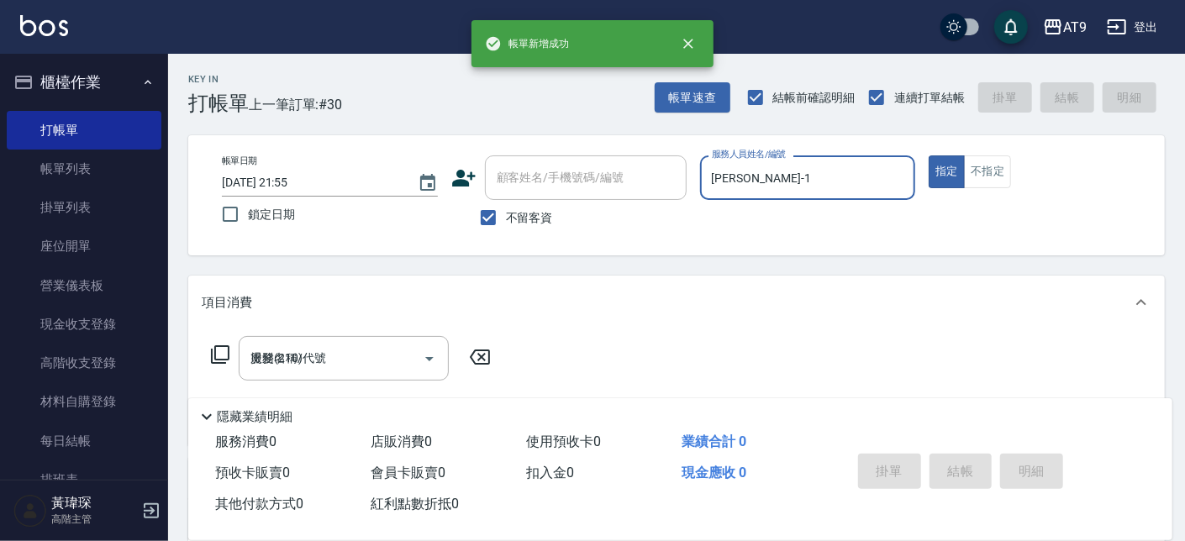
type input "2025/10/08 21:55"
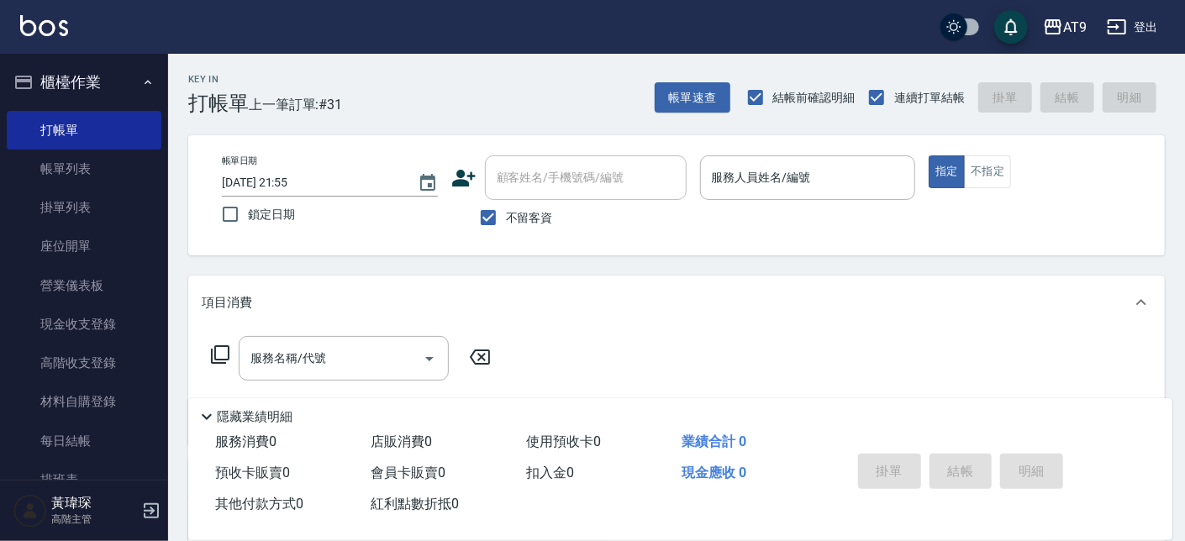
click at [634, 261] on div "Key In 打帳單 上一筆訂單:#31 帳單速查 結帳前確認明細 連續打單結帳 掛單 結帳 明細 帳單日期 2025/10/08 21:55 鎖定日期 顧客…" at bounding box center [676, 417] width 1017 height 726
click at [798, 272] on div "Key In 打帳單 上一筆訂單:#31 帳單速查 結帳前確認明細 連續打單結帳 掛單 結帳 明細 帳單日期 2025/10/08 21:55 鎖定日期 顧客…" at bounding box center [676, 417] width 1017 height 726
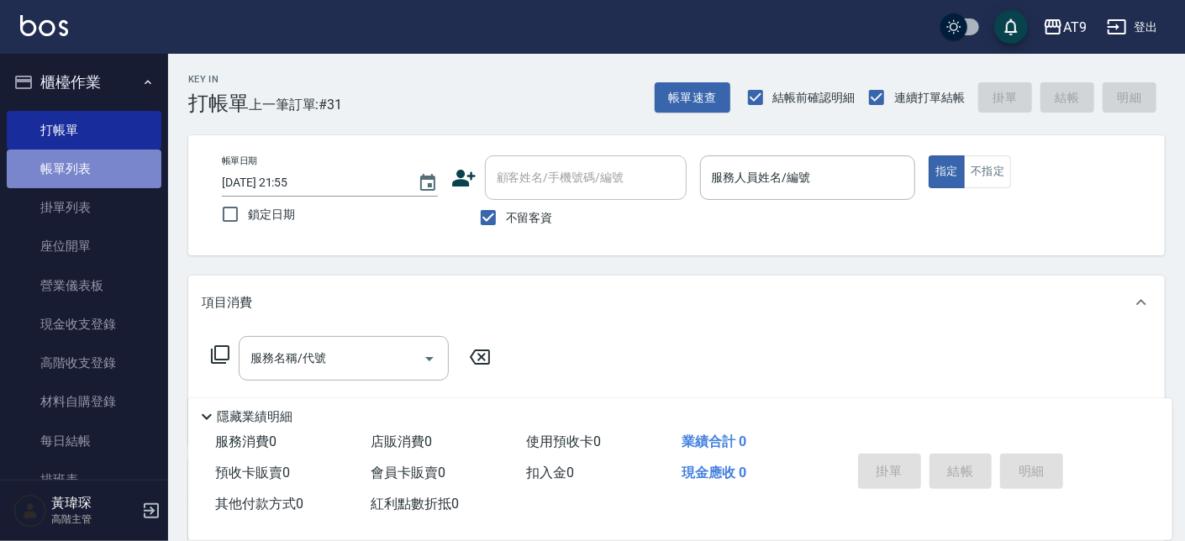
click at [114, 166] on link "帳單列表" at bounding box center [84, 169] width 155 height 39
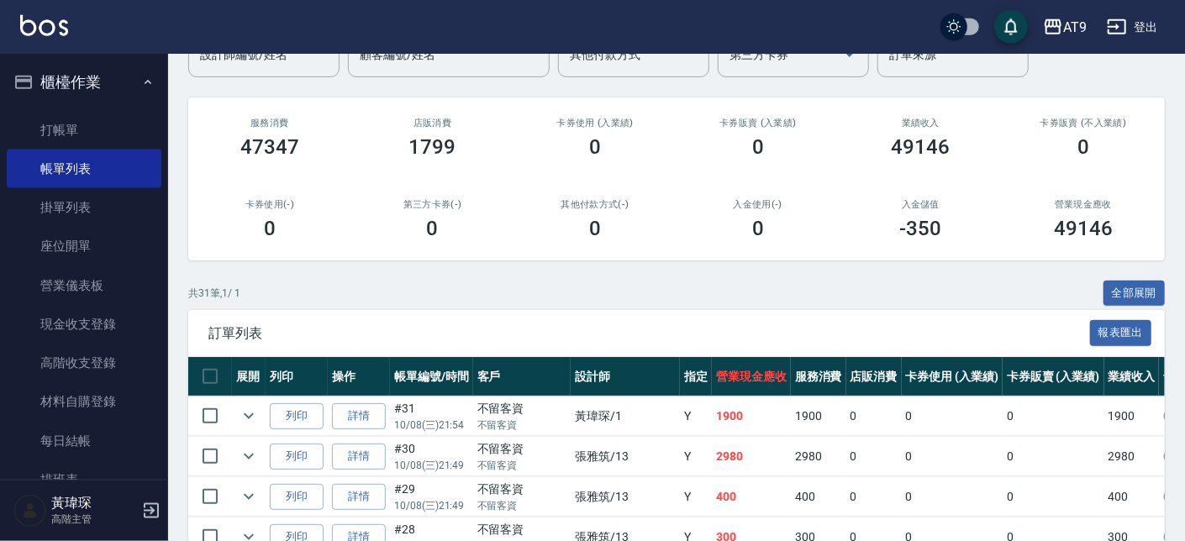
scroll to position [191, 0]
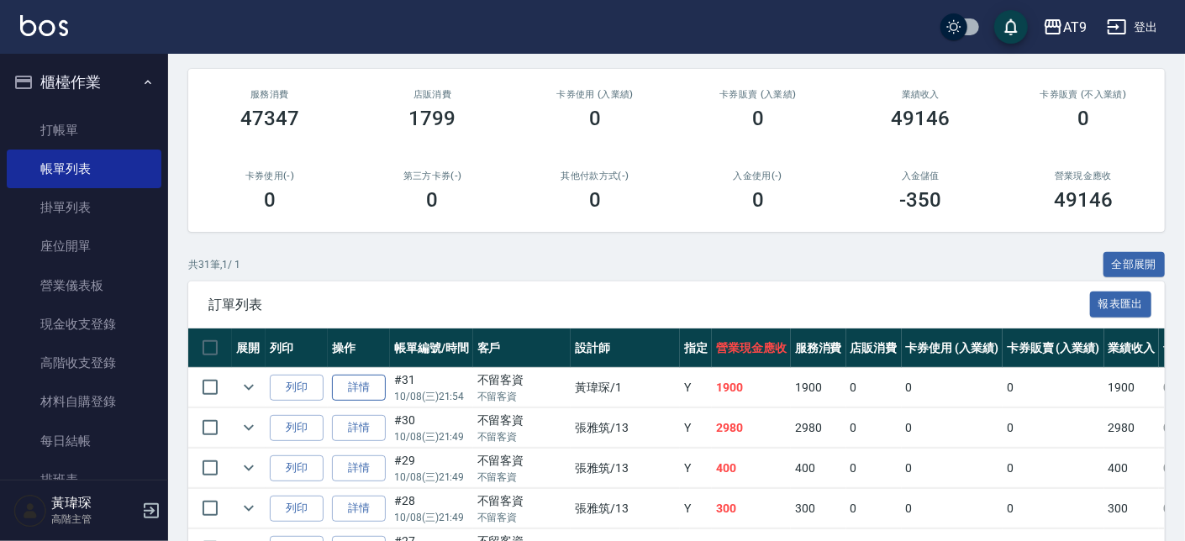
click at [355, 388] on link "詳情" at bounding box center [359, 388] width 54 height 26
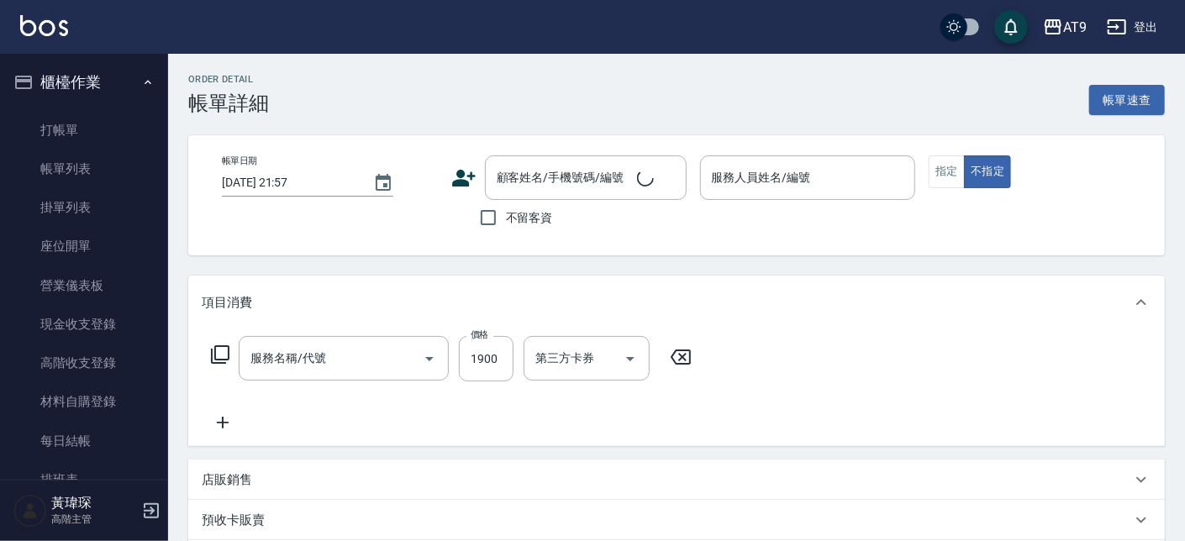
type input "2025/10/08 21:54"
checkbox input "true"
type input "黃瑋琛-1"
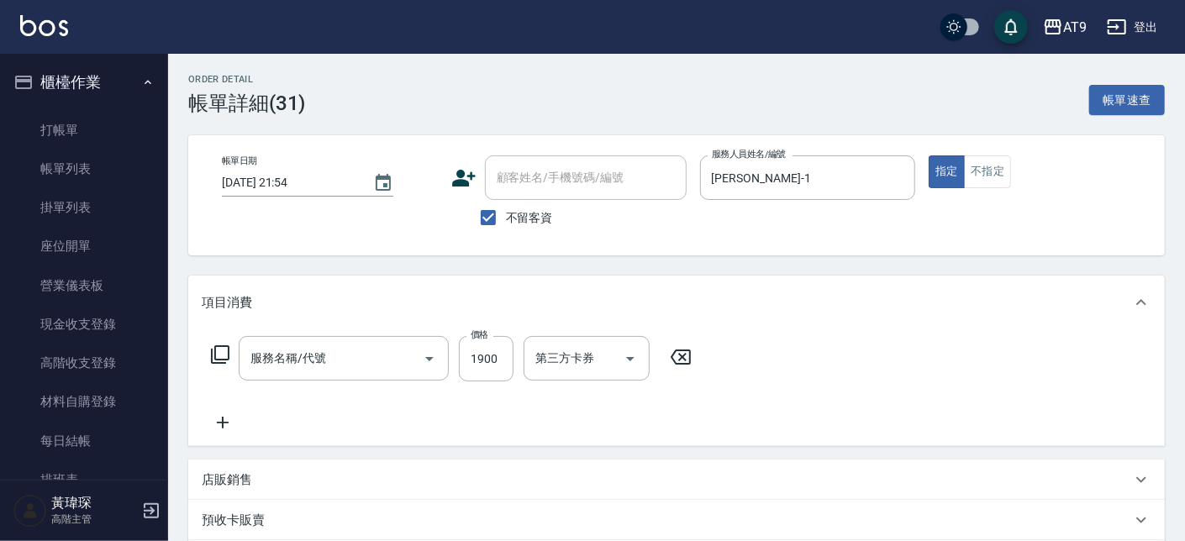
type input "燙髮(210)"
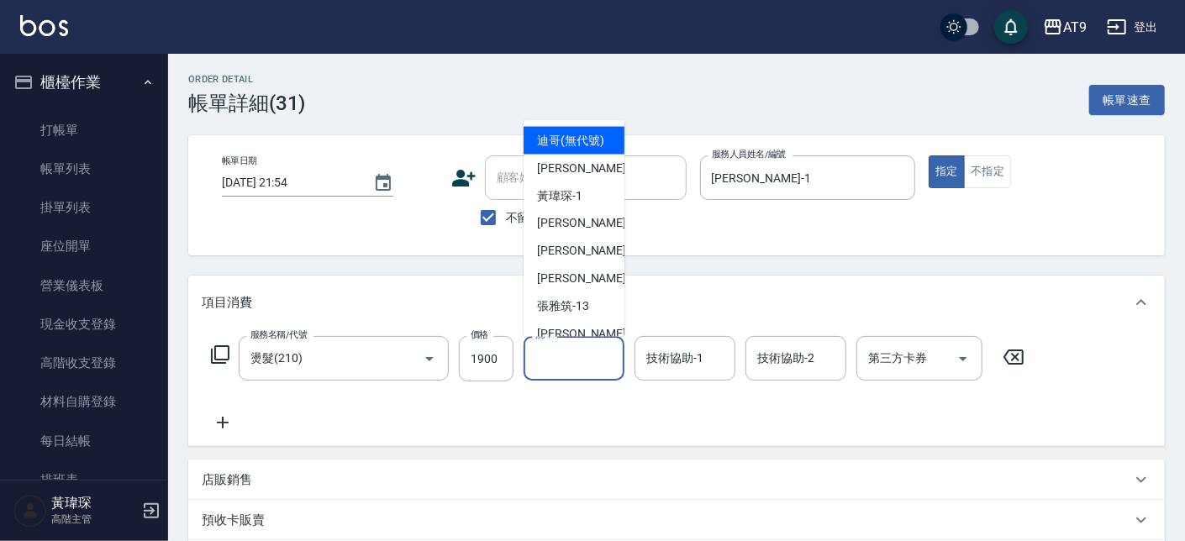
click at [567, 360] on input "洗-1" at bounding box center [574, 358] width 86 height 29
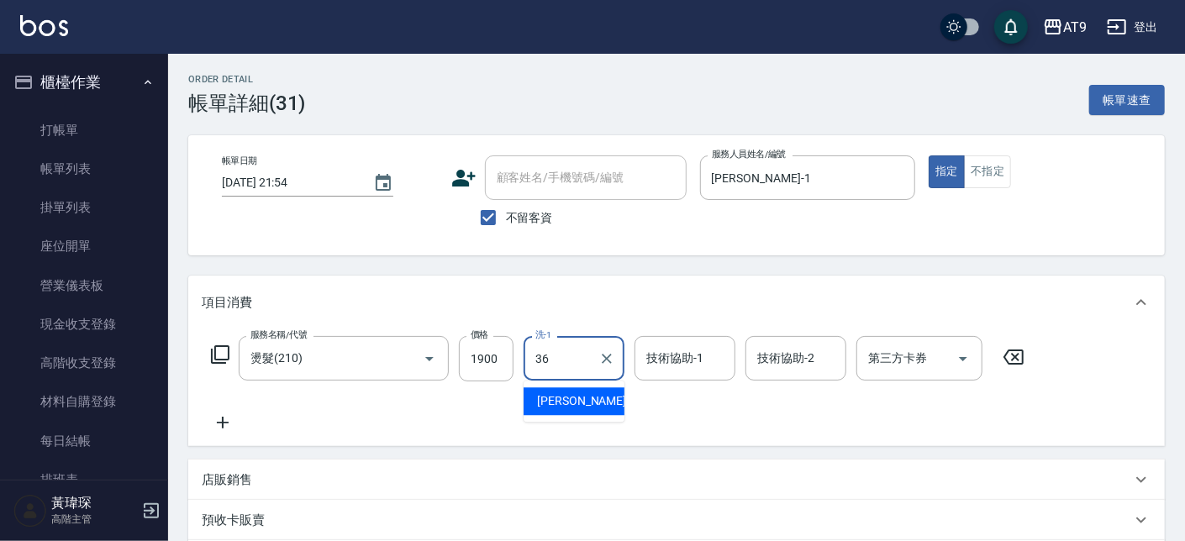
type input "蔡秉諶-36"
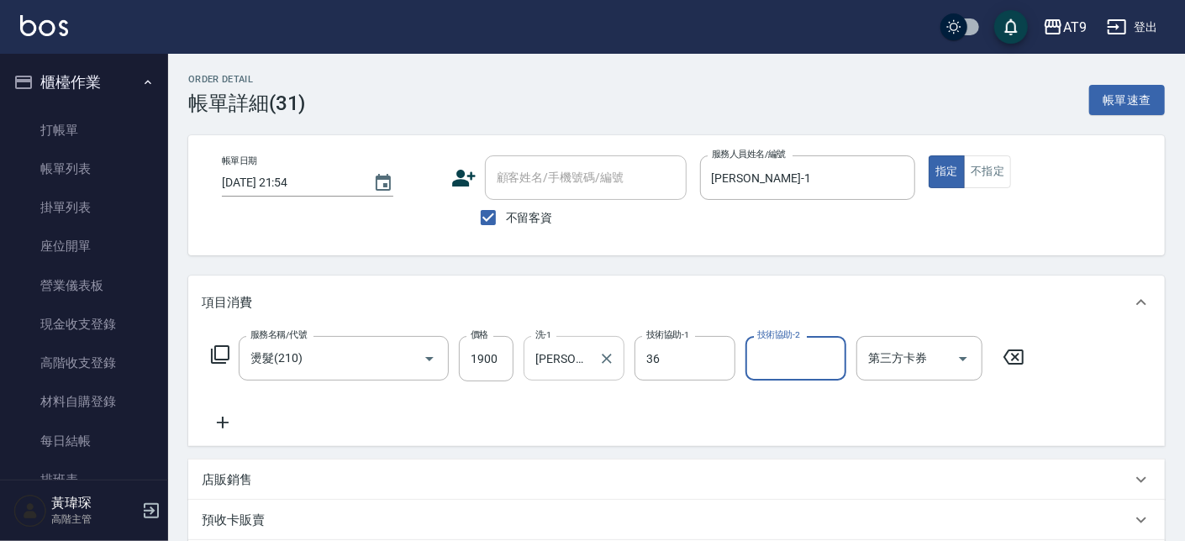
type input "蔡秉諶-36"
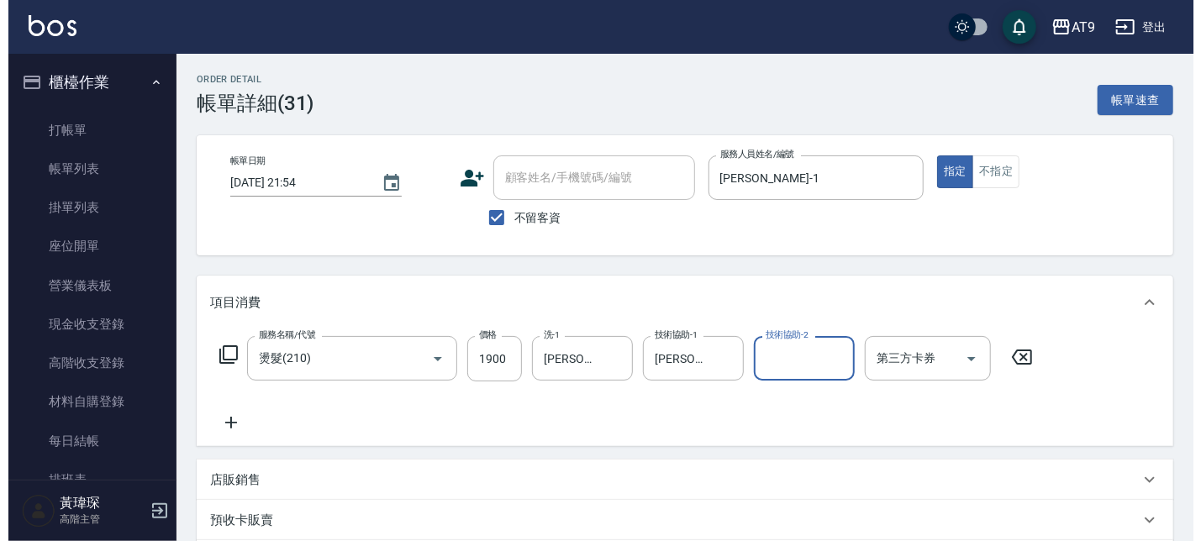
scroll to position [300, 0]
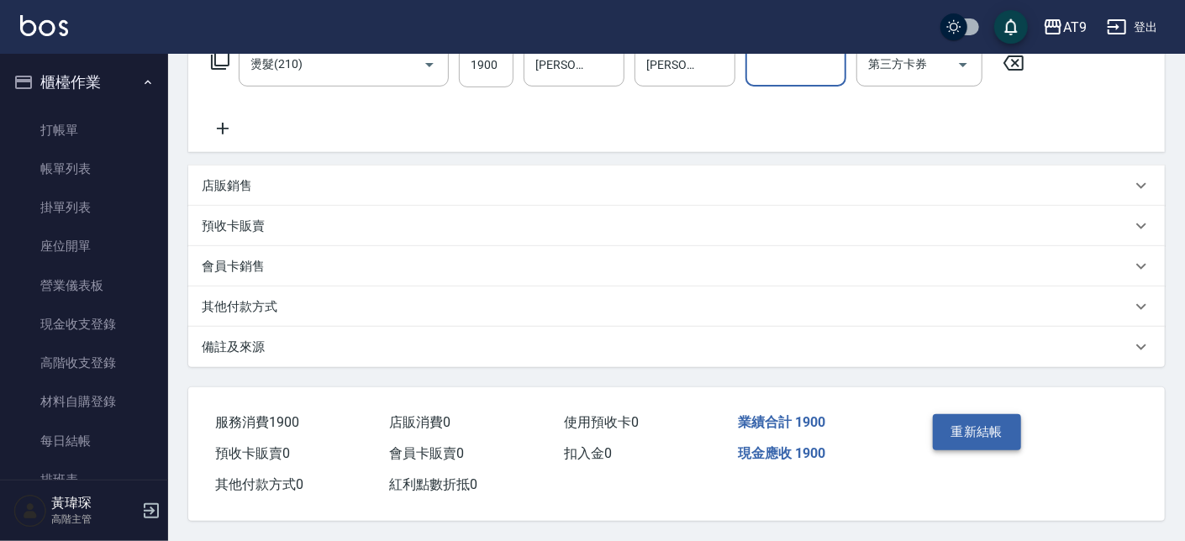
click at [973, 434] on button "重新結帳" at bounding box center [977, 431] width 89 height 35
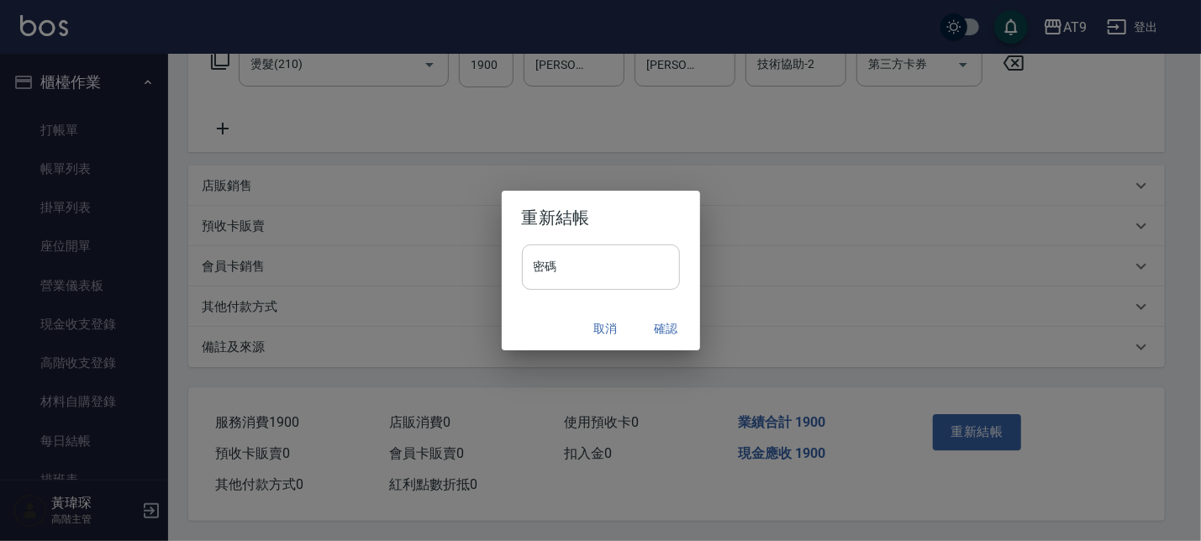
click at [595, 272] on input "密碼" at bounding box center [601, 267] width 158 height 45
type input "********"
click at [673, 331] on button "確認" at bounding box center [667, 329] width 54 height 31
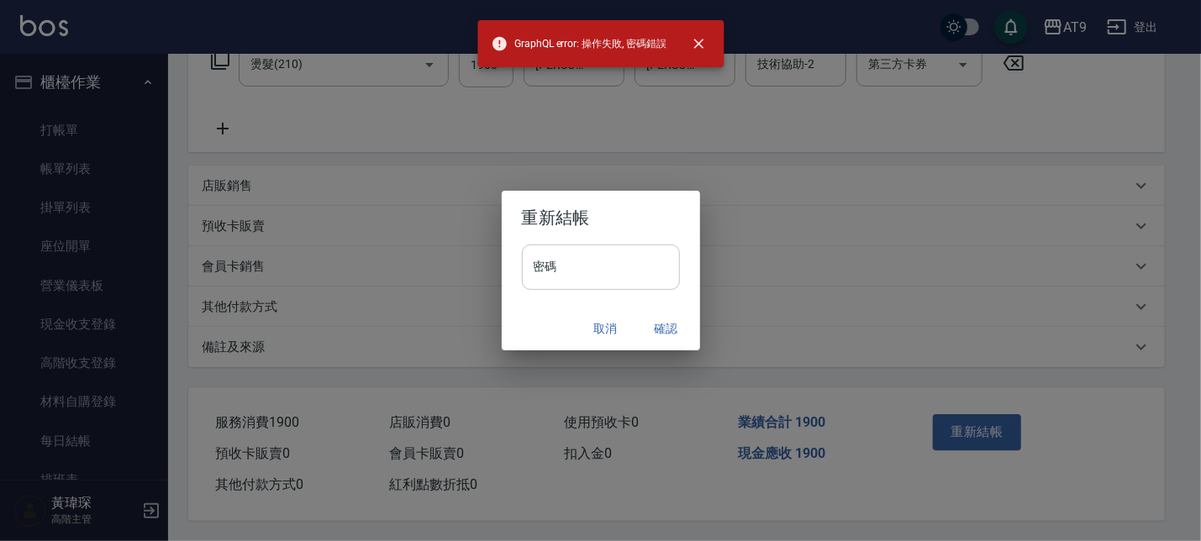
click at [616, 277] on input "密碼" at bounding box center [601, 267] width 158 height 45
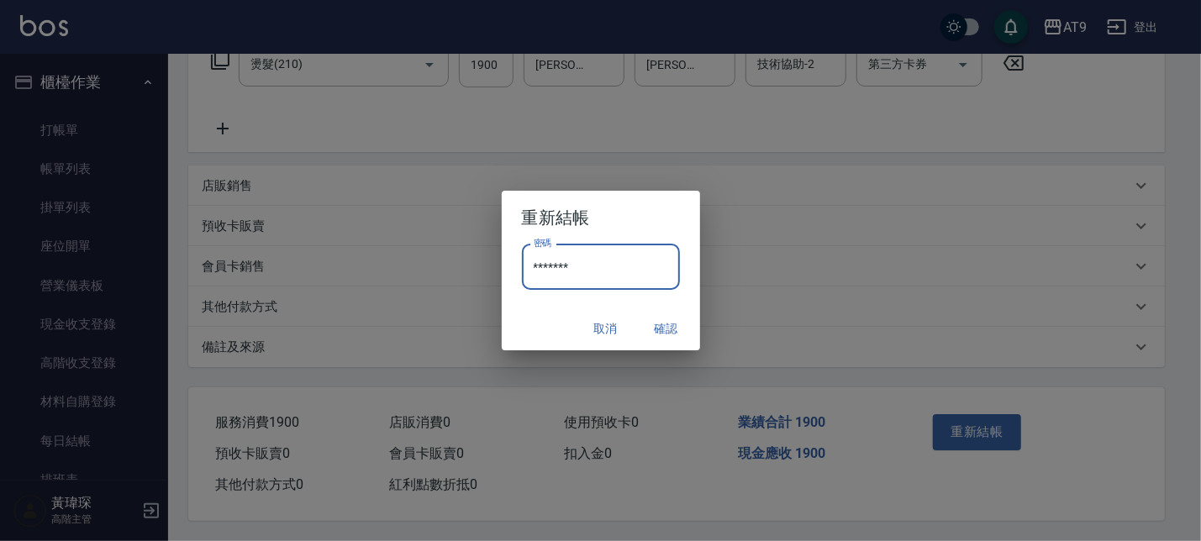
type input "*******"
click at [671, 337] on button "確認" at bounding box center [667, 329] width 54 height 31
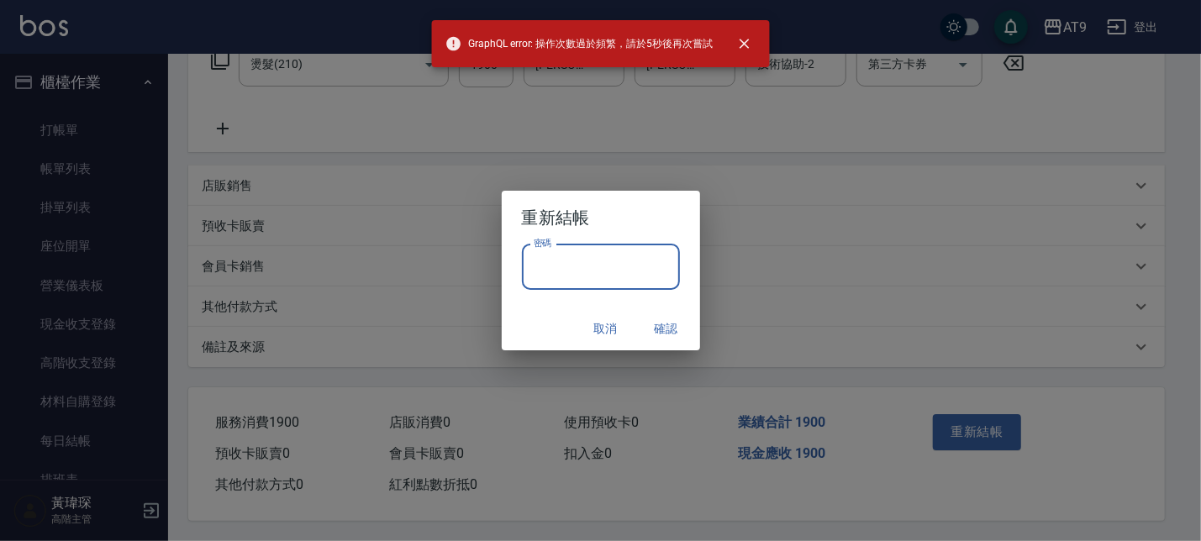
click at [633, 267] on input "密碼" at bounding box center [601, 267] width 158 height 45
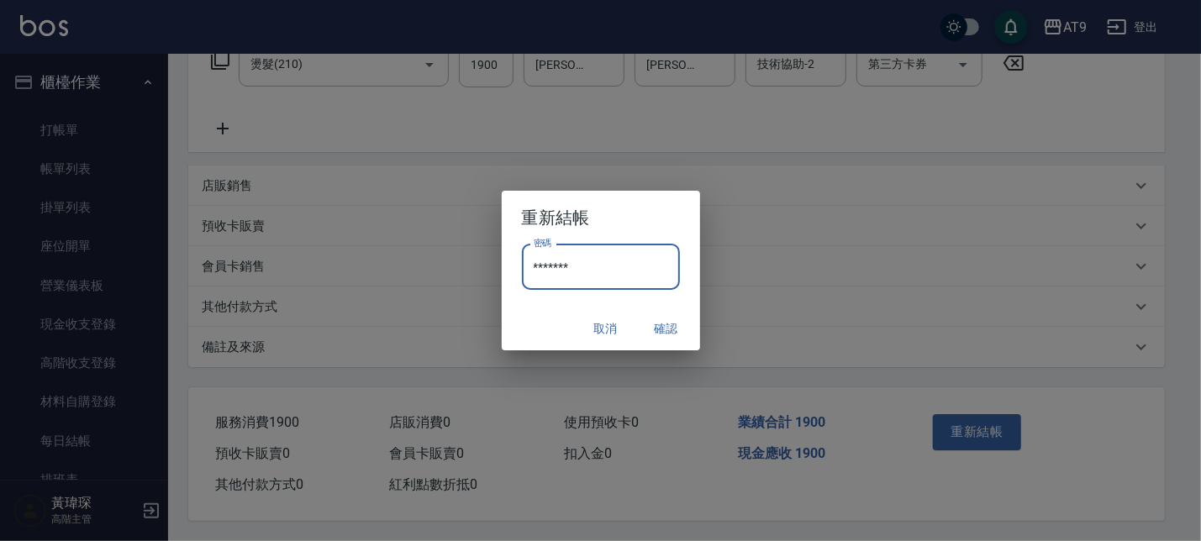
type input "*******"
click at [665, 325] on button "確認" at bounding box center [667, 329] width 54 height 31
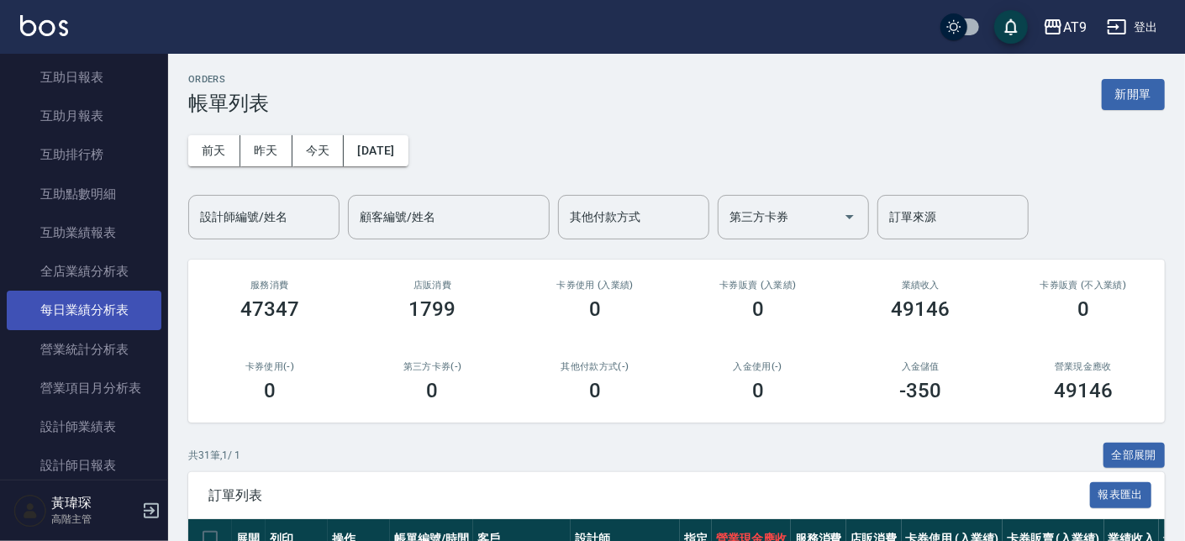
scroll to position [912, 0]
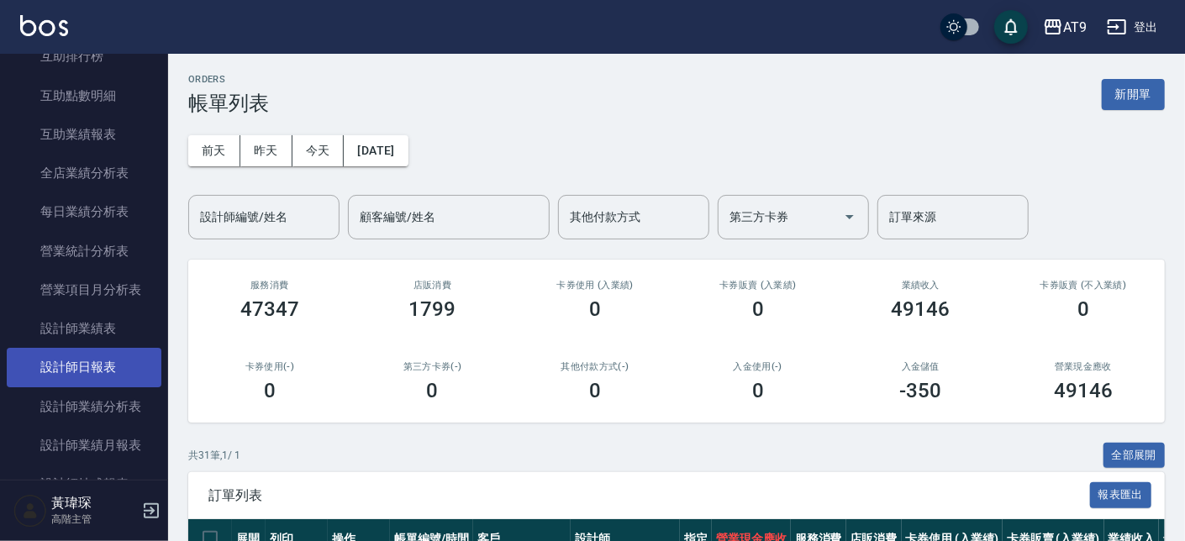
click at [111, 355] on link "設計師日報表" at bounding box center [84, 367] width 155 height 39
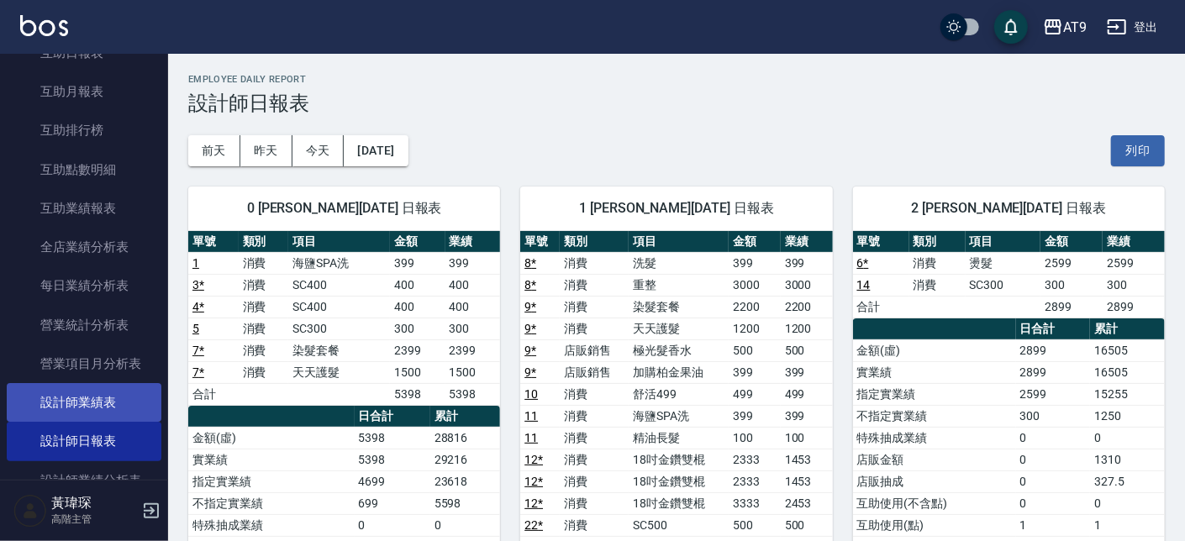
scroll to position [710, 0]
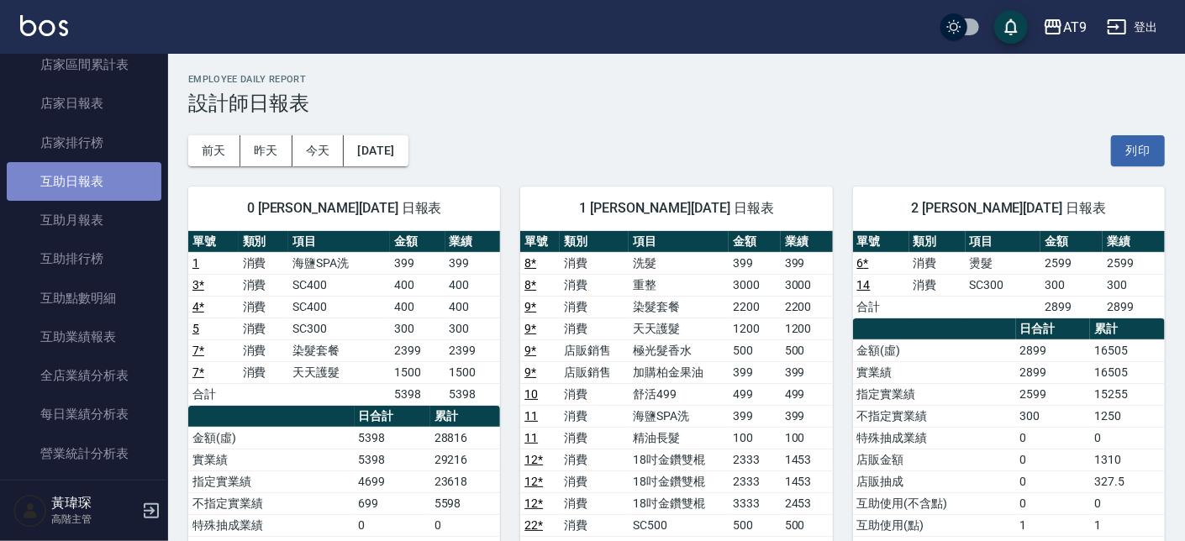
click at [98, 176] on link "互助日報表" at bounding box center [84, 181] width 155 height 39
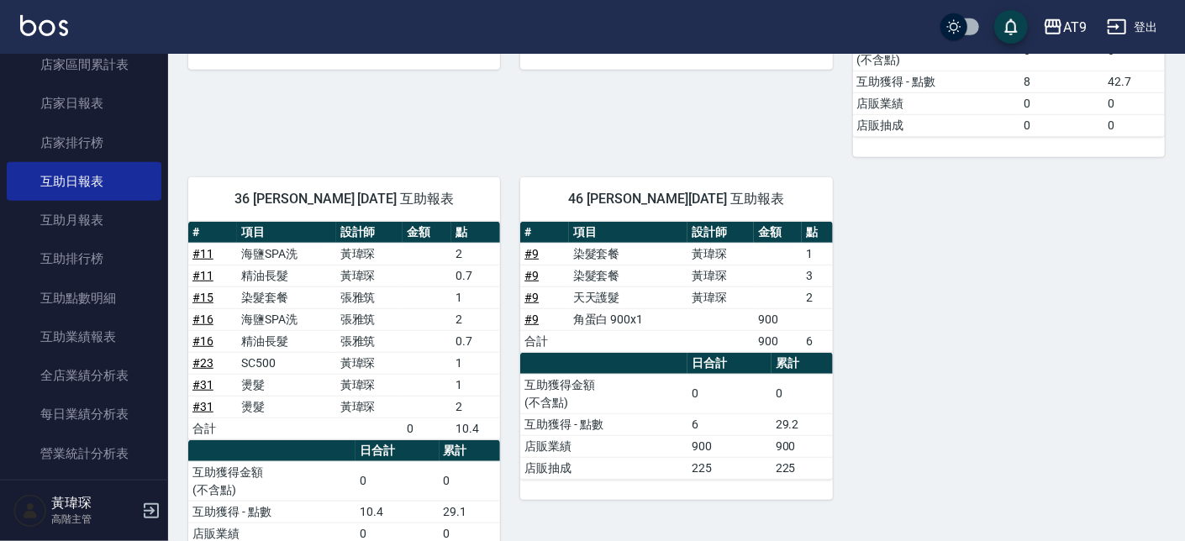
scroll to position [525, 0]
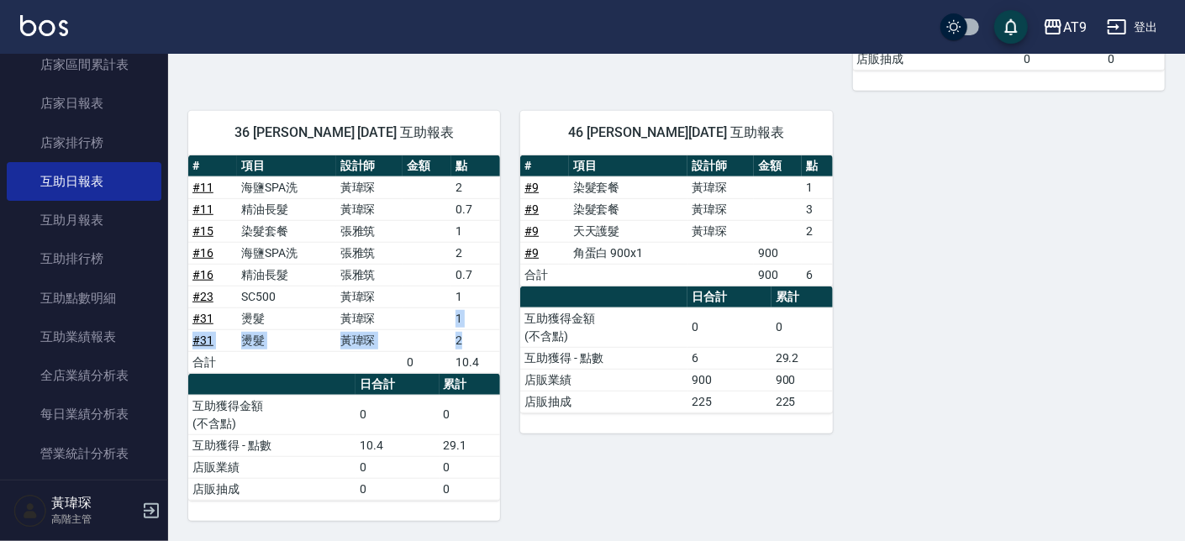
drag, startPoint x: 456, startPoint y: 315, endPoint x: 472, endPoint y: 343, distance: 32.0
click at [472, 343] on tbody "# 11 海鹽SPA洗 黃瑋琛 2 # 11 精油長髮 黃瑋琛 0.7 # 15 染髮套餐 張雅筑 1 # 16 海鹽SPA洗 張雅筑 2 # 16 精油長髮…" at bounding box center [344, 275] width 312 height 197
click at [619, 359] on td "互助獲得 - 點數" at bounding box center [603, 358] width 167 height 22
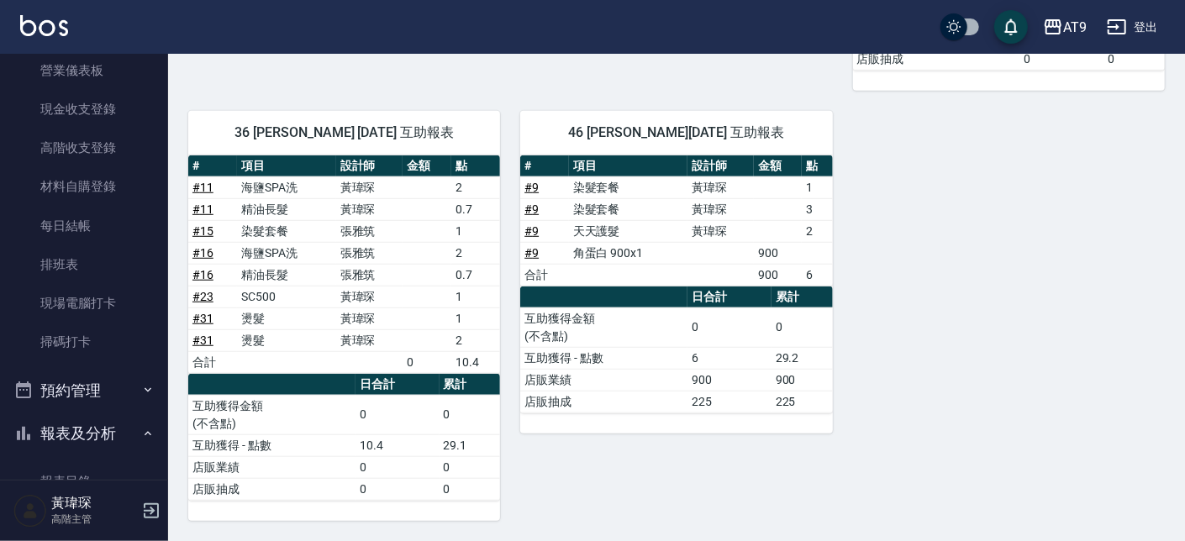
scroll to position [101, 0]
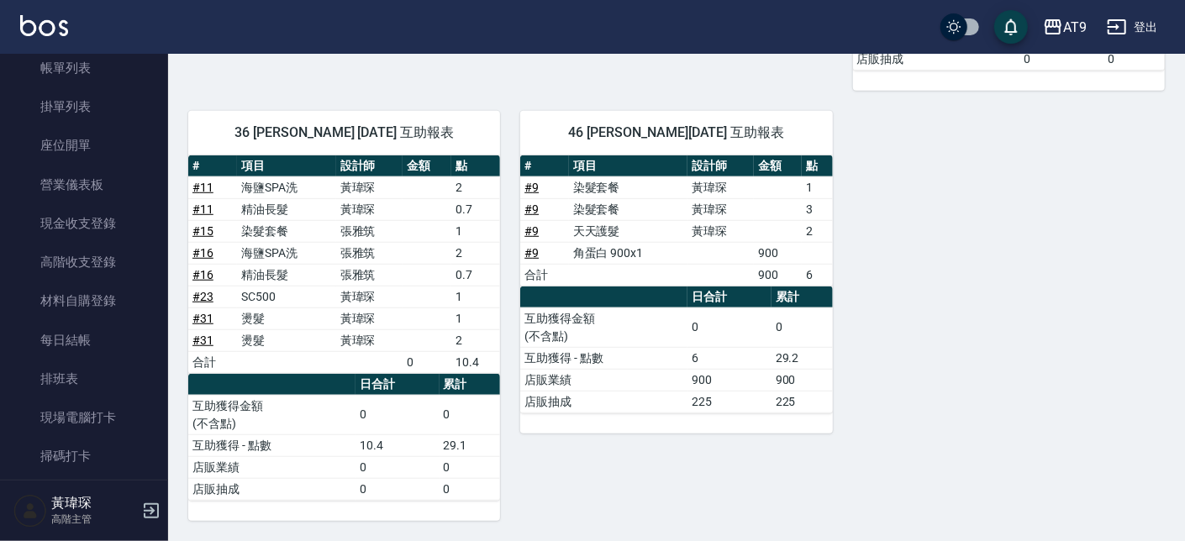
click at [701, 457] on div "46 周嘉瑜 10/08/2025 互助報表 # 項目 設計師 金額 點 # 9 染髮套餐 黃瑋琛 1 # 9 染髮套餐 黃瑋琛 3 # 9 天天護髮 黃瑋琛…" at bounding box center [666, 306] width 332 height 430
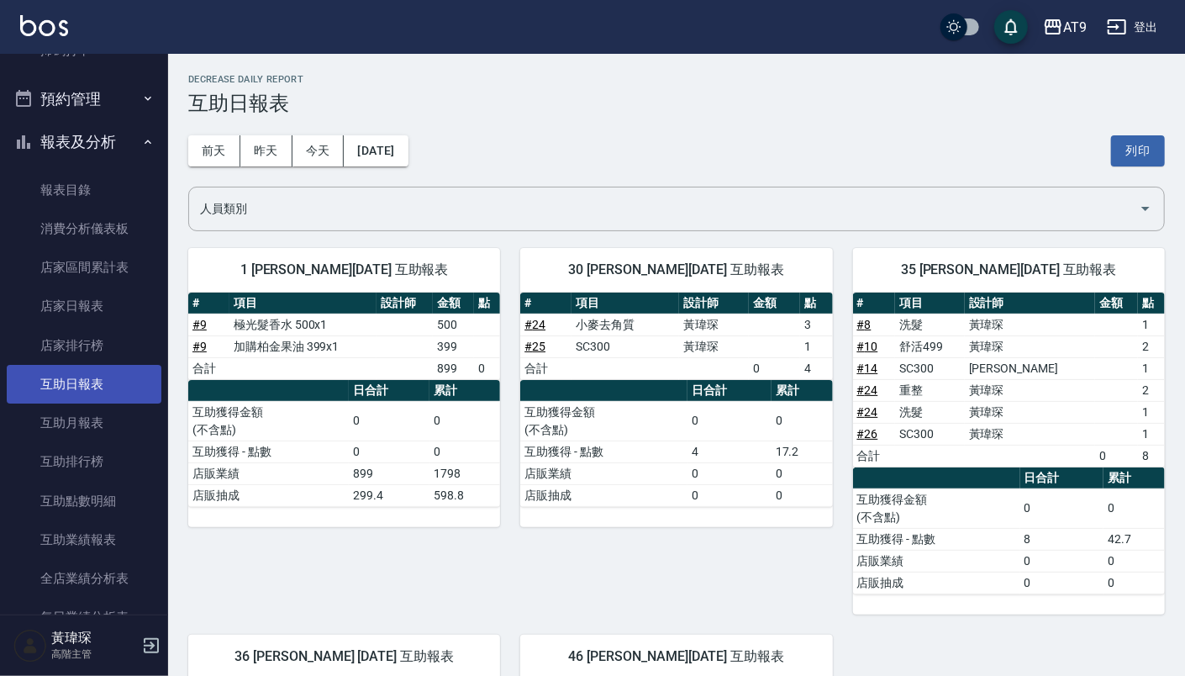
scroll to position [608, 0]
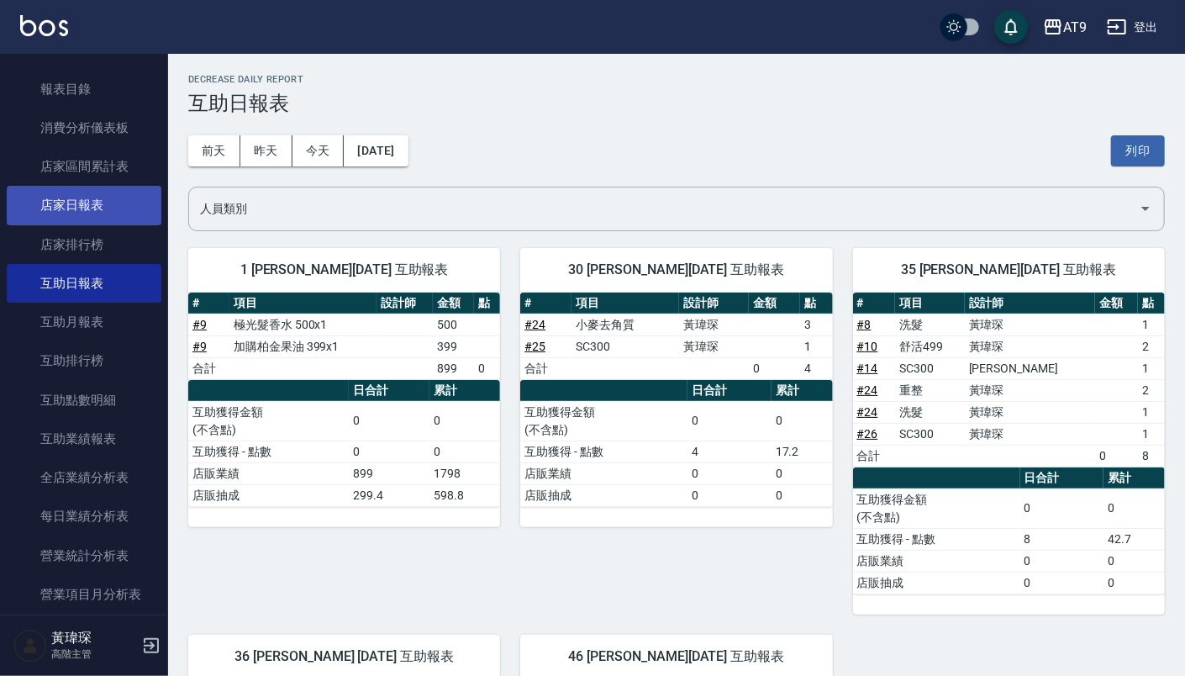
click at [106, 217] on link "店家日報表" at bounding box center [84, 205] width 155 height 39
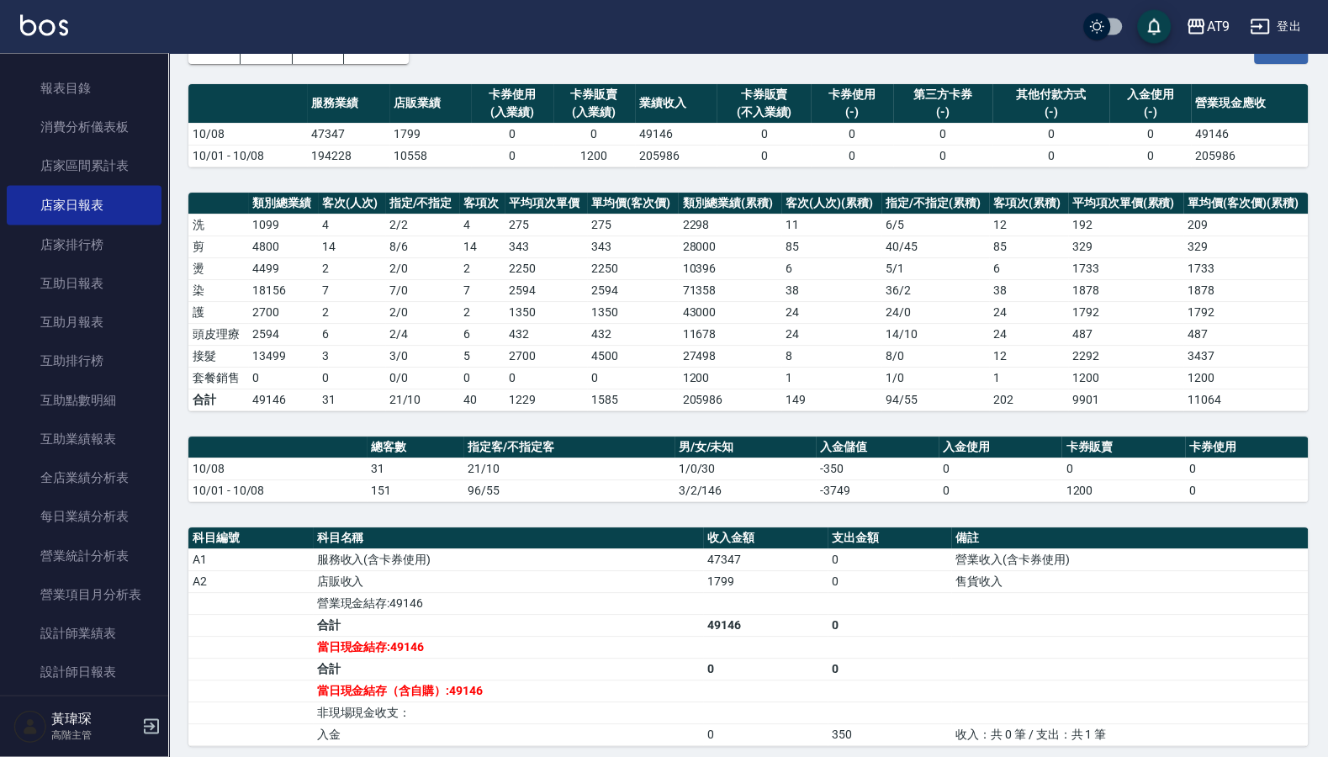
scroll to position [104, 0]
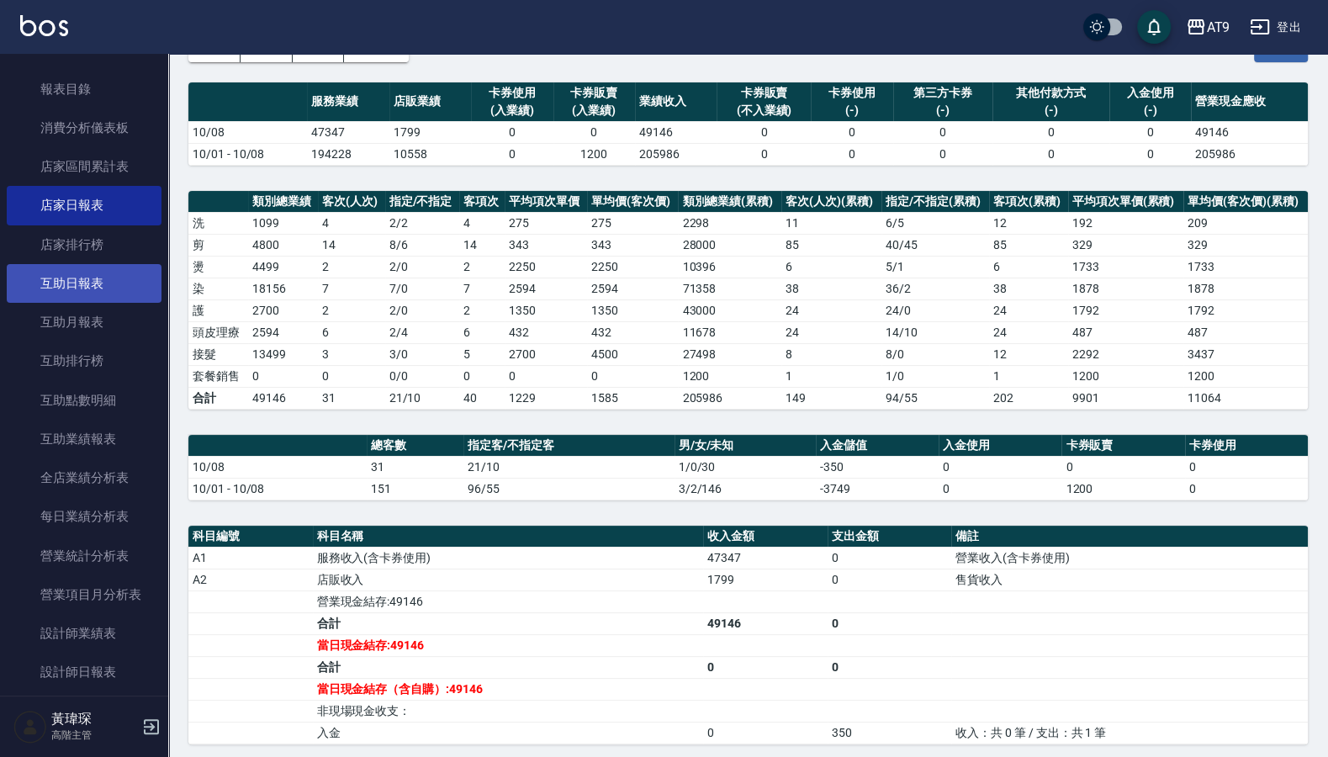
click at [104, 277] on link "互助日報表" at bounding box center [84, 283] width 155 height 39
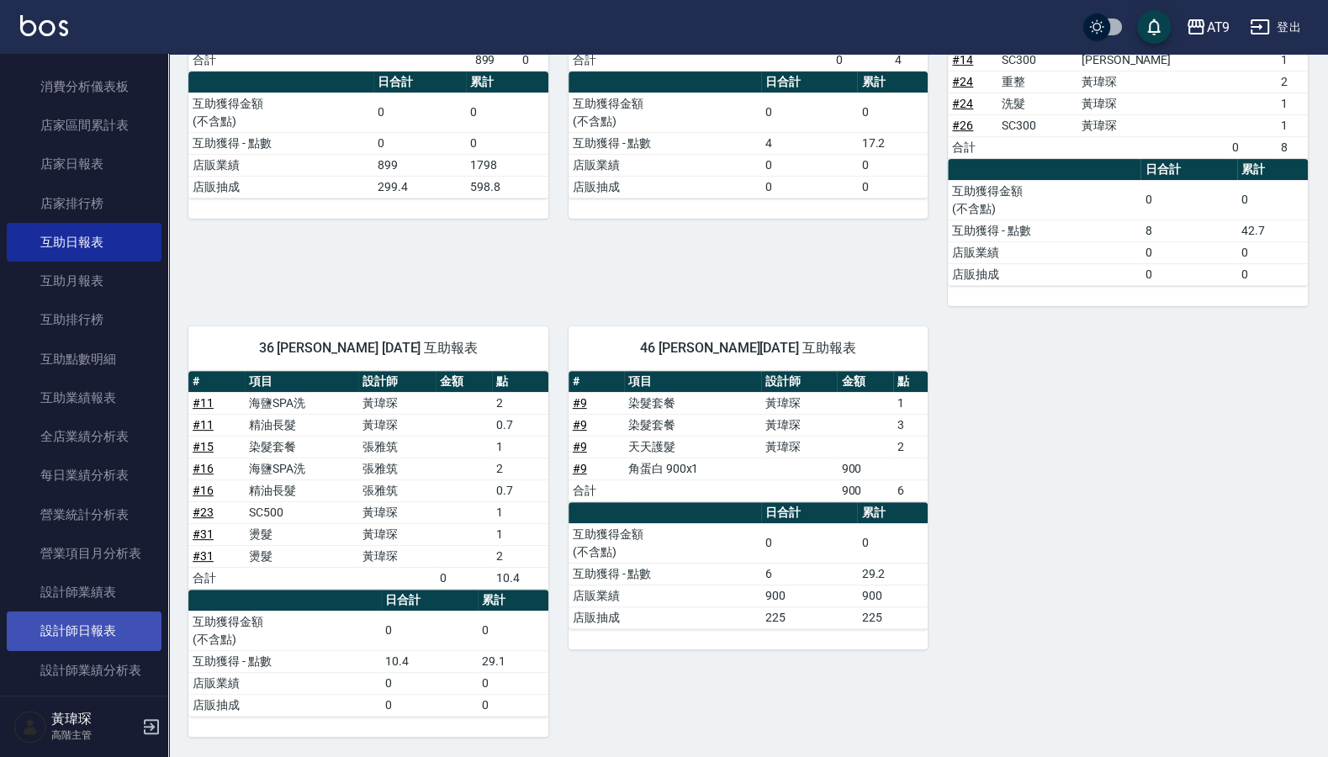
scroll to position [709, 0]
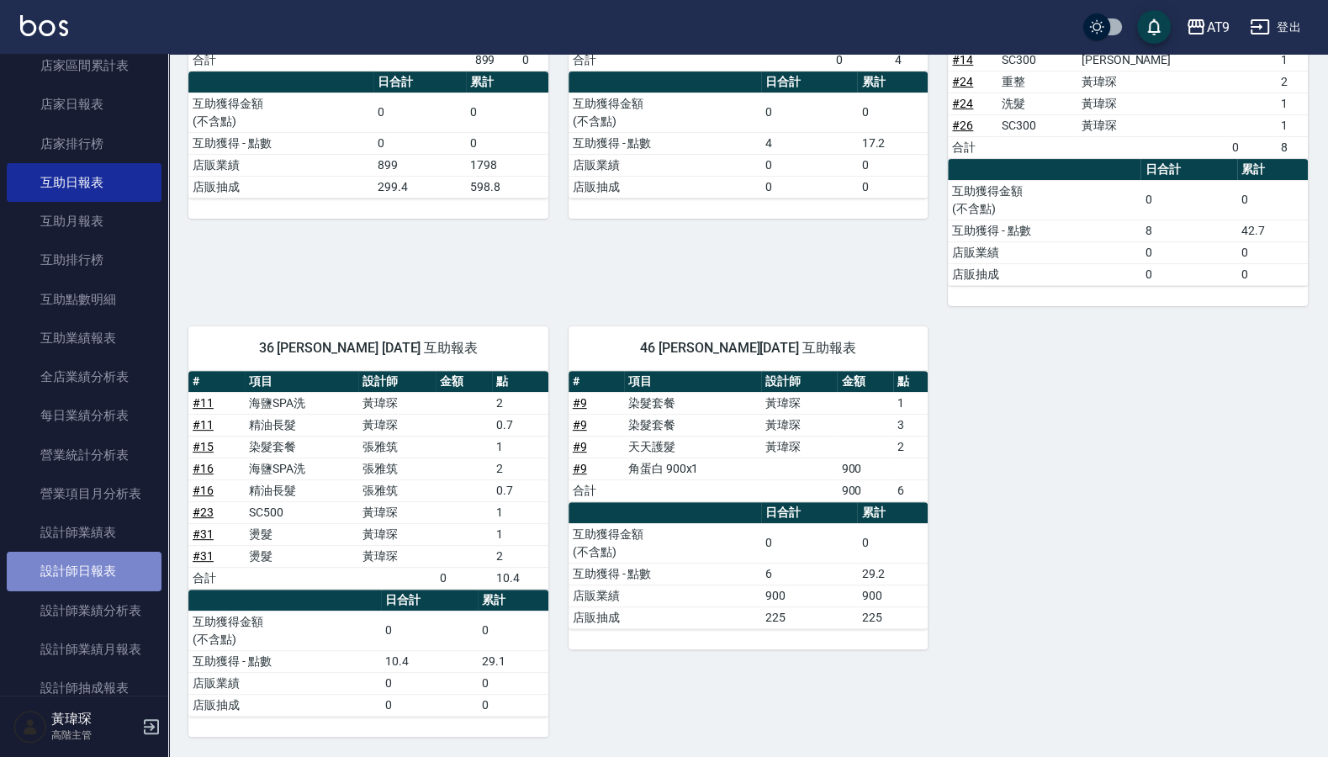
click at [114, 541] on link "設計師日報表" at bounding box center [84, 571] width 155 height 39
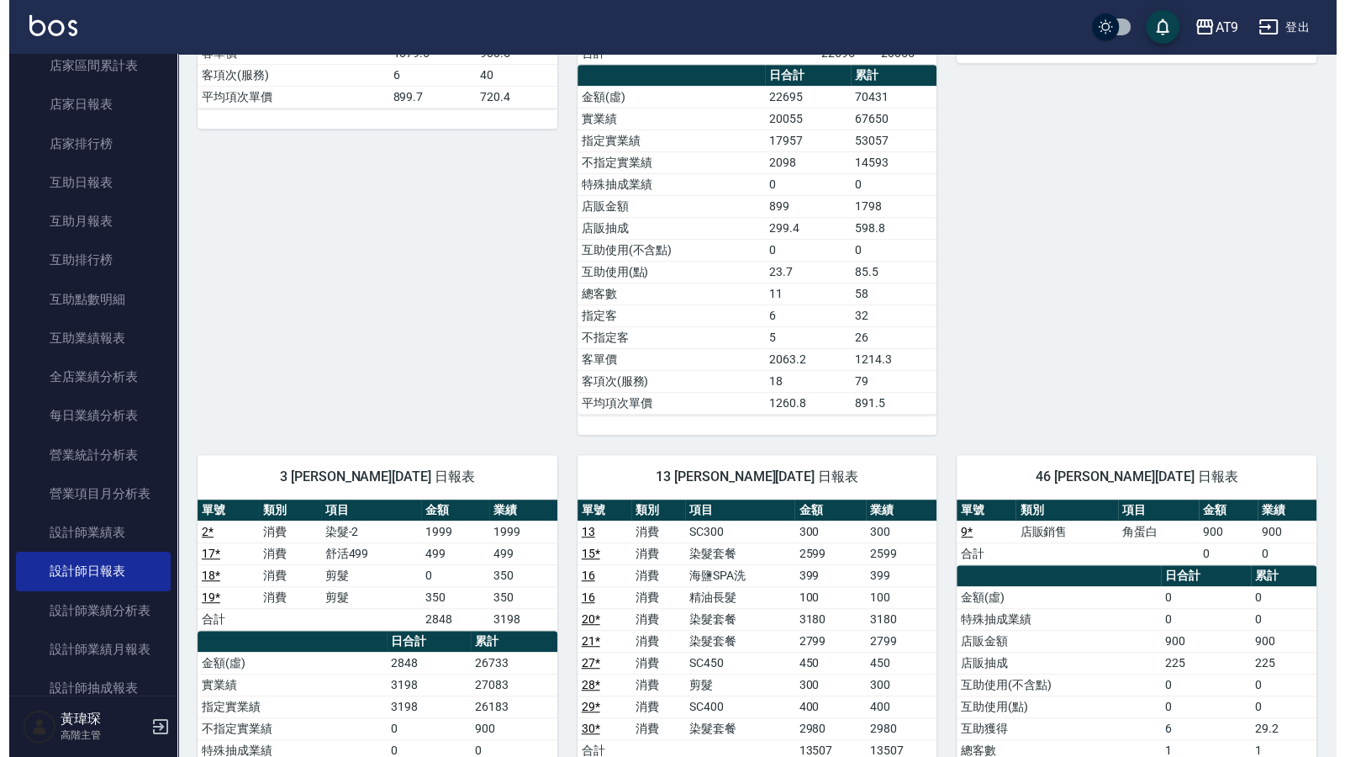
scroll to position [715, 0]
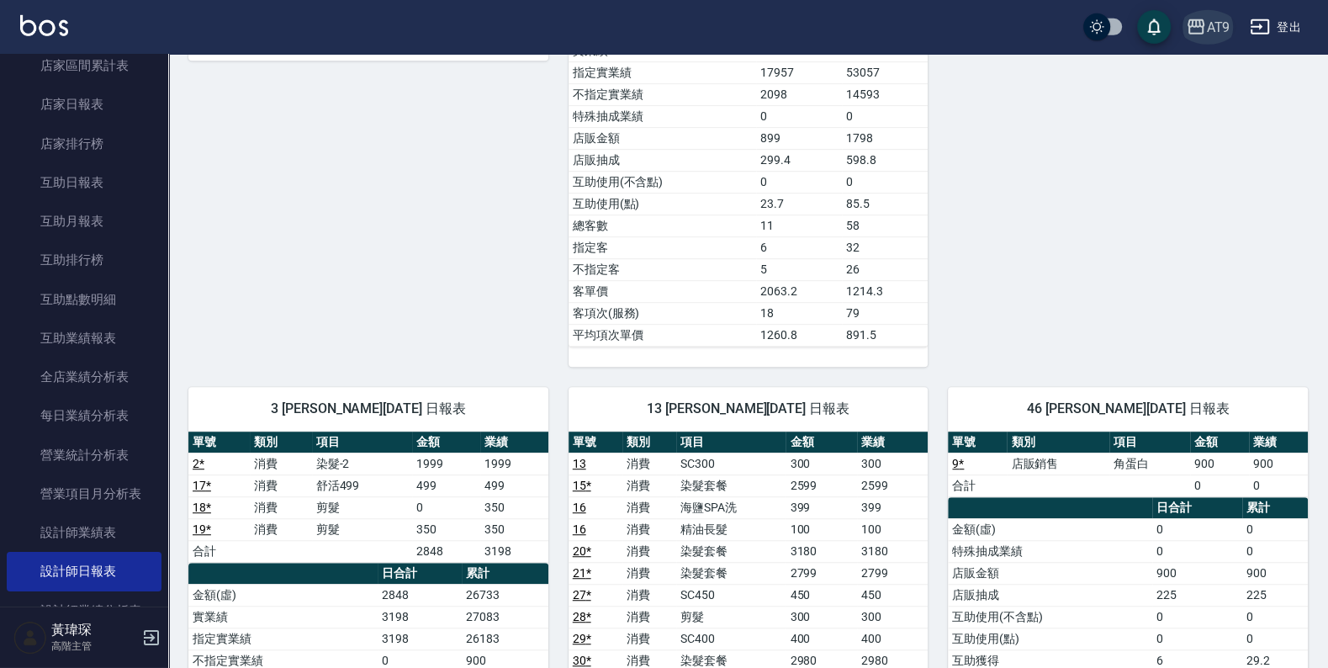
click at [1185, 20] on div "AT9" at bounding box center [1218, 27] width 24 height 21
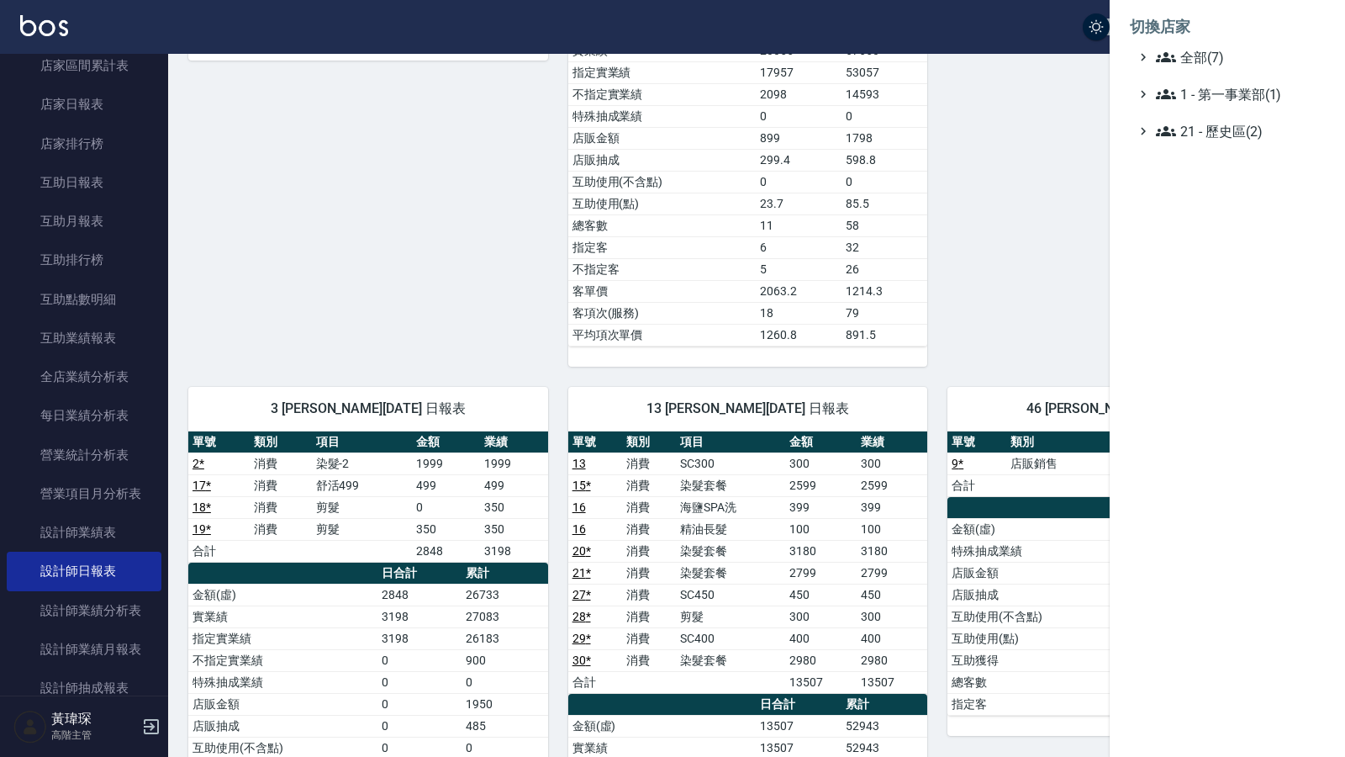
click at [1185, 148] on div "切換店家 全部(7) 1 - 第一事業部(1) 21 - 歷史區(2)" at bounding box center [1227, 378] width 235 height 757
click at [1185, 74] on ul "全部(7) 1 - 第一事業部(1) 21 - 歷史區(2)" at bounding box center [1227, 94] width 195 height 94
click at [1185, 60] on span "全部(7)" at bounding box center [1237, 57] width 162 height 20
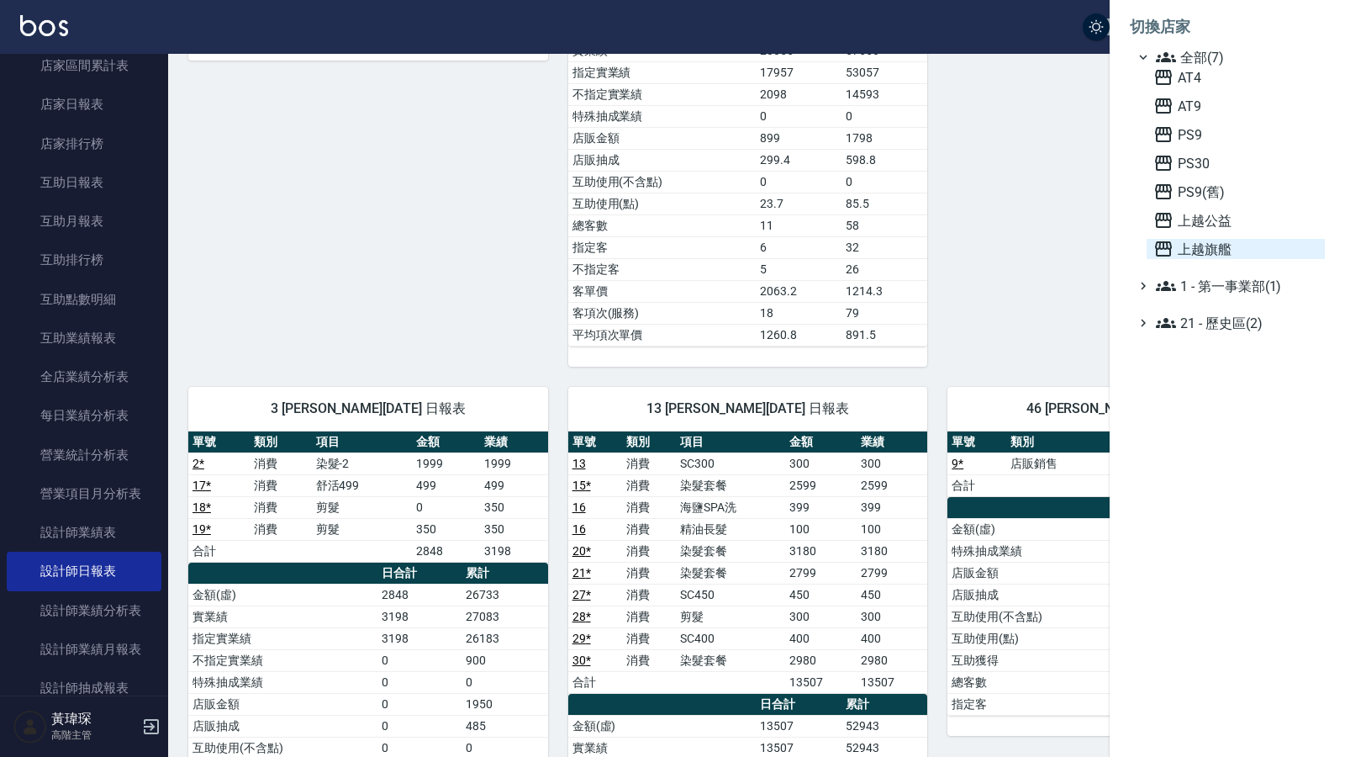
click at [1185, 240] on span "上越旗艦" at bounding box center [1236, 249] width 165 height 20
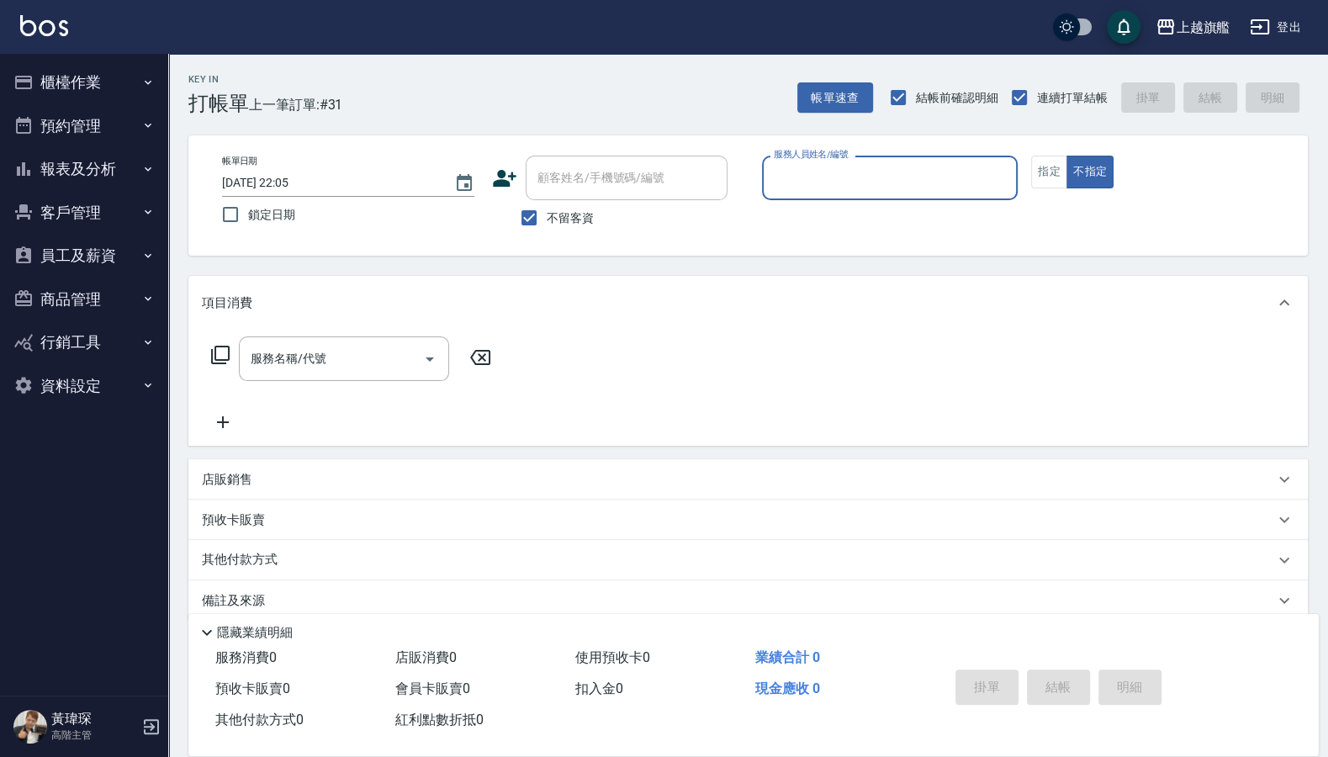
click at [108, 169] on button "報表及分析" at bounding box center [84, 169] width 155 height 44
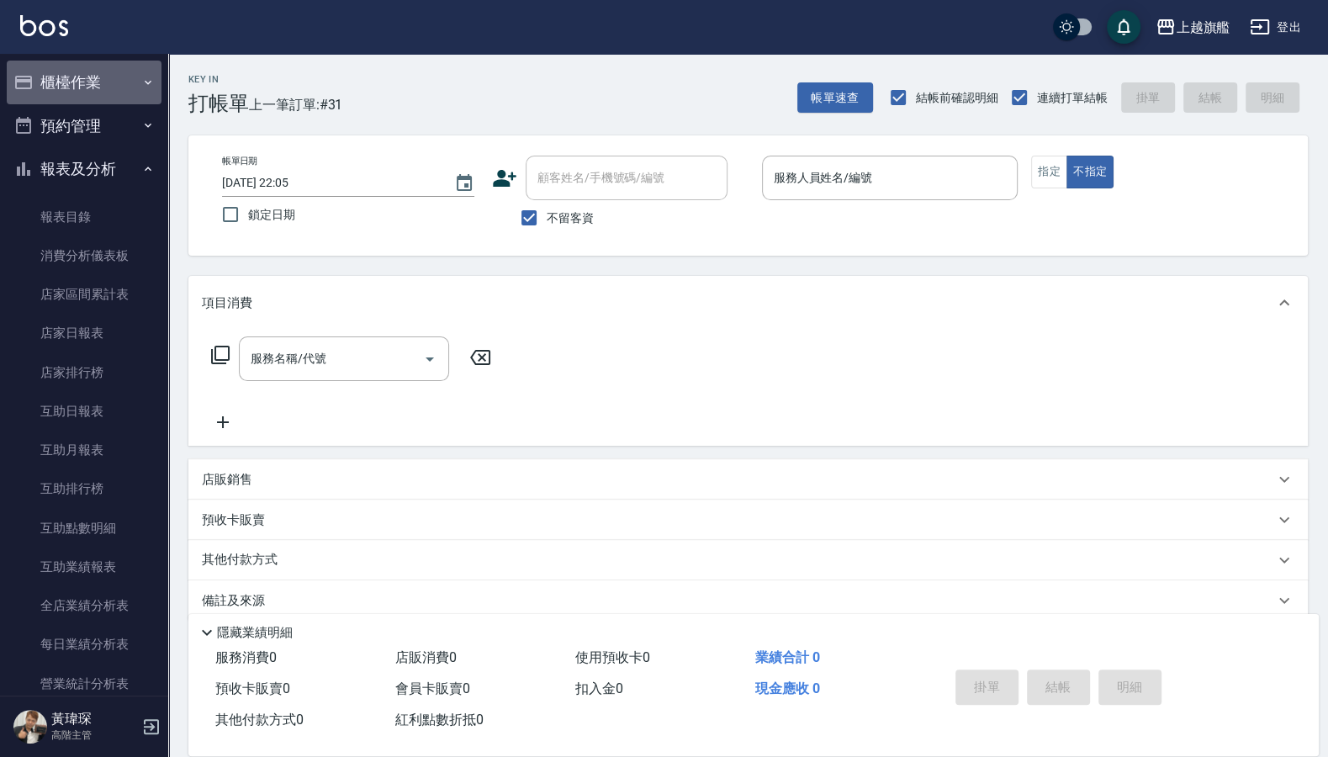
click at [88, 87] on button "櫃檯作業" at bounding box center [84, 83] width 155 height 44
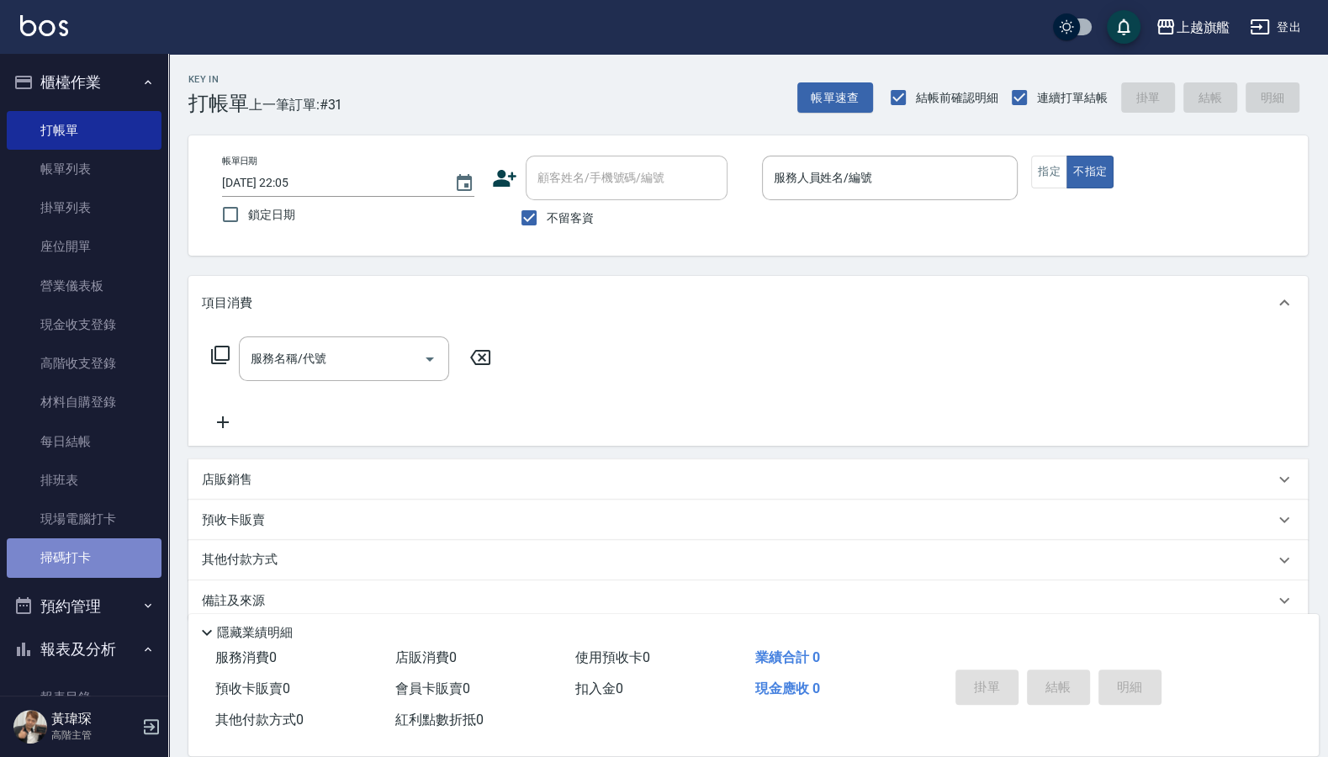
click at [120, 551] on link "掃碼打卡" at bounding box center [84, 557] width 155 height 39
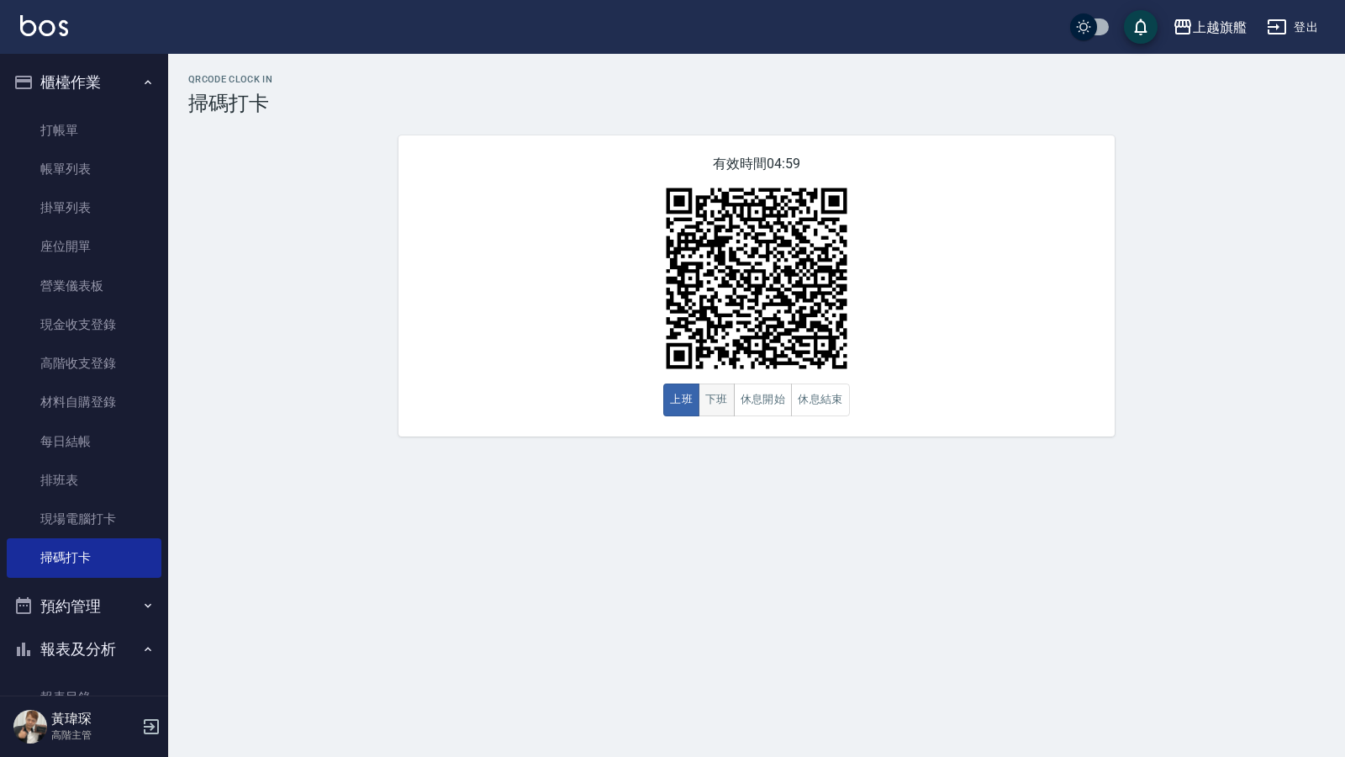
click at [710, 395] on button "下班" at bounding box center [717, 399] width 36 height 33
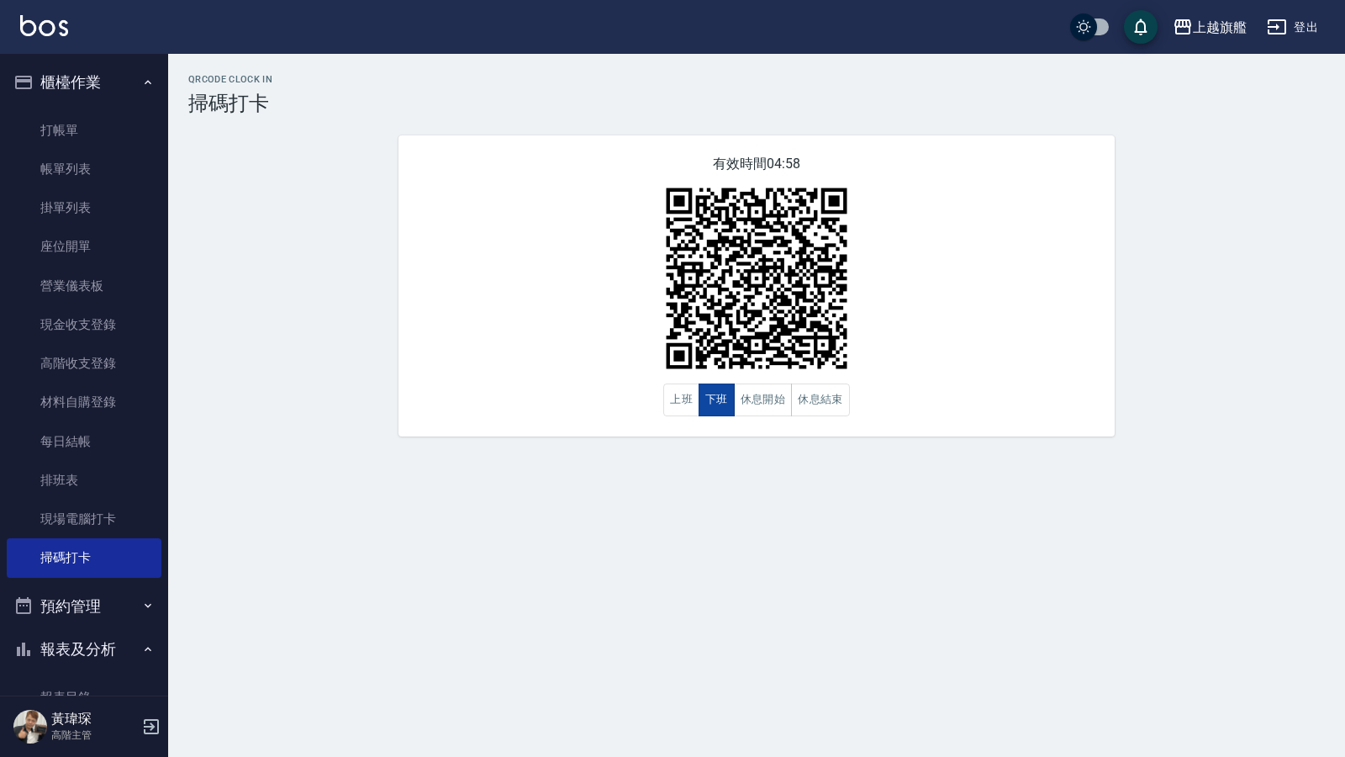
type button "CLOCKOUT"
